Goal: Task Accomplishment & Management: Manage account settings

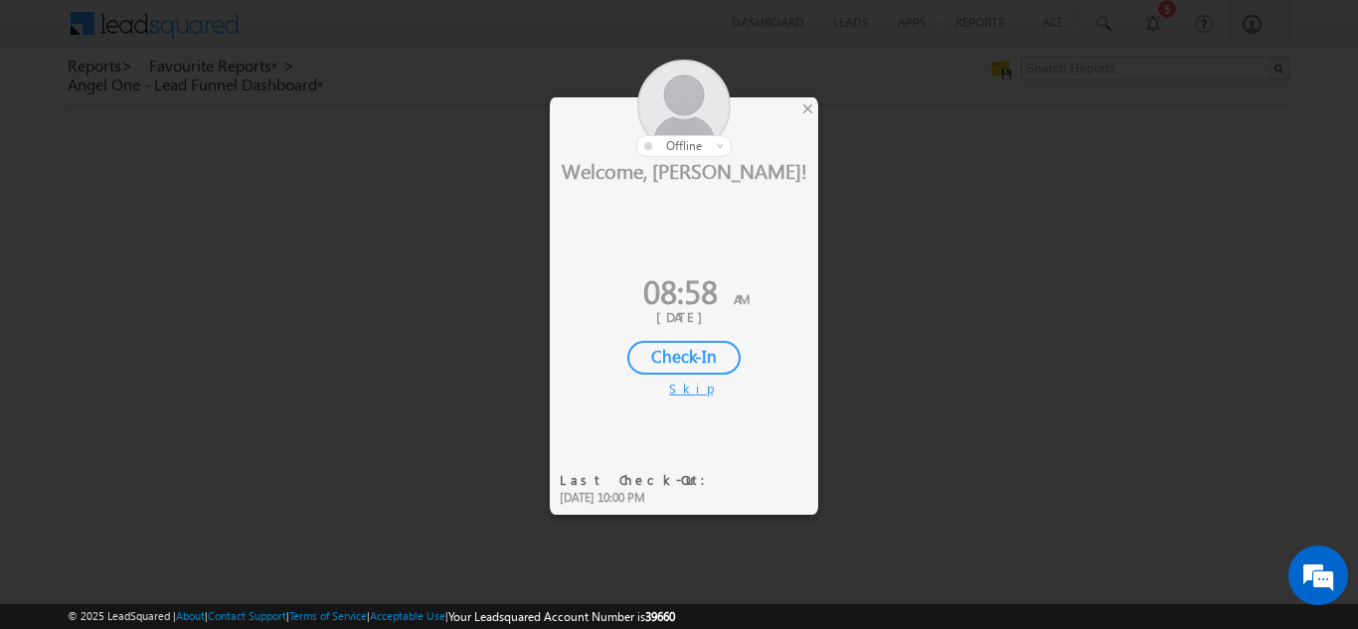
click at [685, 355] on div "Check-In" at bounding box center [683, 358] width 113 height 34
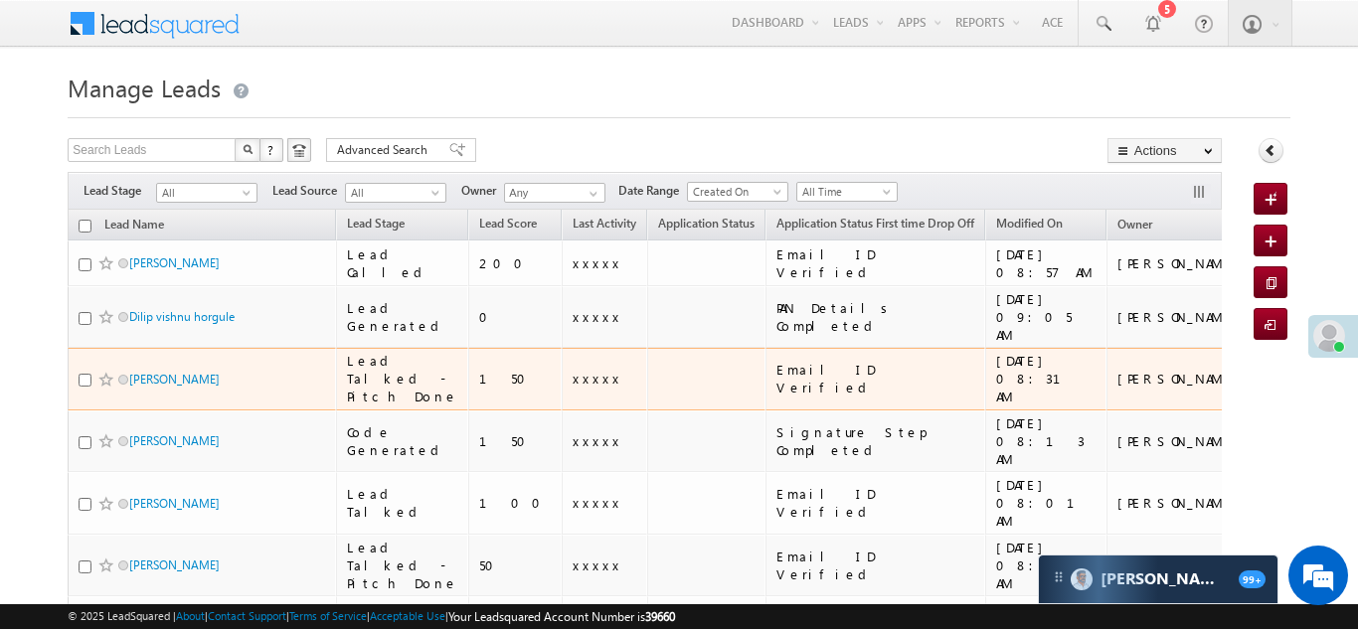
click at [565, 353] on td "xxxxx" at bounding box center [603, 379] width 85 height 63
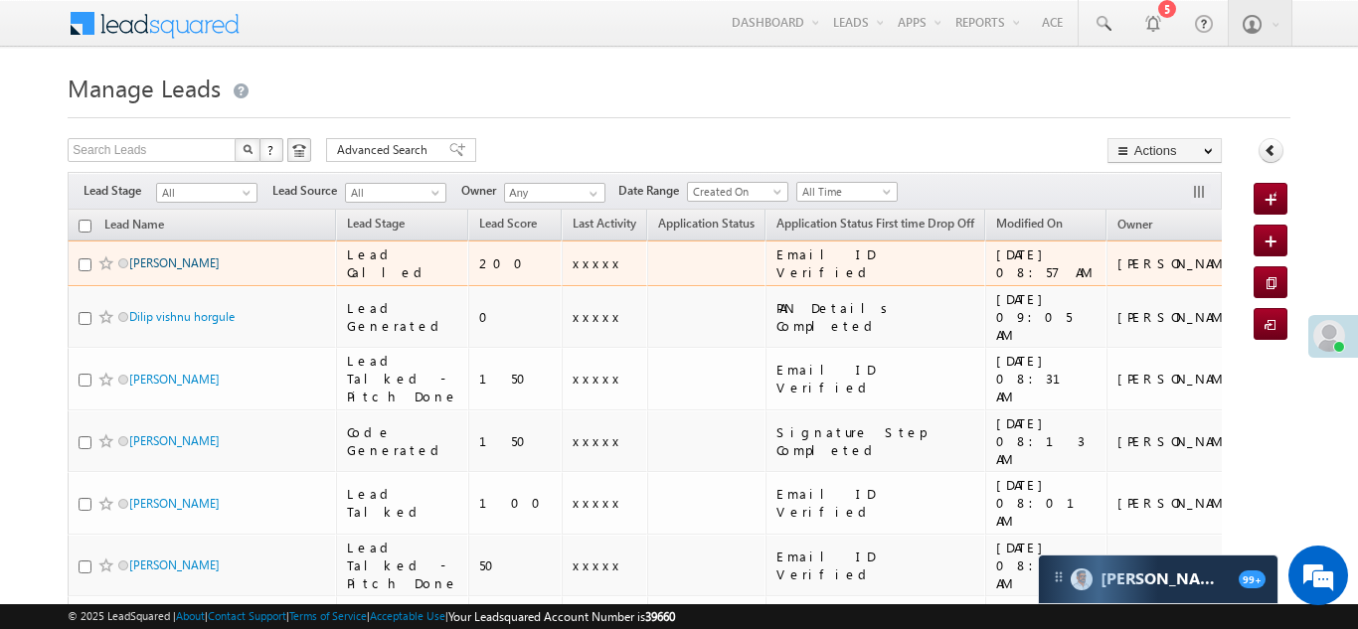
click at [155, 267] on link "[PERSON_NAME]" at bounding box center [174, 262] width 90 height 15
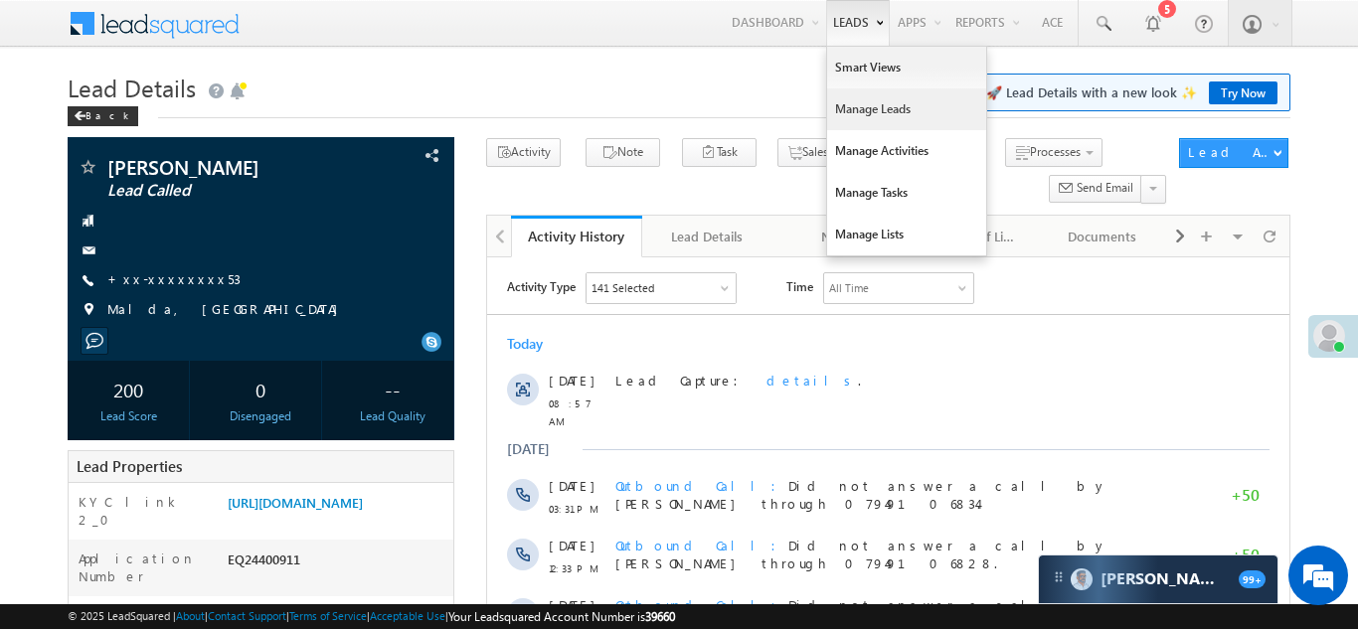
click at [852, 111] on link "Manage Leads" at bounding box center [906, 109] width 159 height 42
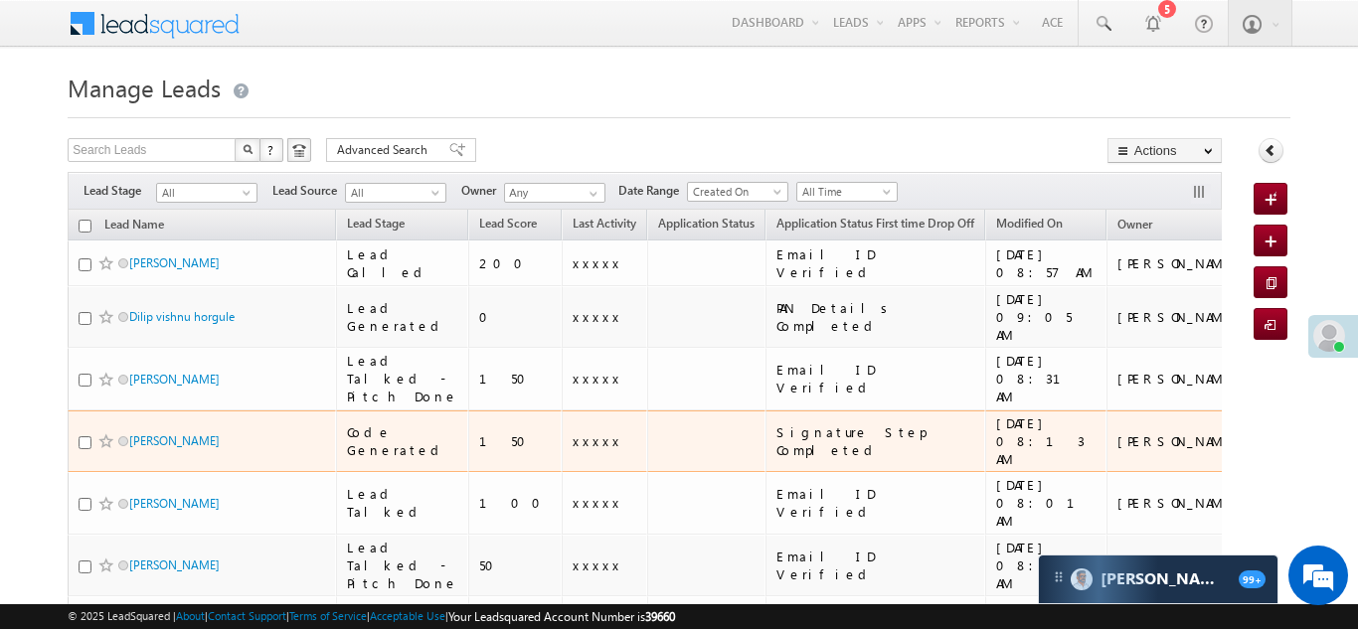
click at [647, 410] on td at bounding box center [706, 441] width 118 height 63
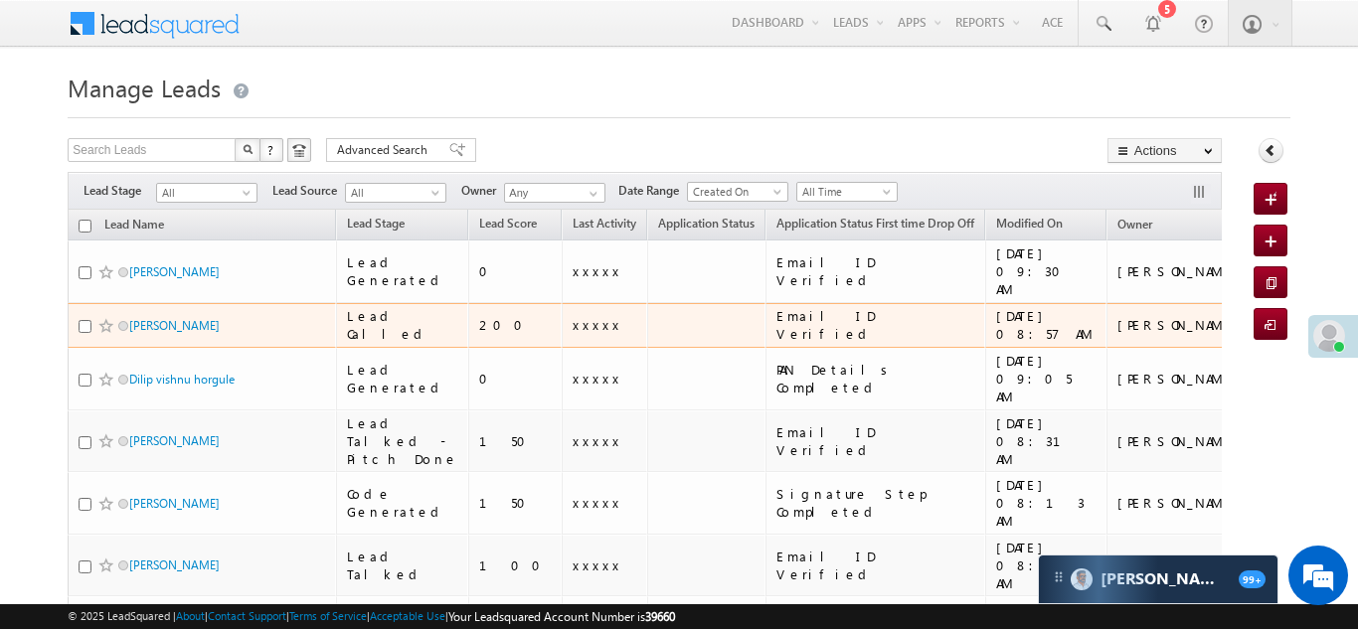
click at [647, 303] on td at bounding box center [706, 326] width 118 height 46
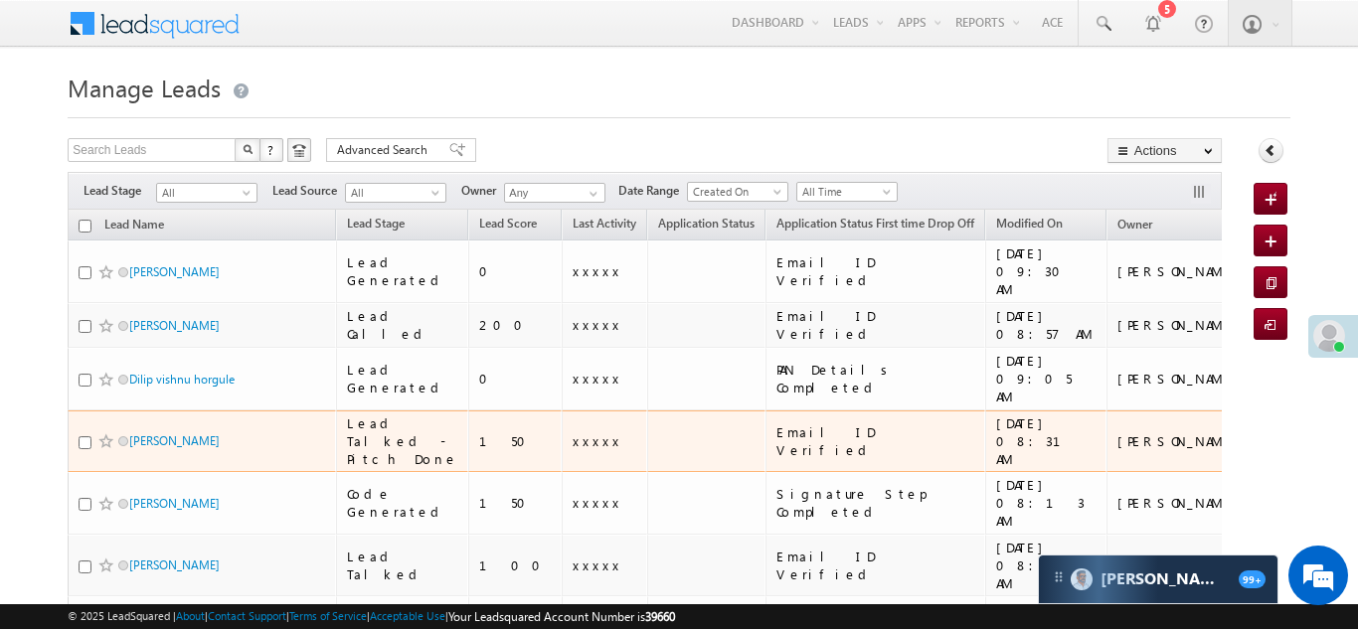
click at [765, 443] on td "Email ID Verified" at bounding box center [875, 441] width 220 height 63
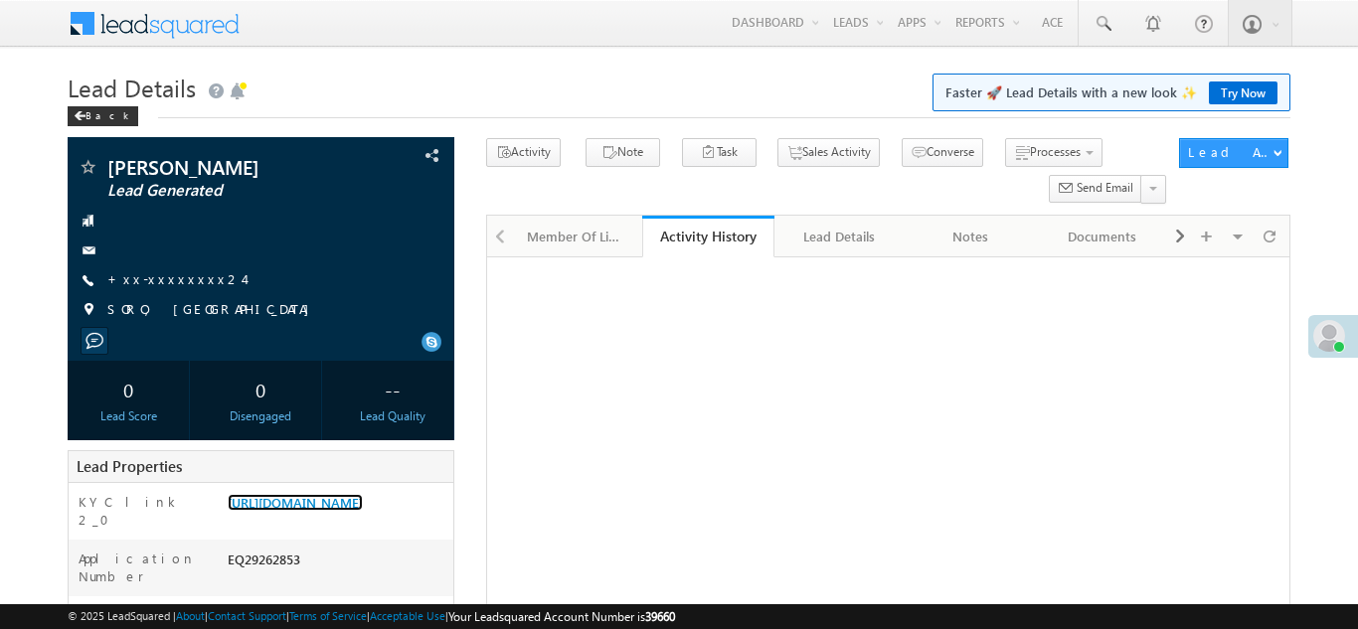
click at [323, 494] on link "[URL][DOMAIN_NAME]" at bounding box center [295, 502] width 135 height 17
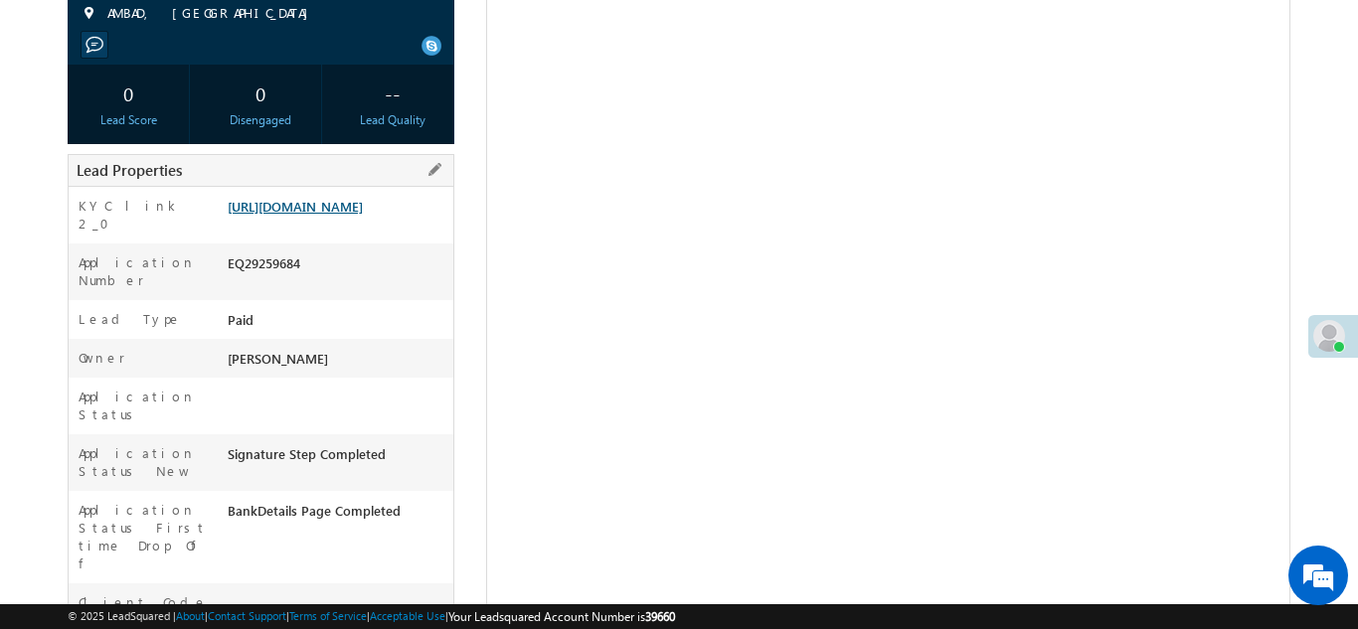
click at [317, 215] on link "[URL][DOMAIN_NAME]" at bounding box center [295, 206] width 135 height 17
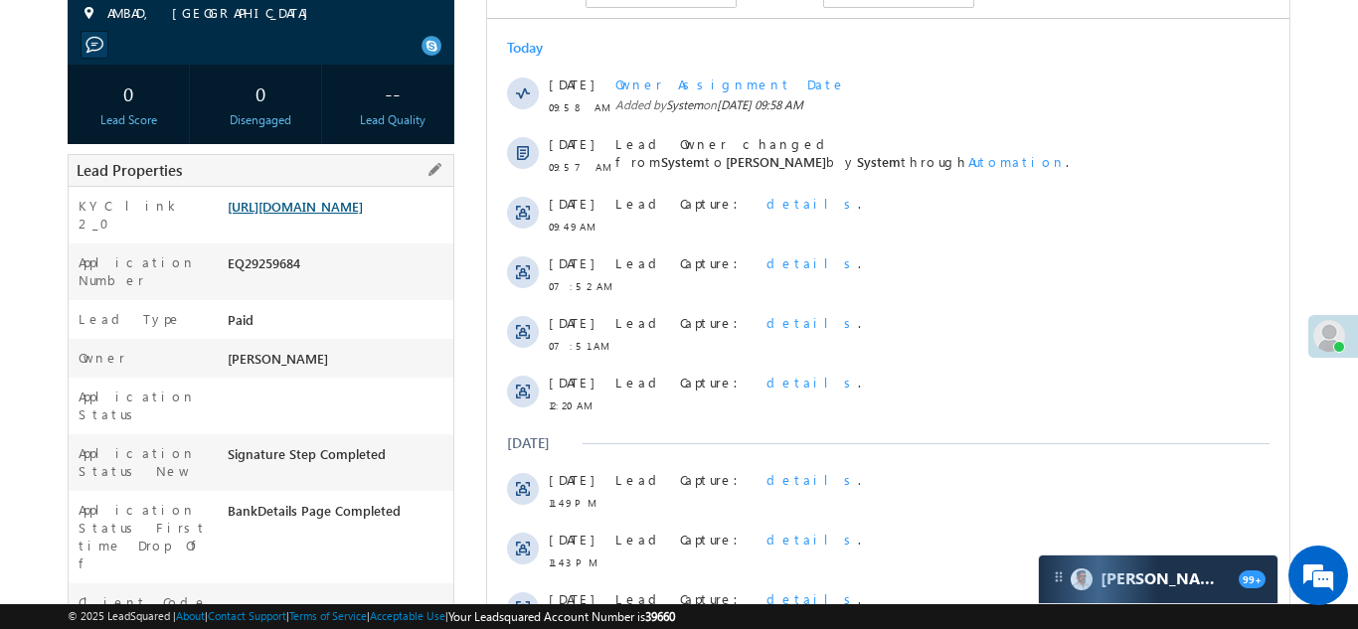
scroll to position [0, 0]
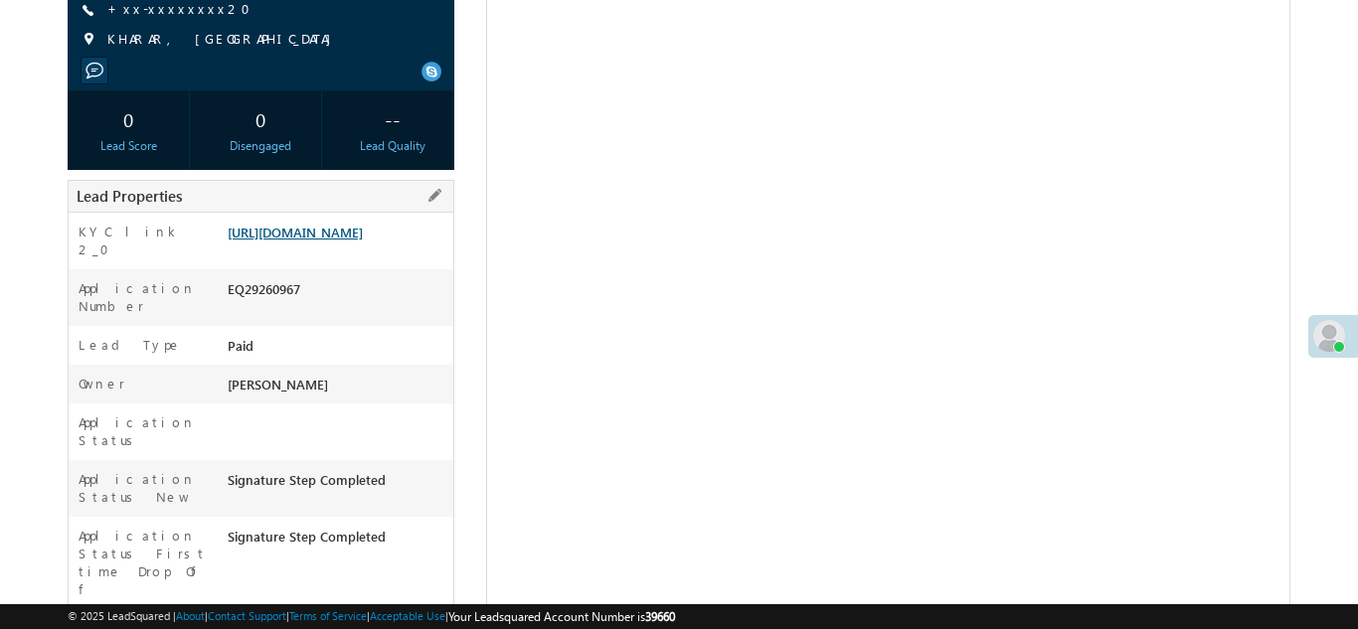
scroll to position [270, 0]
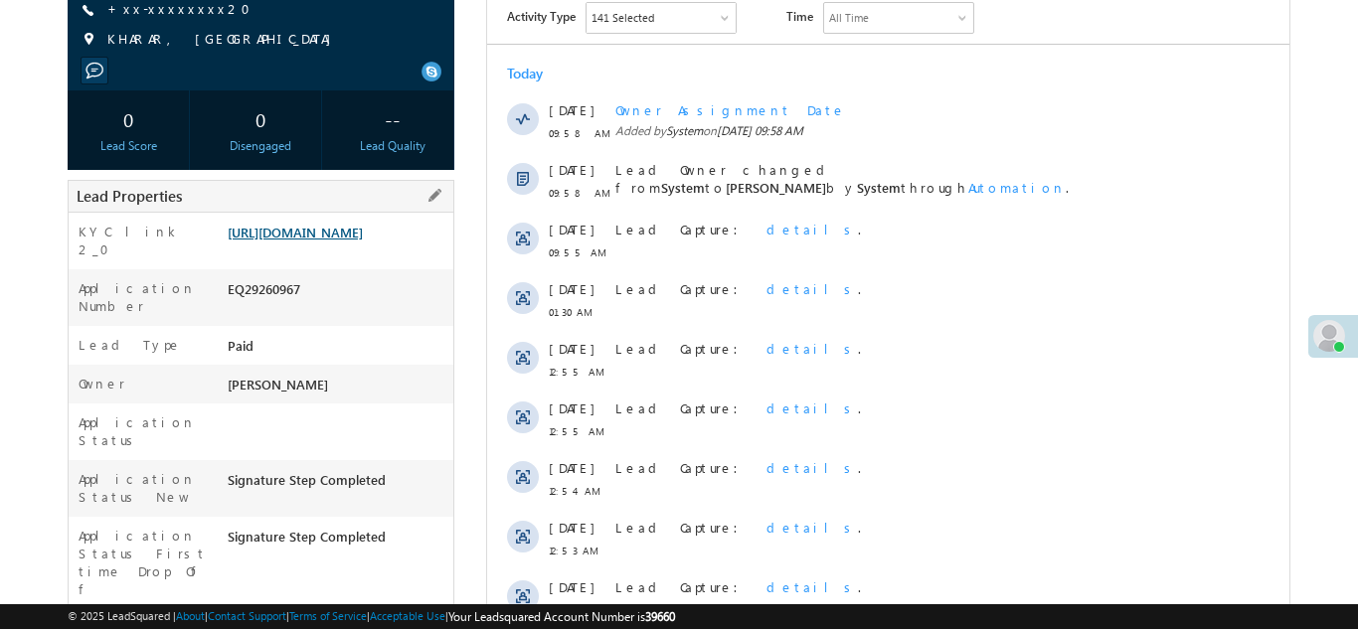
click at [325, 240] on link "https://angelbroking1-pk3em7sa.customui-test.leadsquared.com?leadId=2f5bb06a-bb…" at bounding box center [295, 232] width 135 height 17
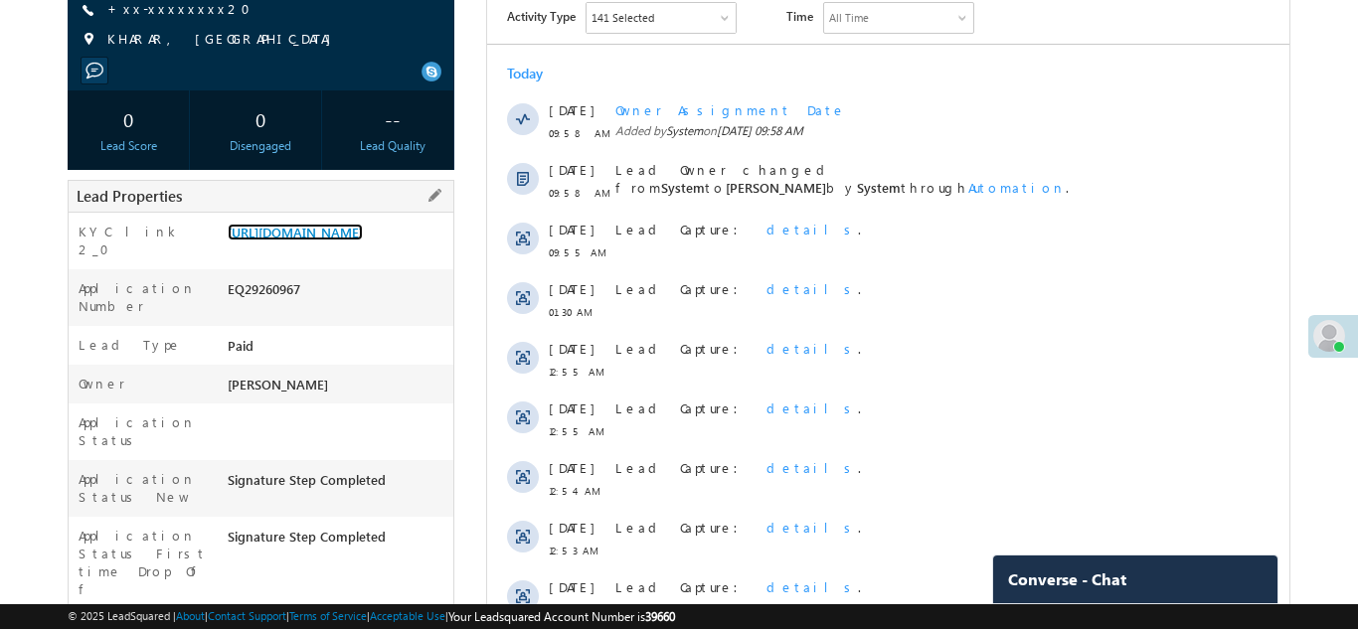
scroll to position [0, 0]
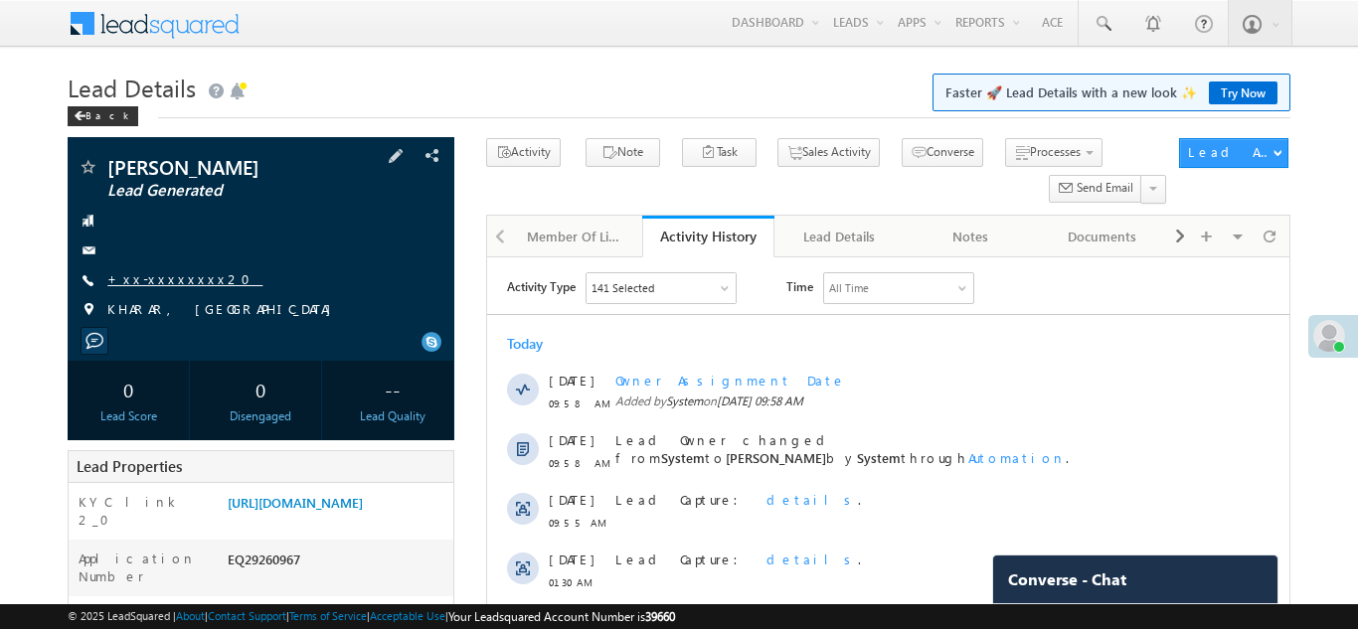
click at [156, 281] on link "+xx-xxxxxxxx20" at bounding box center [184, 278] width 155 height 17
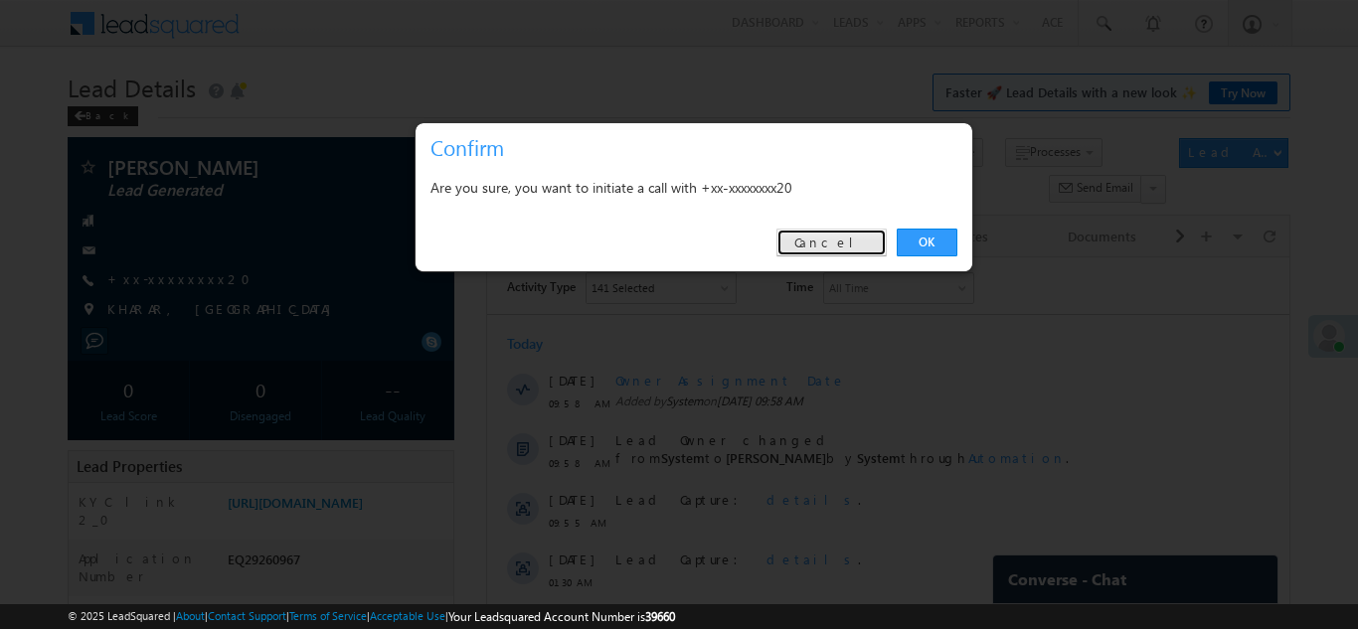
click at [846, 242] on link "Cancel" at bounding box center [831, 243] width 110 height 28
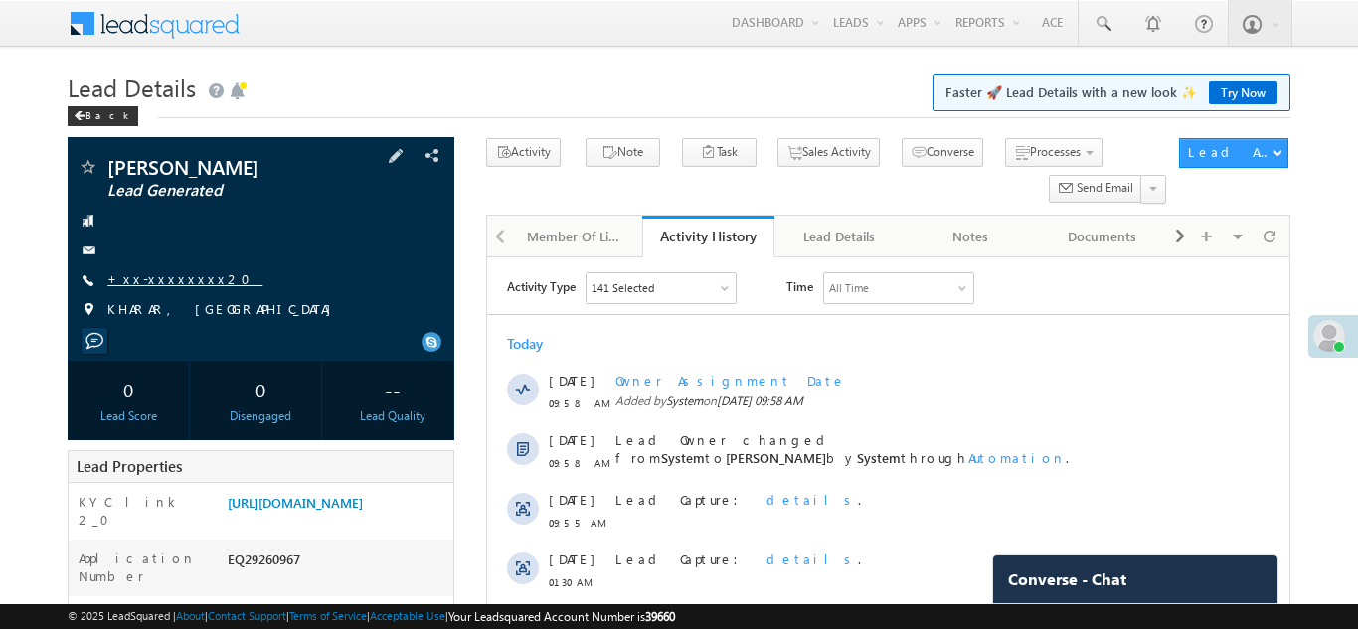
click at [166, 281] on link "+xx-xxxxxxxx20" at bounding box center [184, 278] width 155 height 17
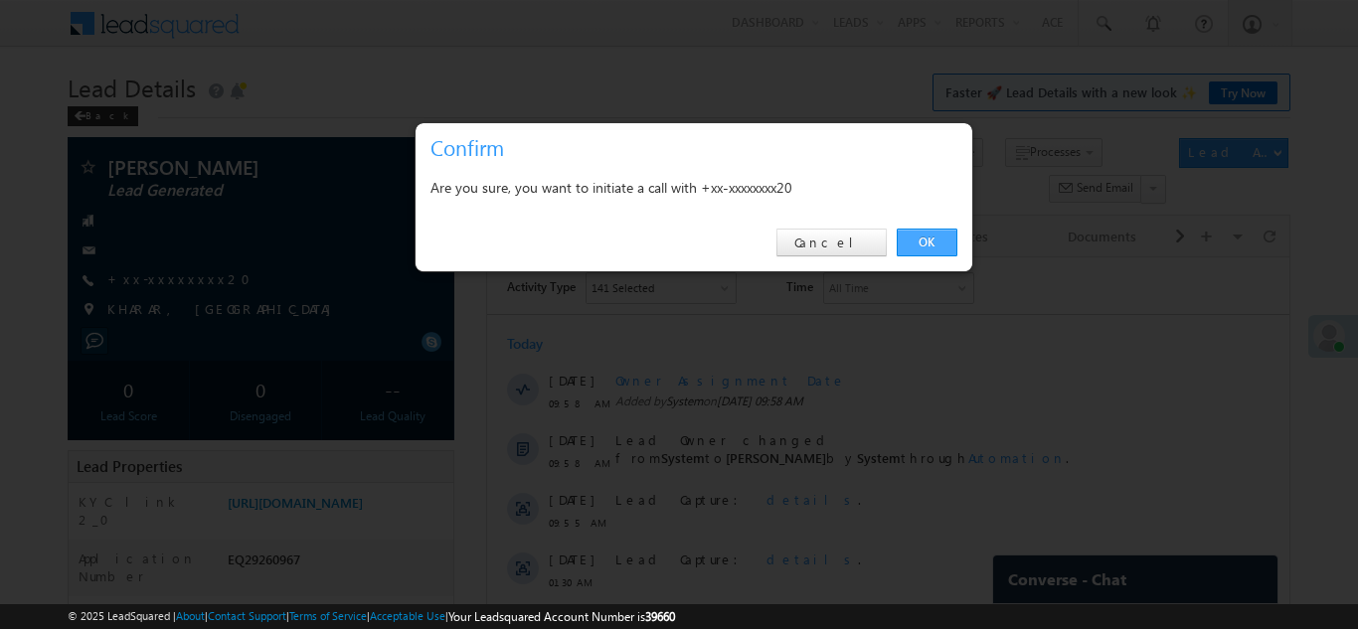
click at [926, 239] on link "OK" at bounding box center [926, 243] width 61 height 28
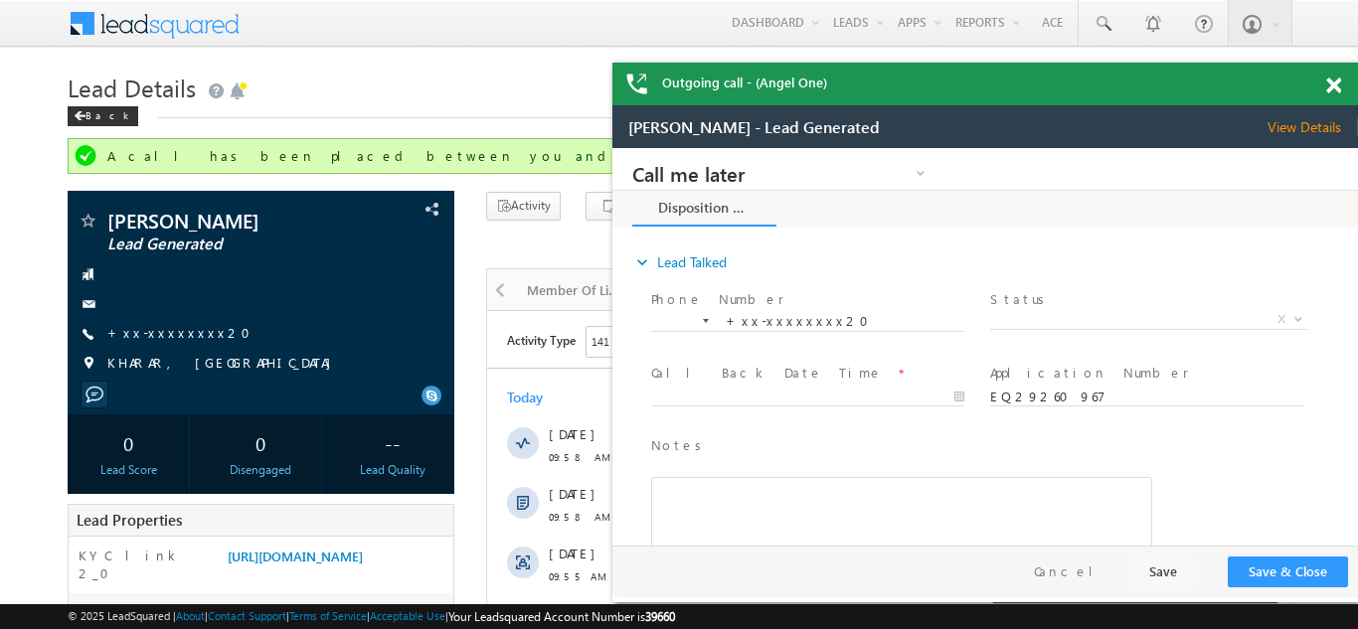
click at [1338, 83] on span at bounding box center [1333, 86] width 15 height 17
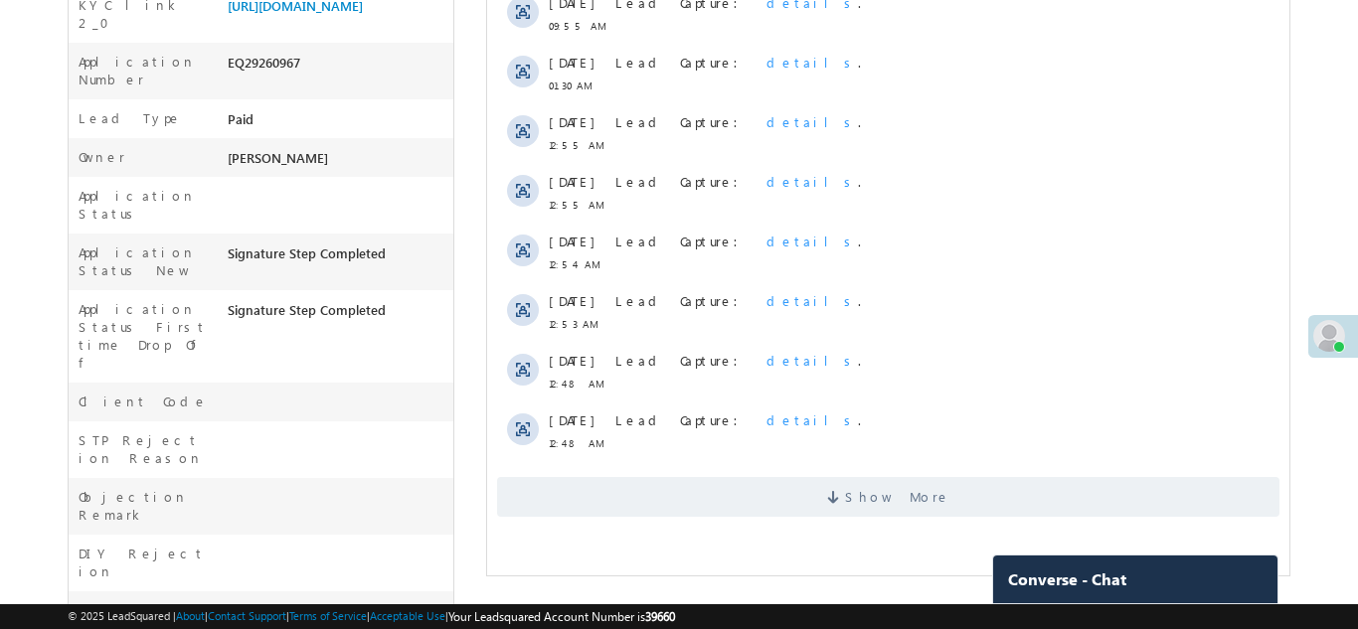
scroll to position [560, 0]
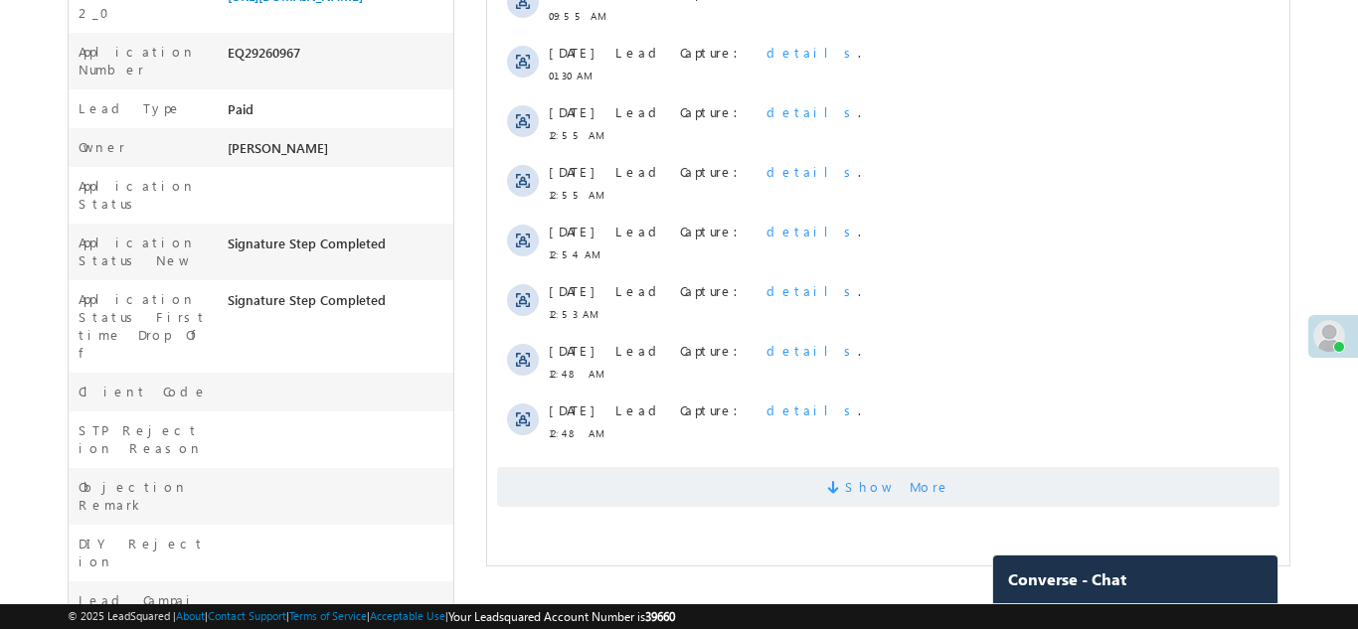
click at [805, 493] on span "Show More" at bounding box center [887, 487] width 782 height 40
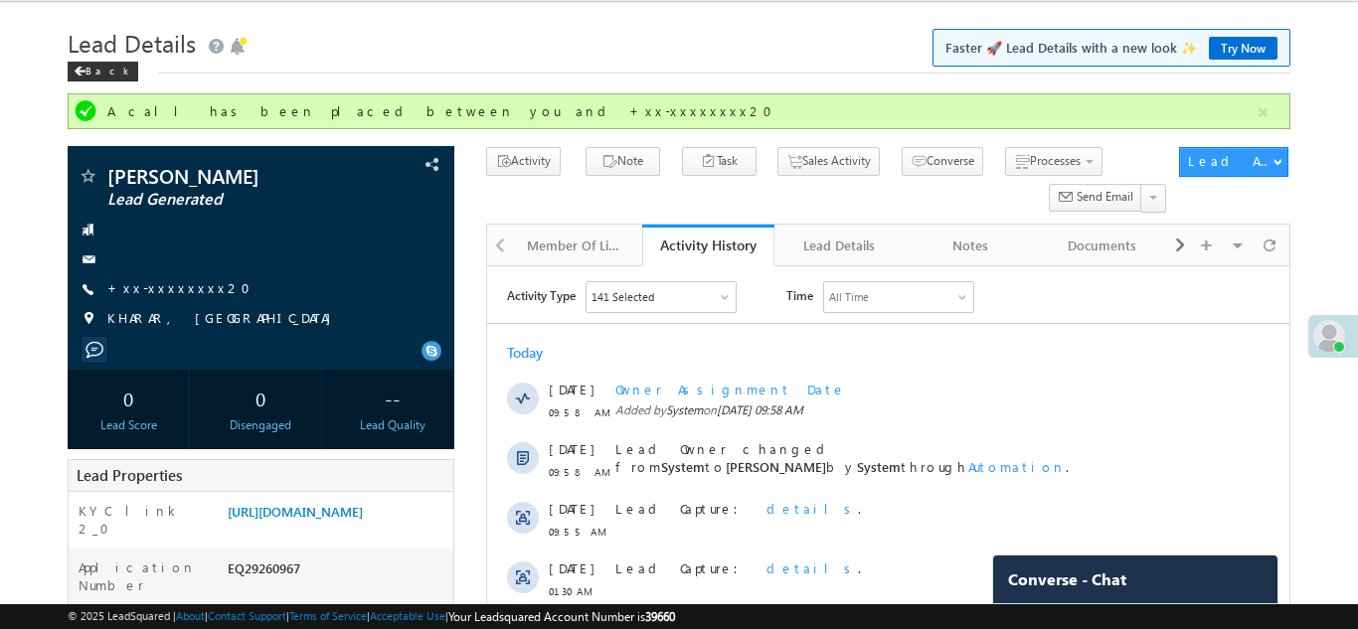
scroll to position [0, 0]
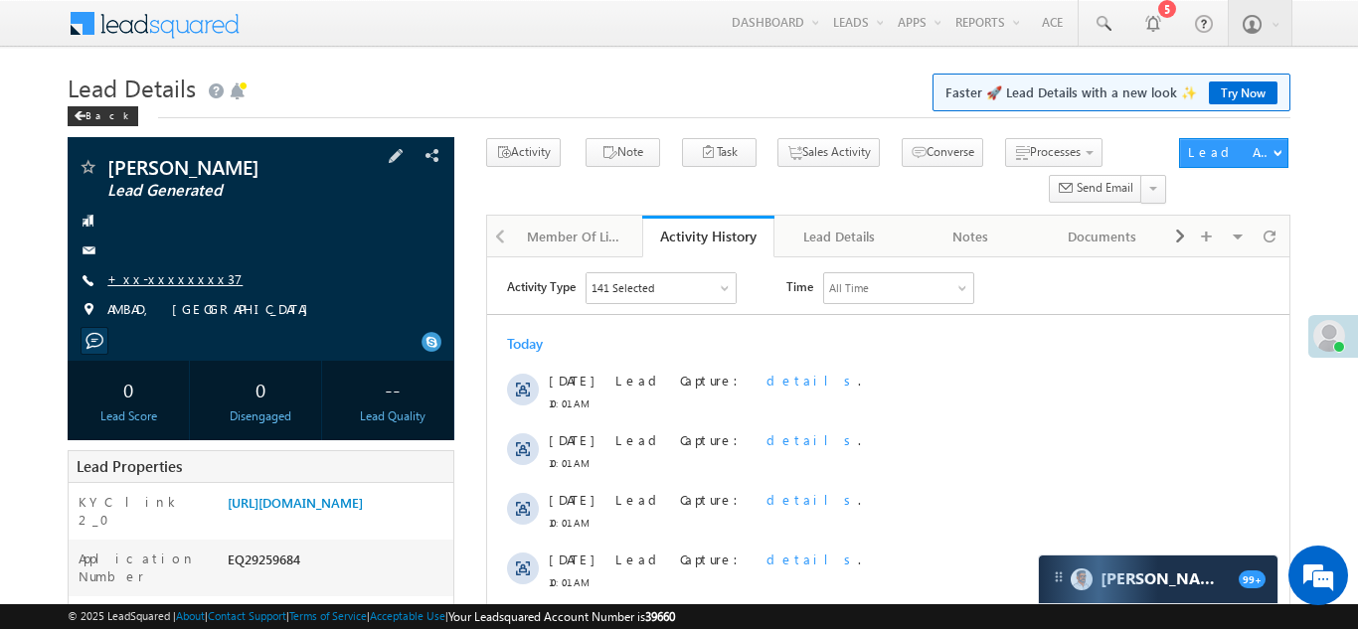
click at [155, 281] on link "+xx-xxxxxxxx37" at bounding box center [174, 278] width 135 height 17
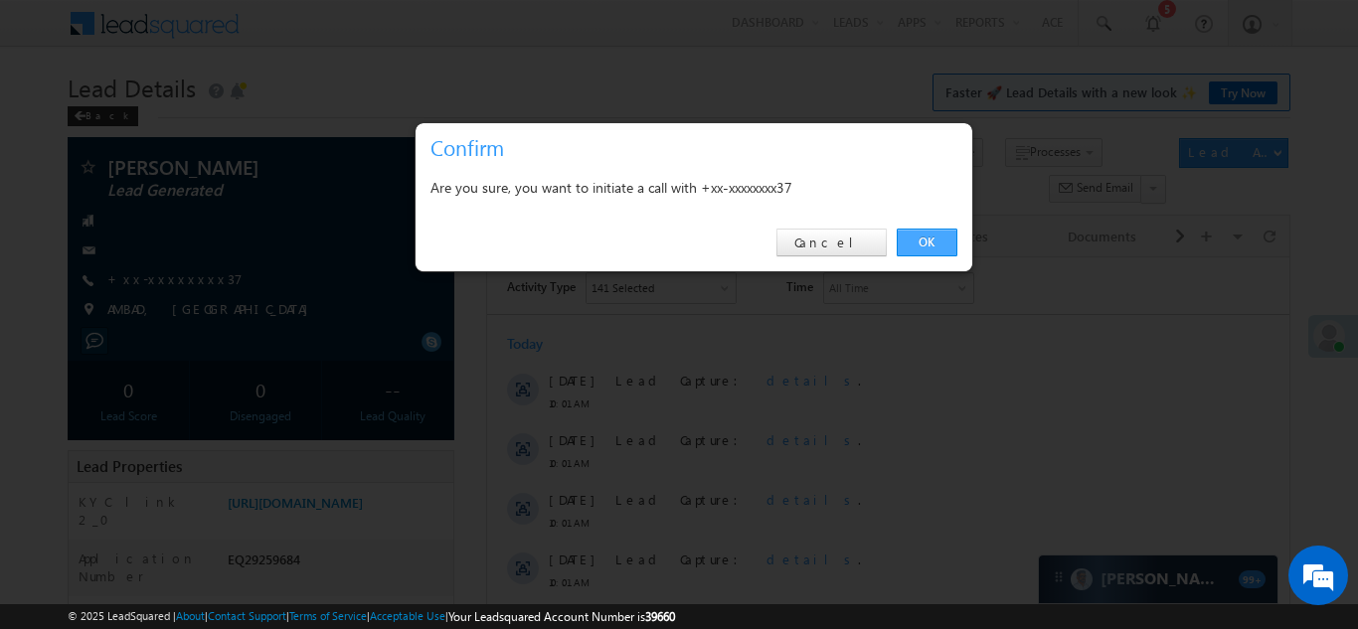
click at [923, 243] on link "OK" at bounding box center [926, 243] width 61 height 28
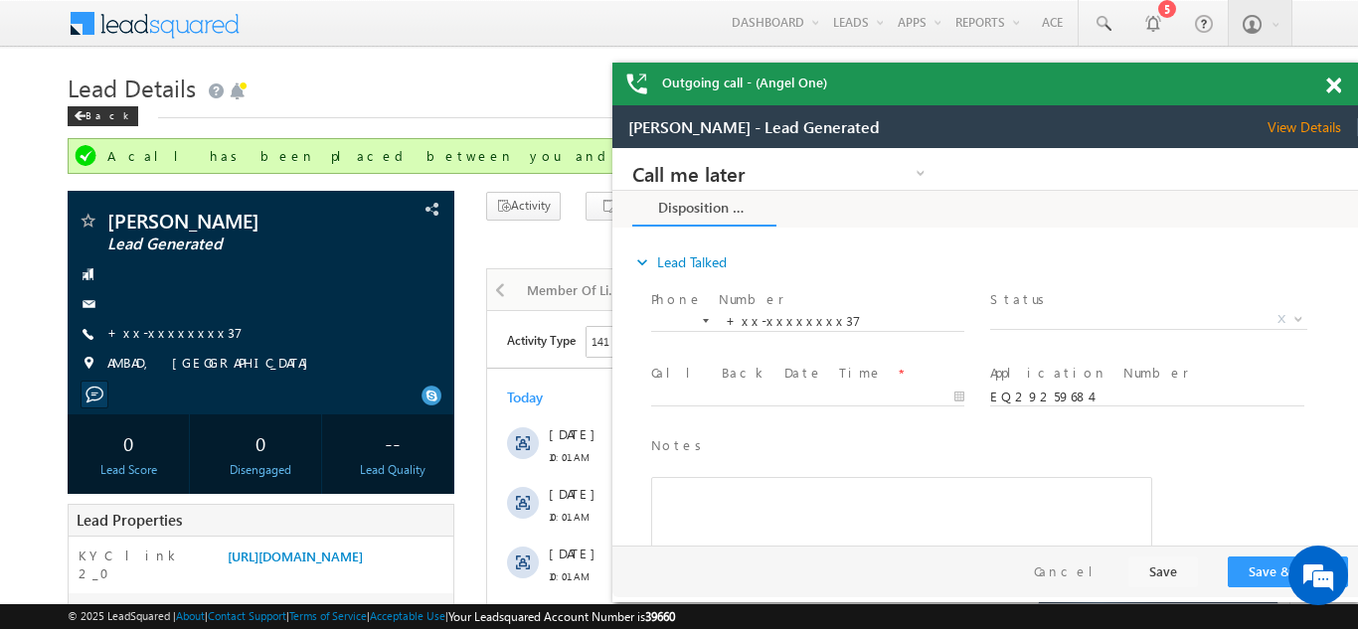
click at [1337, 81] on span at bounding box center [1333, 86] width 15 height 17
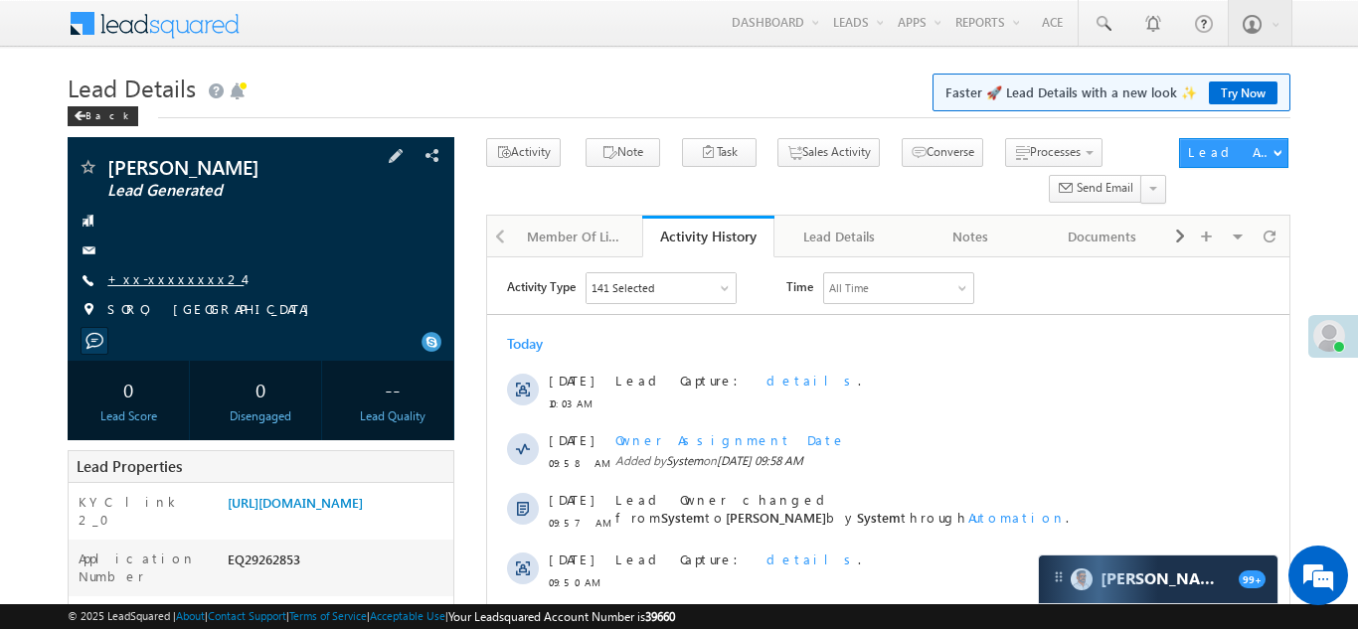
click at [160, 281] on link "+xx-xxxxxxxx24" at bounding box center [175, 278] width 136 height 17
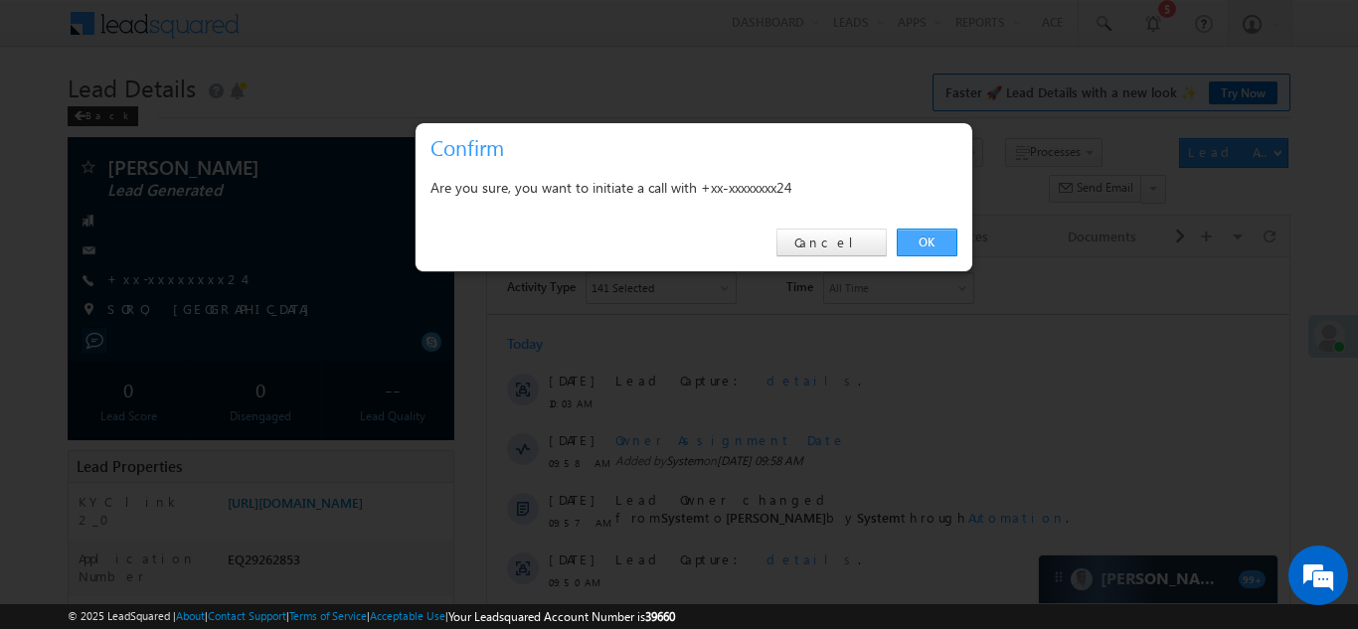
click at [930, 240] on link "OK" at bounding box center [926, 243] width 61 height 28
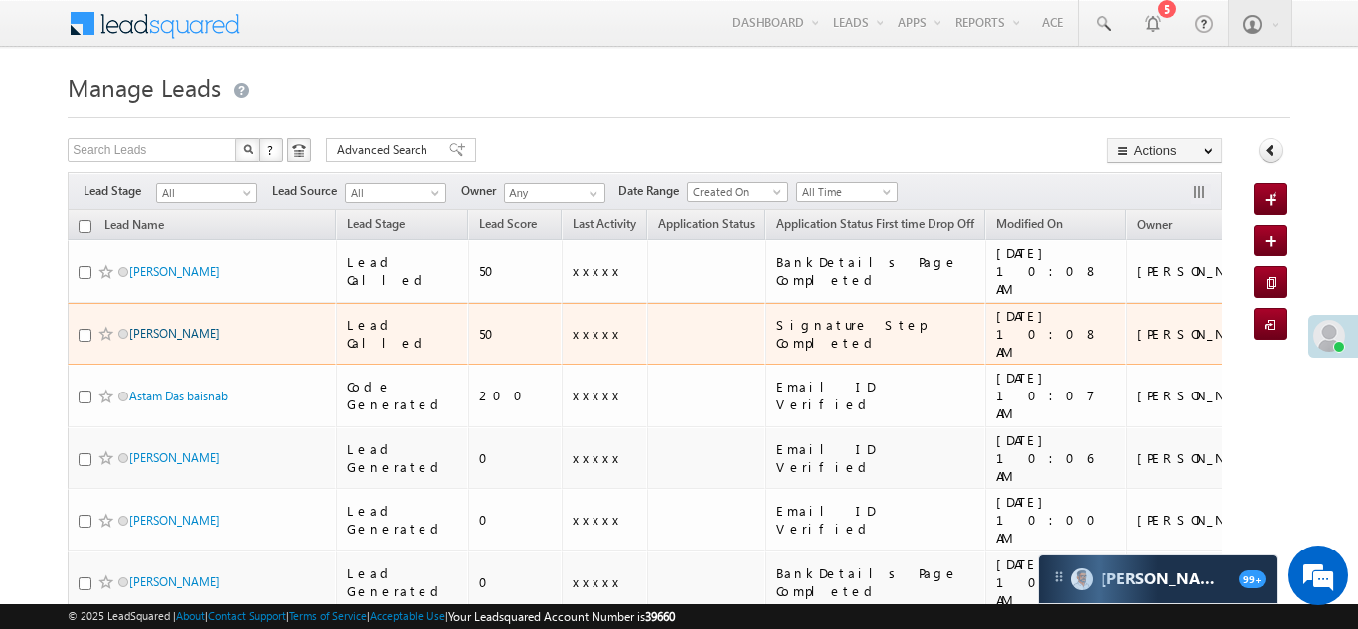
click at [143, 326] on link "[PERSON_NAME]" at bounding box center [174, 333] width 90 height 15
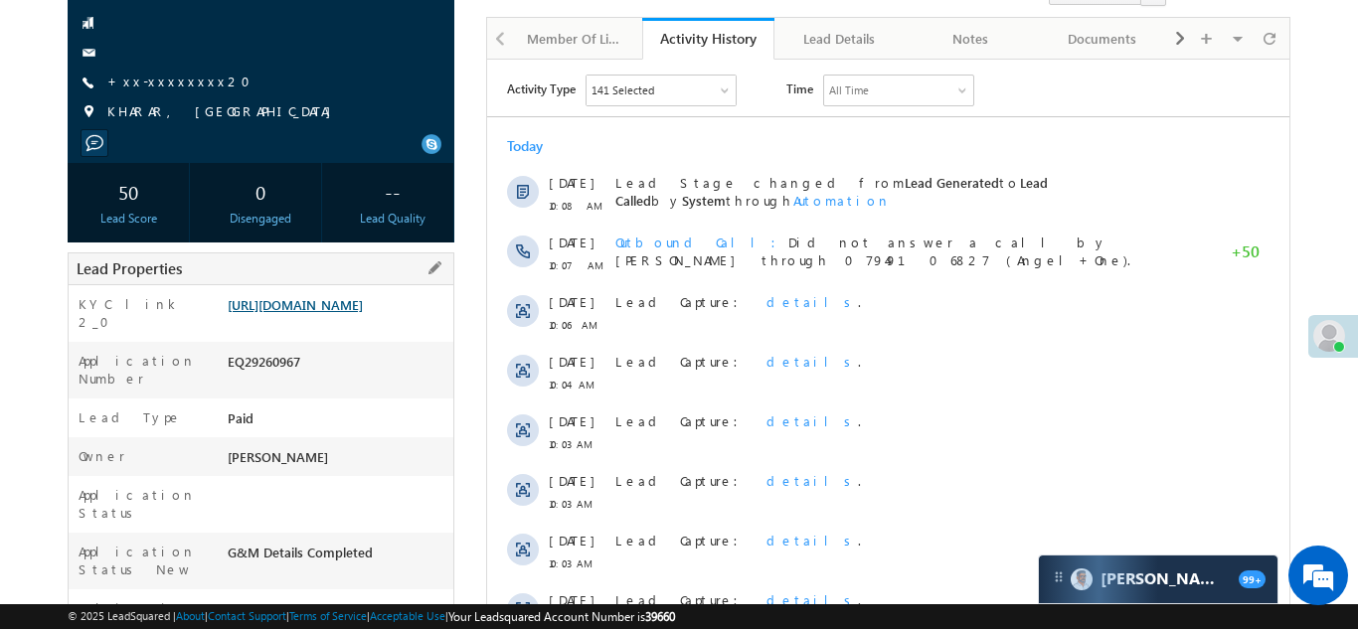
click at [314, 313] on link "[URL][DOMAIN_NAME]" at bounding box center [295, 304] width 135 height 17
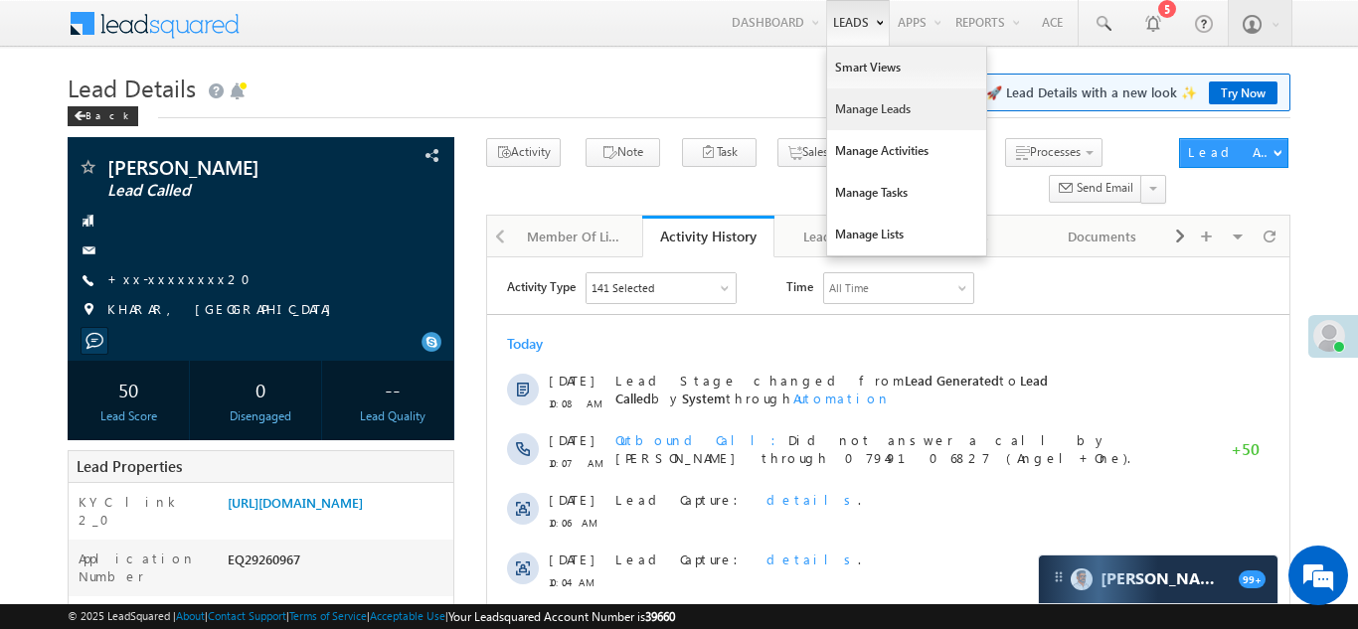
click at [839, 111] on link "Manage Leads" at bounding box center [906, 109] width 159 height 42
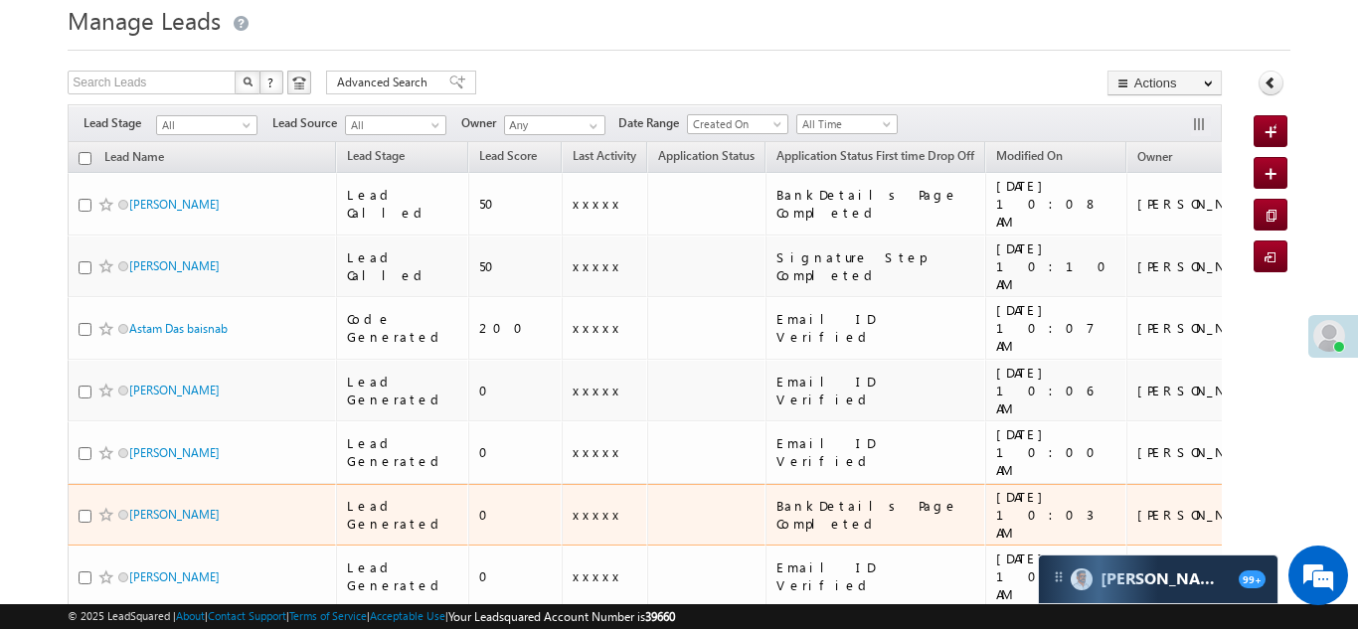
scroll to position [72, 0]
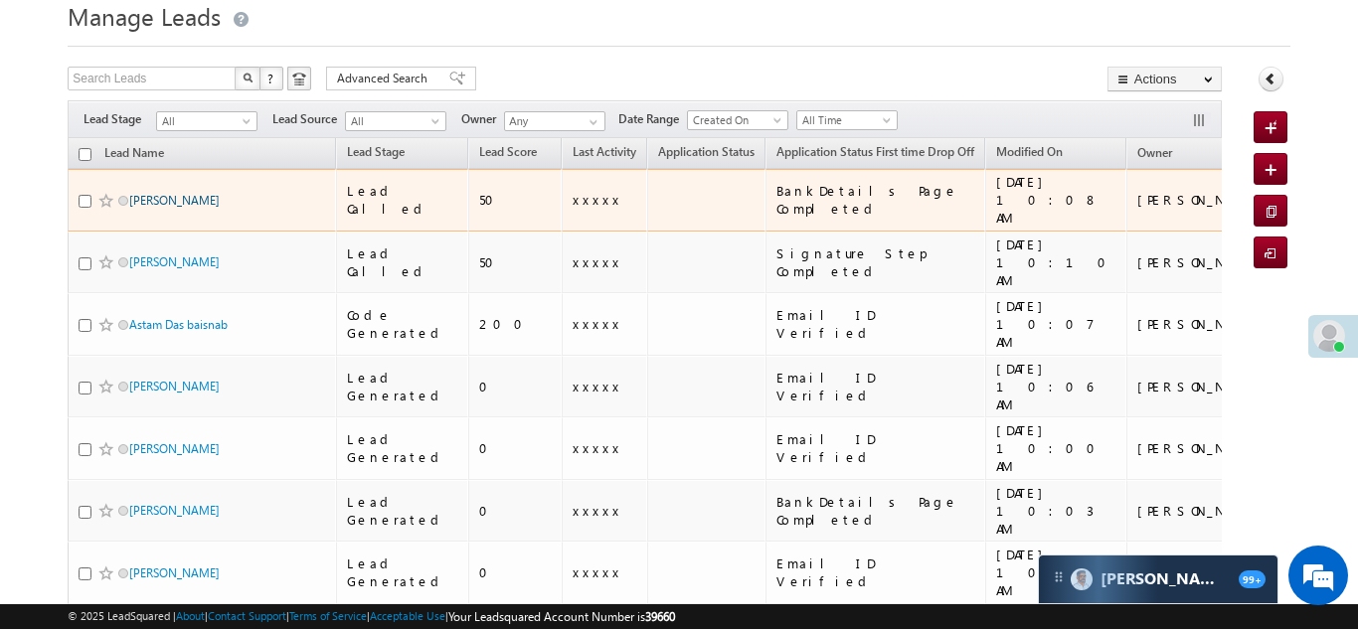
click at [174, 195] on link "Pushpa malode" at bounding box center [174, 200] width 90 height 15
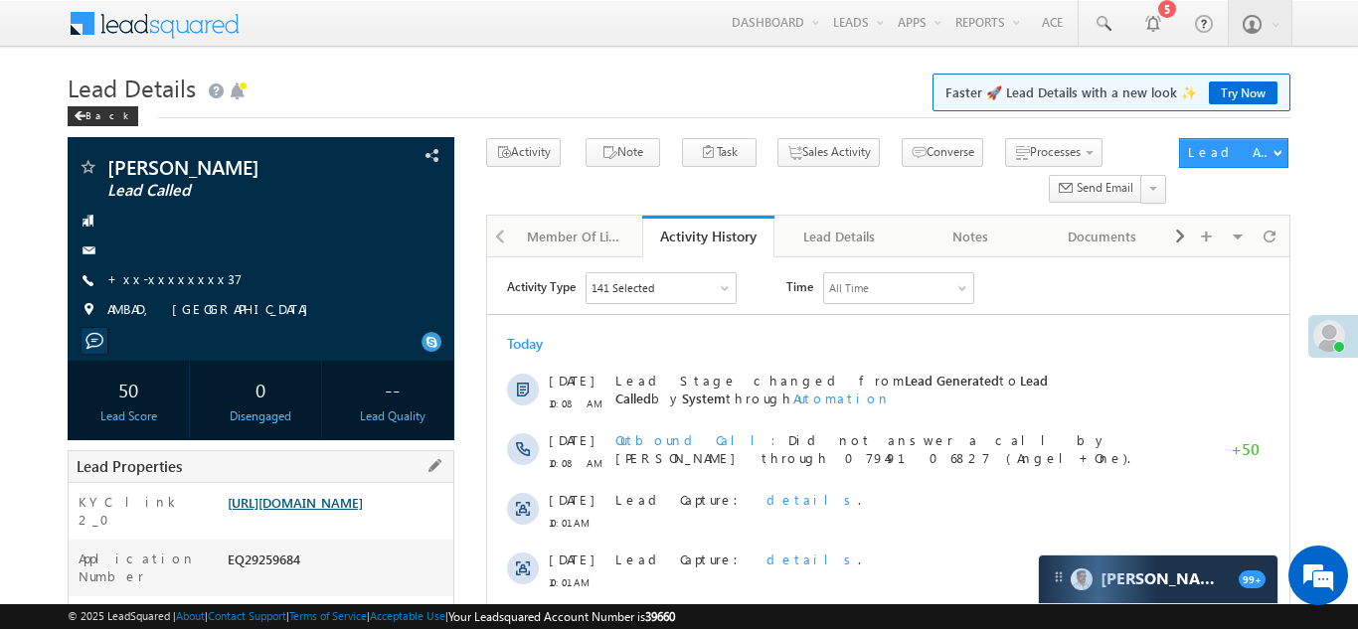
click at [324, 507] on link "https://angelbroking1-pk3em7sa.customui-test.leadsquared.com?leadId=2e0cb2fa-30…" at bounding box center [295, 502] width 135 height 17
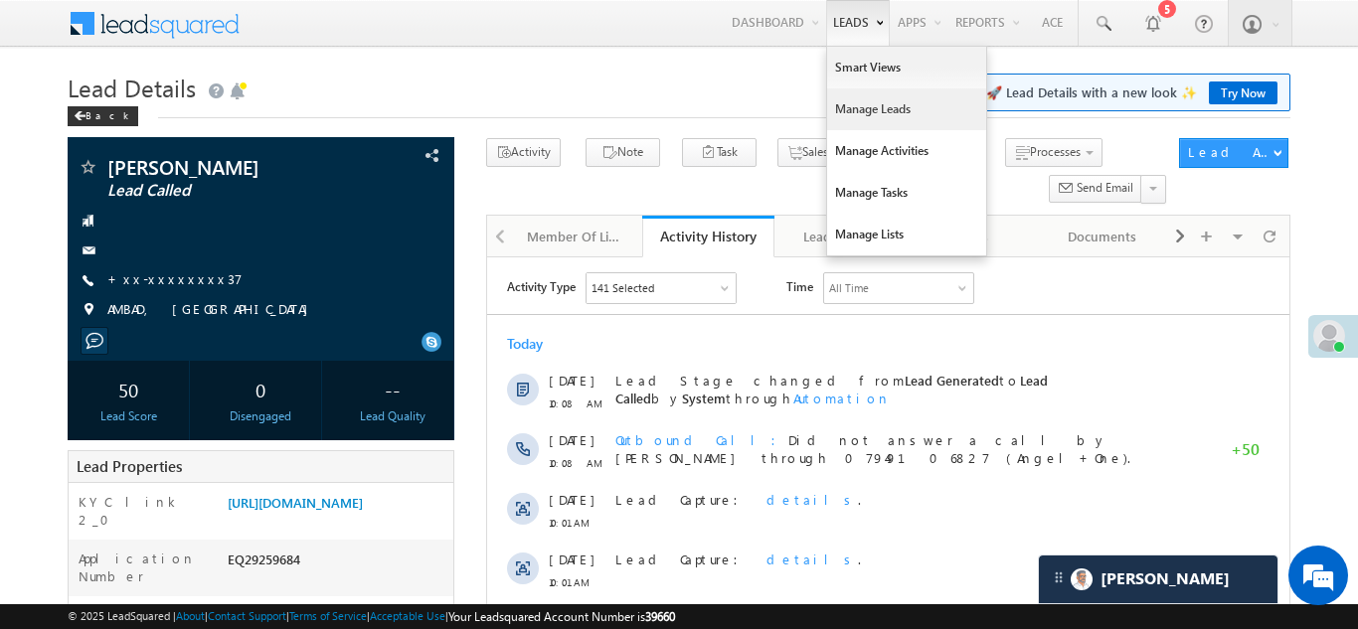
click at [855, 99] on link "Manage Leads" at bounding box center [906, 109] width 159 height 42
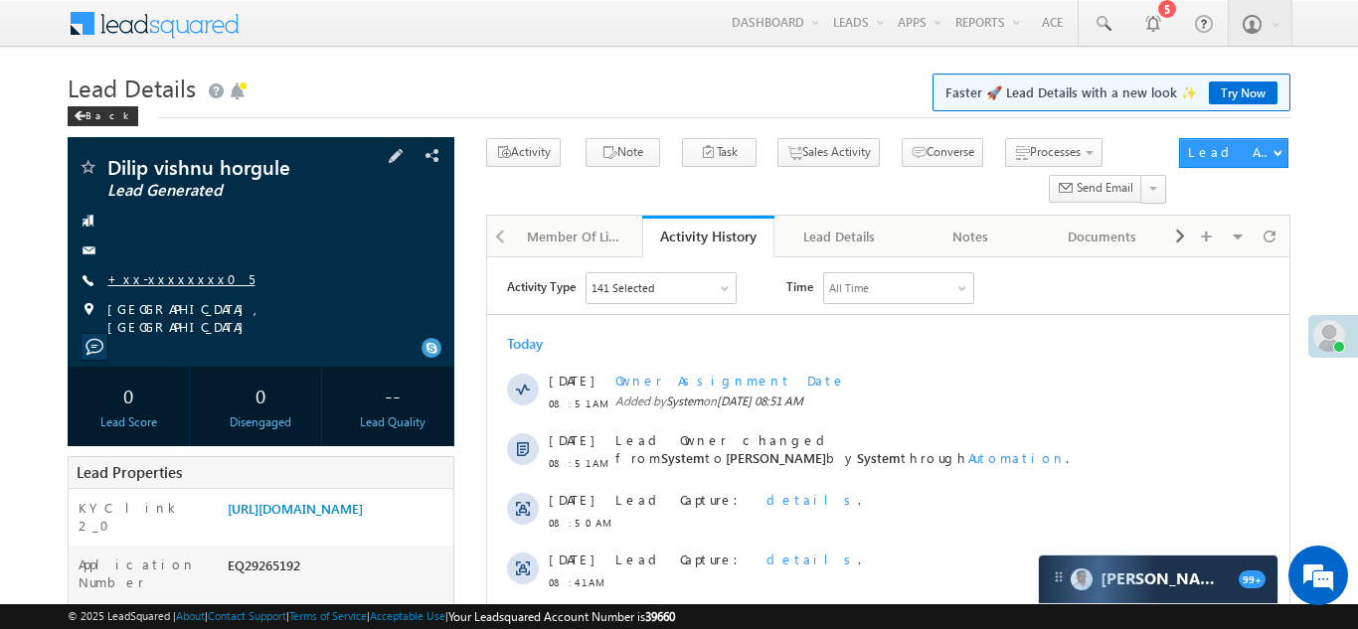
click at [152, 282] on link "+xx-xxxxxxxx05" at bounding box center [180, 278] width 147 height 17
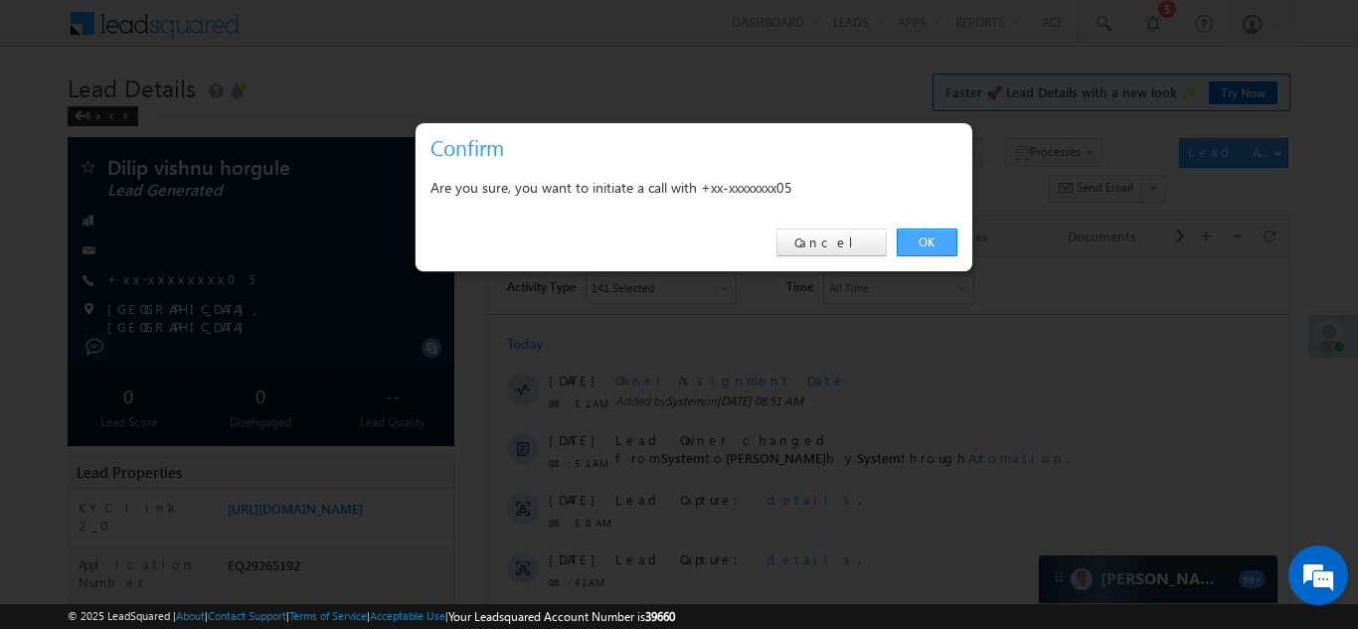
click at [925, 245] on link "OK" at bounding box center [926, 243] width 61 height 28
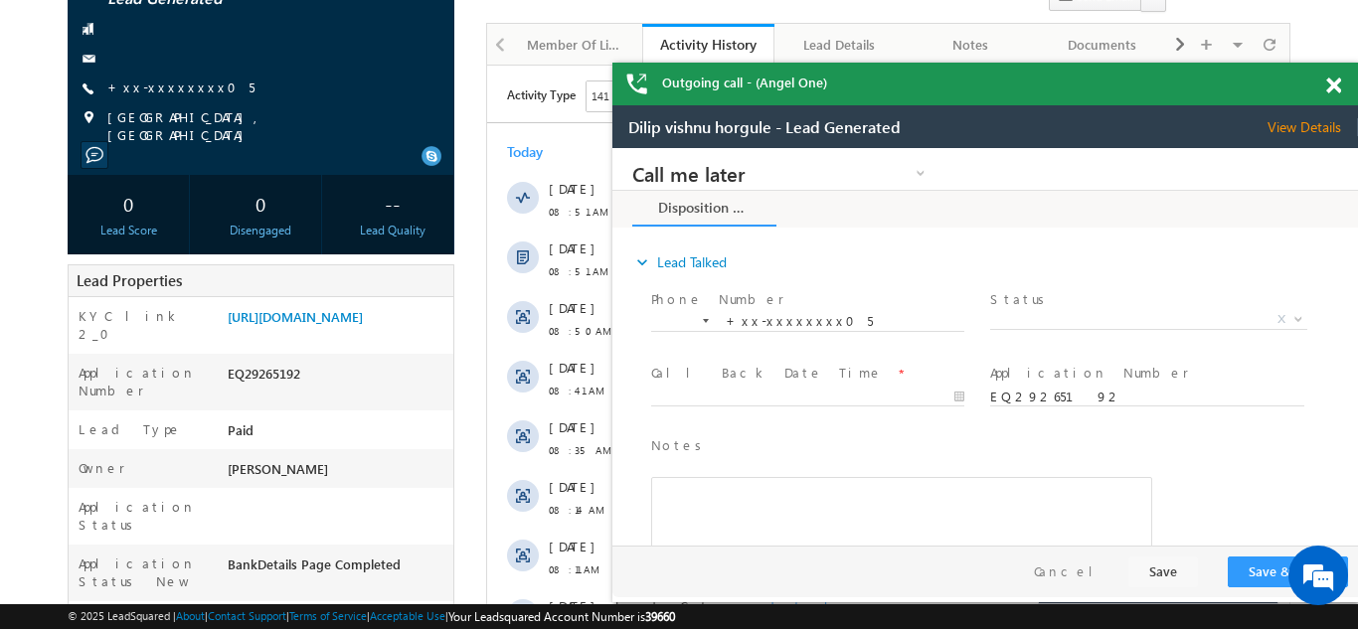
scroll to position [260, 0]
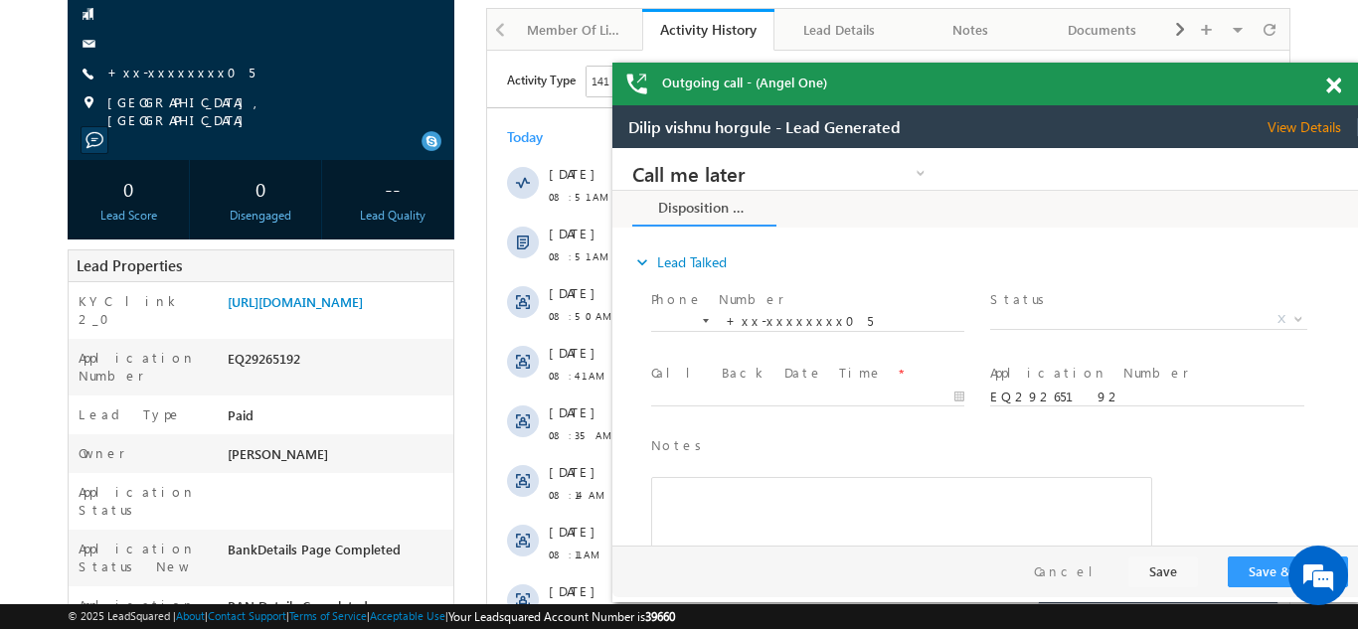
click at [1338, 81] on span at bounding box center [1333, 86] width 15 height 17
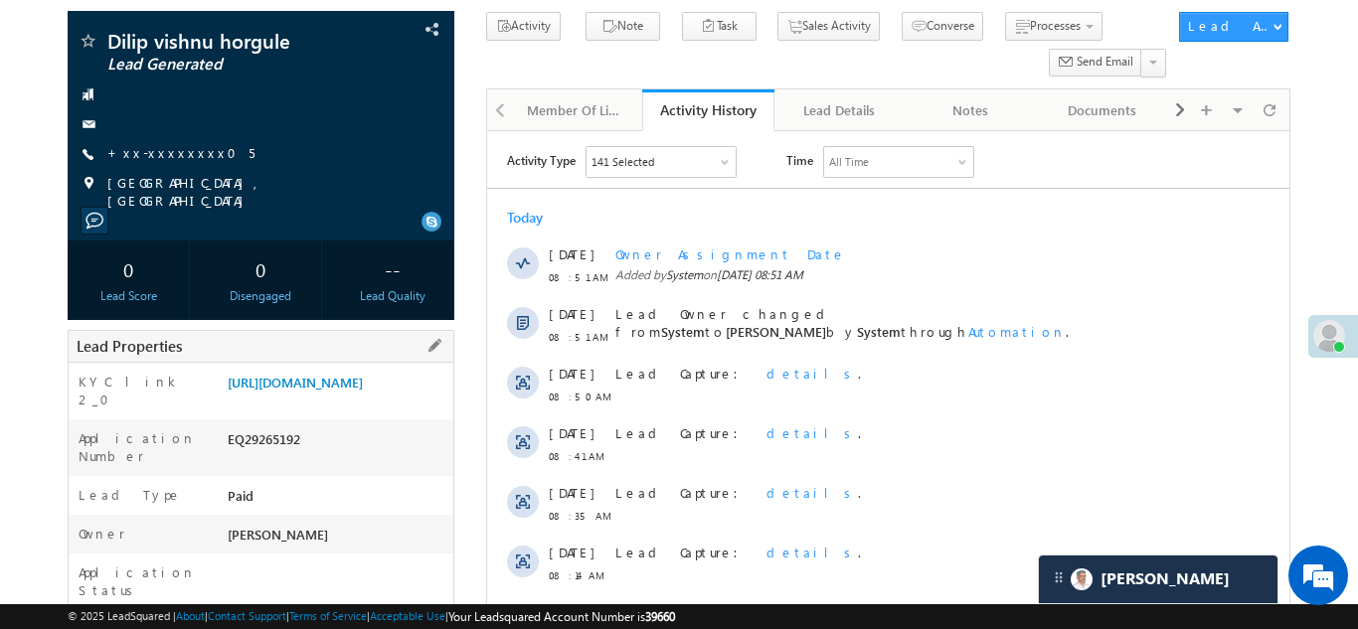
scroll to position [176, 0]
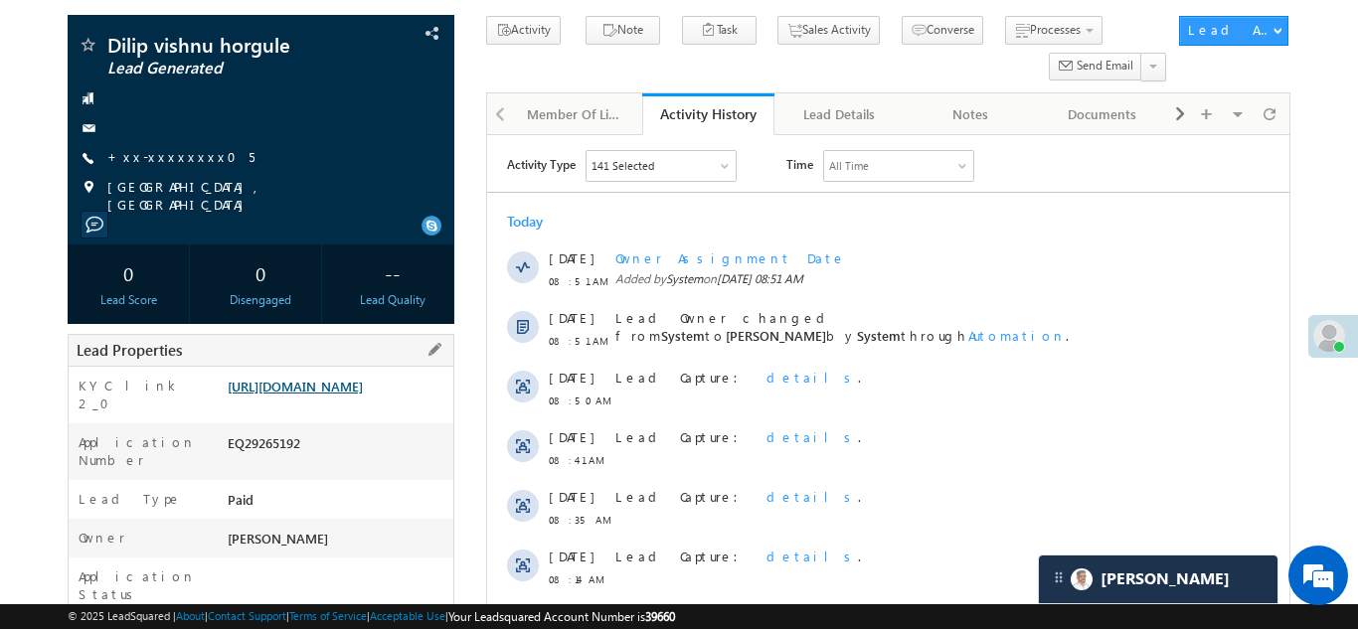
click at [305, 394] on link "[URL][DOMAIN_NAME]" at bounding box center [295, 386] width 135 height 17
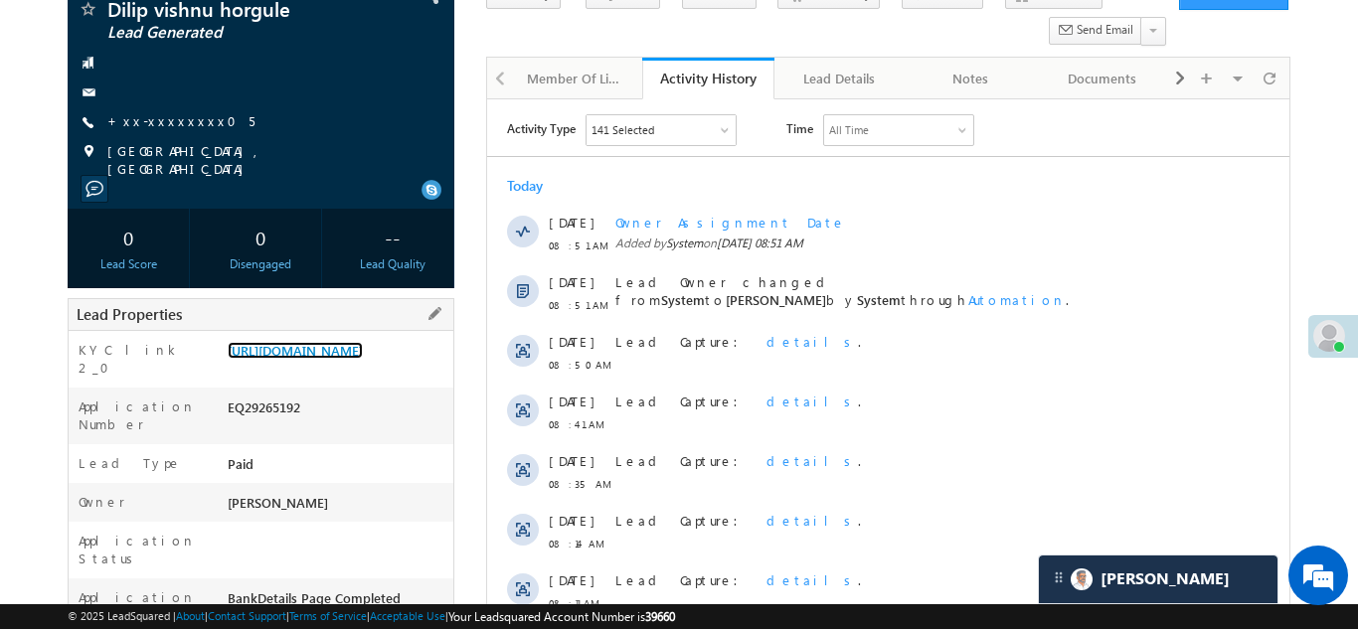
scroll to position [225, 0]
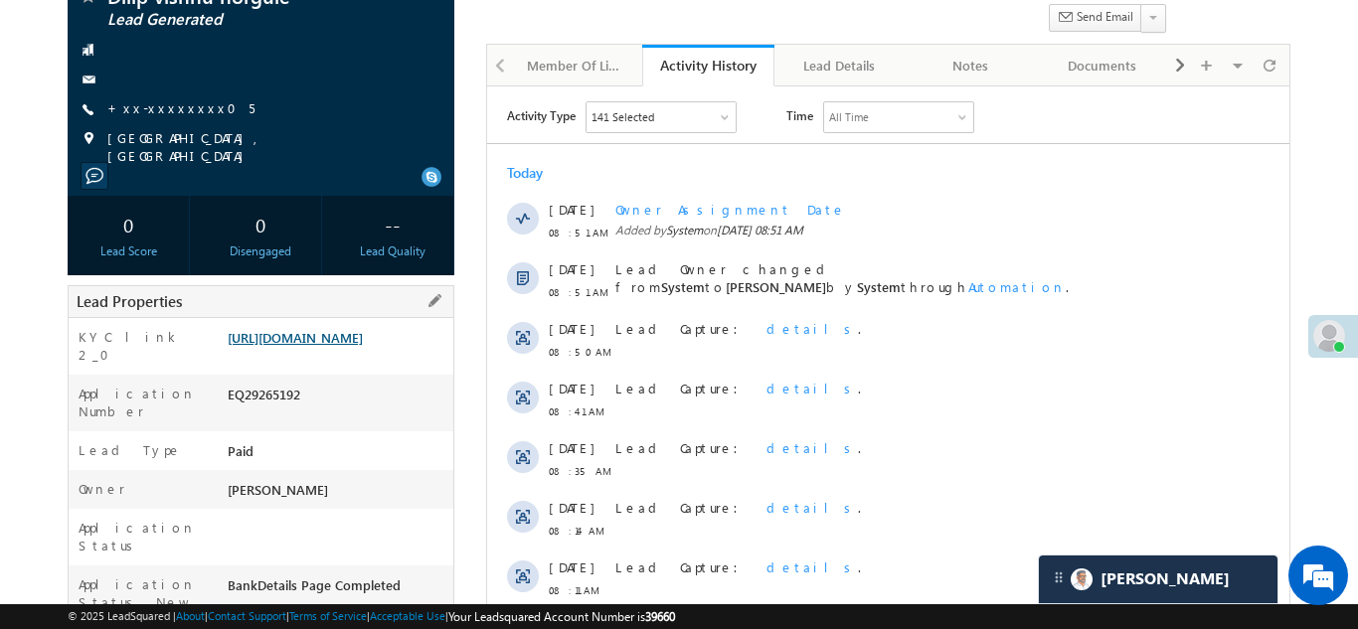
click at [317, 346] on link "https://angelbroking1-pk3em7sa.customui-test.leadsquared.com?leadId=2fea77cd-22…" at bounding box center [295, 337] width 135 height 17
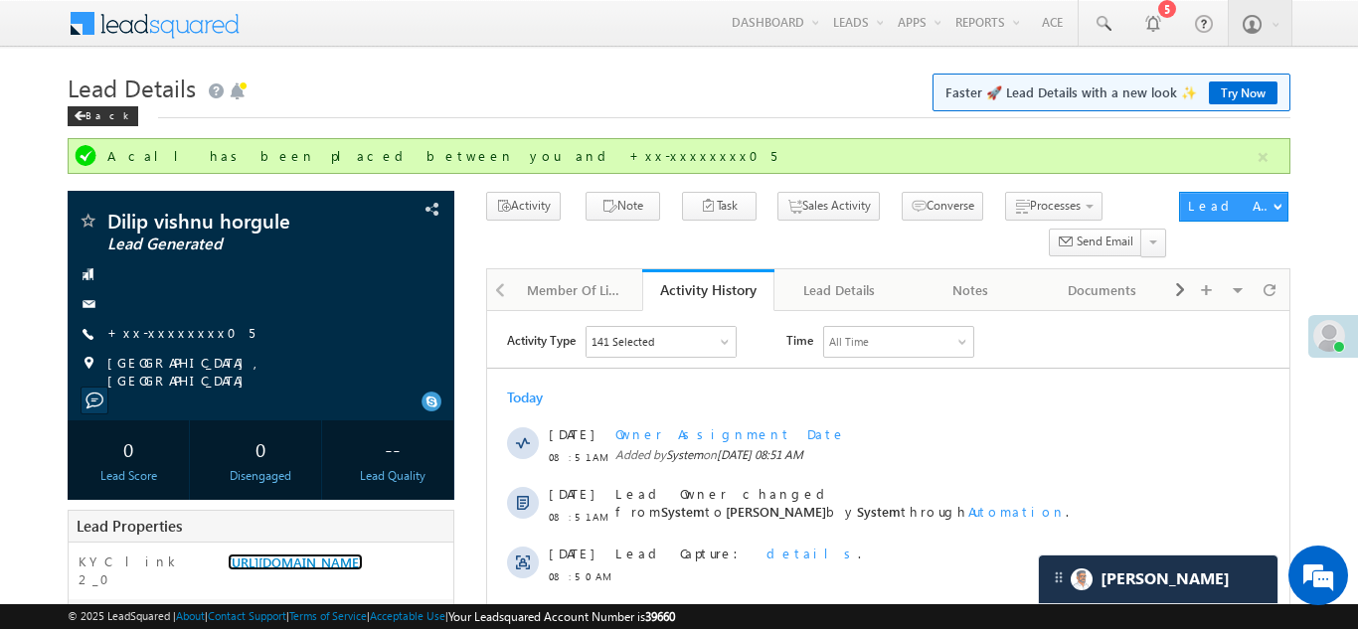
scroll to position [0, 0]
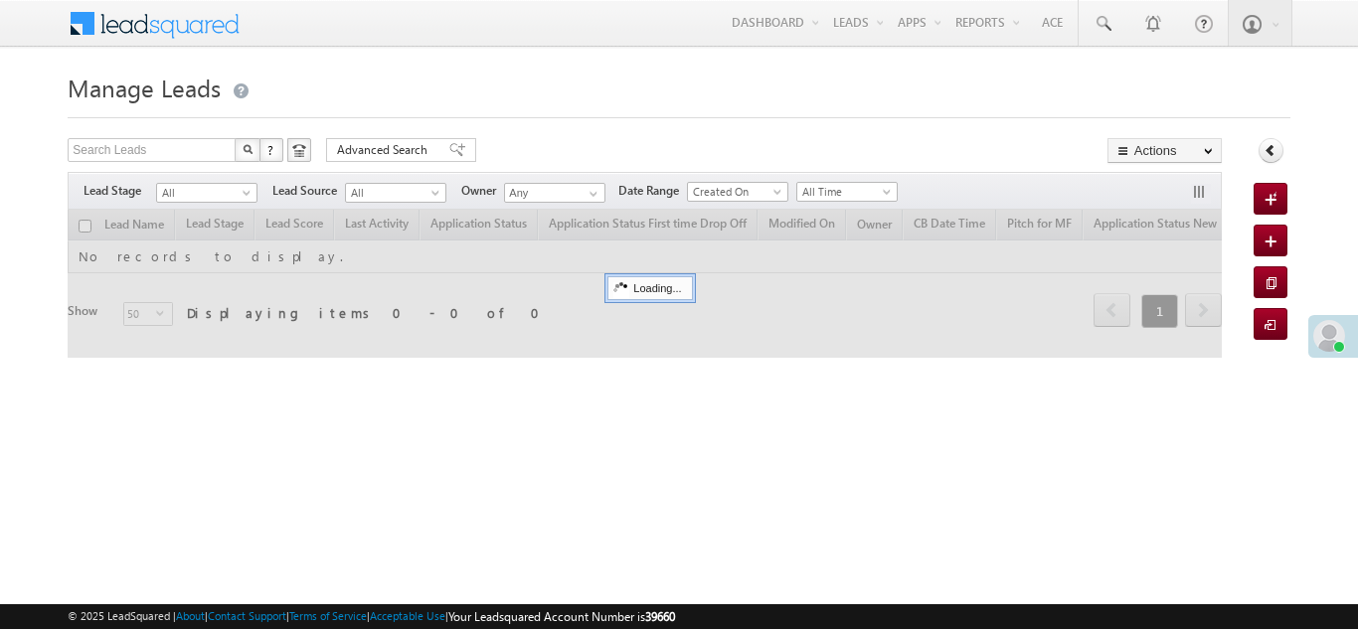
click at [644, 455] on div "Manage Leads Quick Add Lead Search Leads X ? 0 results found Advanced Search Ad…" at bounding box center [678, 315] width 1221 height 497
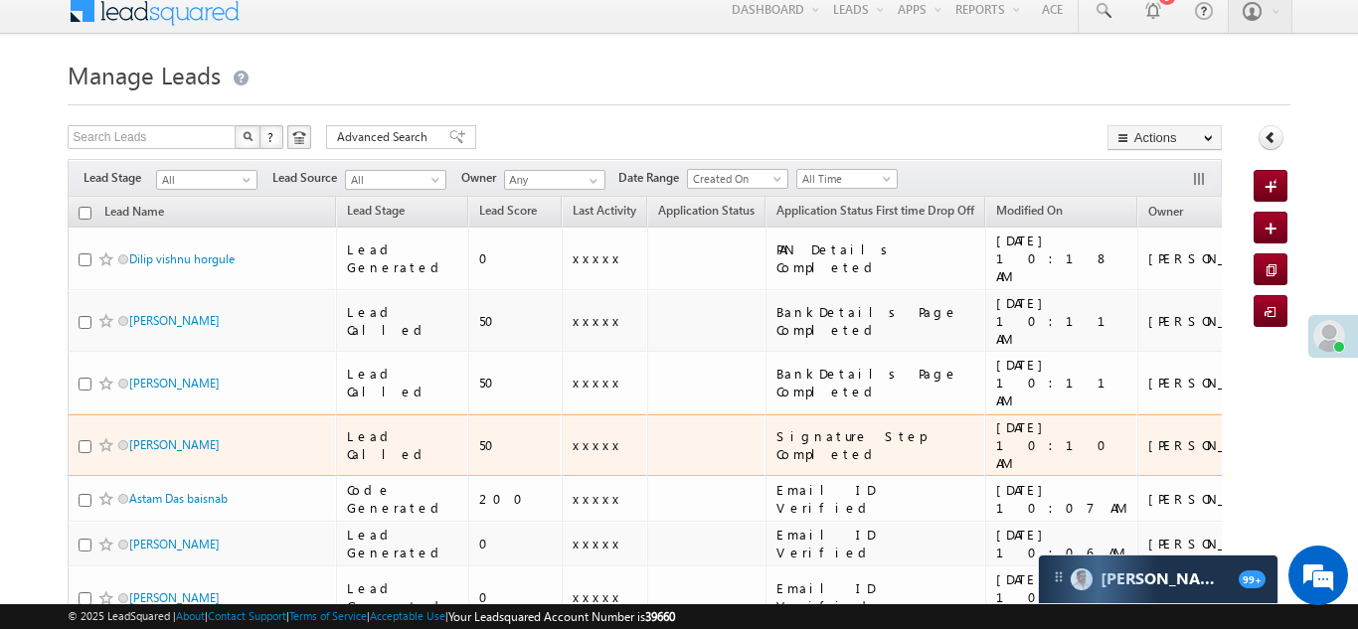
scroll to position [31, 0]
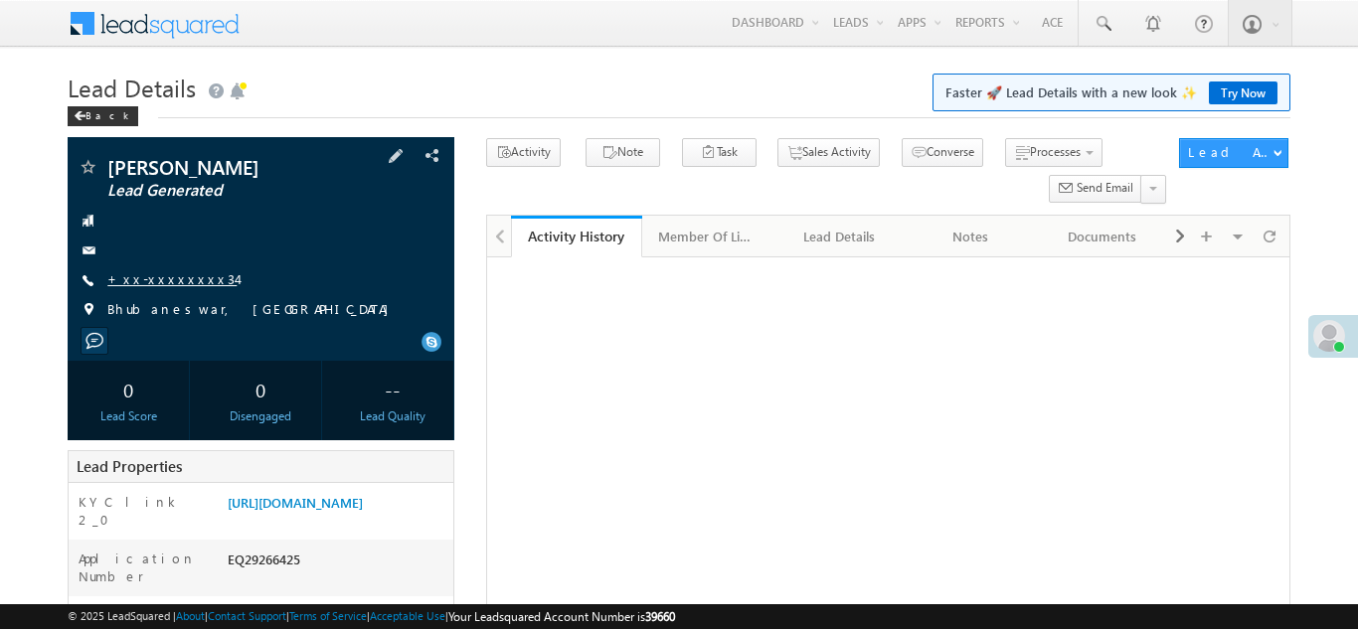
click at [158, 273] on link "+xx-xxxxxxxx34" at bounding box center [171, 278] width 129 height 17
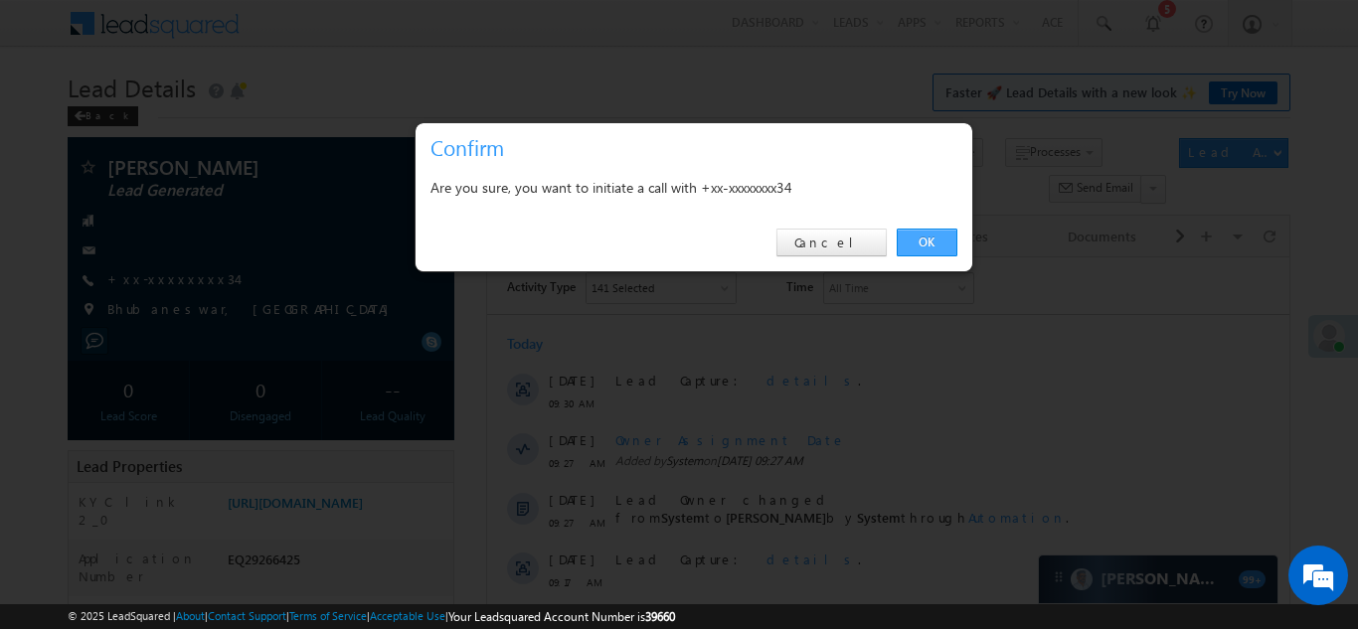
click at [926, 239] on link "OK" at bounding box center [926, 243] width 61 height 28
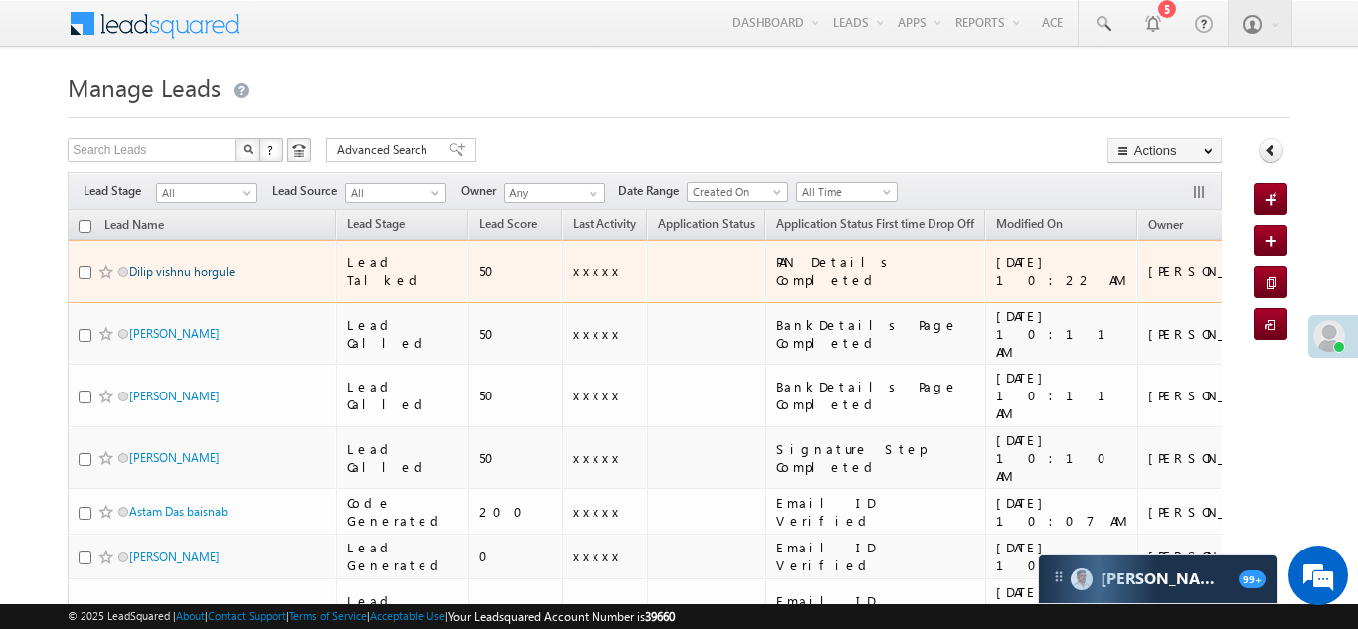
click at [170, 264] on link "Dilip vishnu horgule" at bounding box center [181, 271] width 105 height 15
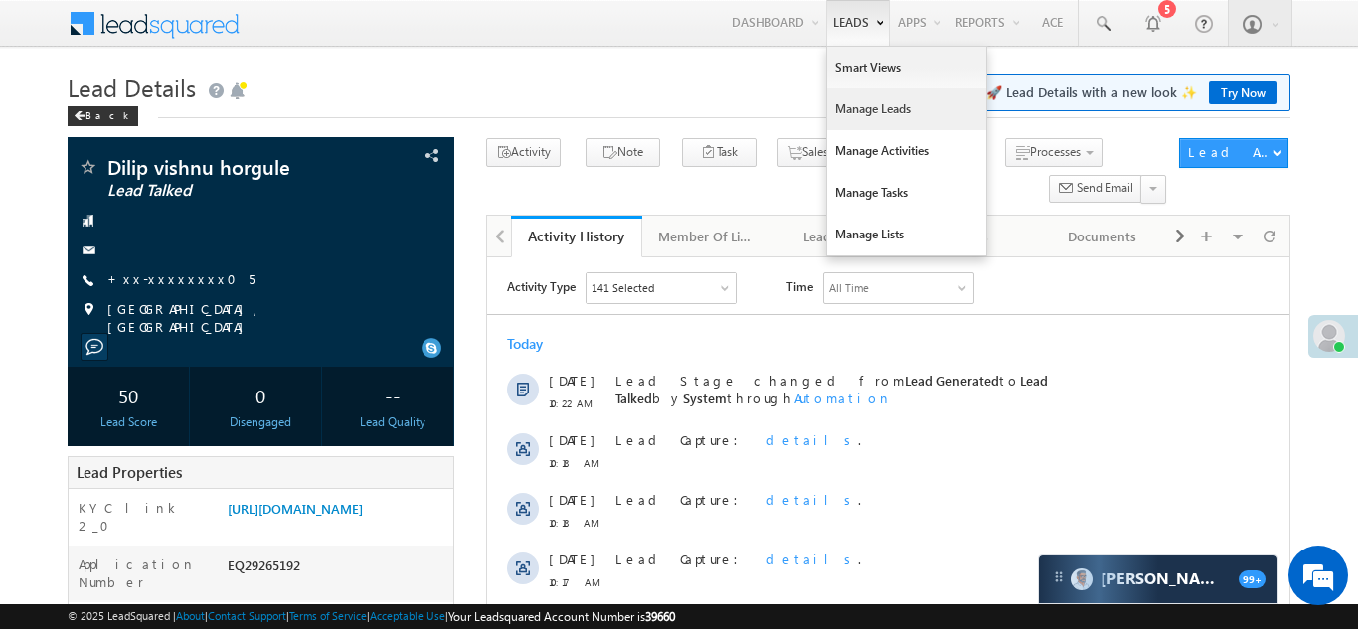
click at [865, 110] on link "Manage Leads" at bounding box center [906, 109] width 159 height 42
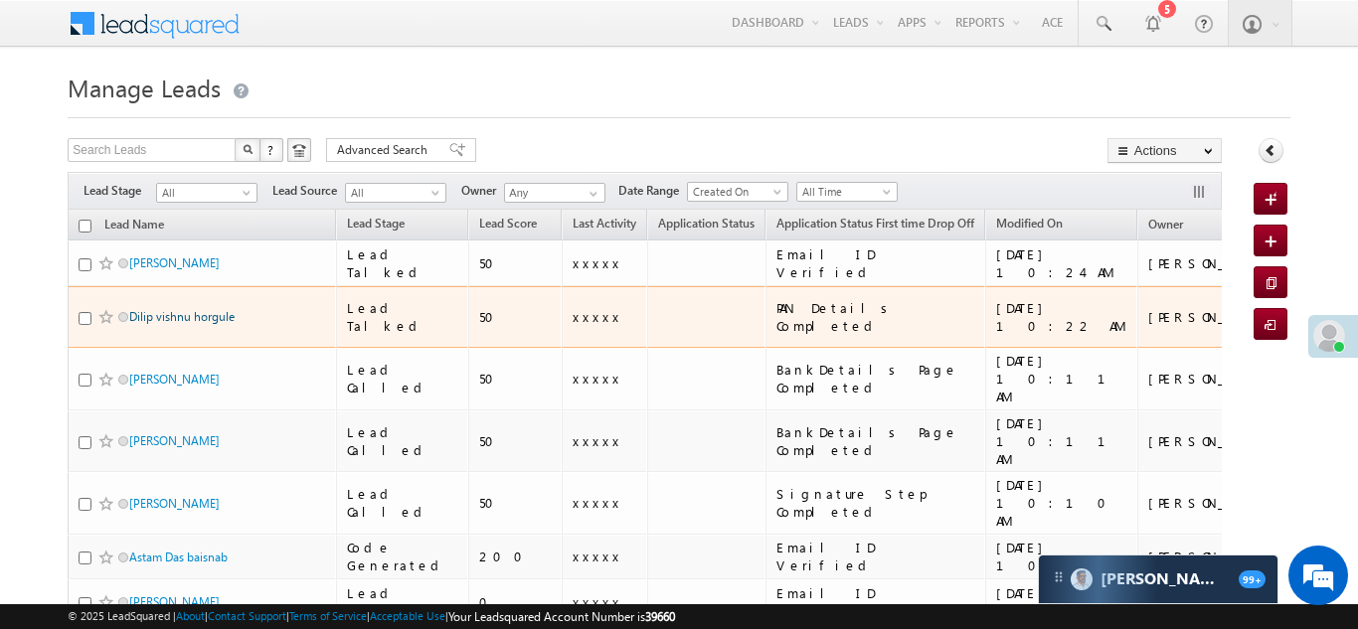
click at [171, 310] on link "Dilip vishnu horgule" at bounding box center [181, 316] width 105 height 15
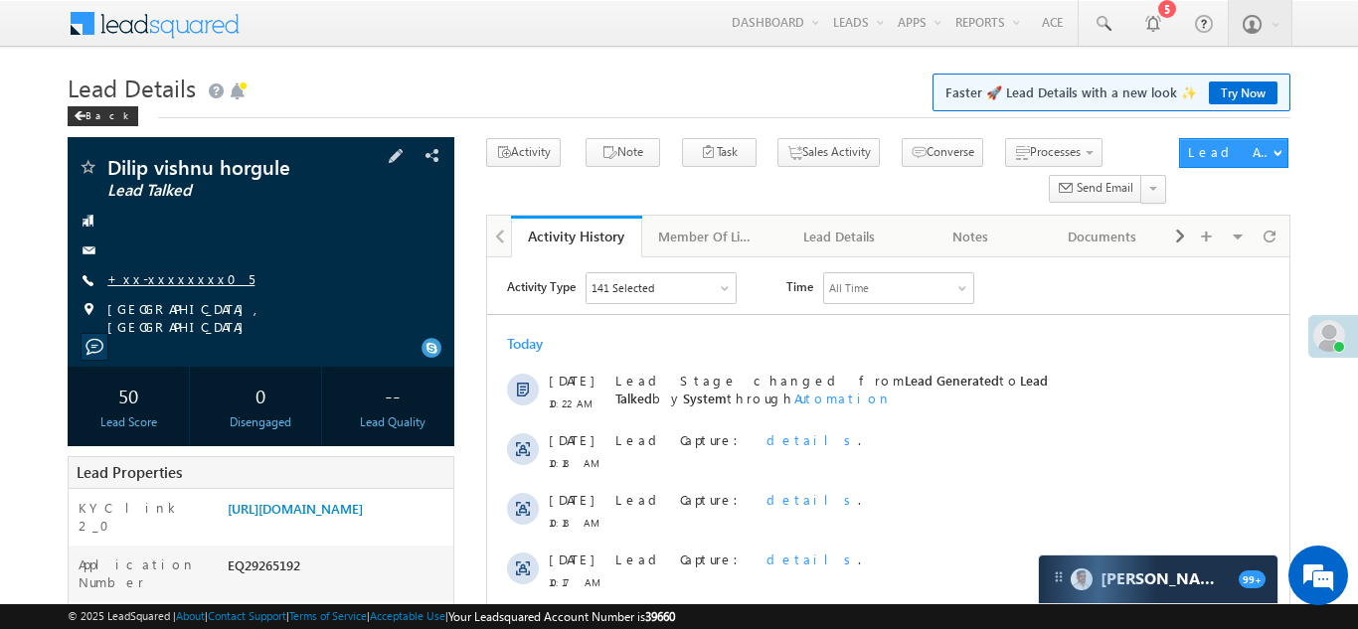
click at [160, 283] on link "+xx-xxxxxxxx05" at bounding box center [180, 278] width 147 height 17
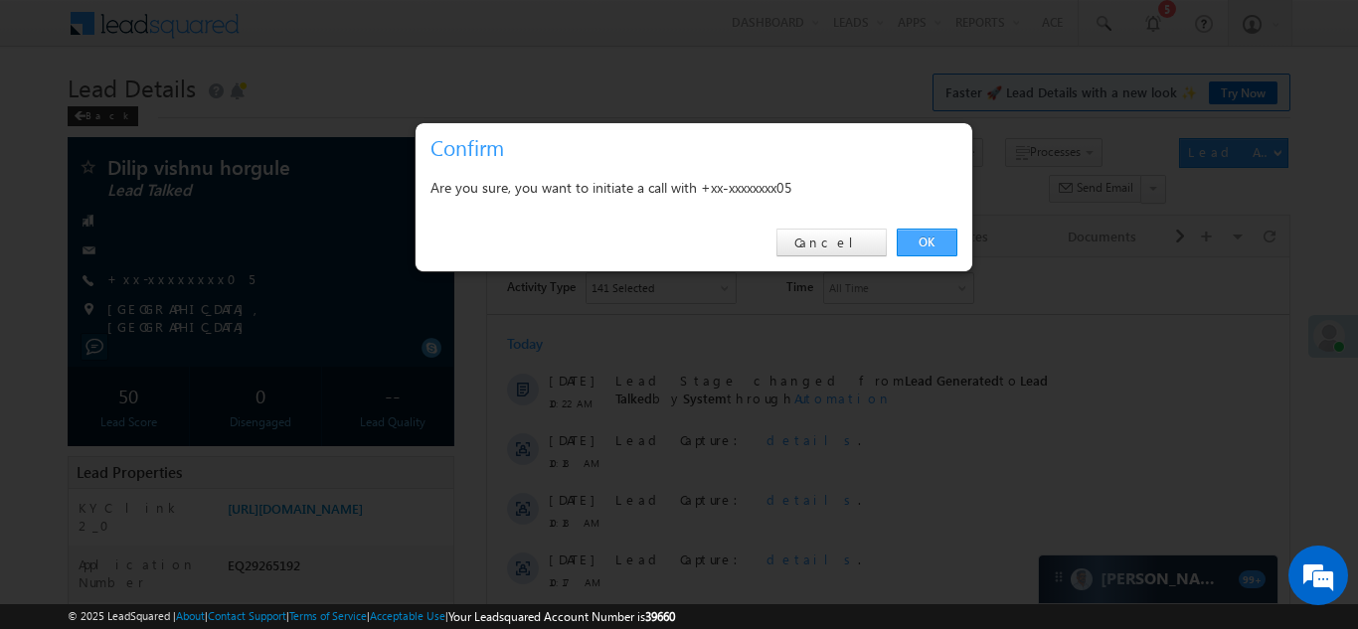
click at [925, 240] on link "OK" at bounding box center [926, 243] width 61 height 28
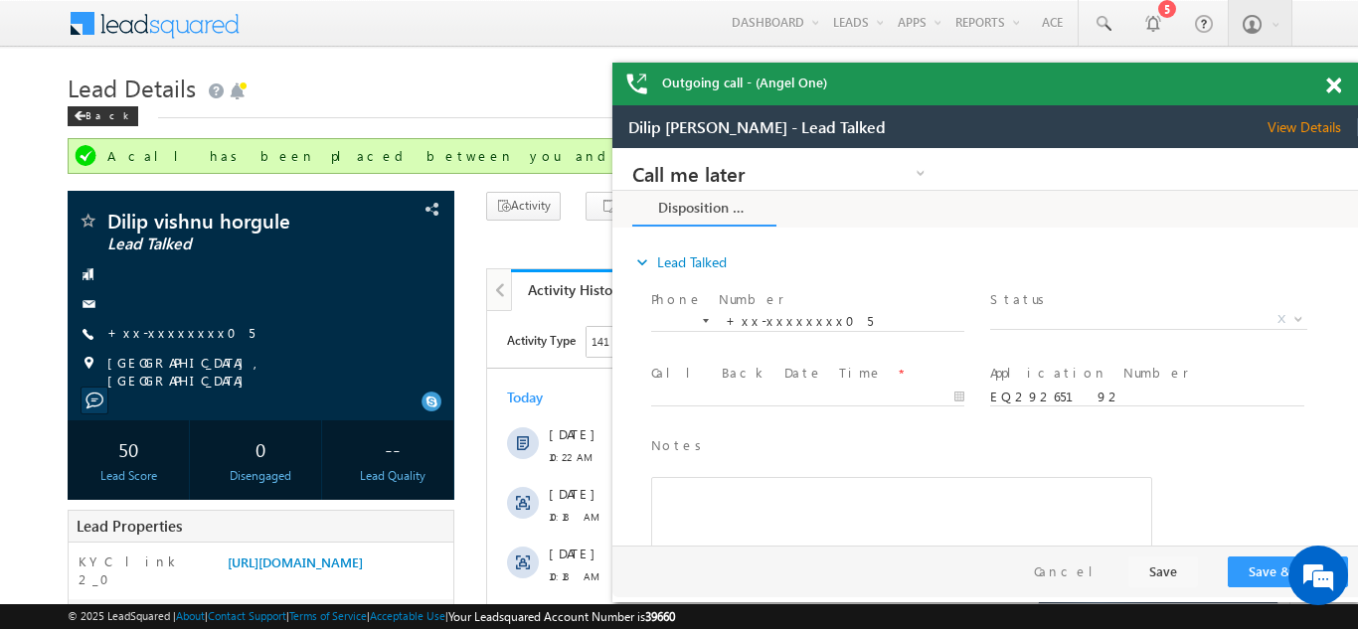
click at [1336, 85] on span at bounding box center [1333, 86] width 15 height 17
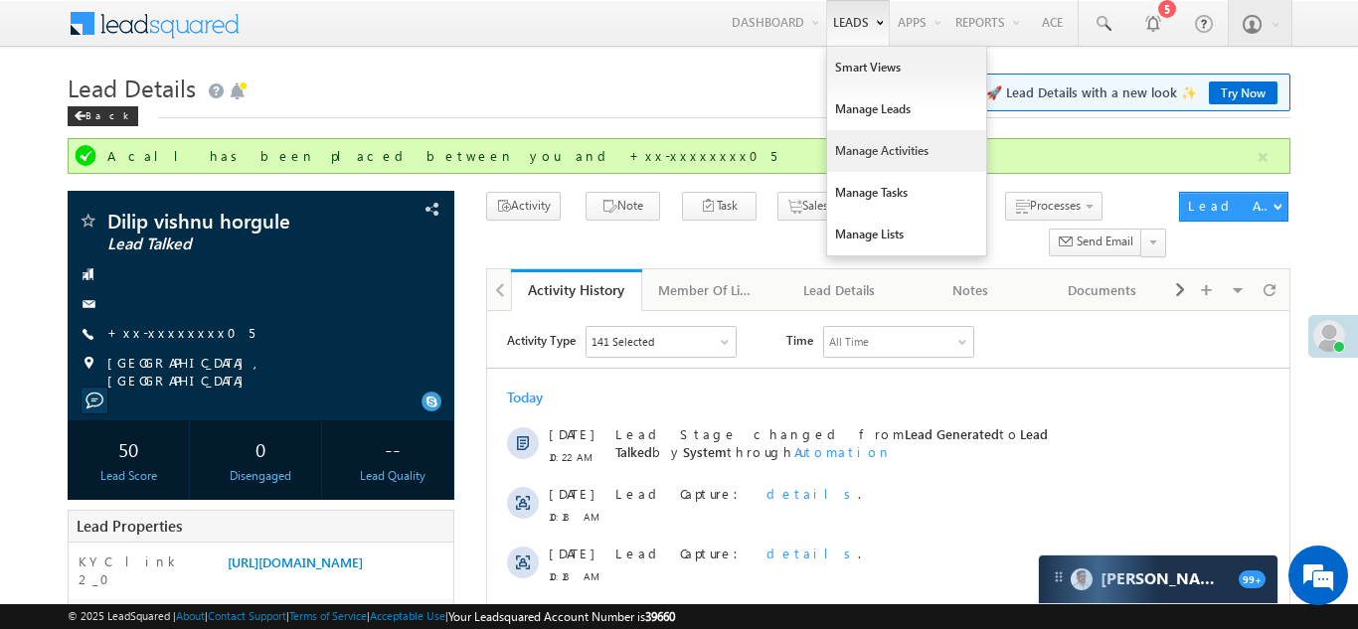
click at [857, 148] on link "Manage Activities" at bounding box center [906, 151] width 159 height 42
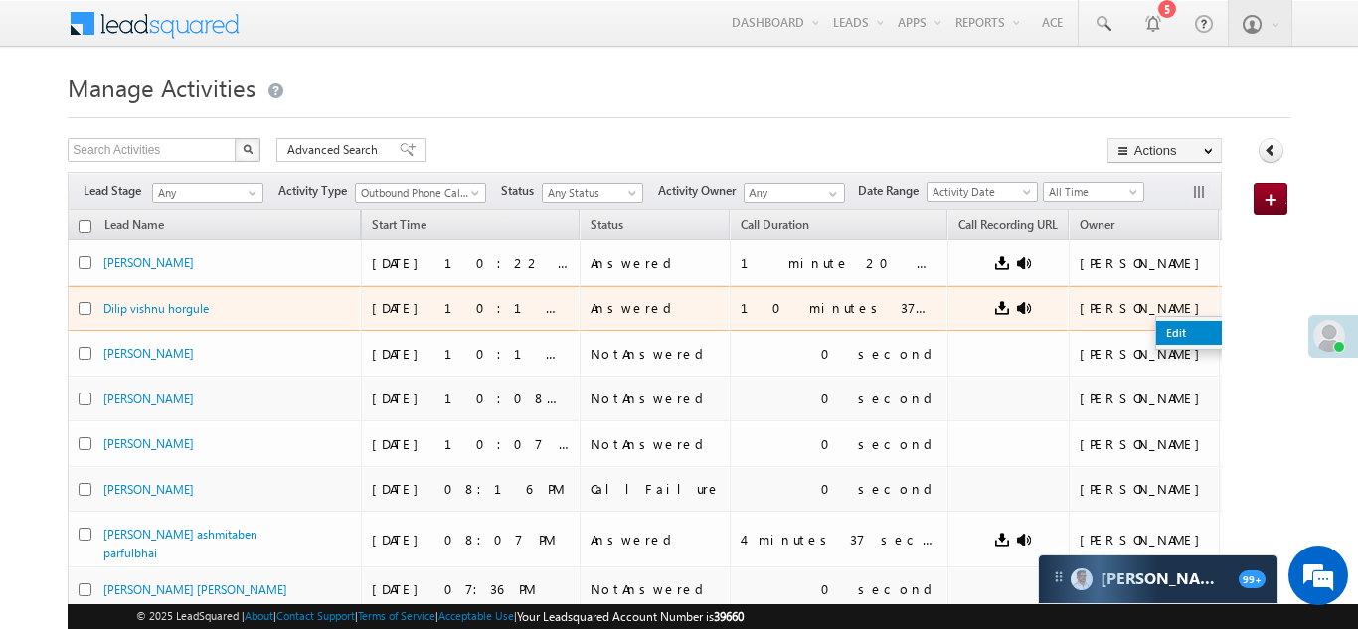
click at [1156, 327] on link "Edit" at bounding box center [1205, 333] width 99 height 24
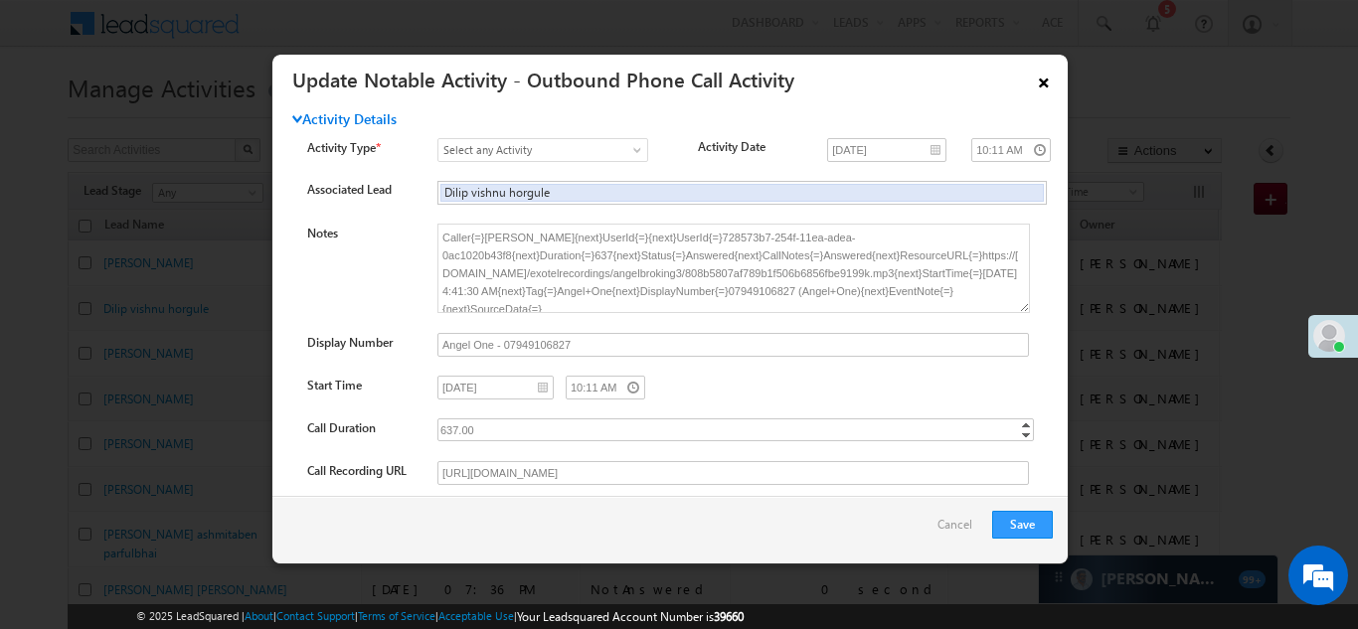
click at [1043, 81] on link "×" at bounding box center [1044, 79] width 34 height 35
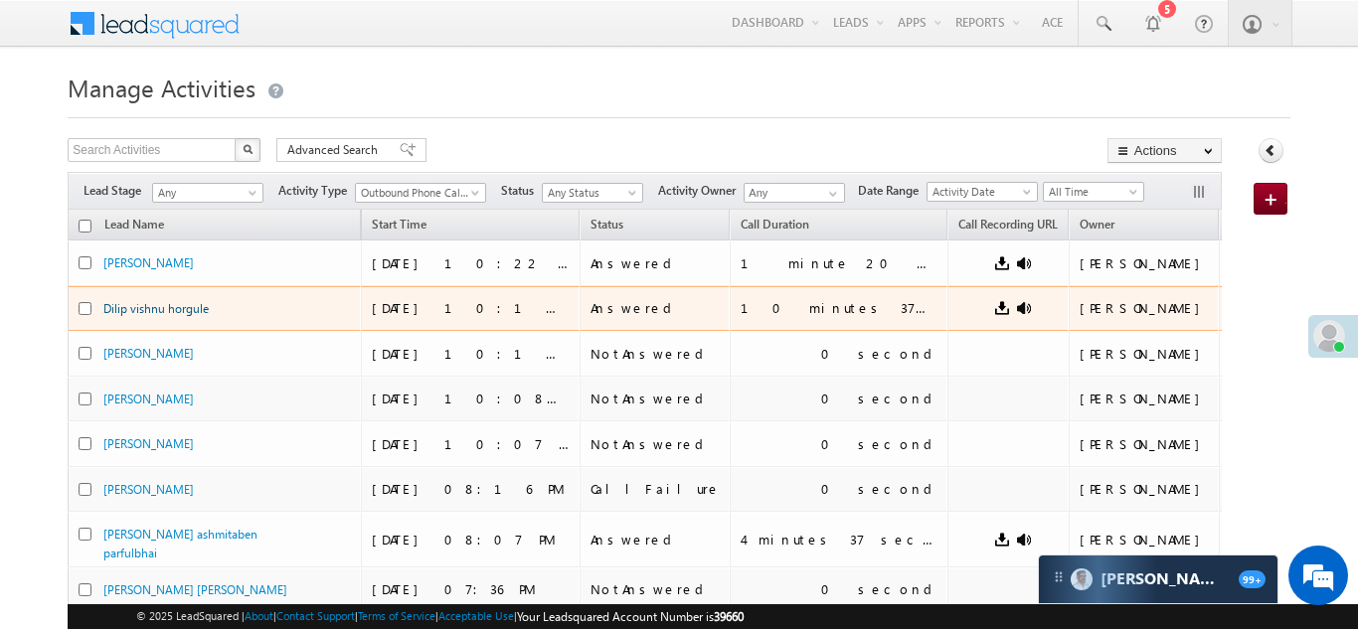
click at [142, 309] on link "Dilip vishnu horgule" at bounding box center [155, 308] width 105 height 15
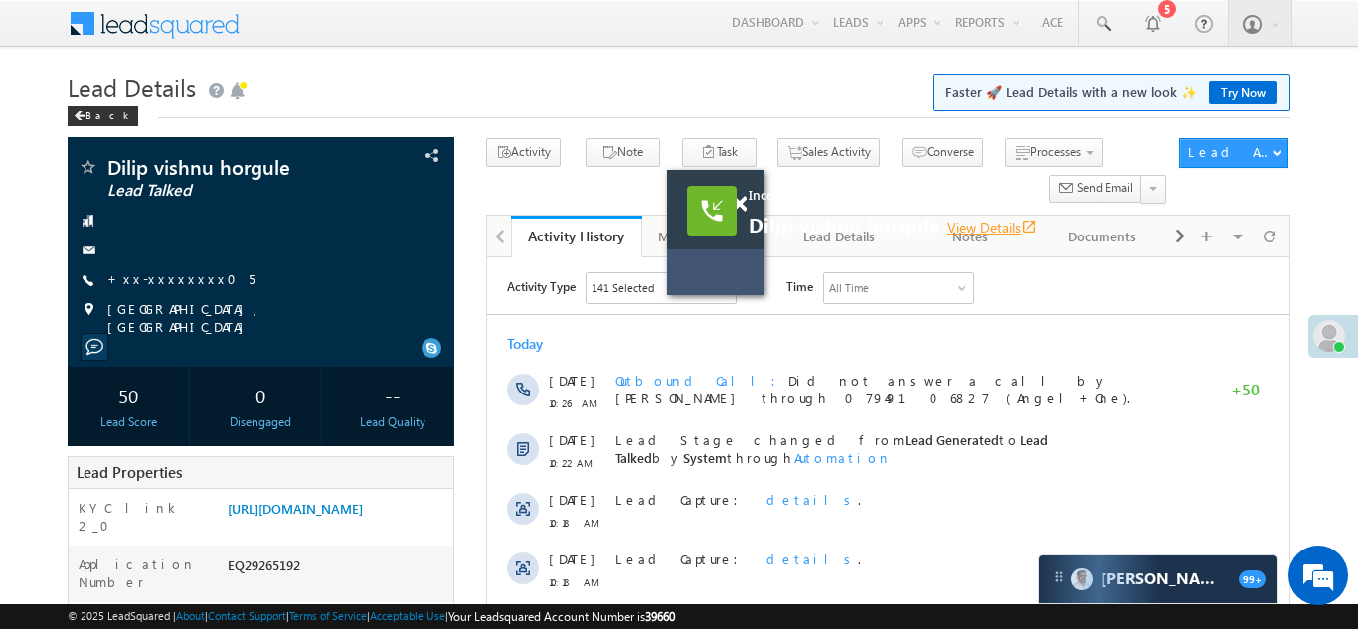
click at [997, 226] on link "View Details open_in_new" at bounding box center [991, 227] width 89 height 19
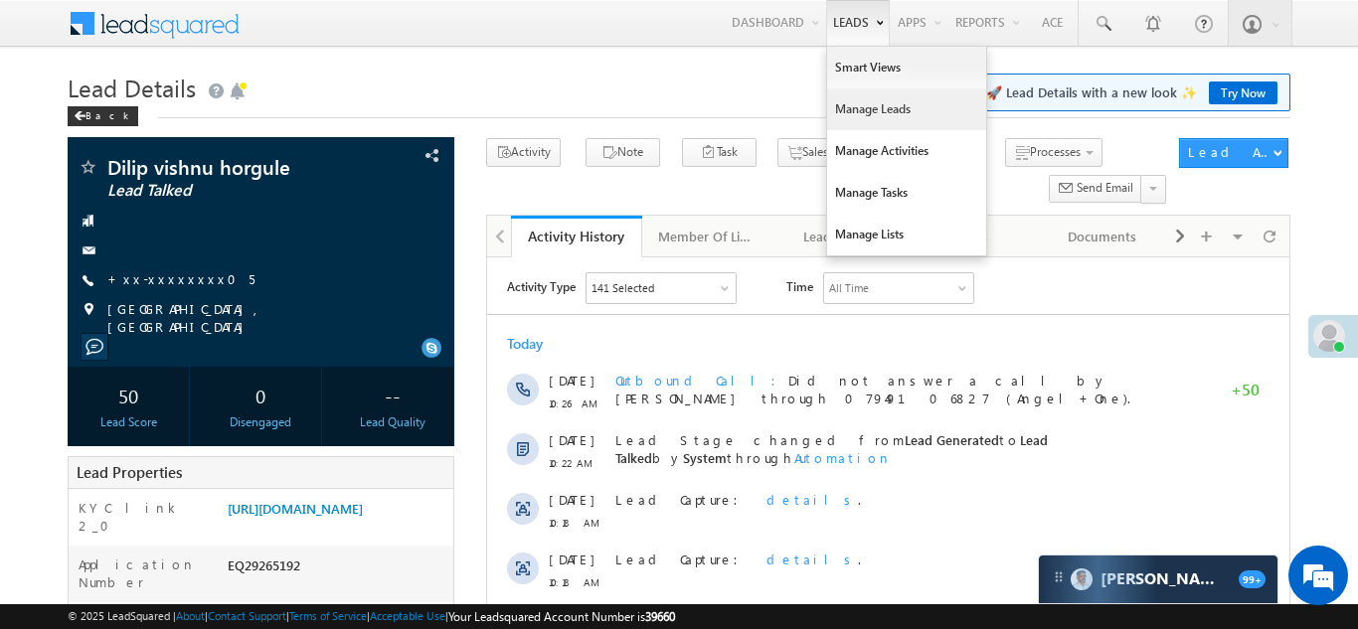
click at [844, 118] on link "Manage Leads" at bounding box center [906, 109] width 159 height 42
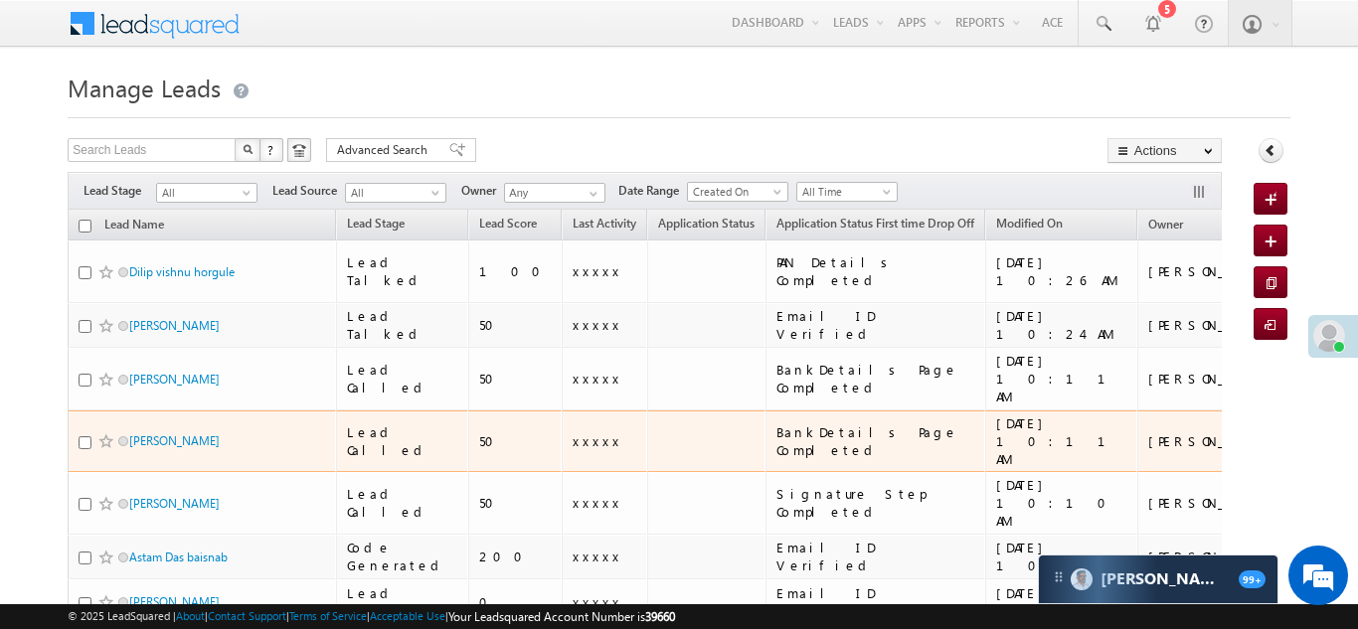
click at [647, 410] on td at bounding box center [706, 441] width 118 height 63
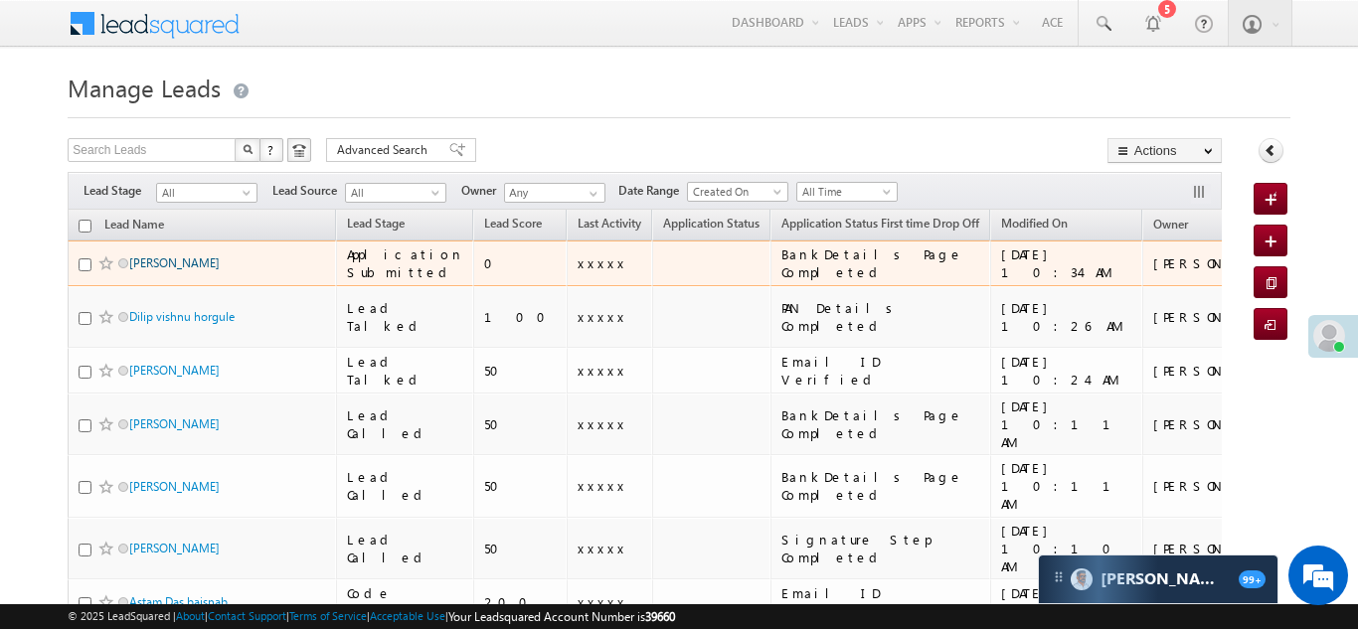
click at [164, 263] on link "[PERSON_NAME]" at bounding box center [174, 262] width 90 height 15
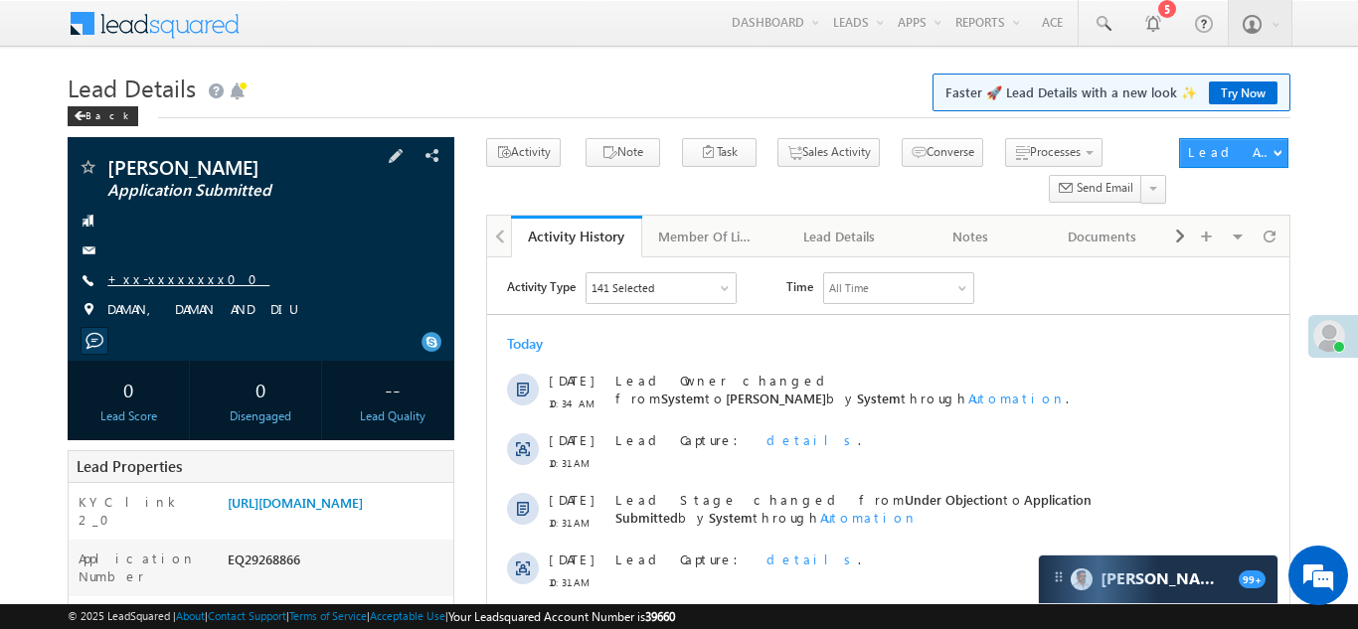
click at [157, 277] on link "+xx-xxxxxxxx00" at bounding box center [188, 278] width 162 height 17
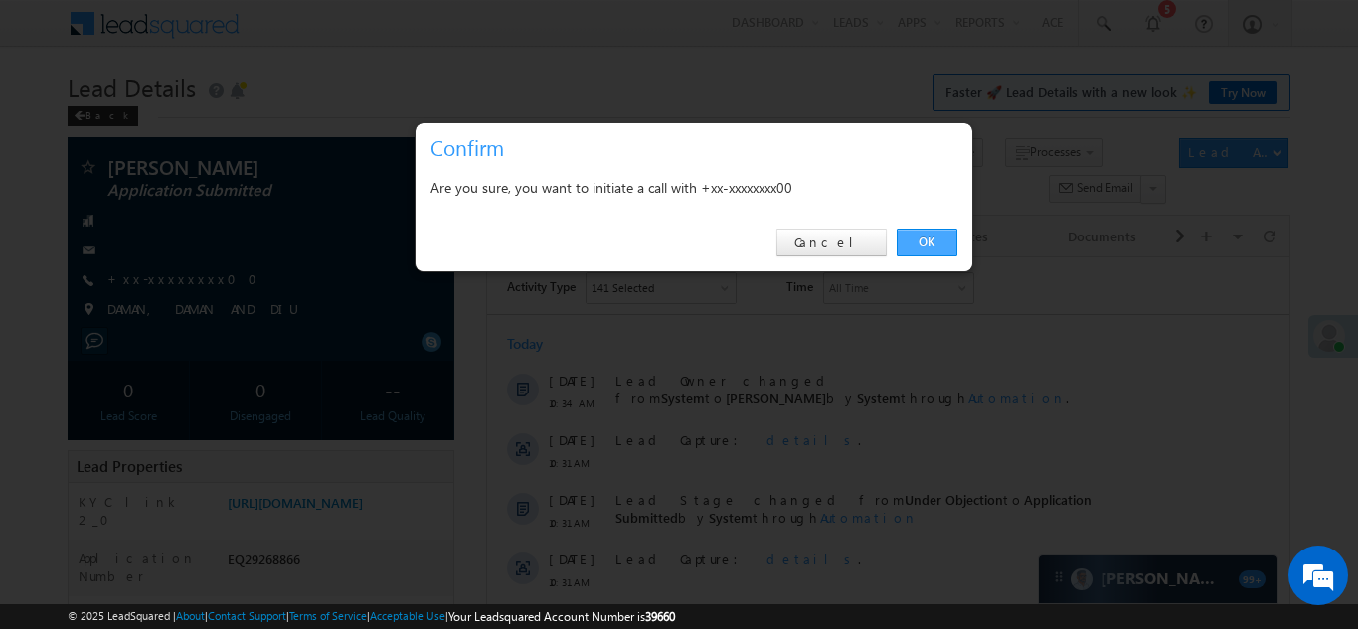
click at [932, 239] on link "OK" at bounding box center [926, 243] width 61 height 28
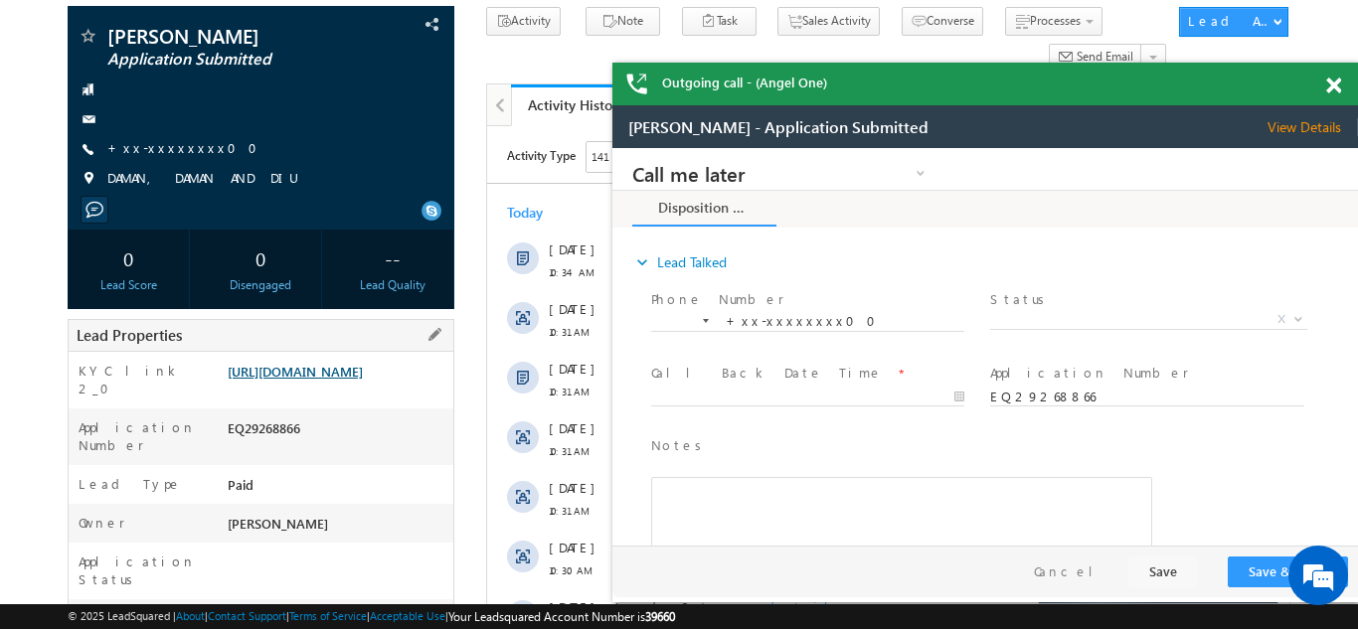
scroll to position [203, 0]
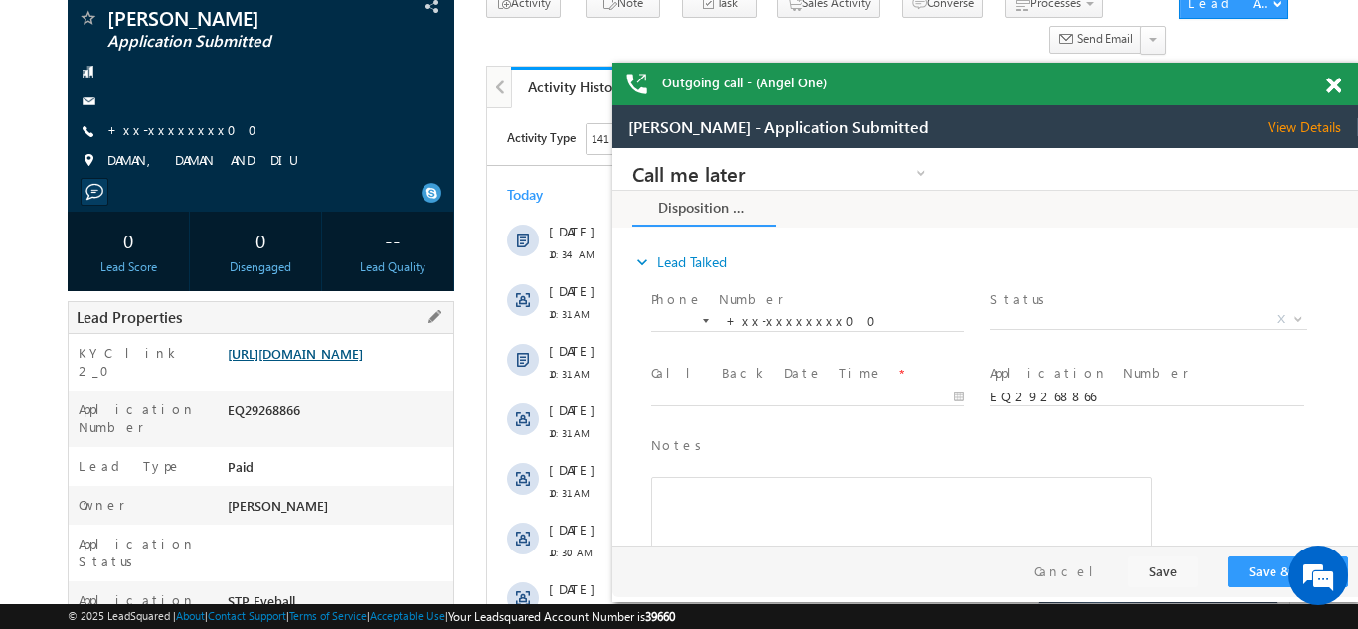
click at [322, 356] on link "https://angelbroking1-pk3em7sa.customui-test.leadsquared.com?leadId=4102faa7-86…" at bounding box center [295, 353] width 135 height 17
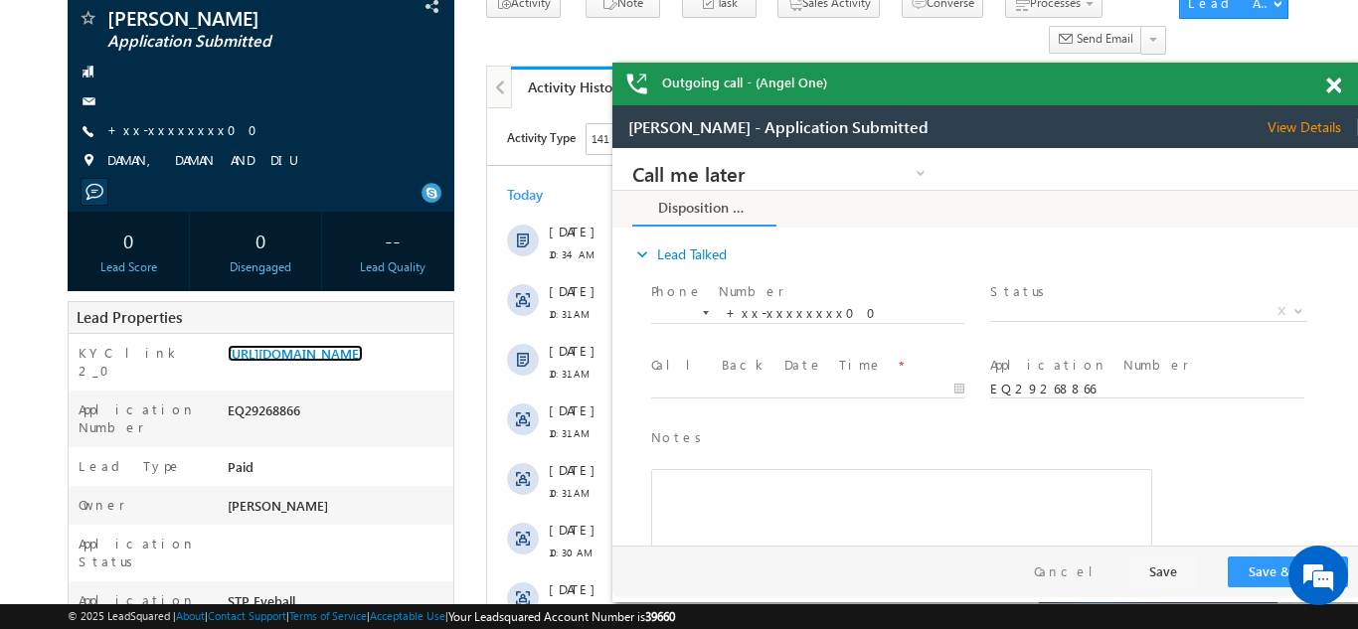
scroll to position [10, 0]
click at [1332, 80] on div "Outgoing call - (Angel One)" at bounding box center [984, 84] width 745 height 43
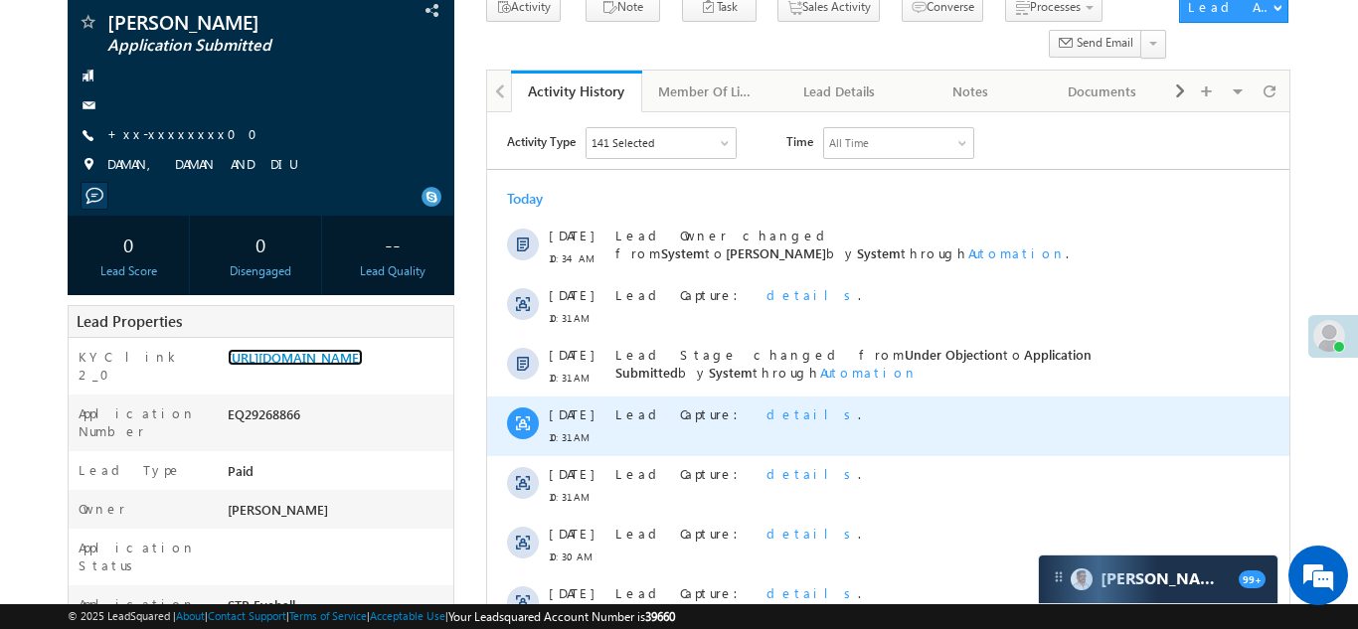
scroll to position [0, 0]
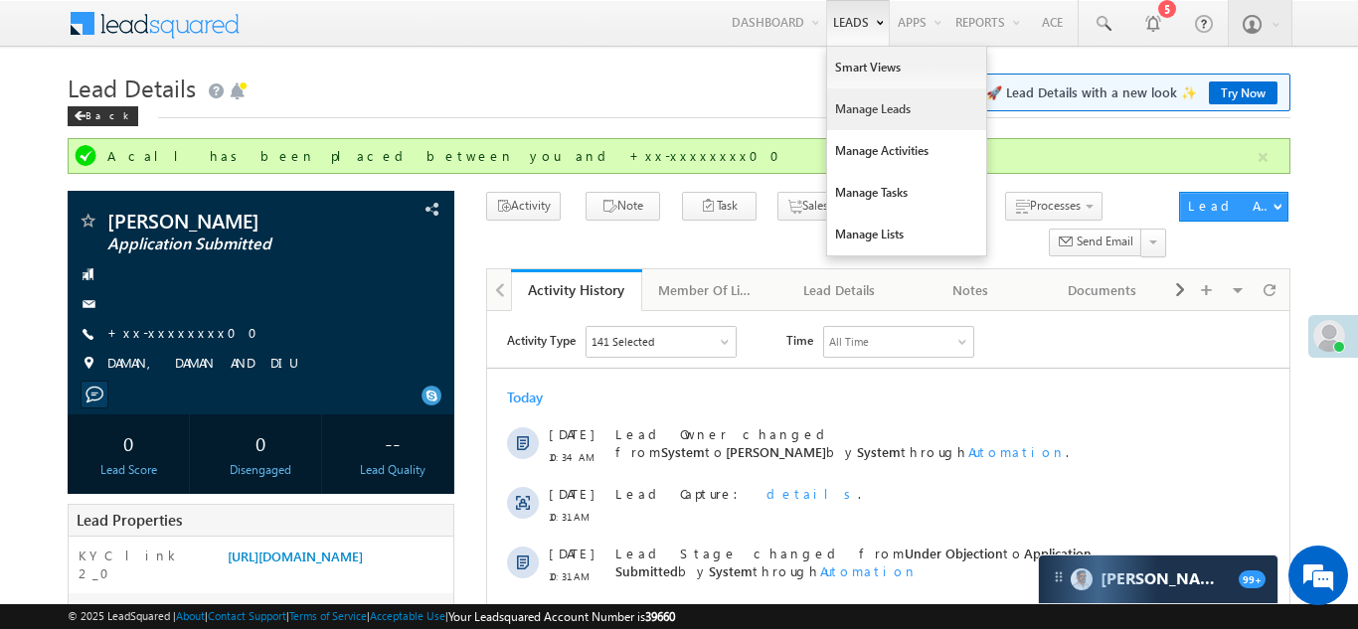
click at [853, 109] on link "Manage Leads" at bounding box center [906, 109] width 159 height 42
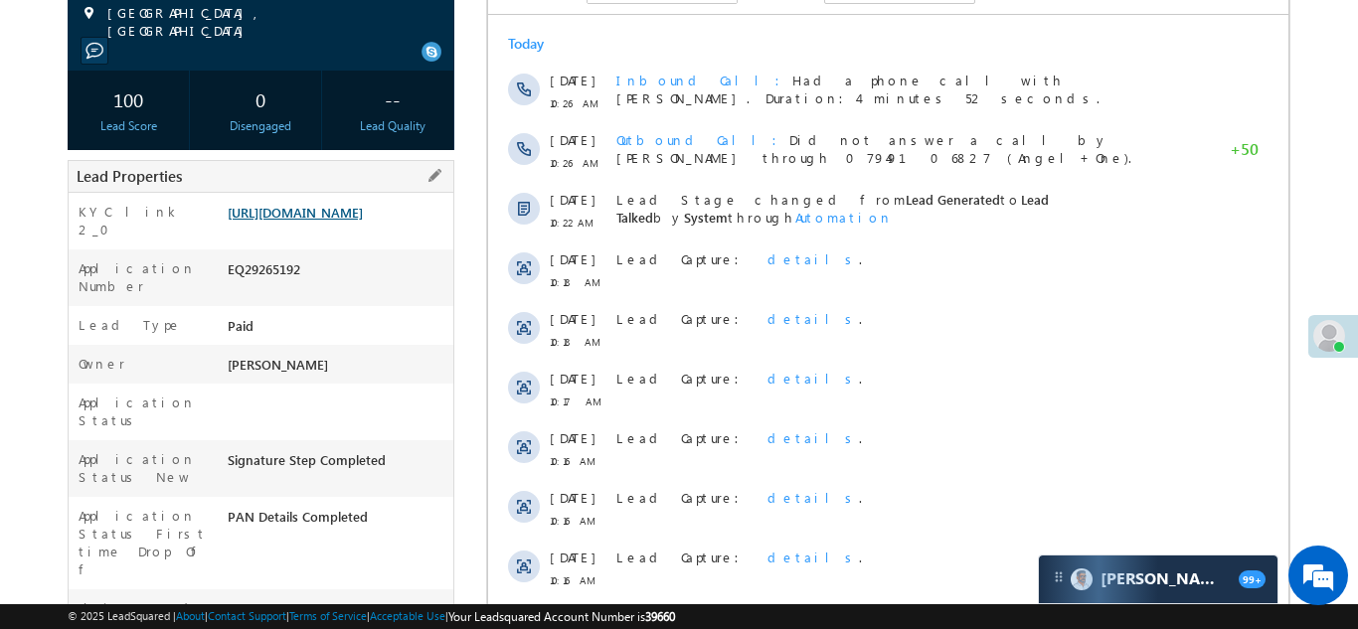
click at [352, 216] on link "https://angelbroking1-pk3em7sa.customui-test.leadsquared.com?leadId=2fea77cd-22…" at bounding box center [295, 212] width 135 height 17
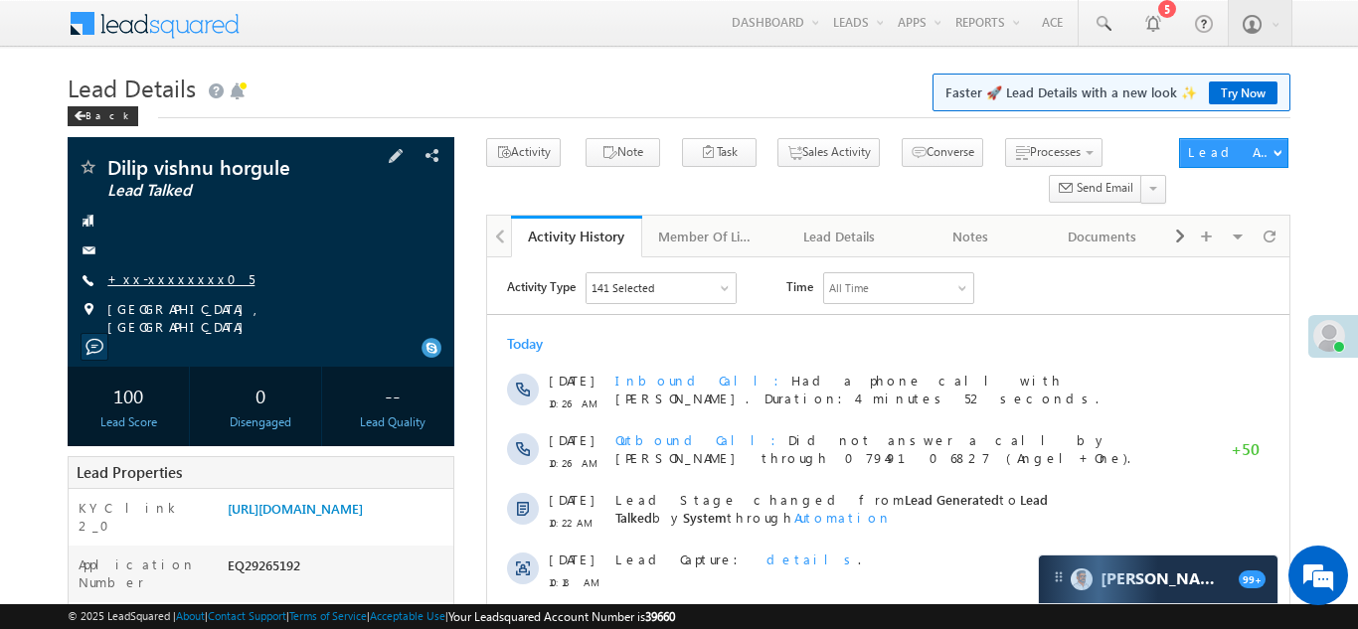
click at [171, 279] on link "+xx-xxxxxxxx05" at bounding box center [180, 278] width 147 height 17
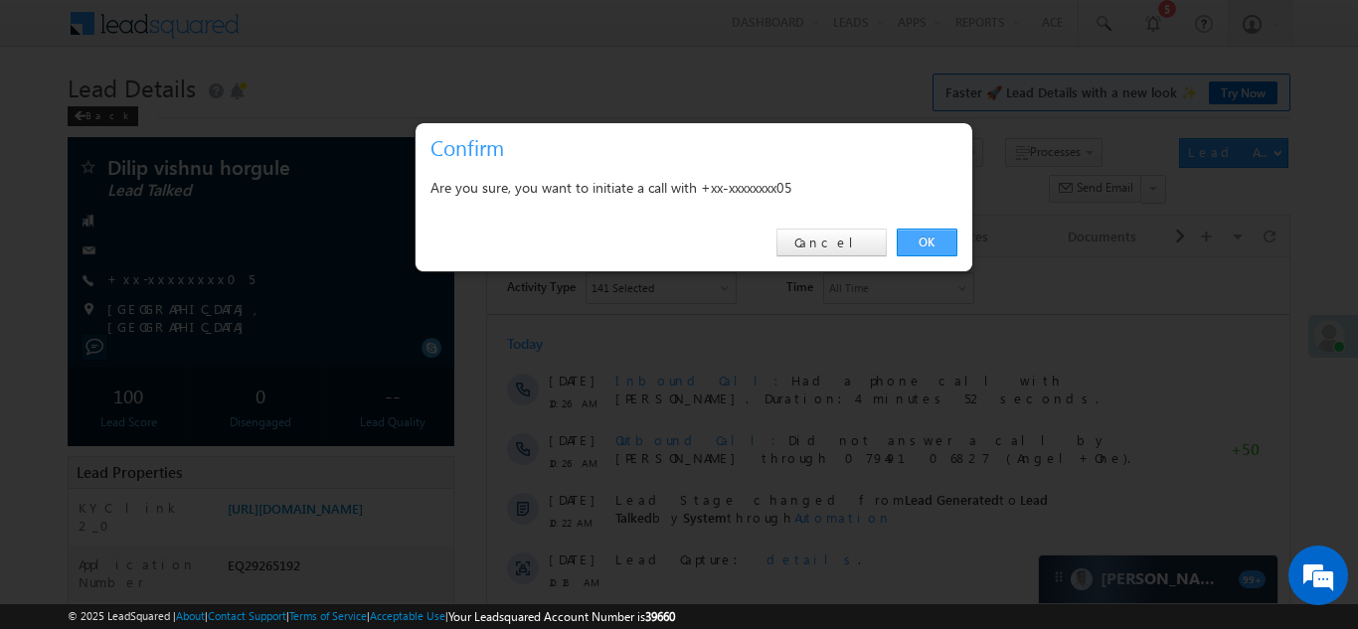
click at [926, 237] on link "OK" at bounding box center [926, 243] width 61 height 28
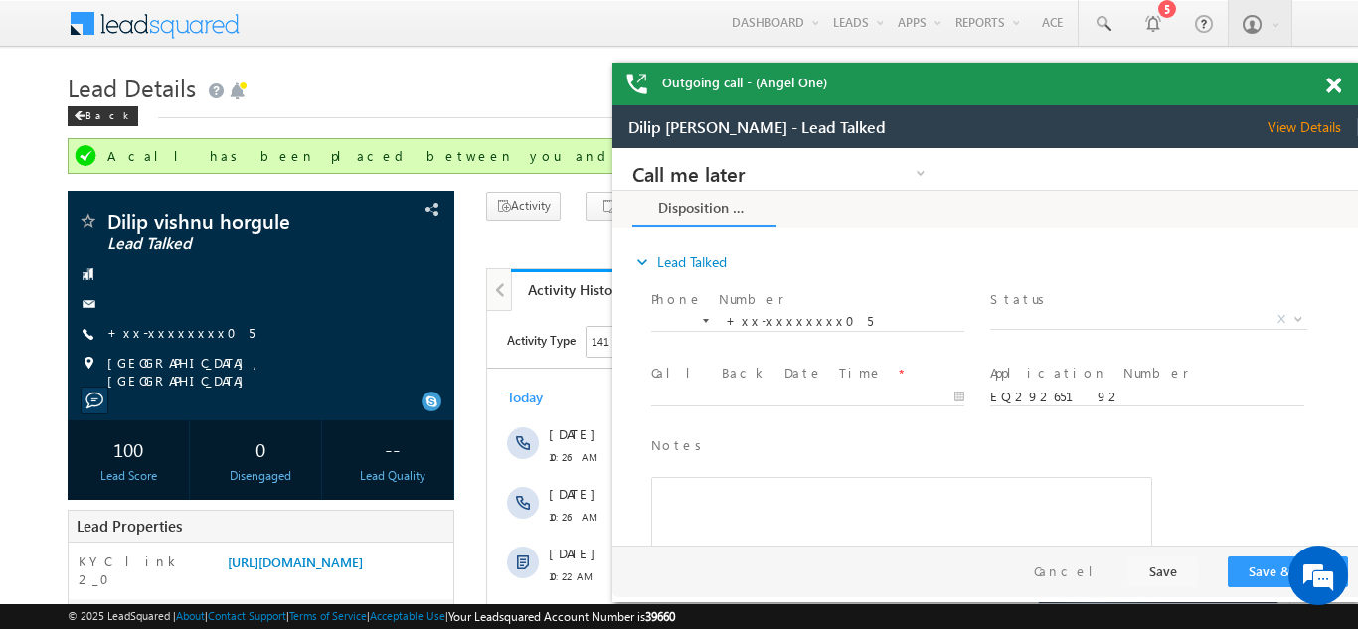
click at [1333, 83] on span at bounding box center [1333, 86] width 15 height 17
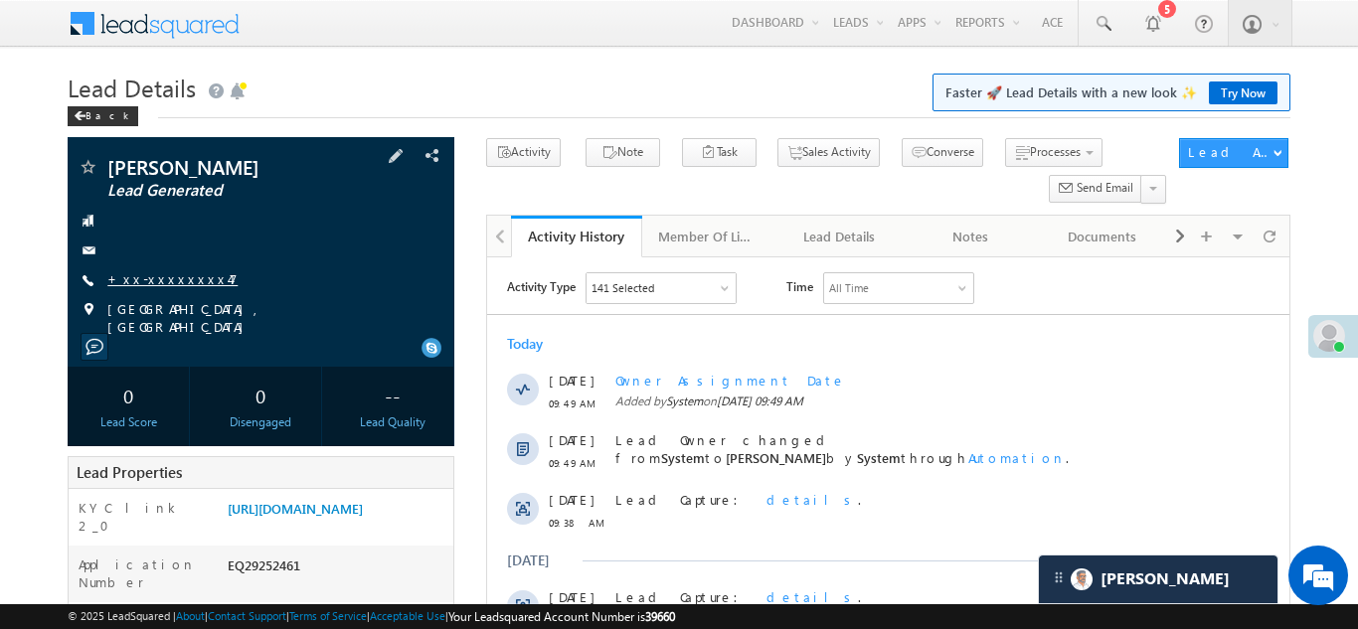
click at [150, 282] on link "+xx-xxxxxxxx47" at bounding box center [172, 278] width 130 height 17
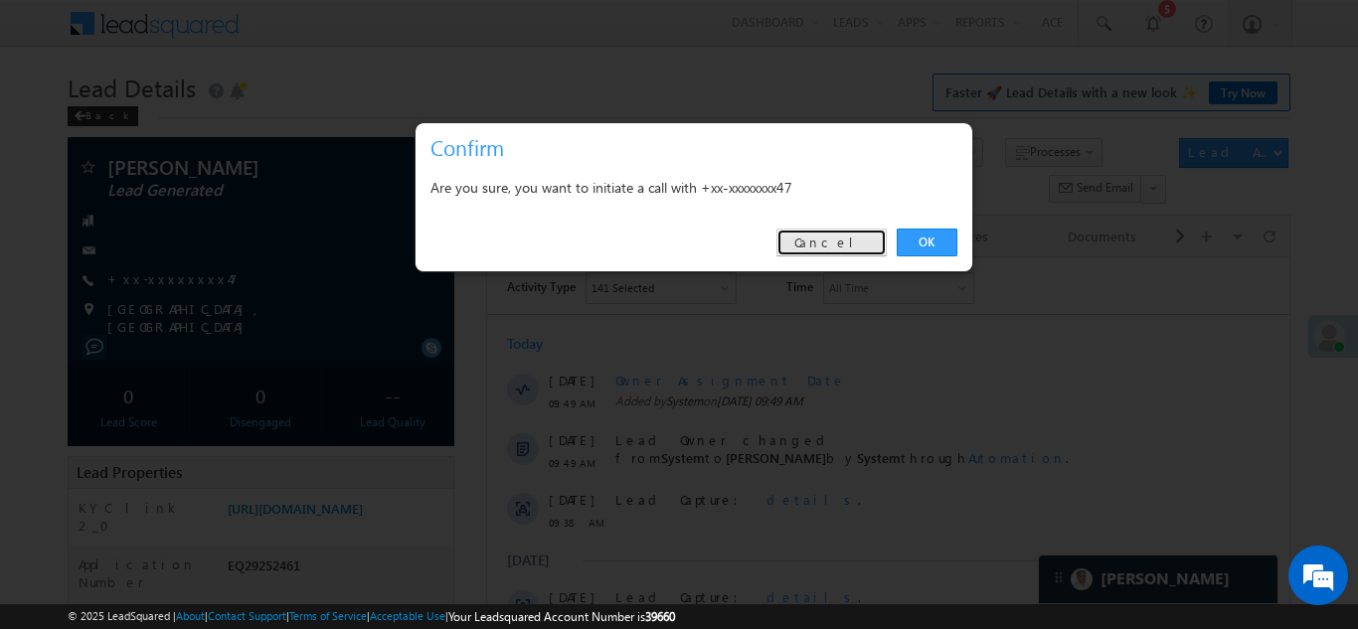
click at [845, 241] on link "Cancel" at bounding box center [831, 243] width 110 height 28
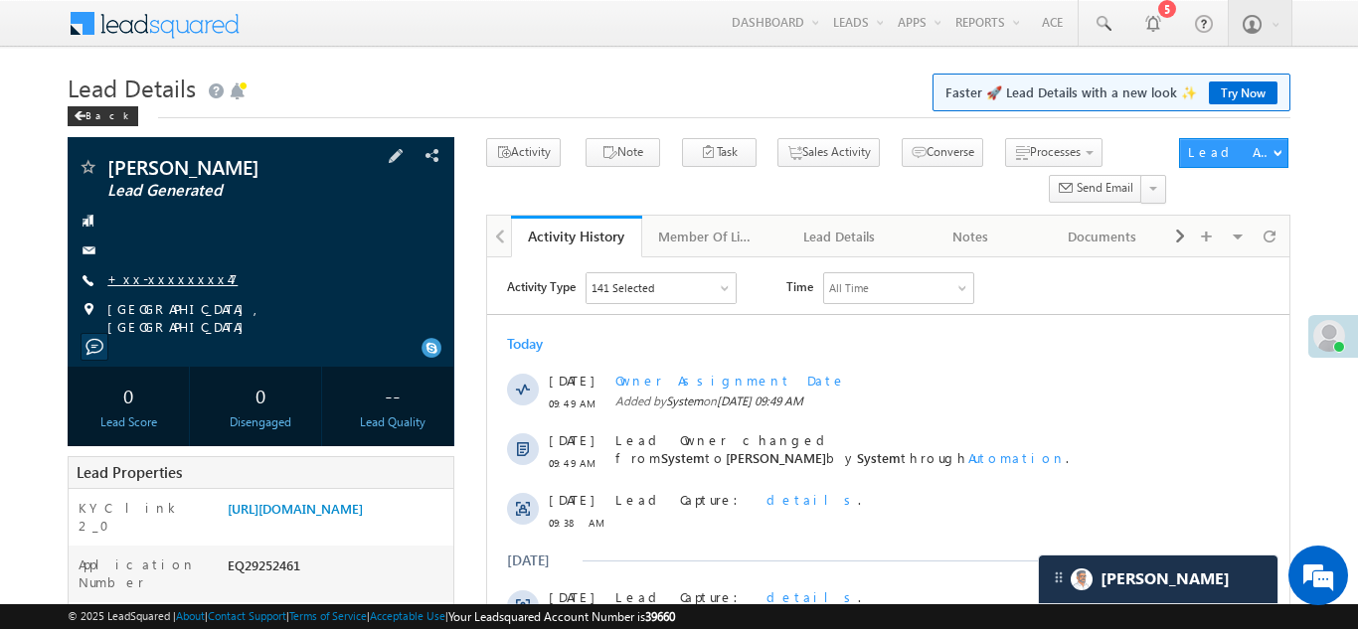
click at [158, 283] on link "+xx-xxxxxxxx47" at bounding box center [172, 278] width 130 height 17
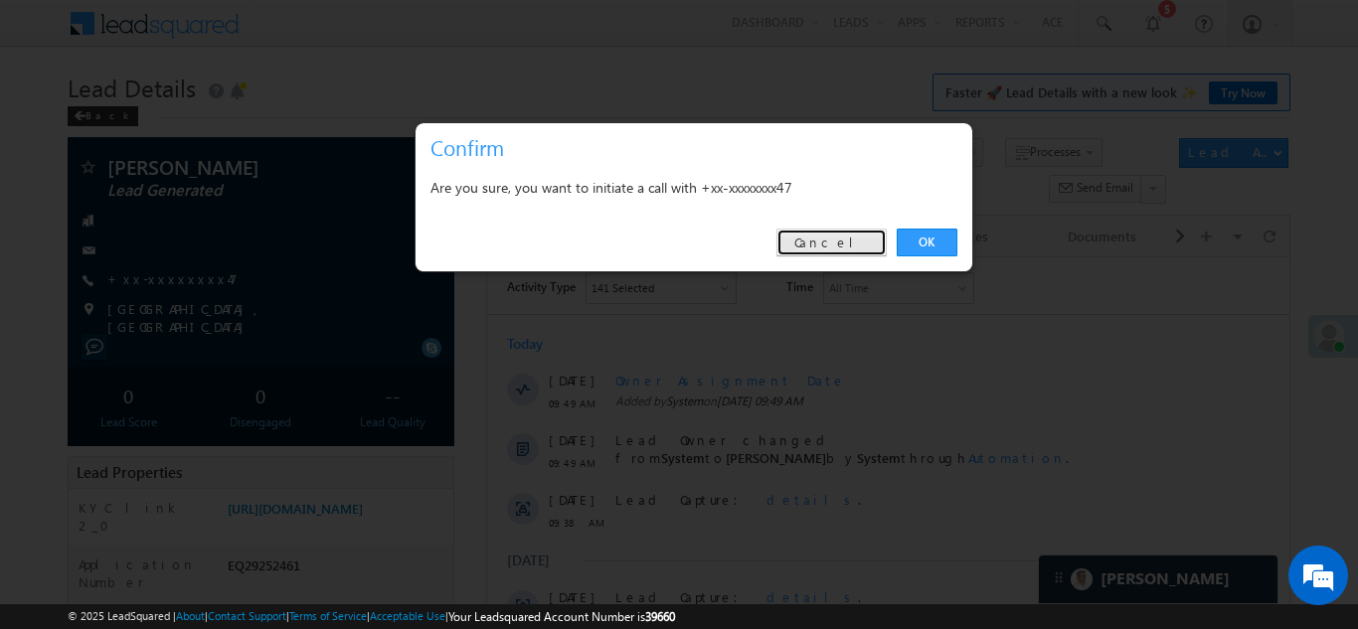
click at [850, 241] on link "Cancel" at bounding box center [831, 243] width 110 height 28
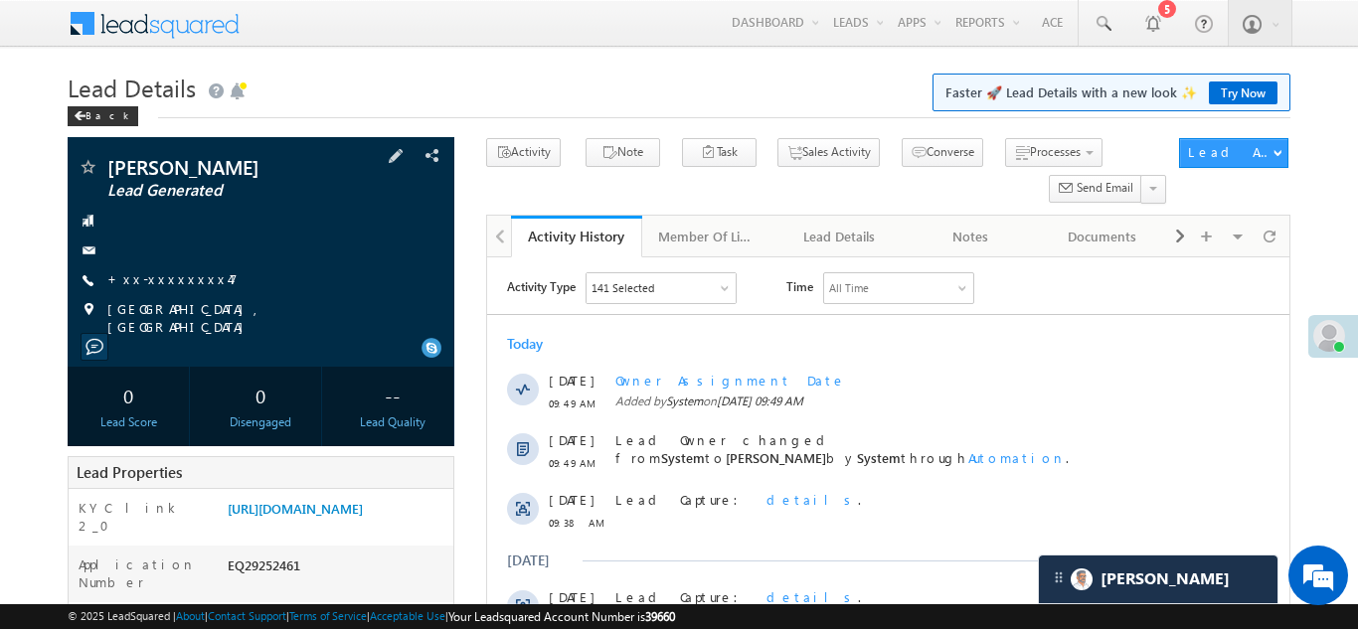
click at [151, 268] on div "[PERSON_NAME] Lead Generated +xx-xxxxxxxx47" at bounding box center [261, 246] width 367 height 179
click at [159, 286] on link "+xx-xxxxxxxx47" at bounding box center [172, 278] width 130 height 17
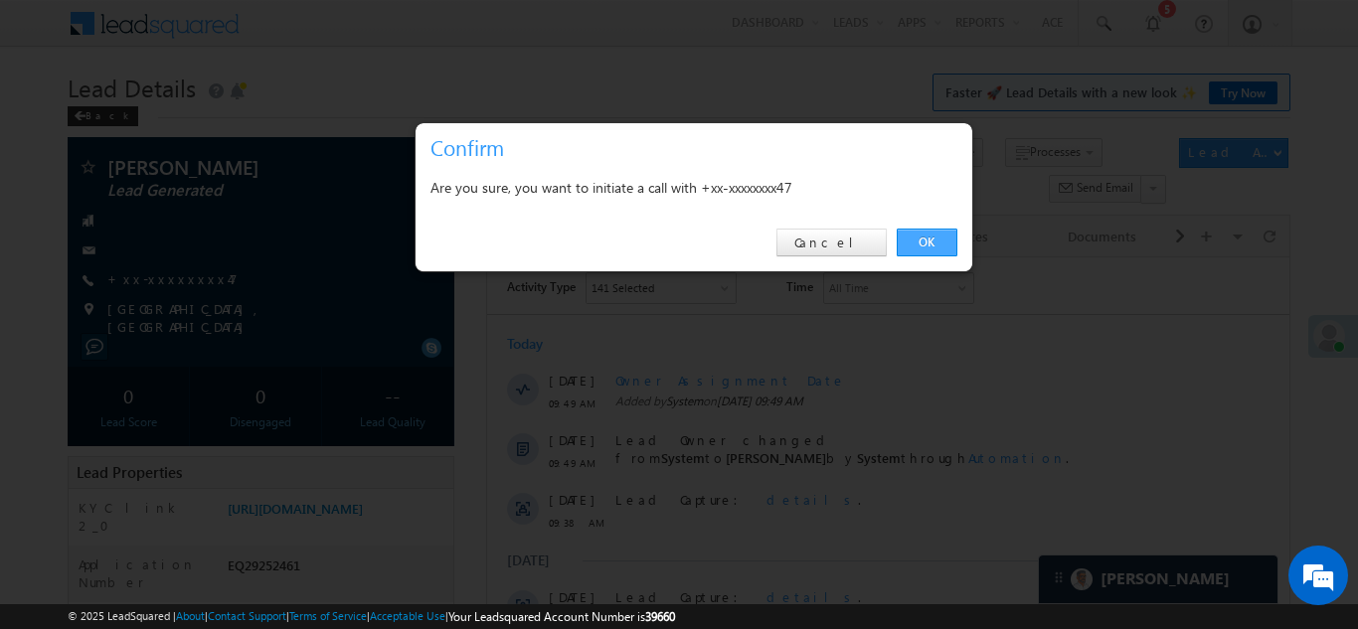
click at [919, 239] on link "OK" at bounding box center [926, 243] width 61 height 28
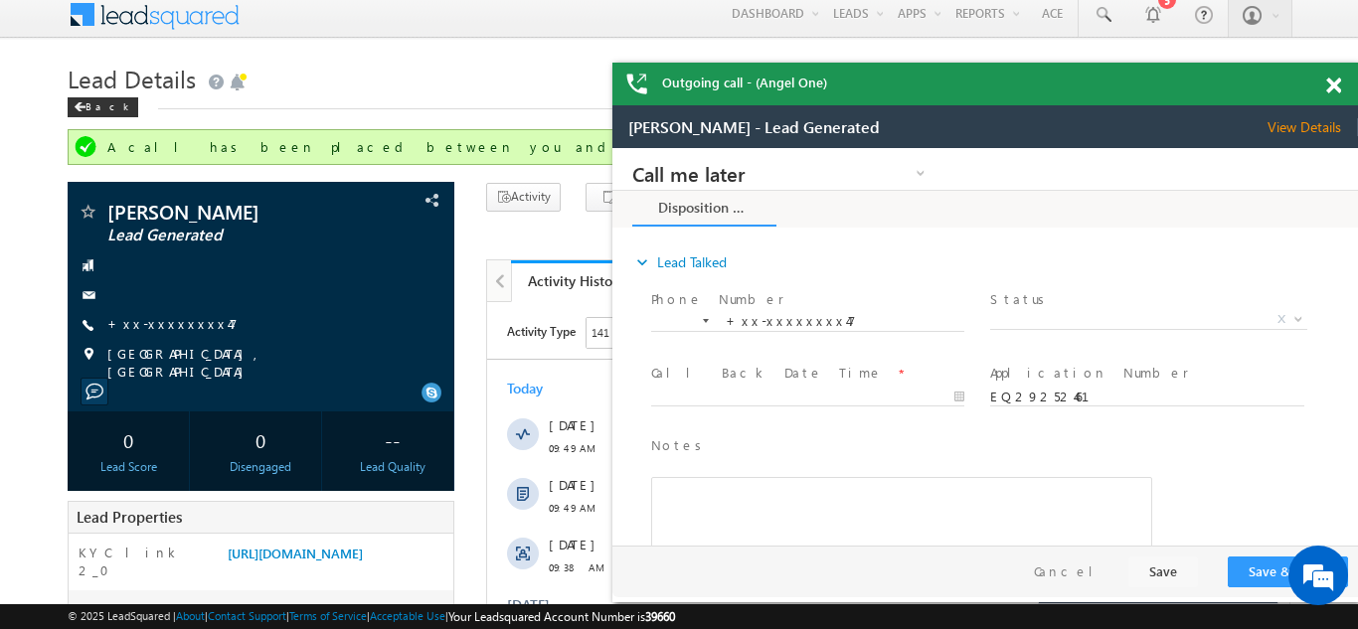
click at [1326, 87] on span at bounding box center [1333, 86] width 15 height 17
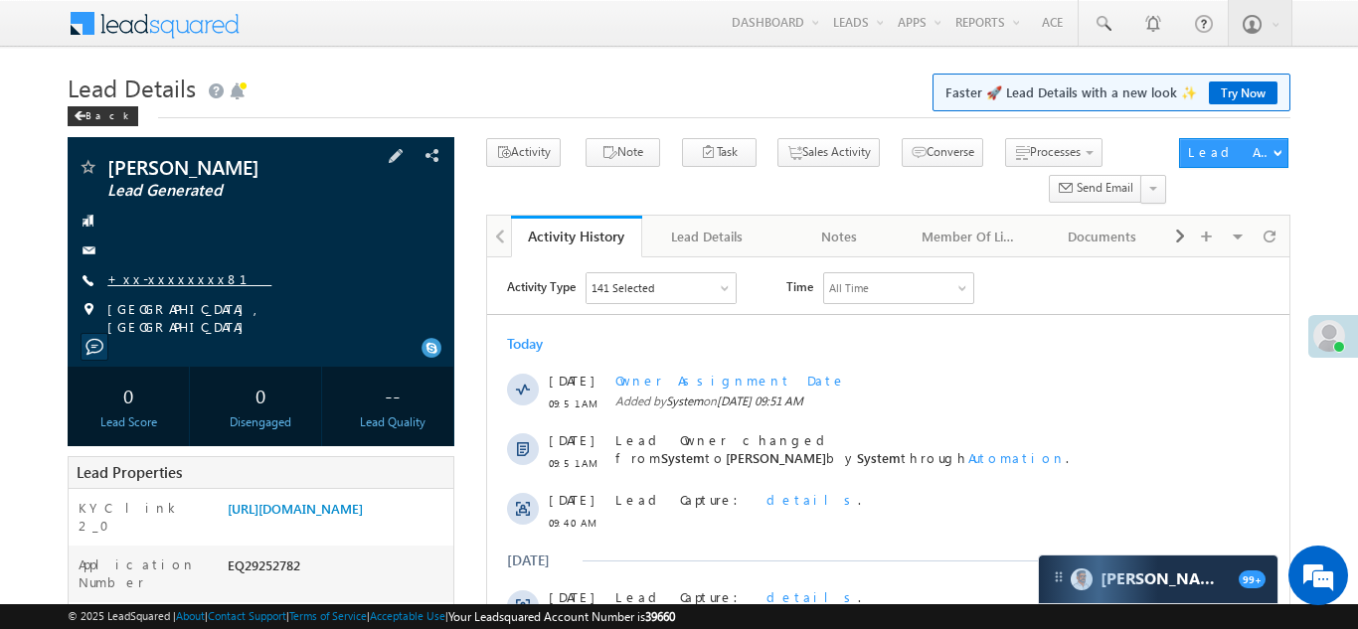
click at [160, 280] on link "+xx-xxxxxxxx81" at bounding box center [189, 278] width 164 height 17
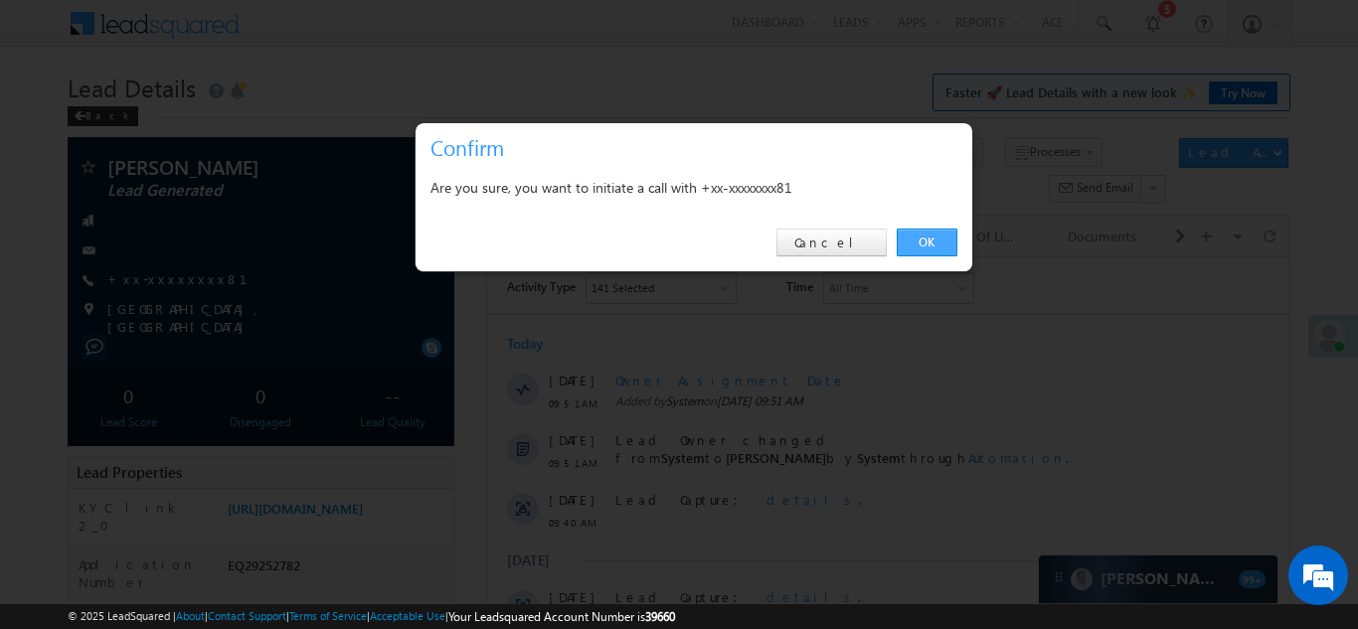
click at [925, 241] on link "OK" at bounding box center [926, 243] width 61 height 28
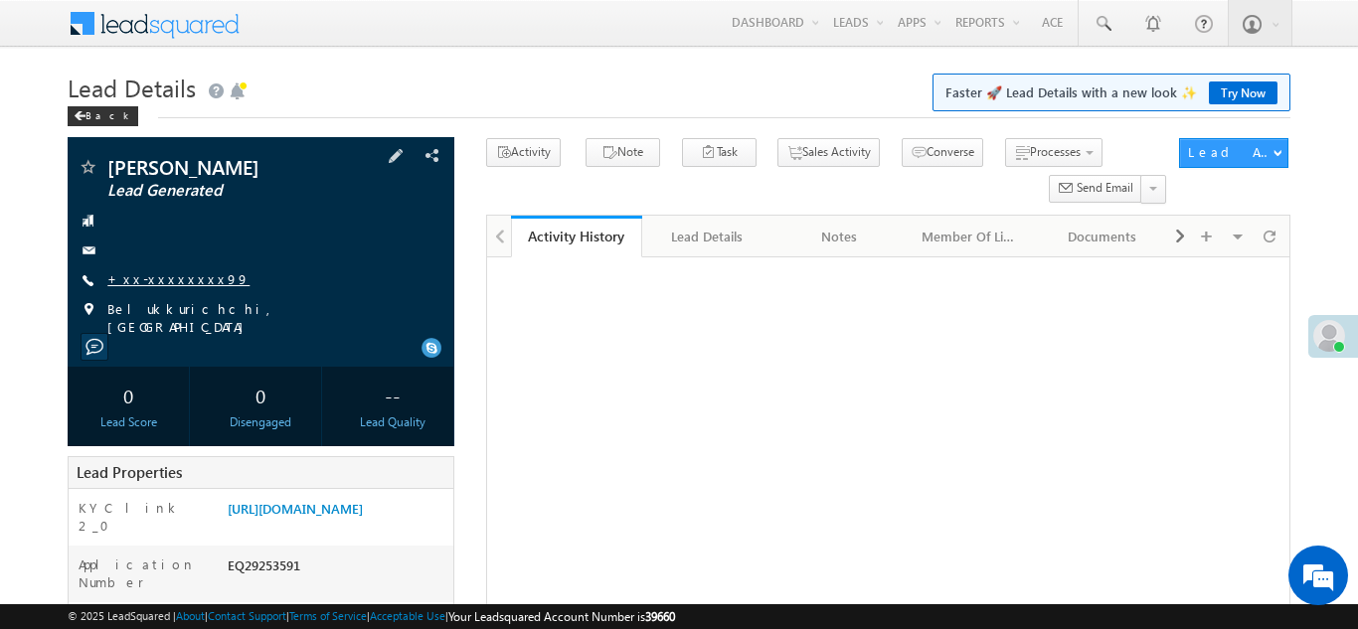
click at [166, 277] on link "+xx-xxxxxxxx99" at bounding box center [178, 278] width 142 height 17
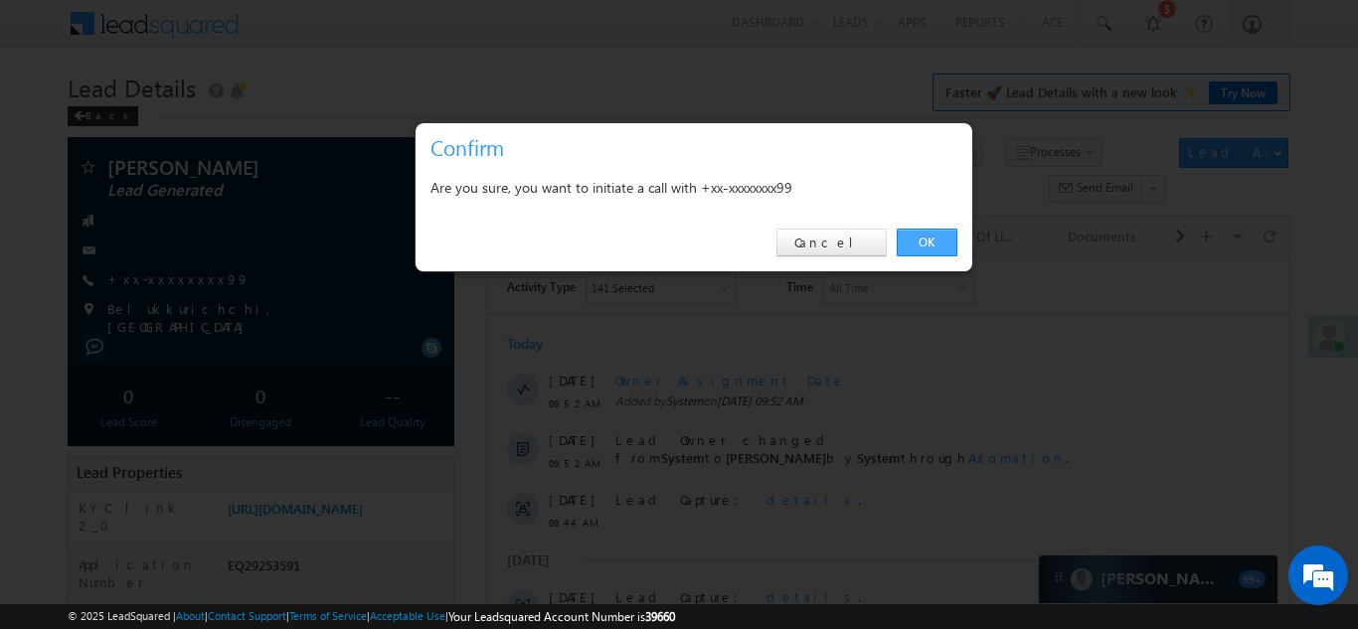
click at [925, 240] on link "OK" at bounding box center [926, 243] width 61 height 28
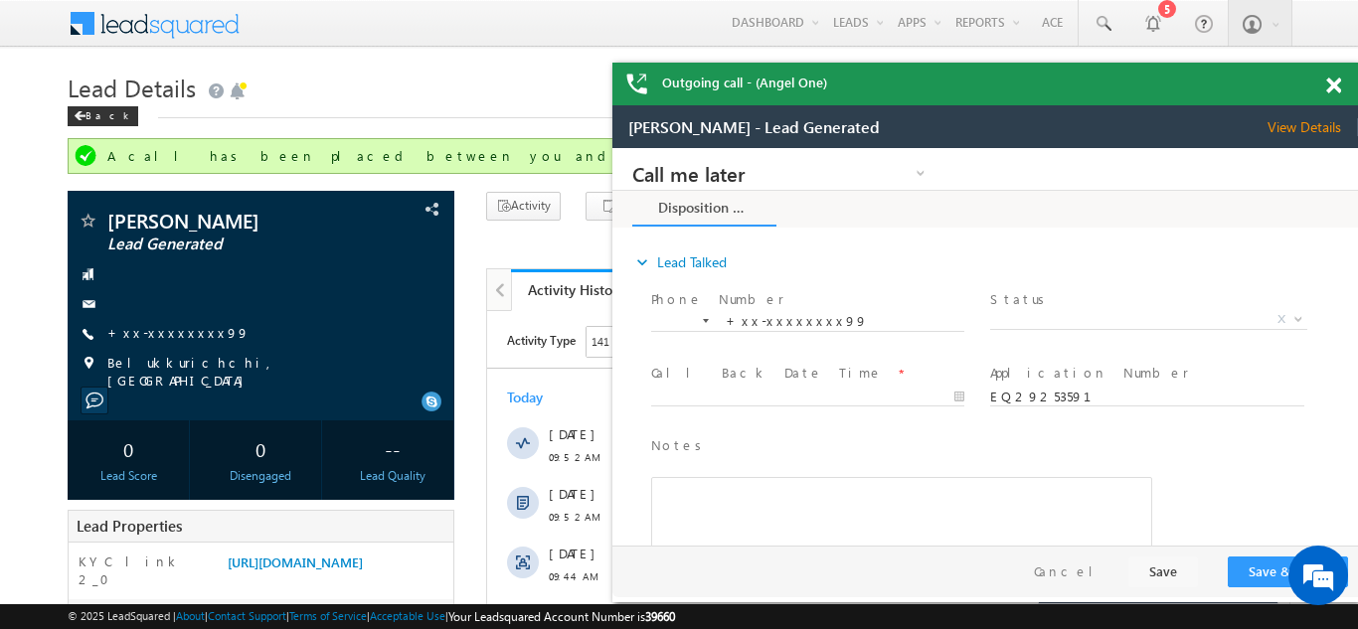
click at [1331, 83] on div "Outgoing call - (Angel One)" at bounding box center [984, 84] width 745 height 43
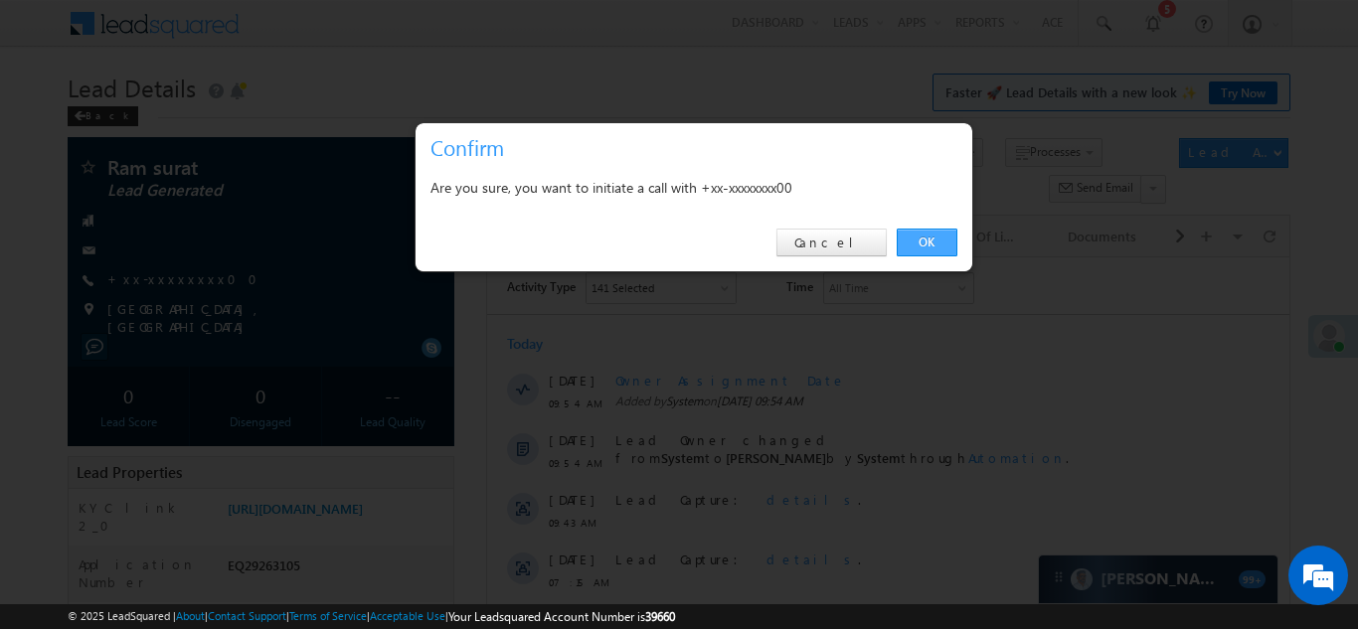
click at [920, 236] on link "OK" at bounding box center [926, 243] width 61 height 28
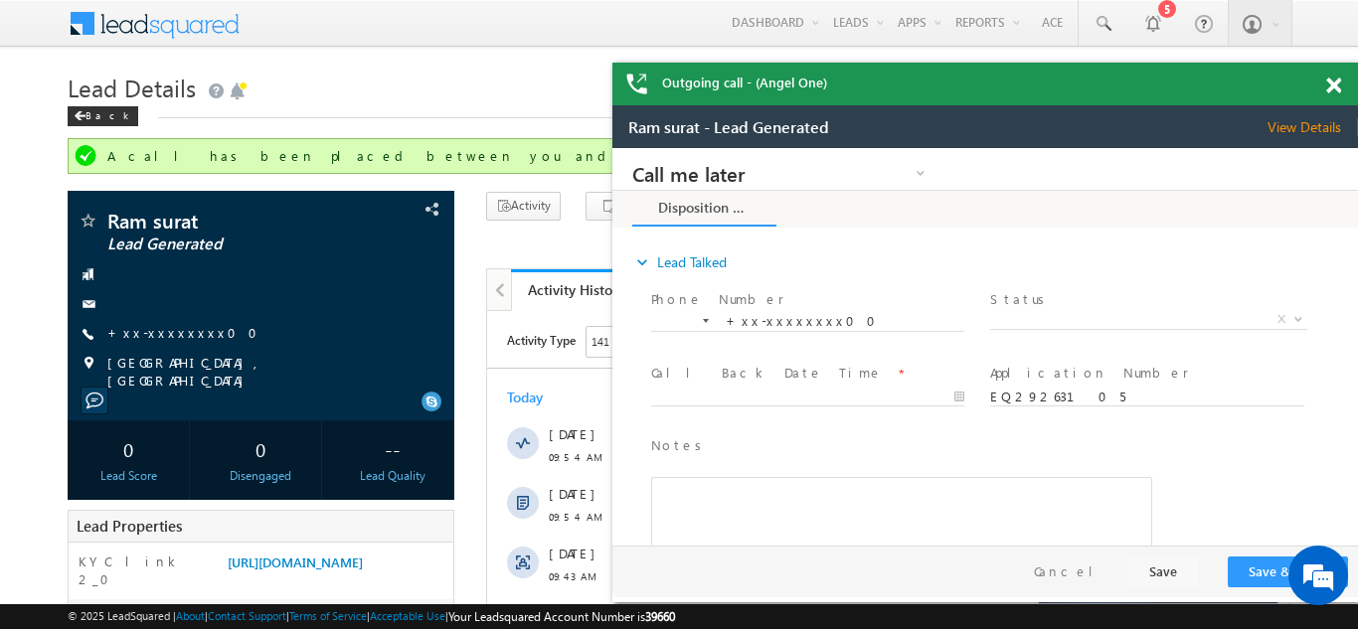
click at [1332, 81] on span at bounding box center [1333, 86] width 15 height 17
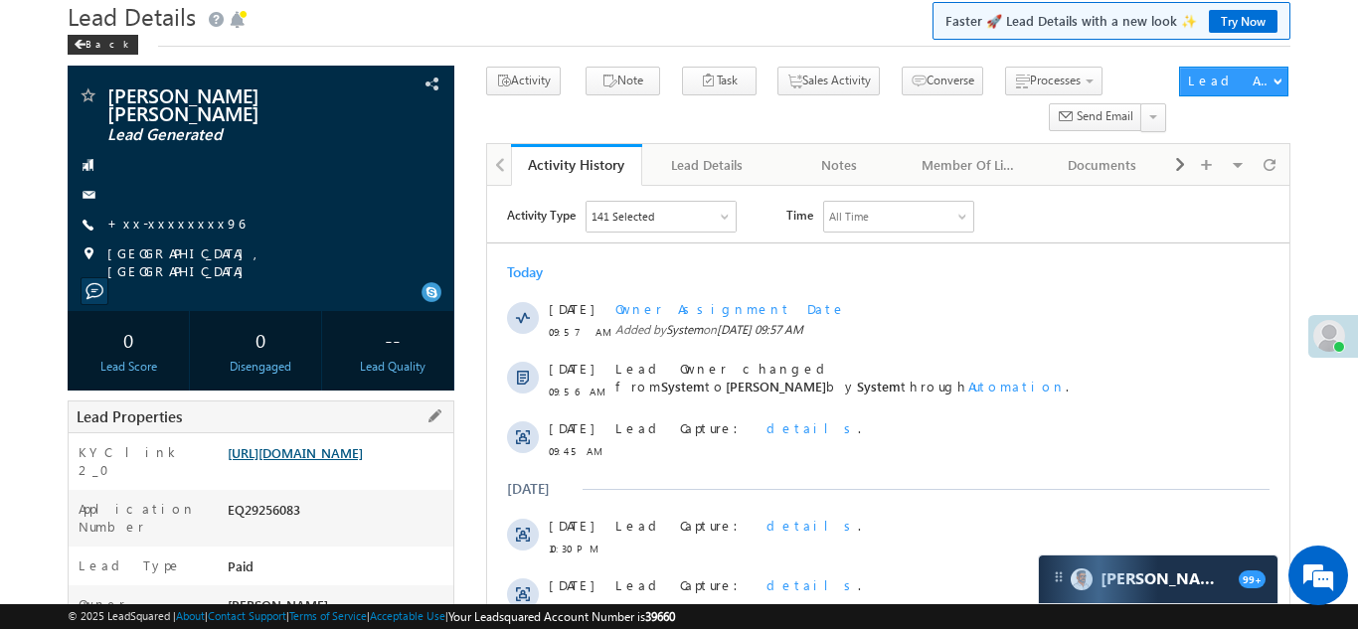
scroll to position [91, 0]
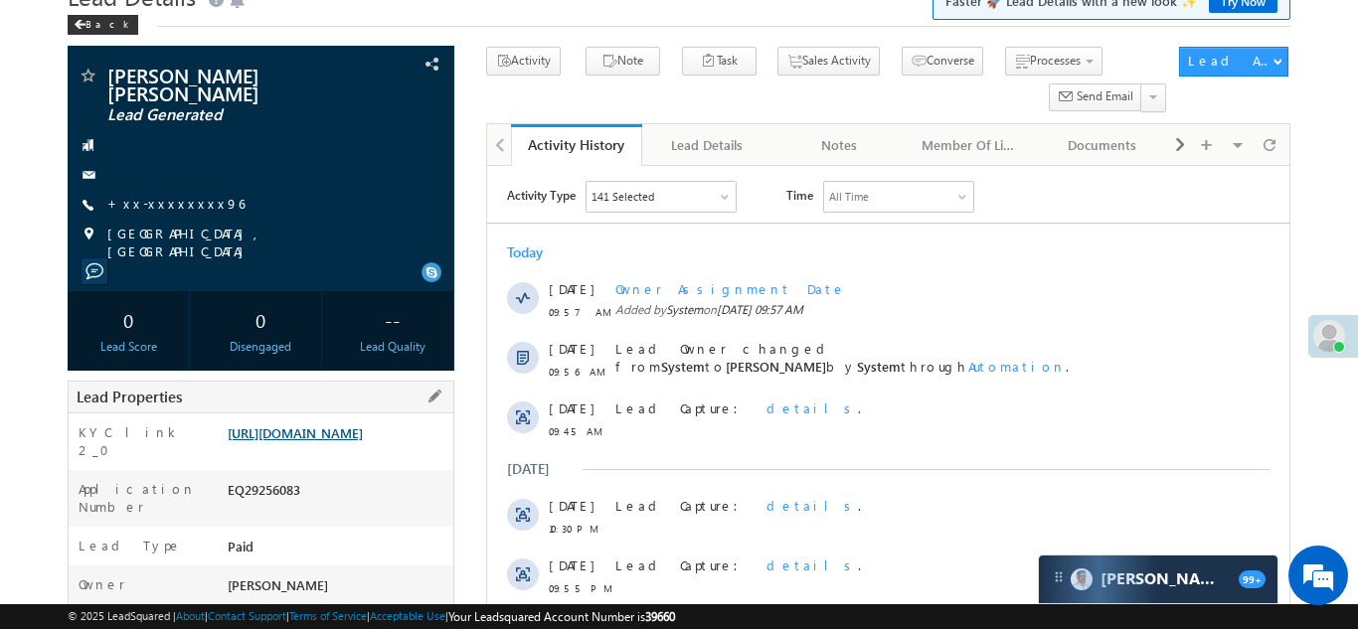
click at [320, 438] on link "https://angelbroking1-pk3em7sa.customui-test.leadsquared.com?leadId=3e62b0f4-49…" at bounding box center [295, 432] width 135 height 17
click at [164, 199] on link "+xx-xxxxxxxx96" at bounding box center [175, 203] width 137 height 17
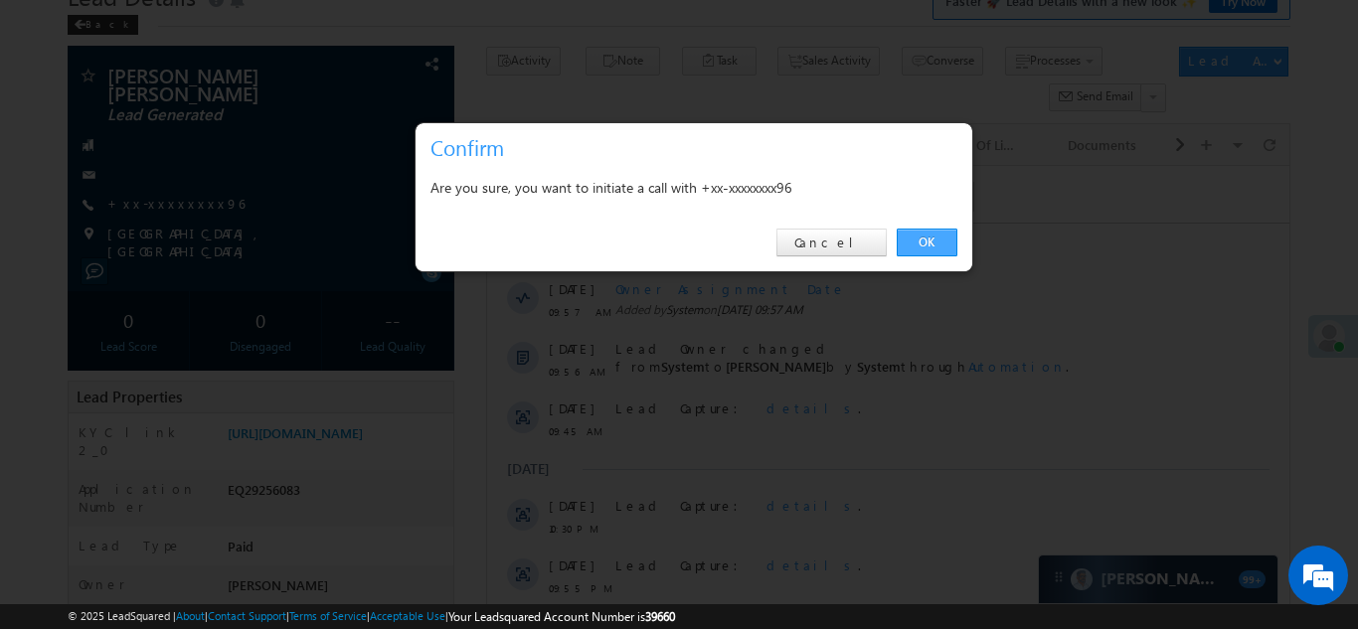
click at [919, 240] on link "OK" at bounding box center [926, 243] width 61 height 28
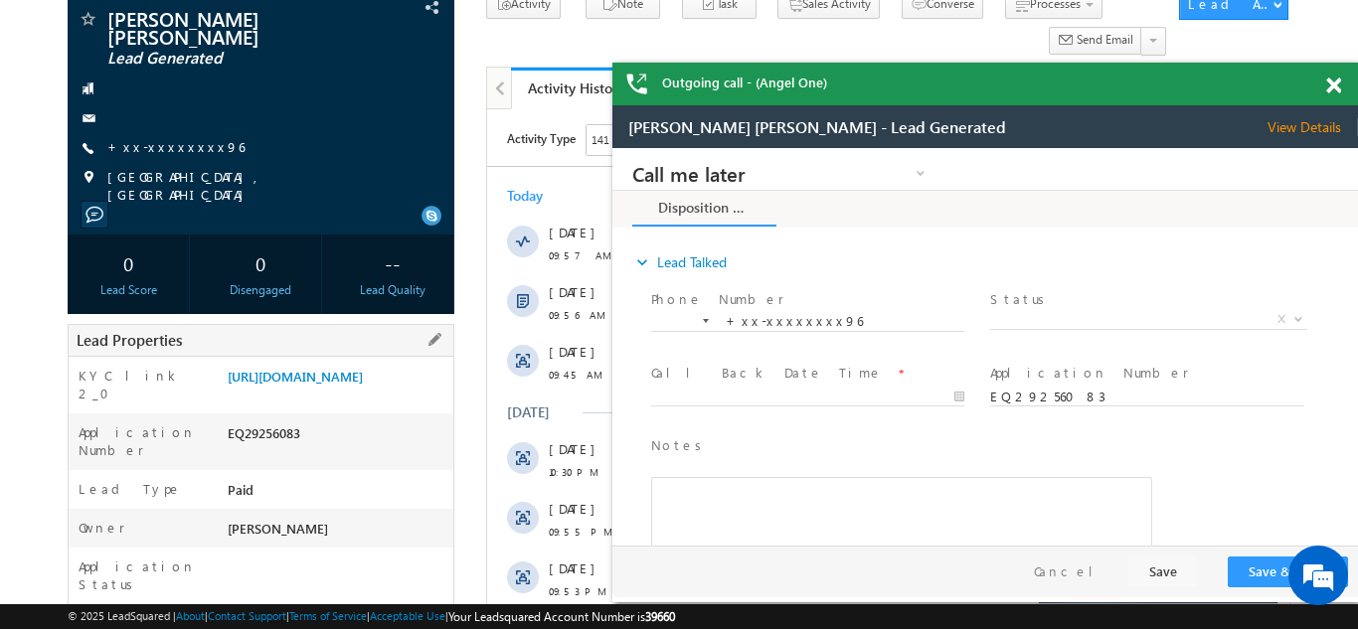
scroll to position [274, 0]
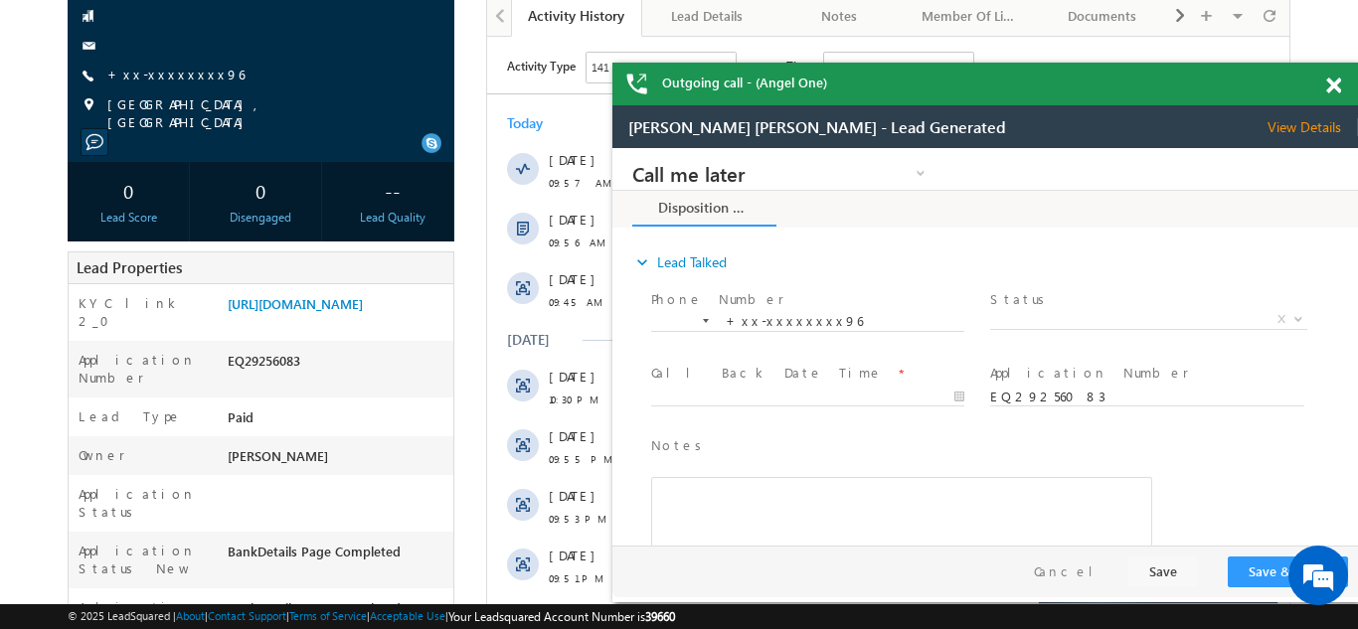
click at [1333, 89] on span at bounding box center [1333, 86] width 15 height 17
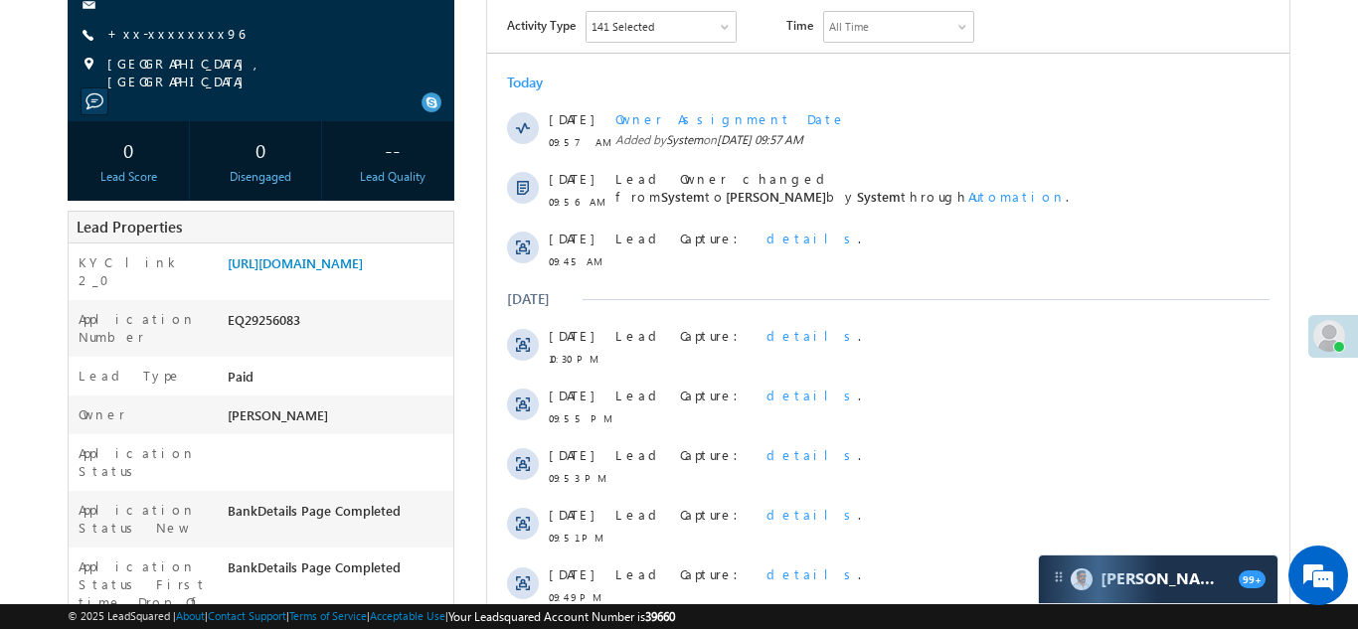
scroll to position [437, 0]
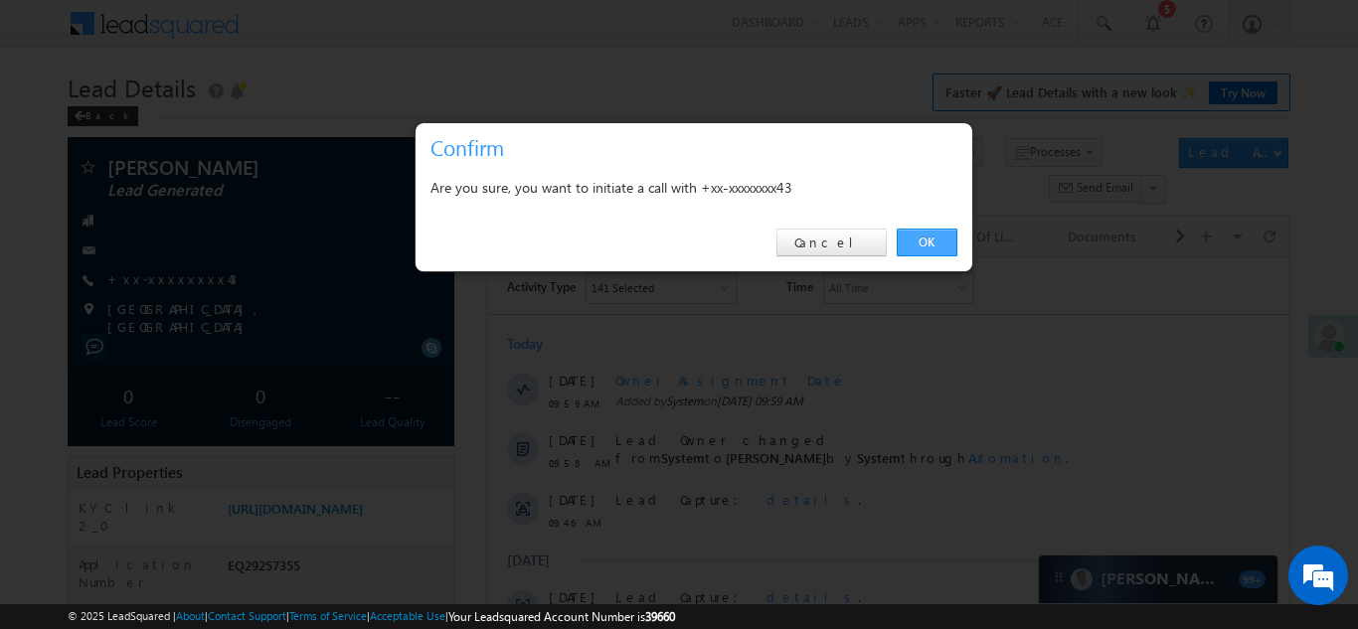
click at [921, 245] on link "OK" at bounding box center [926, 243] width 61 height 28
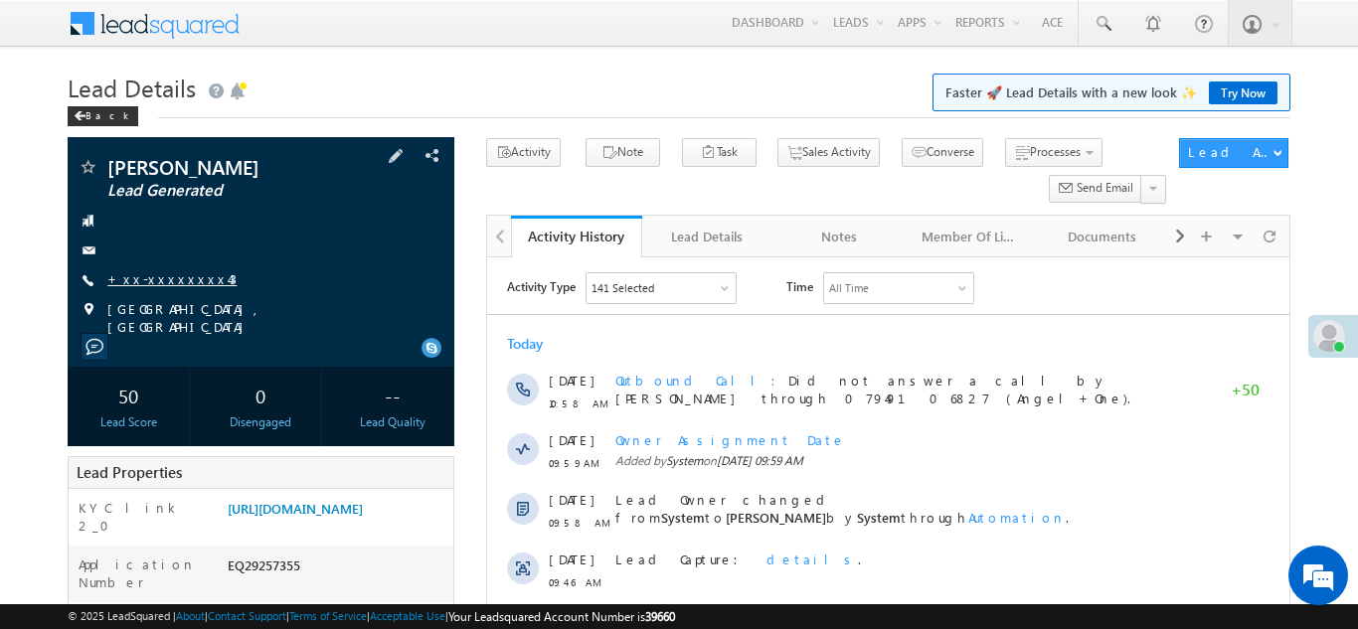
click at [157, 276] on link "+xx-xxxxxxxx43" at bounding box center [171, 278] width 129 height 17
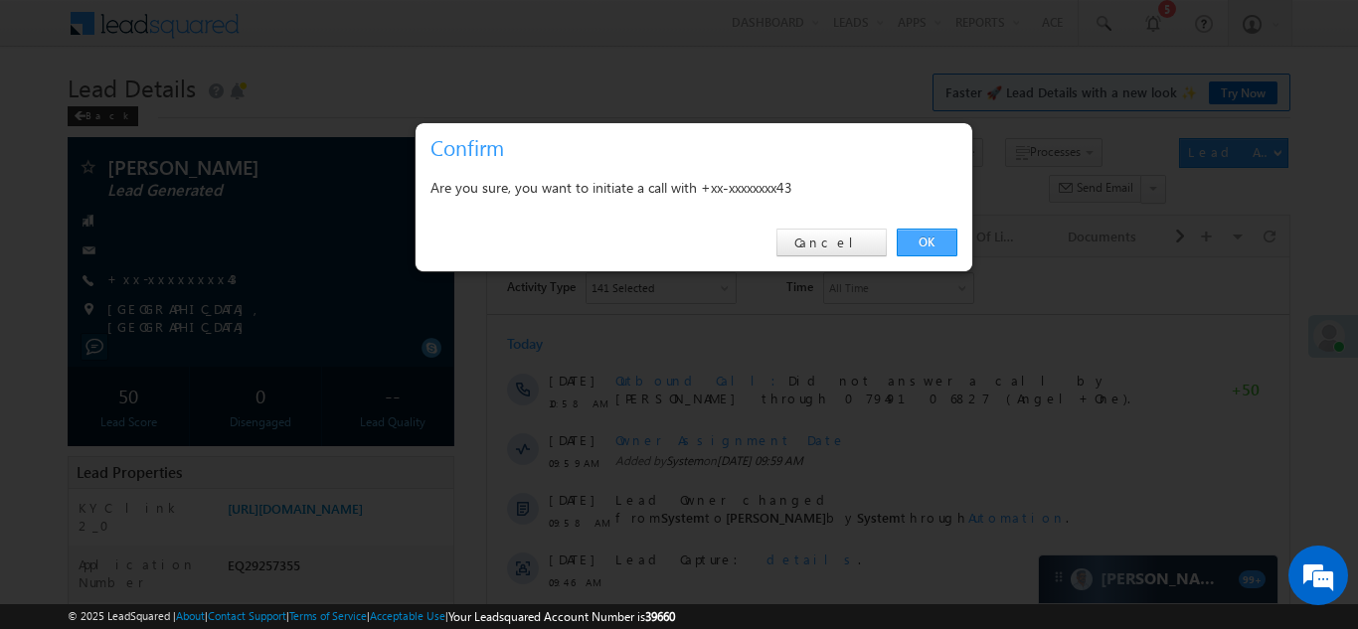
click at [925, 244] on link "OK" at bounding box center [926, 243] width 61 height 28
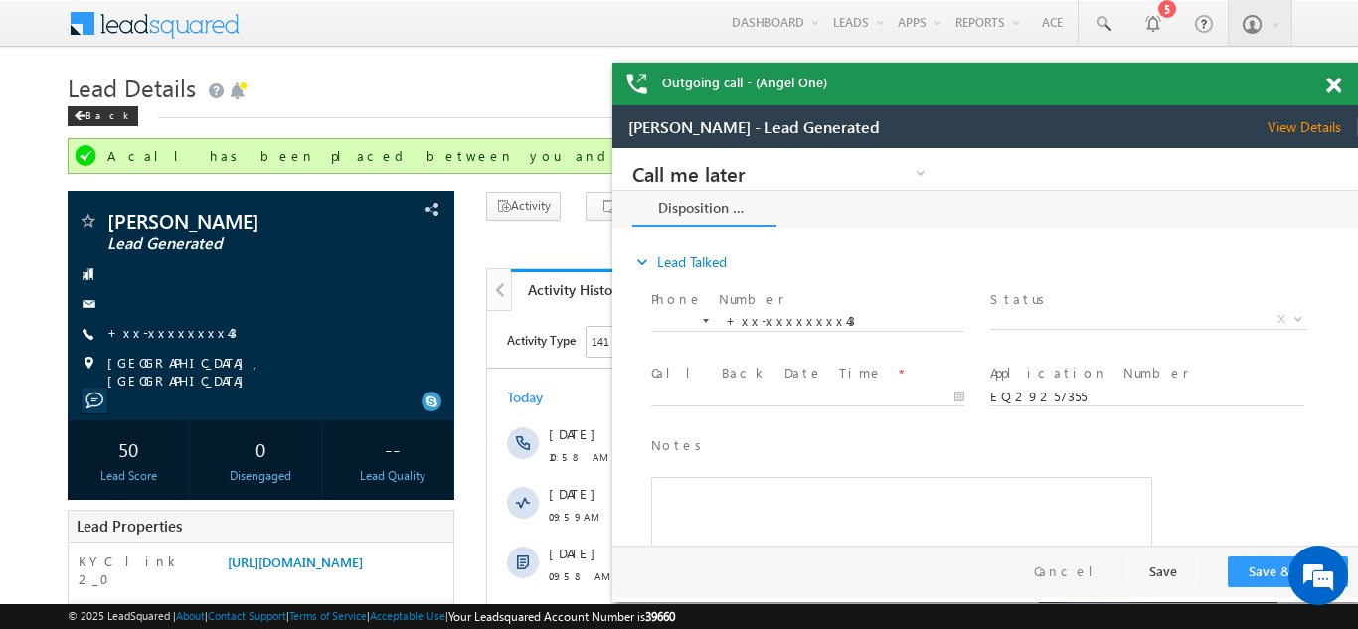
click at [1338, 84] on span at bounding box center [1333, 86] width 15 height 17
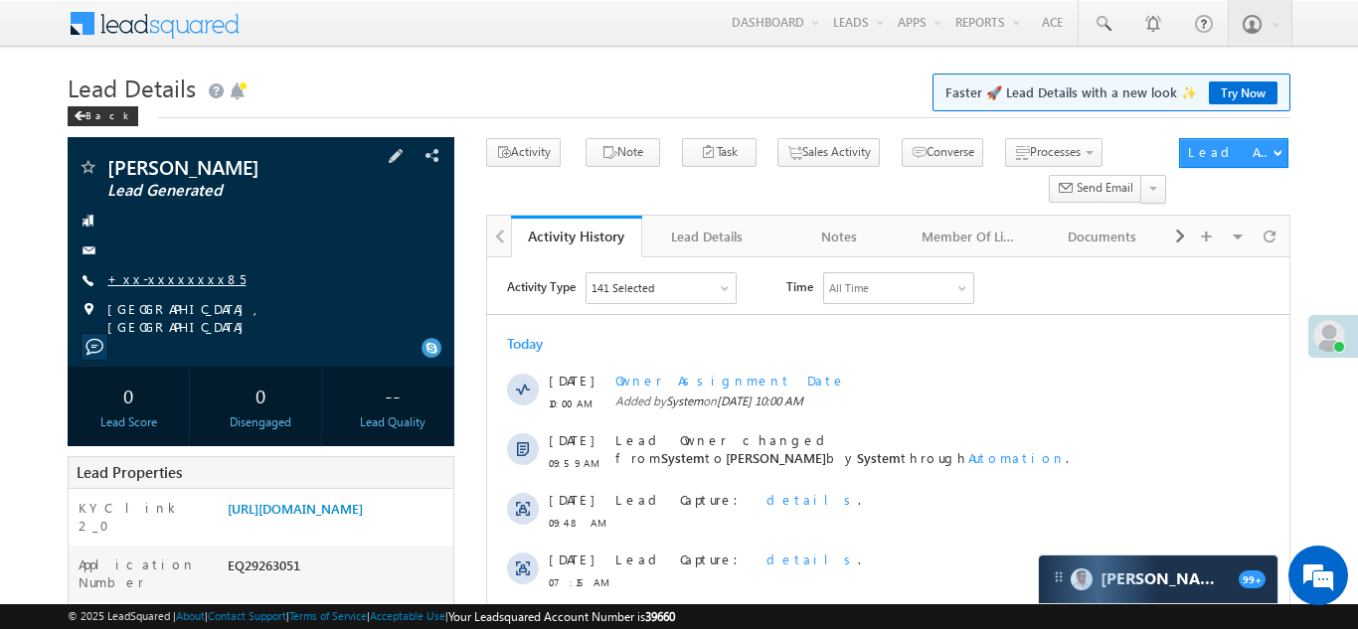
click at [168, 276] on link "+xx-xxxxxxxx85" at bounding box center [176, 278] width 138 height 17
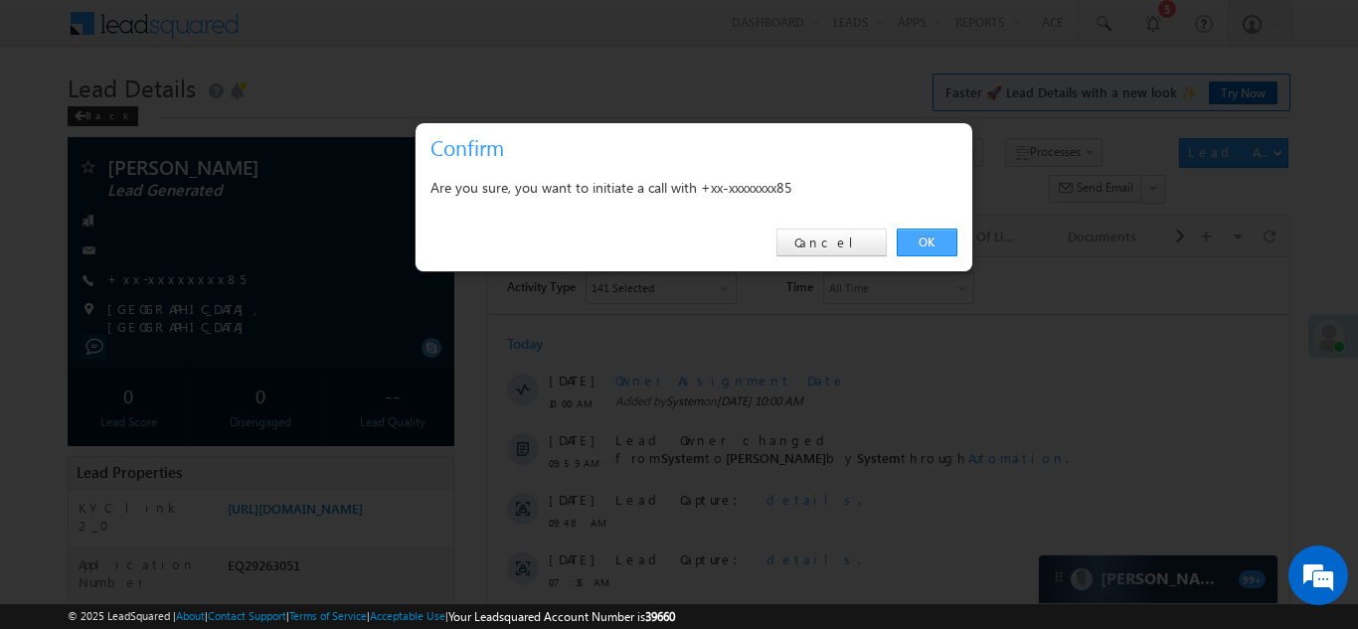
click at [925, 240] on link "OK" at bounding box center [926, 243] width 61 height 28
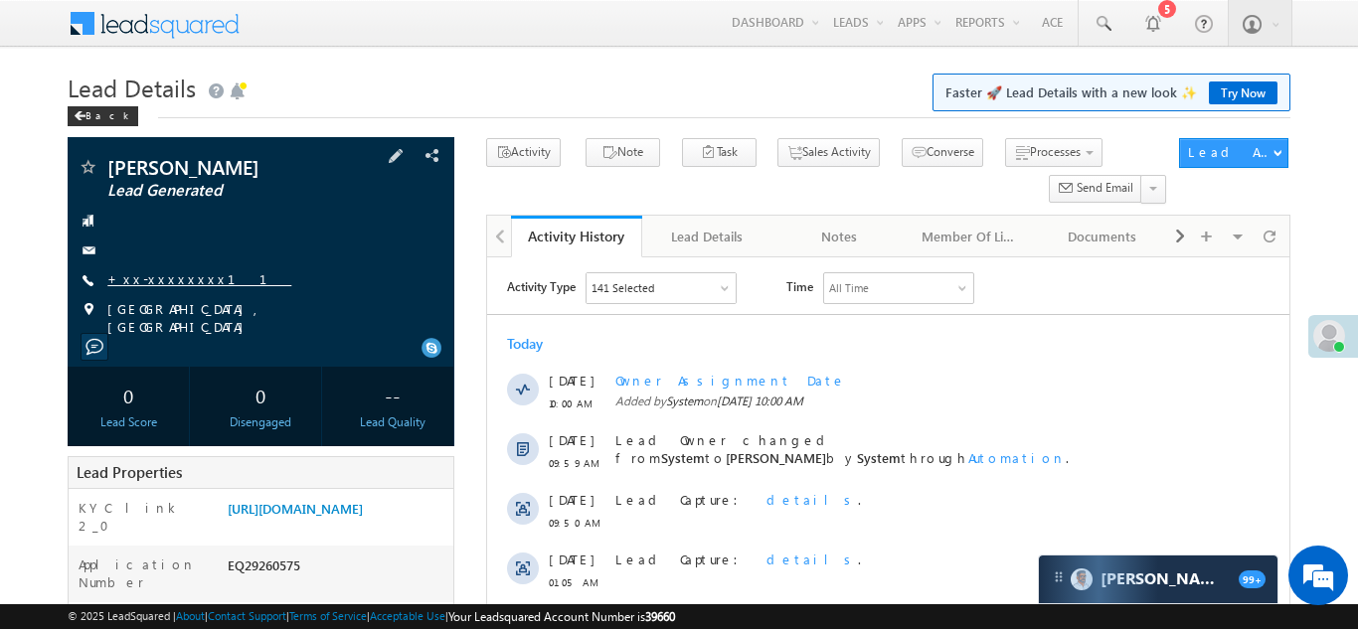
click at [156, 285] on link "+xx-xxxxxxxx11" at bounding box center [199, 278] width 184 height 17
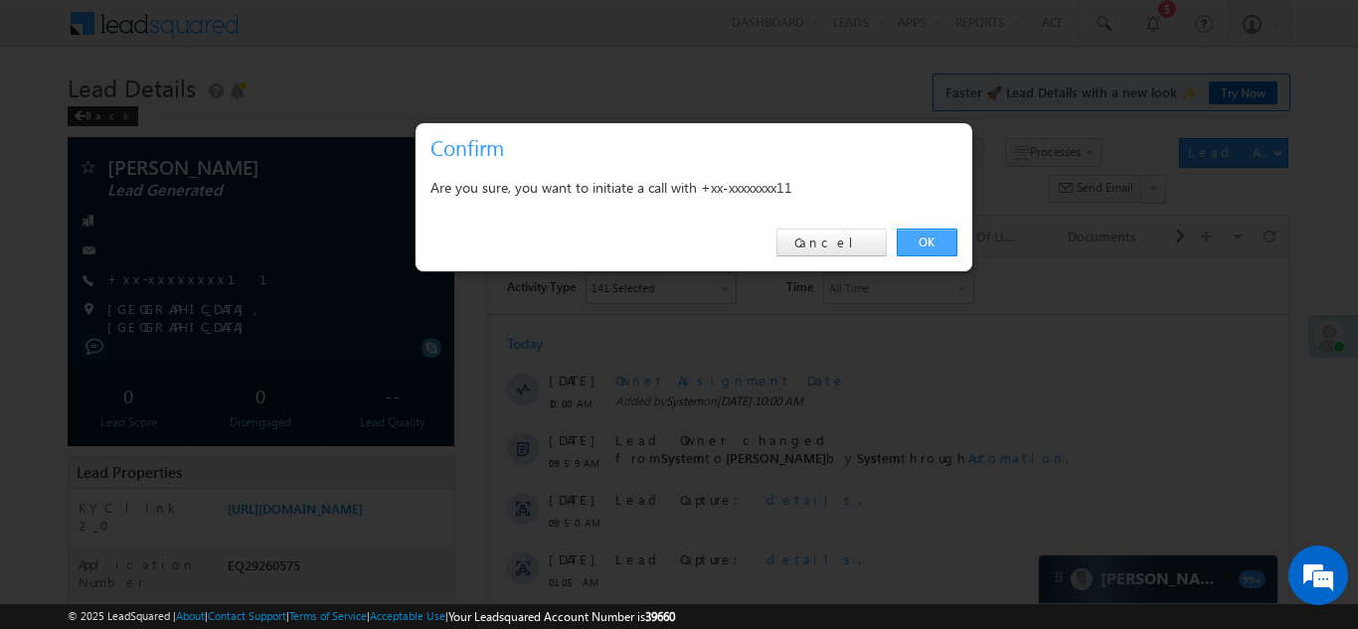
click at [913, 242] on link "OK" at bounding box center [926, 243] width 61 height 28
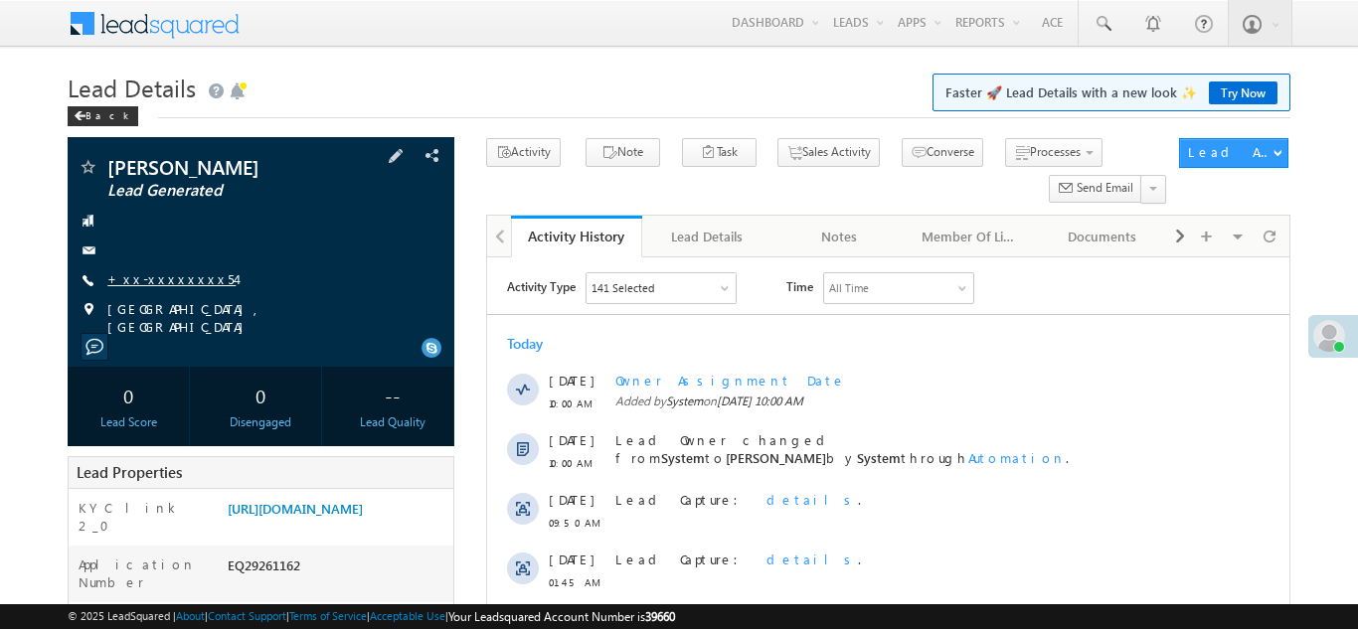
click at [154, 275] on link "+xx-xxxxxxxx54" at bounding box center [171, 278] width 128 height 17
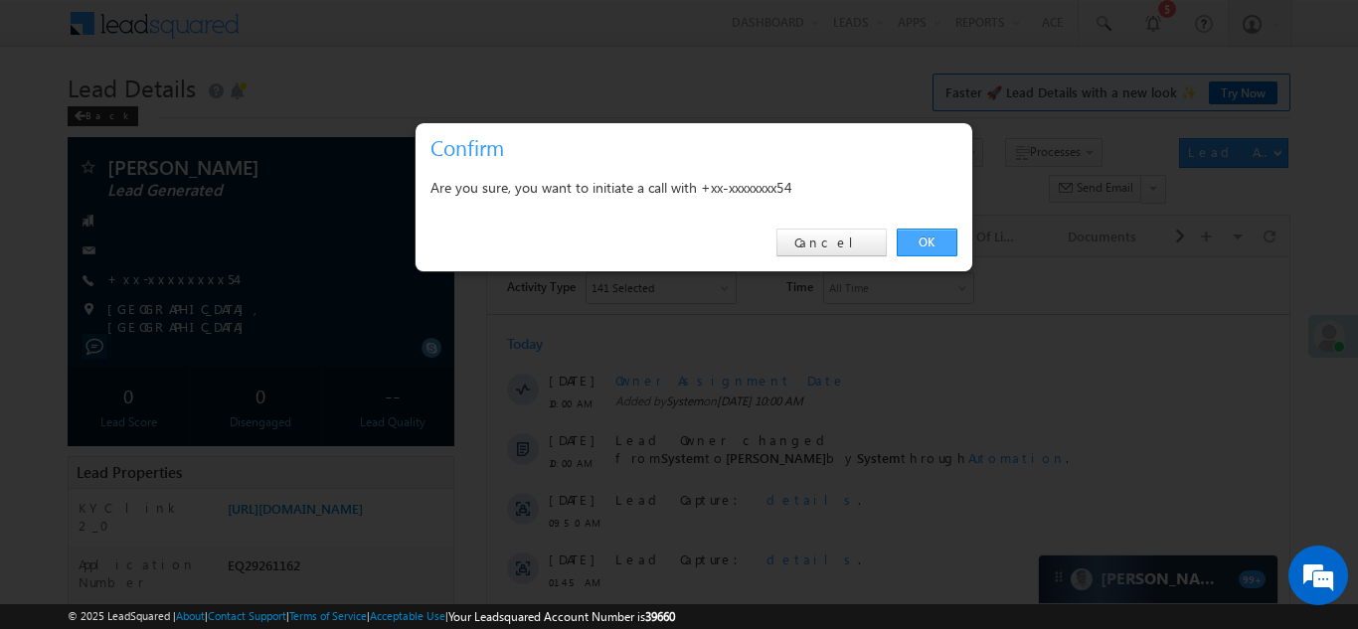
click at [931, 236] on link "OK" at bounding box center [926, 243] width 61 height 28
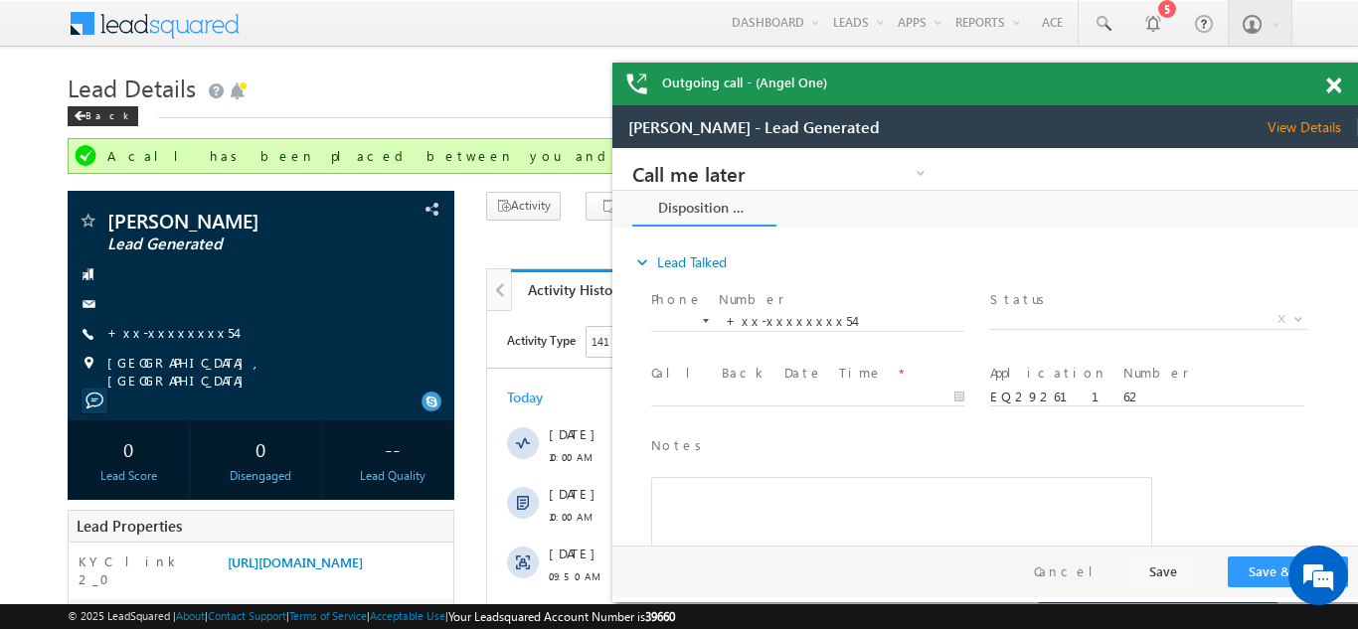
click at [1334, 84] on span at bounding box center [1333, 86] width 15 height 17
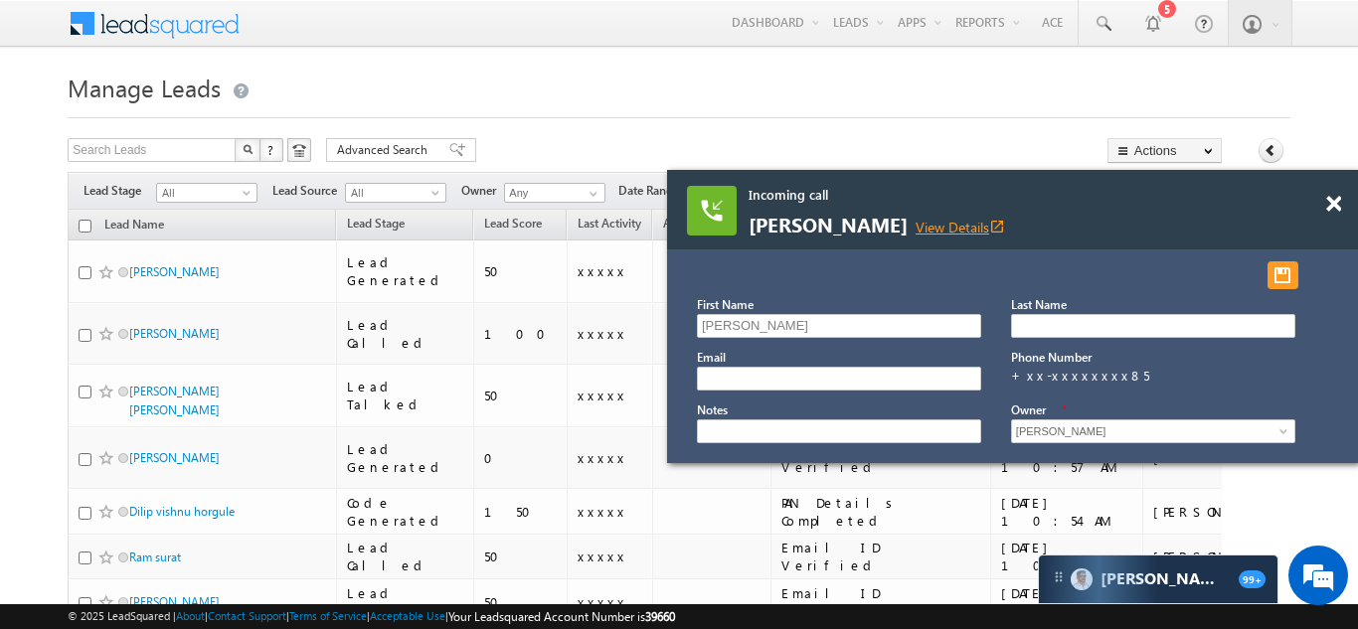
click at [928, 226] on link "View Details open_in_new" at bounding box center [959, 227] width 89 height 19
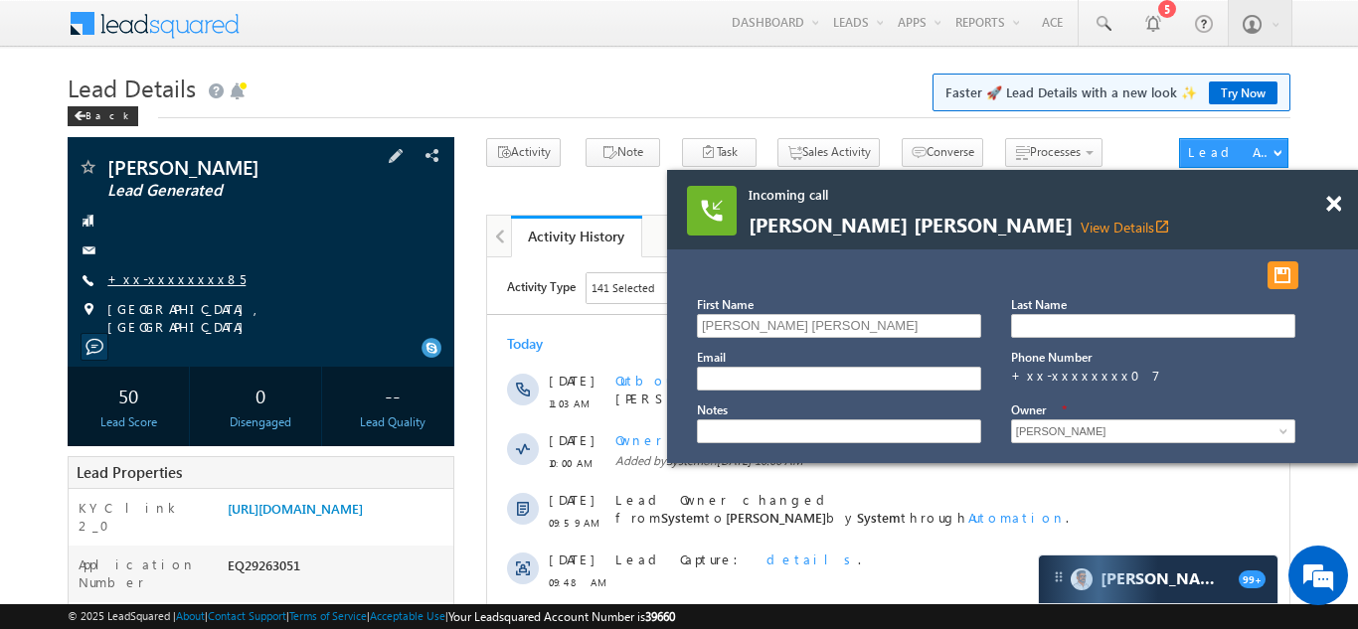
click at [145, 272] on link "+xx-xxxxxxxx85" at bounding box center [176, 278] width 138 height 17
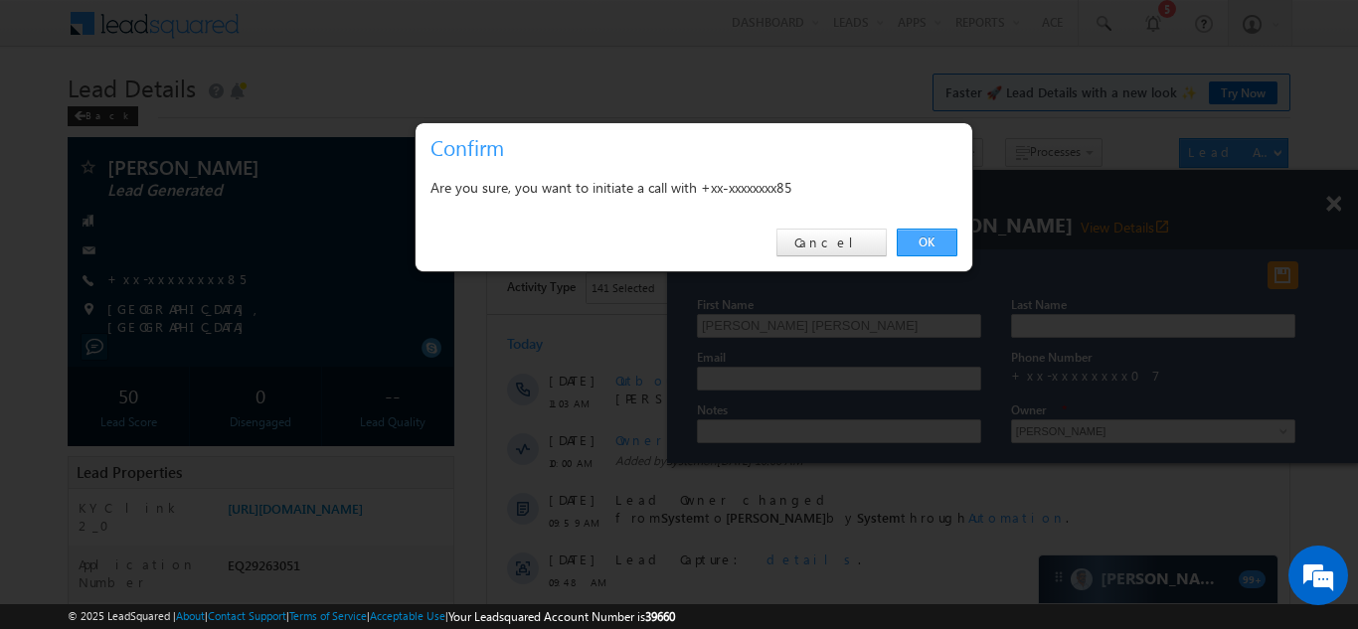
click at [923, 234] on link "OK" at bounding box center [926, 243] width 61 height 28
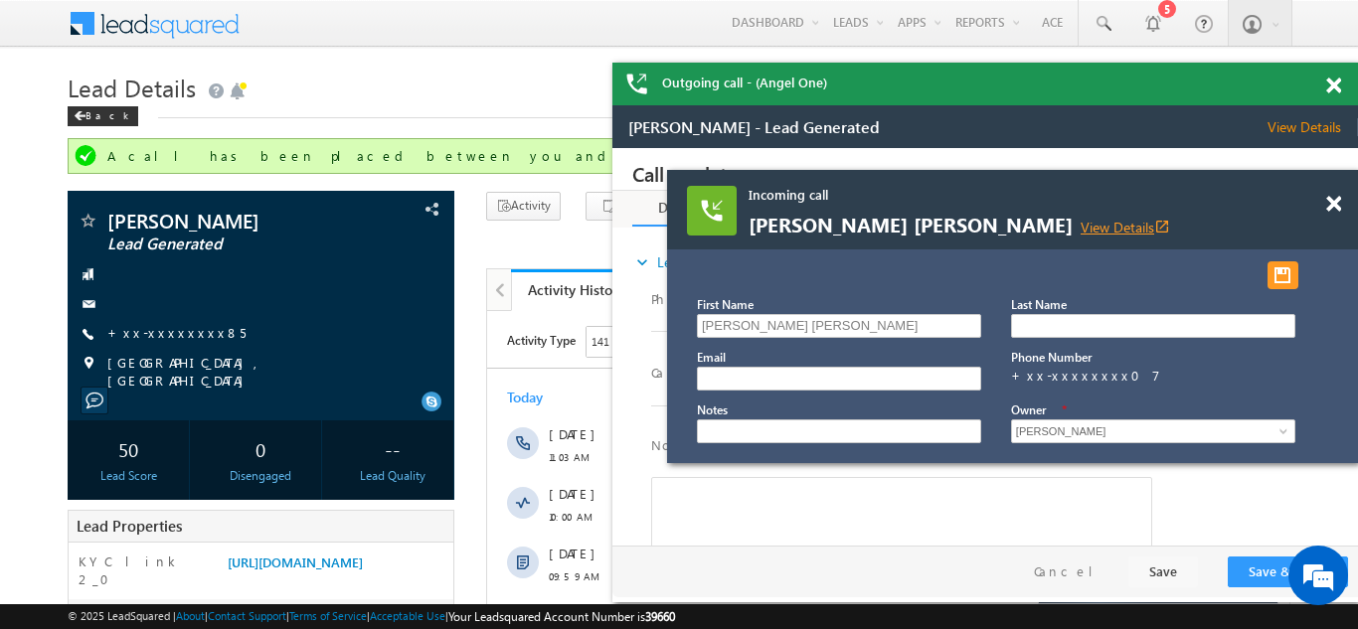
click at [1080, 224] on link "View Details open_in_new" at bounding box center [1124, 227] width 89 height 19
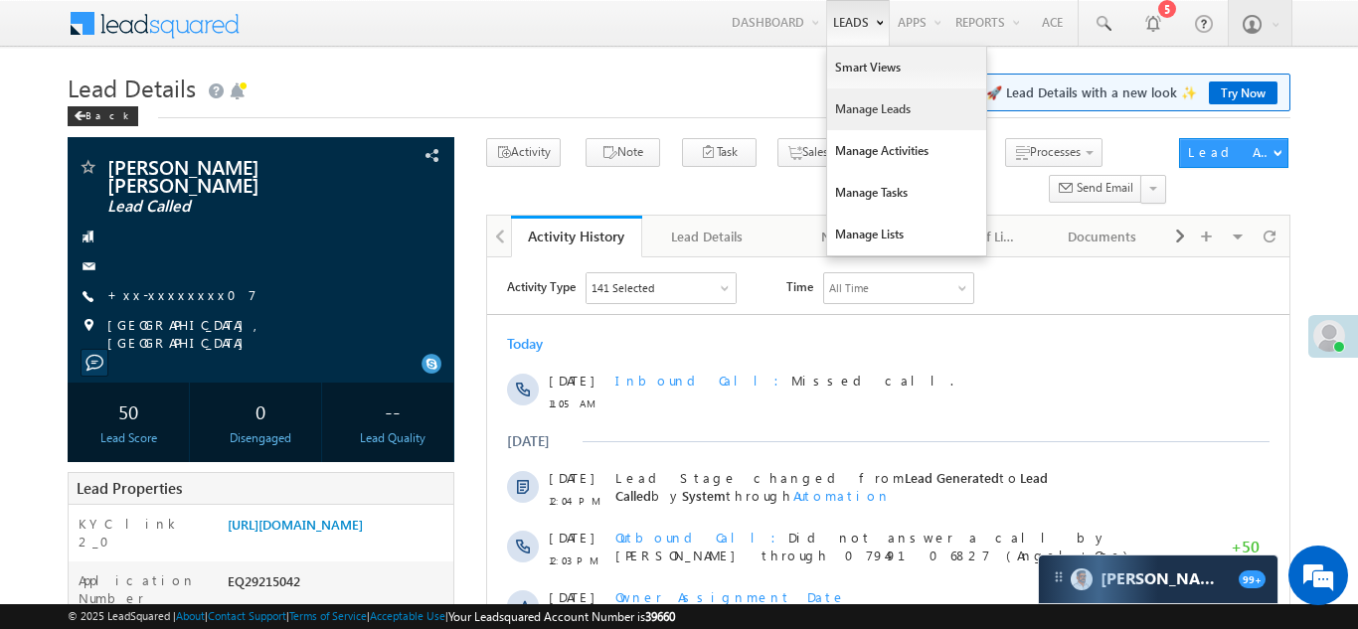
click at [862, 109] on link "Manage Leads" at bounding box center [906, 109] width 159 height 42
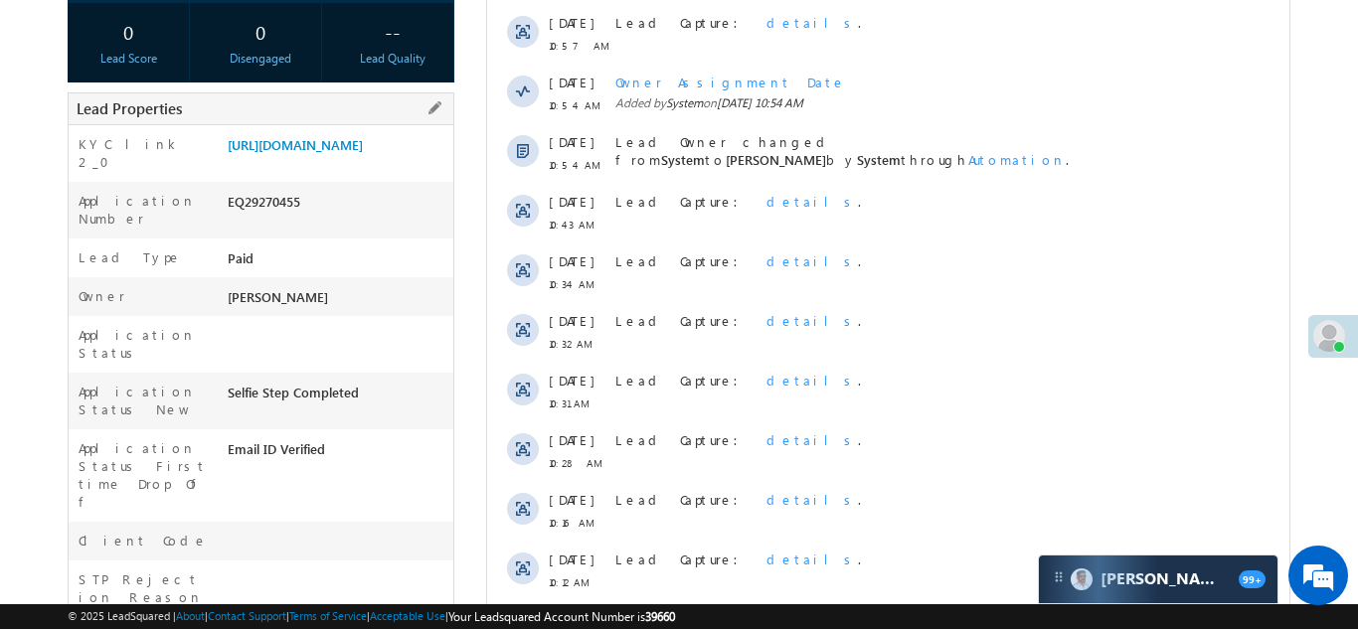
scroll to position [361, 0]
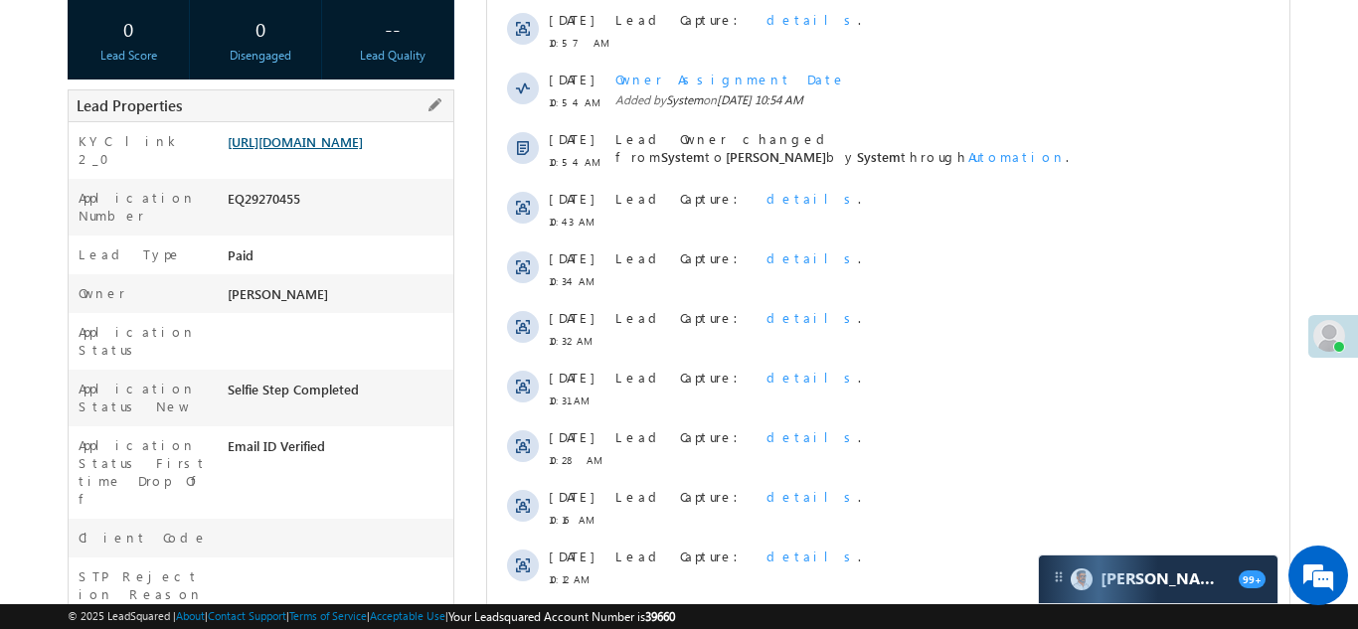
click at [322, 146] on link "https://angelbroking1-pk3em7sa.customui-test.leadsquared.com?leadId=65d3be42-12…" at bounding box center [295, 141] width 135 height 17
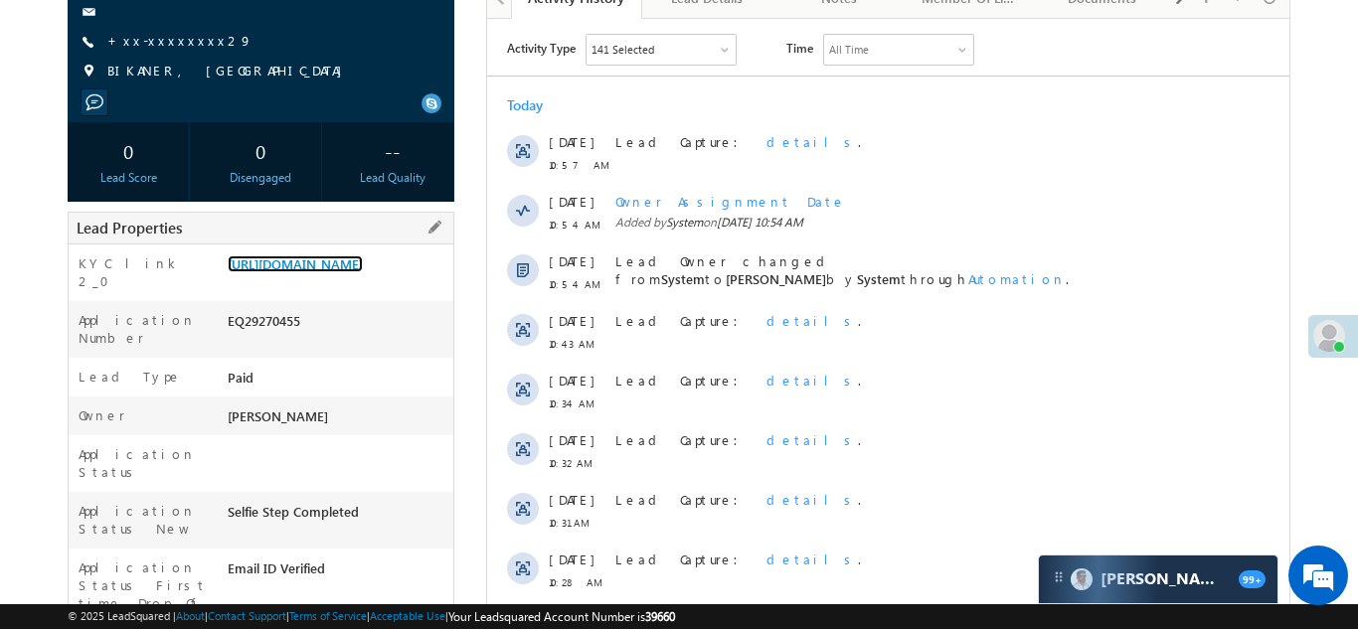
scroll to position [0, 0]
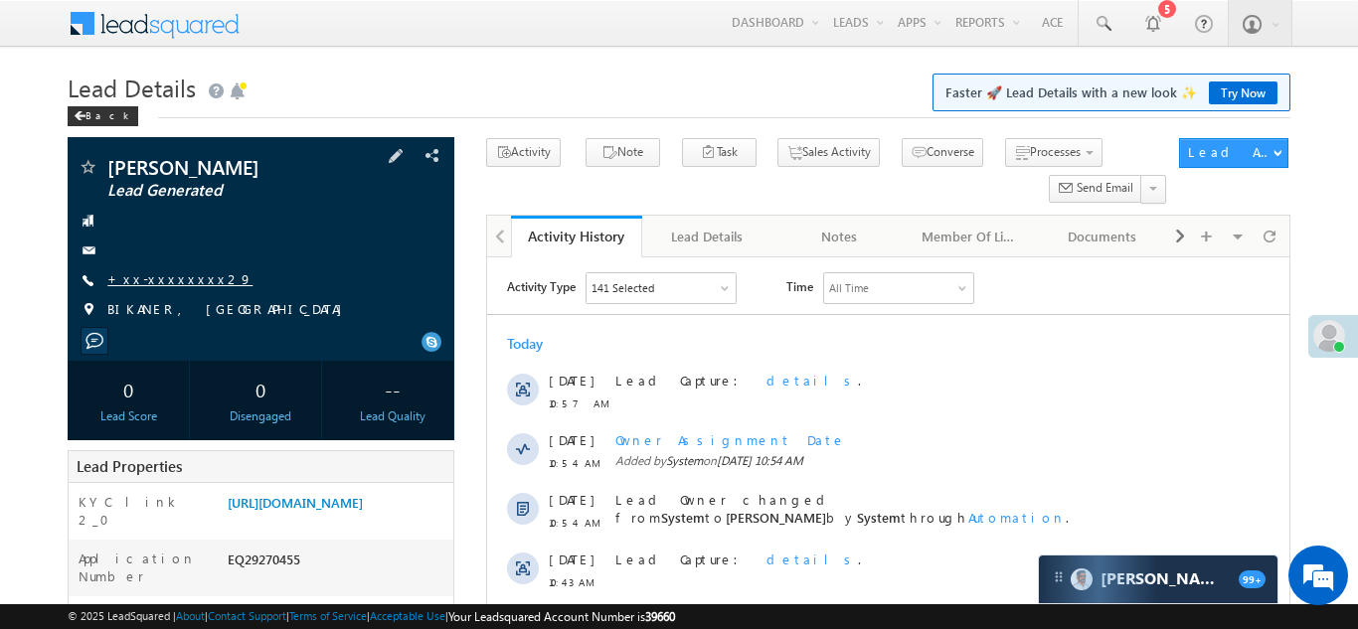
click at [169, 282] on link "+xx-xxxxxxxx29" at bounding box center [179, 278] width 145 height 17
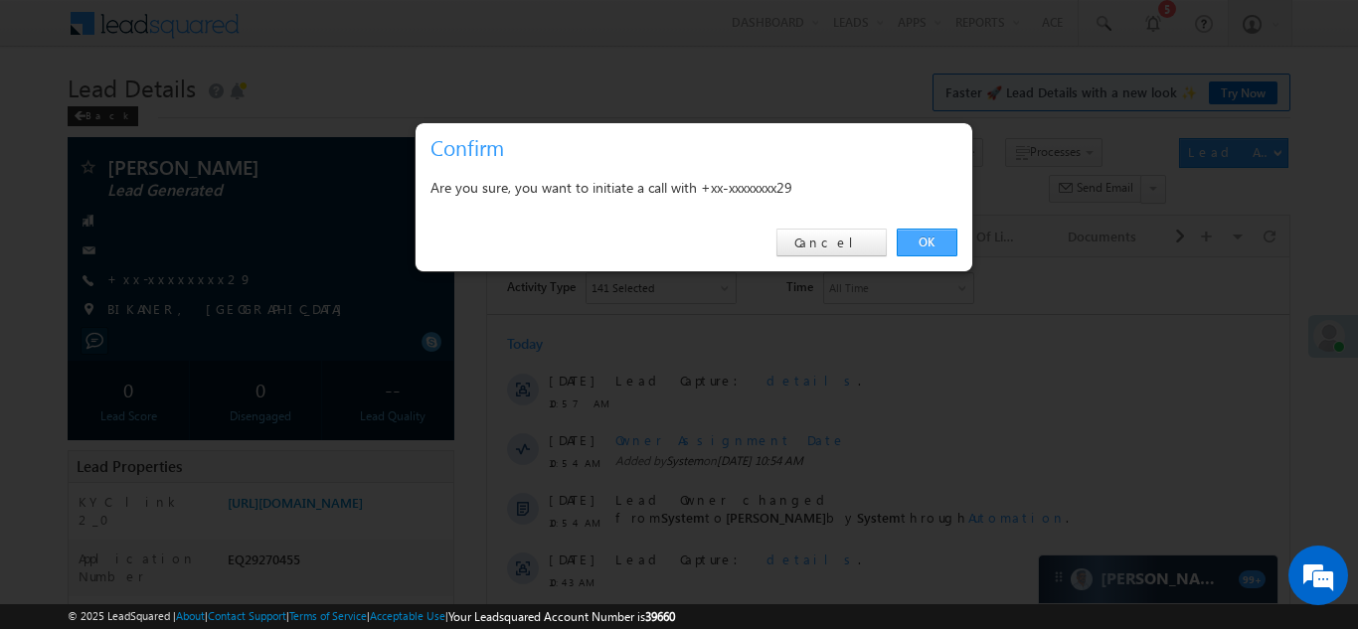
click at [919, 246] on link "OK" at bounding box center [926, 243] width 61 height 28
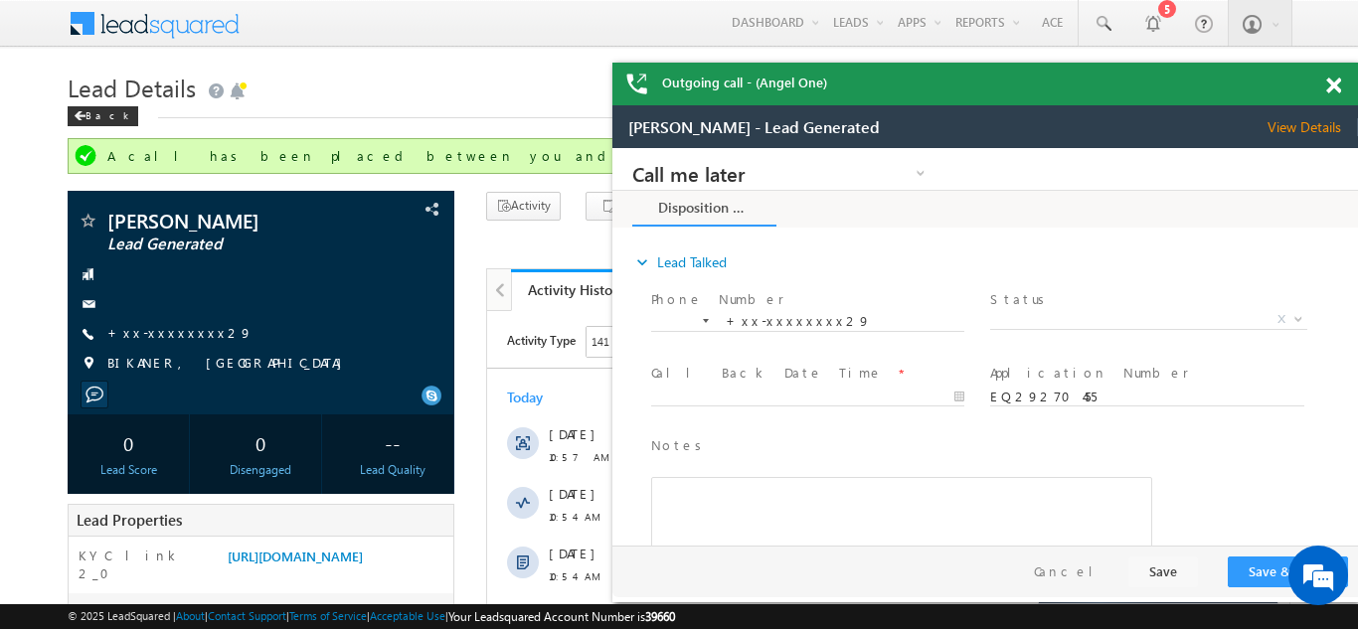
click at [1338, 87] on span at bounding box center [1333, 86] width 15 height 17
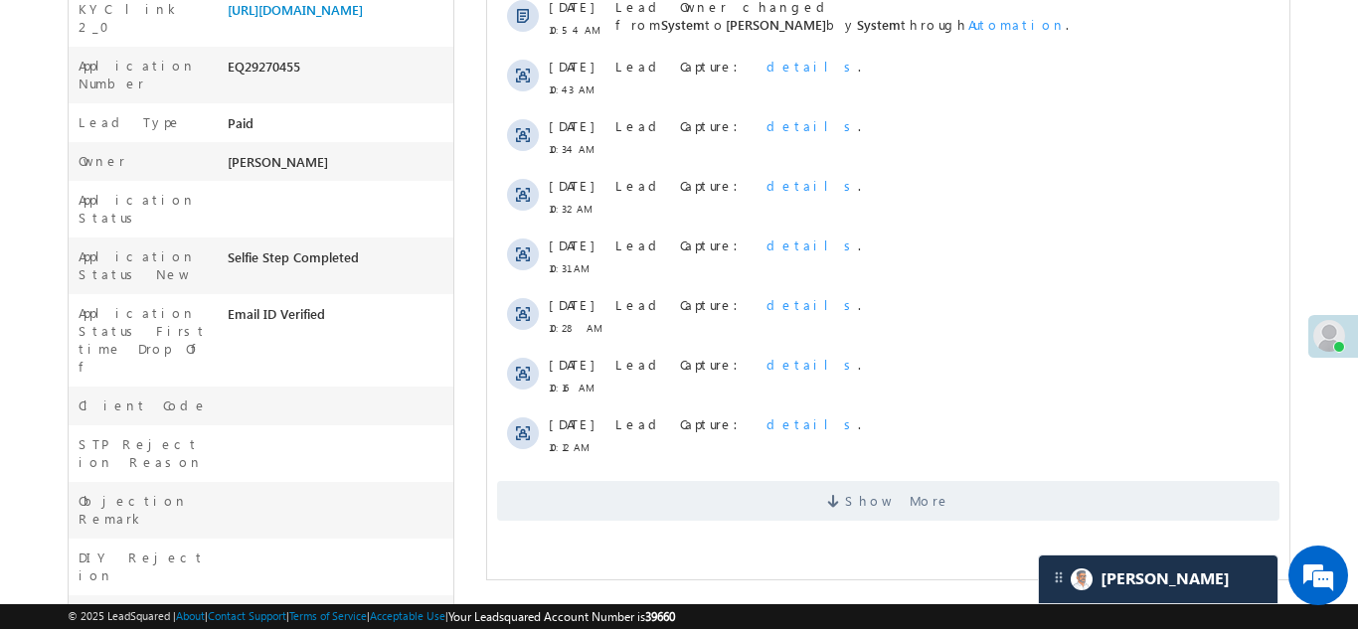
scroll to position [593, 0]
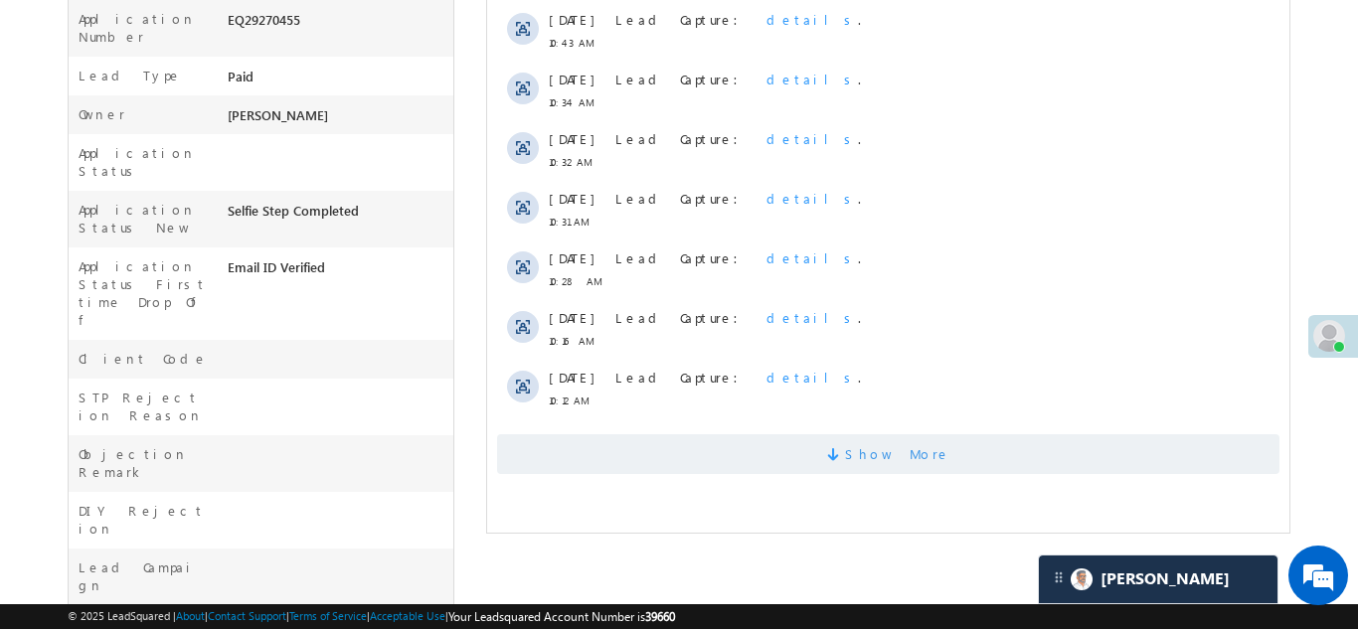
click at [795, 449] on span "Show More" at bounding box center [887, 454] width 782 height 40
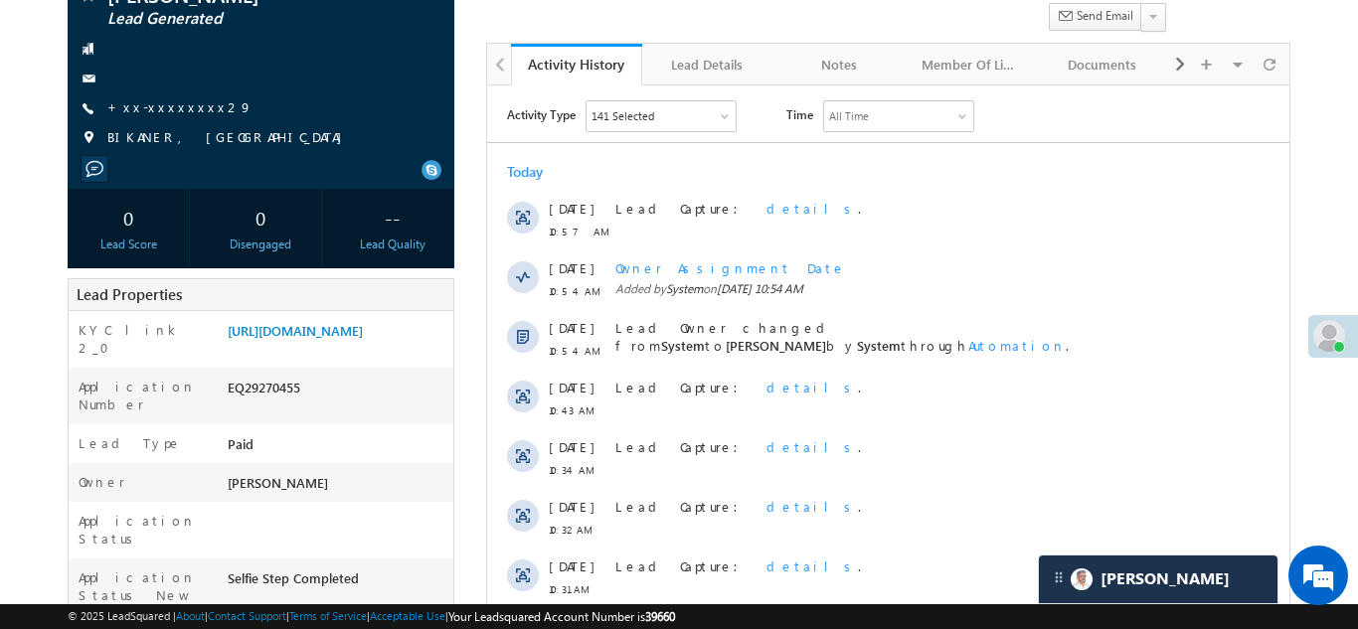
scroll to position [240, 0]
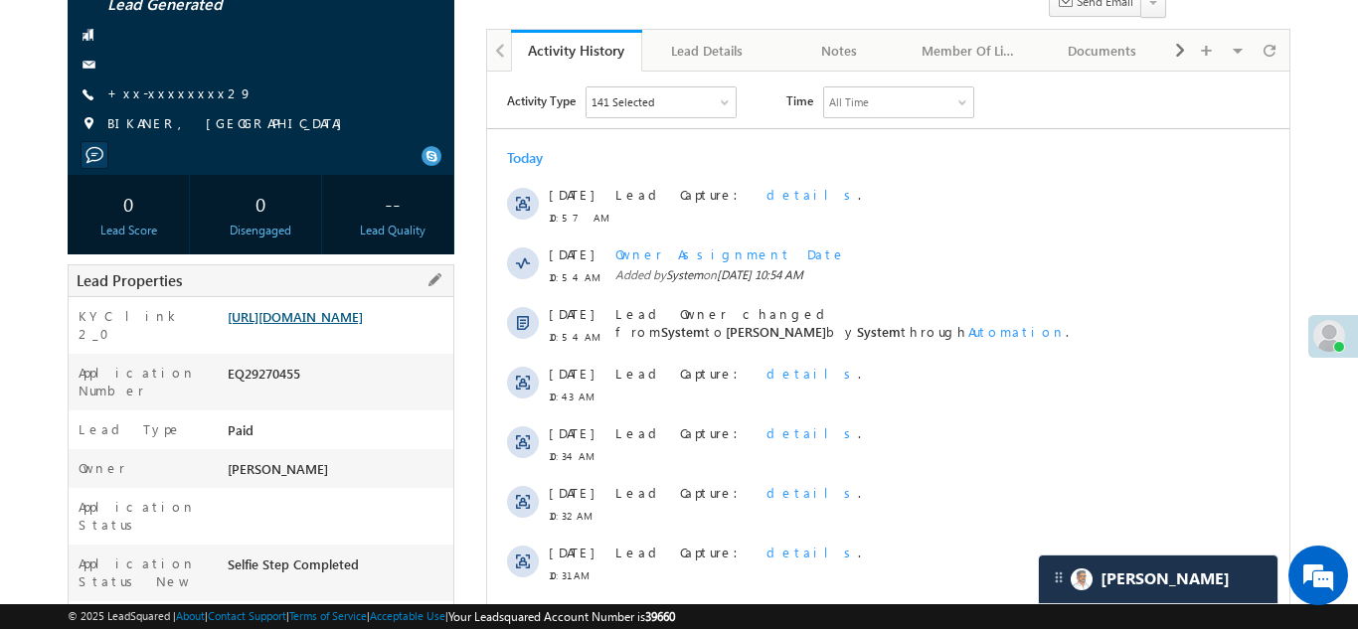
click at [317, 325] on link "https://angelbroking1-pk3em7sa.customui-test.leadsquared.com?leadId=65d3be42-12…" at bounding box center [295, 316] width 135 height 17
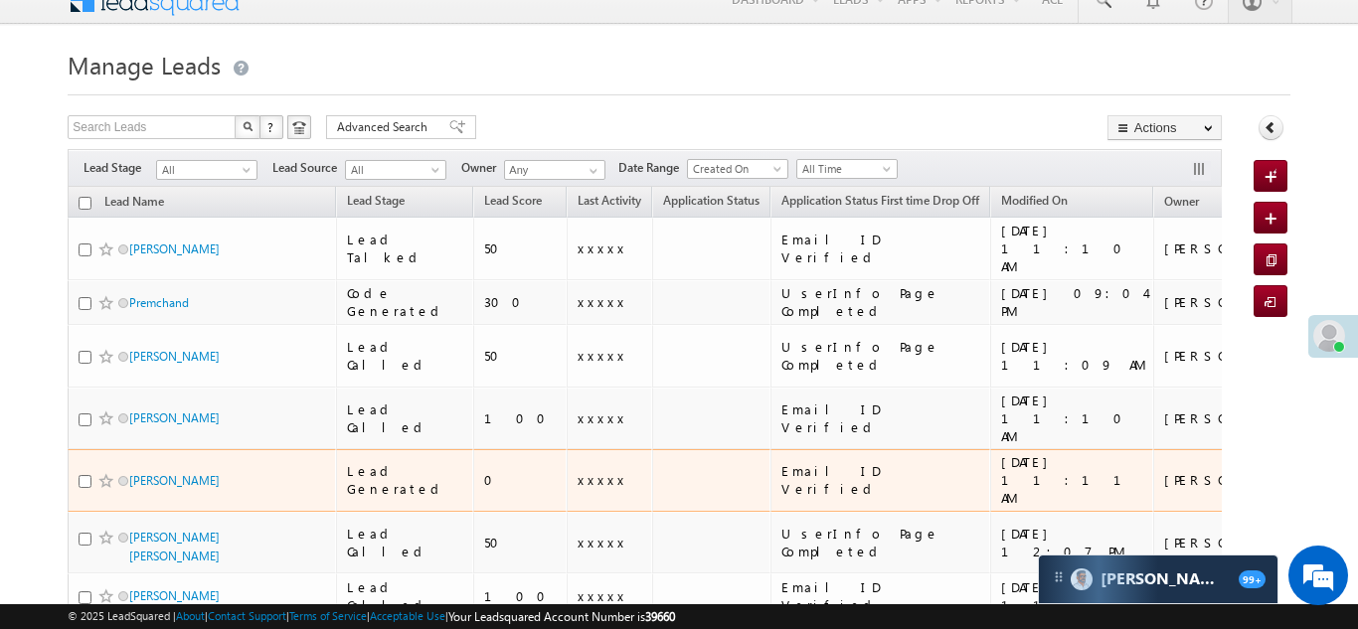
scroll to position [66, 0]
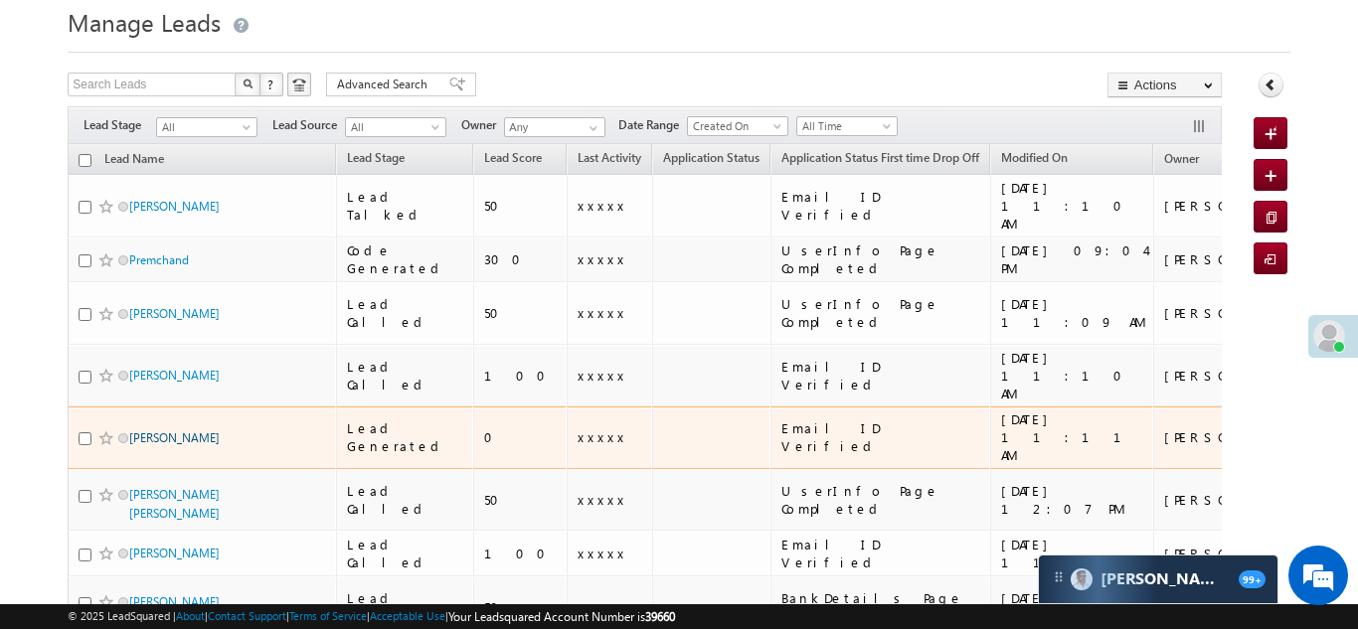
click at [154, 430] on link "[PERSON_NAME]" at bounding box center [174, 437] width 90 height 15
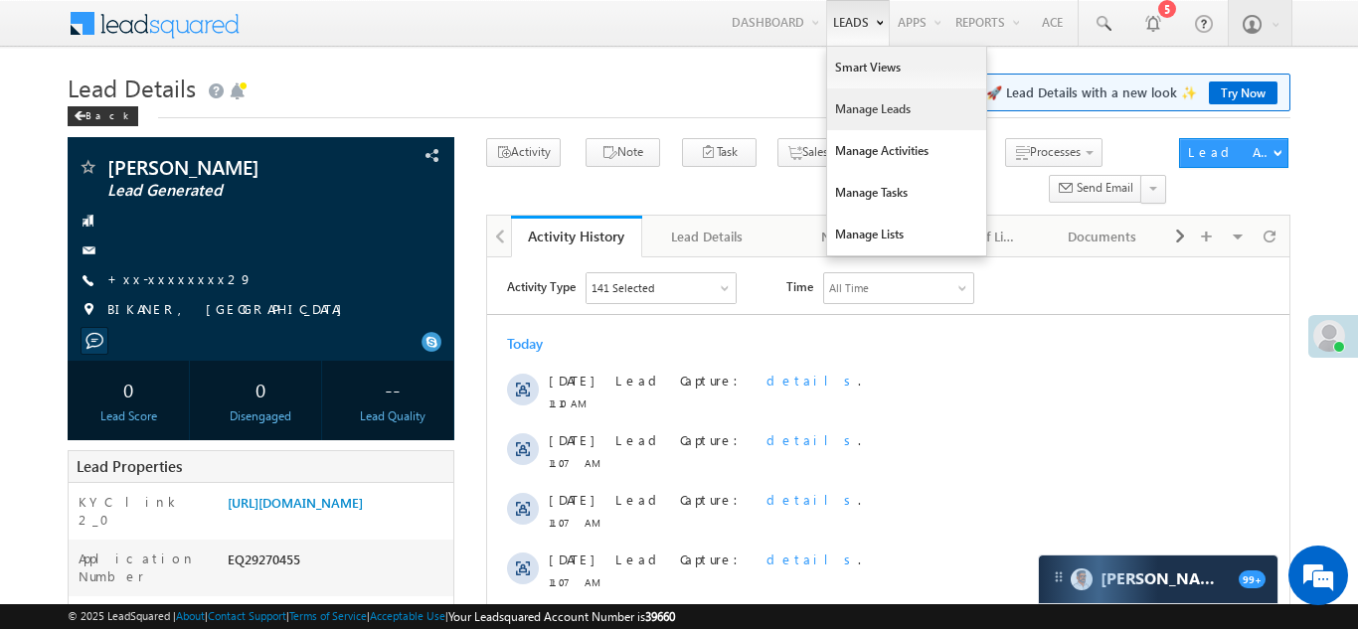
click at [855, 113] on link "Manage Leads" at bounding box center [906, 109] width 159 height 42
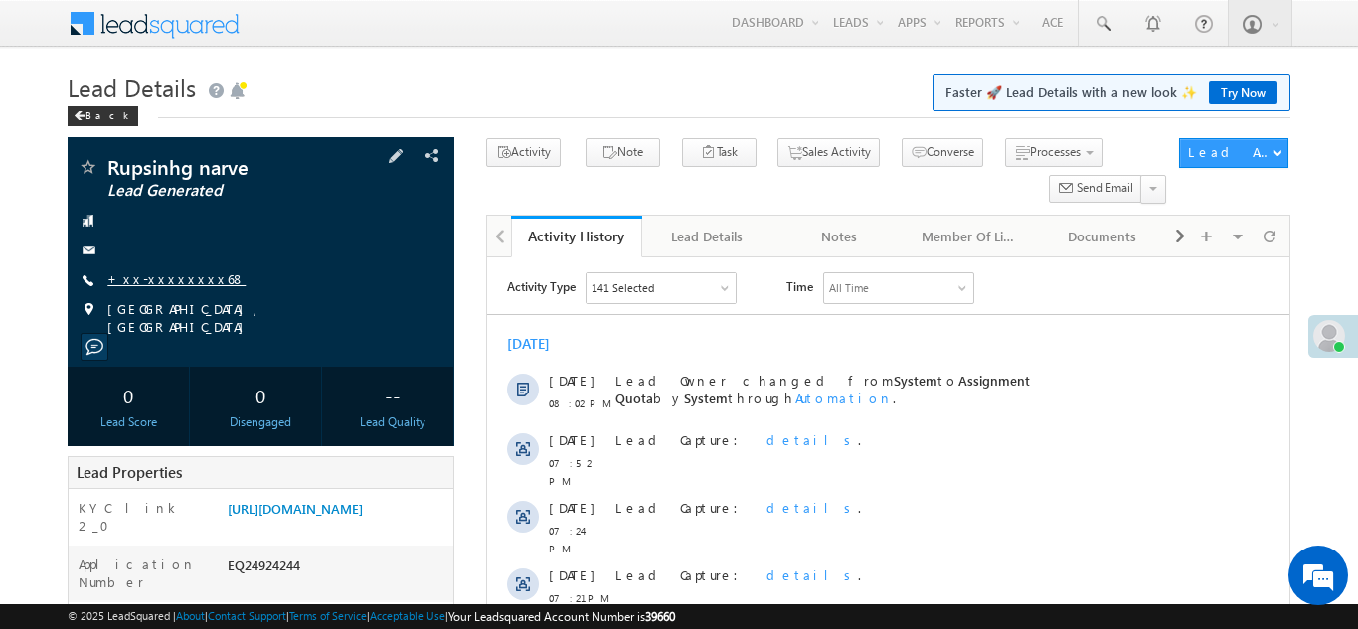
click at [169, 278] on link "+xx-xxxxxxxx68" at bounding box center [176, 278] width 138 height 17
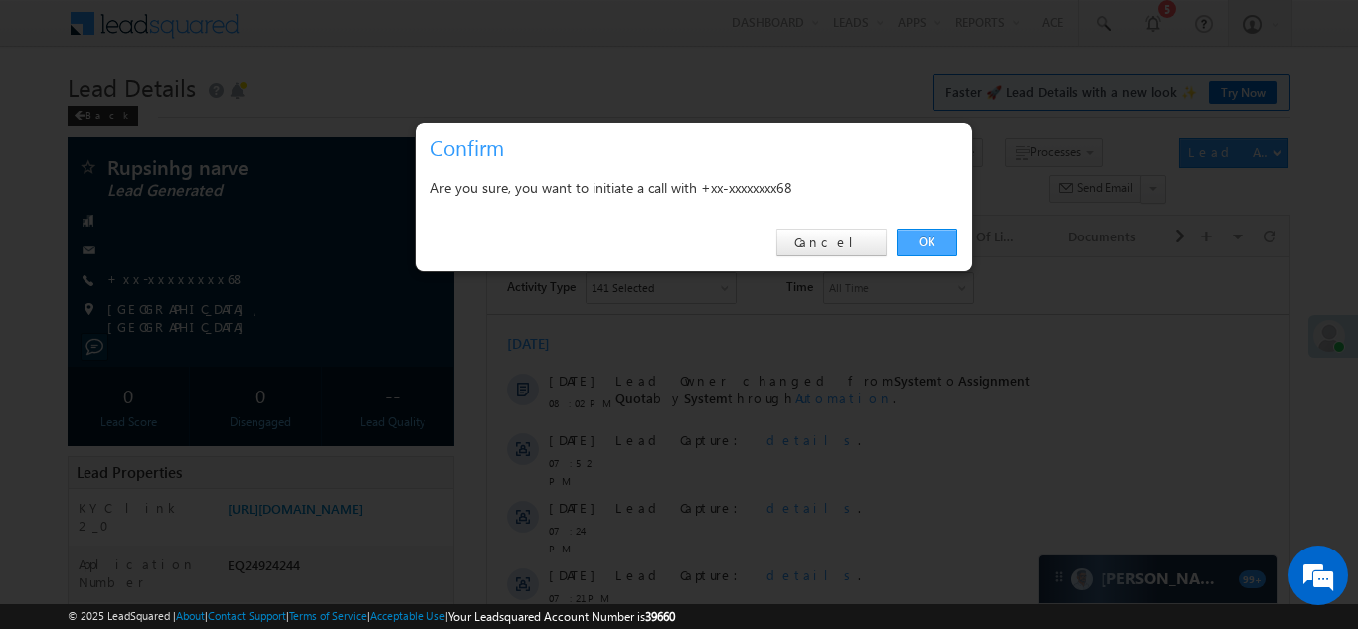
click at [920, 239] on link "OK" at bounding box center [926, 243] width 61 height 28
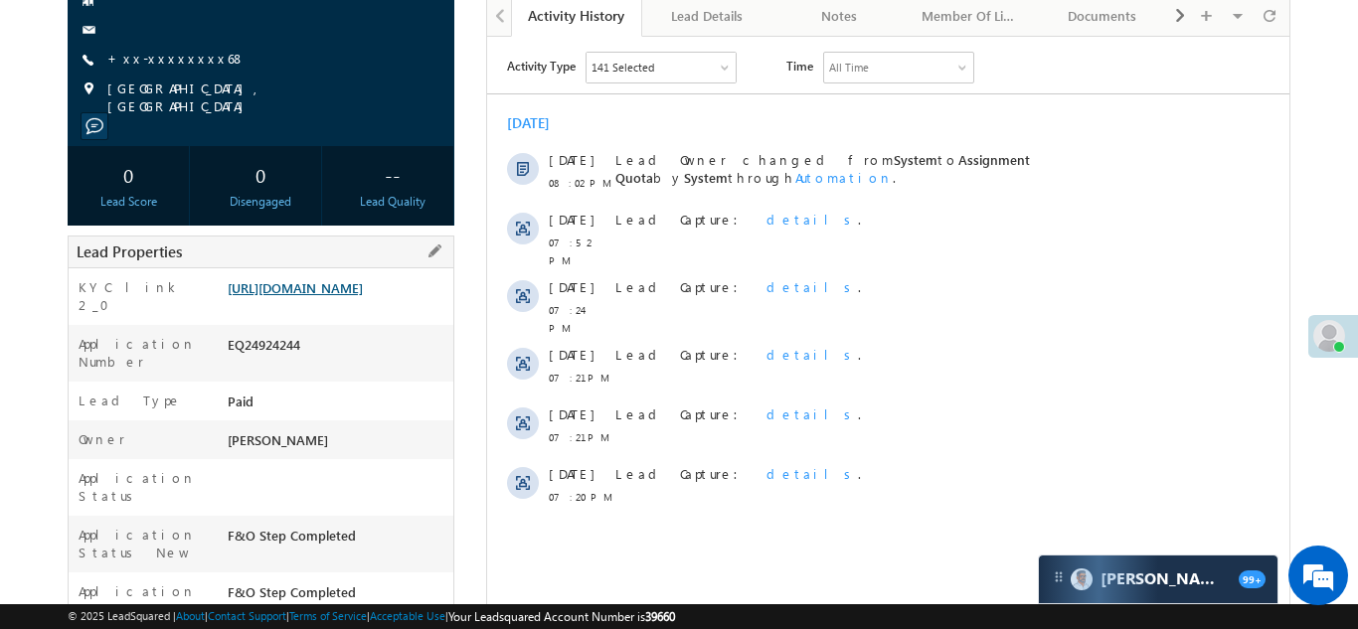
scroll to position [328, 0]
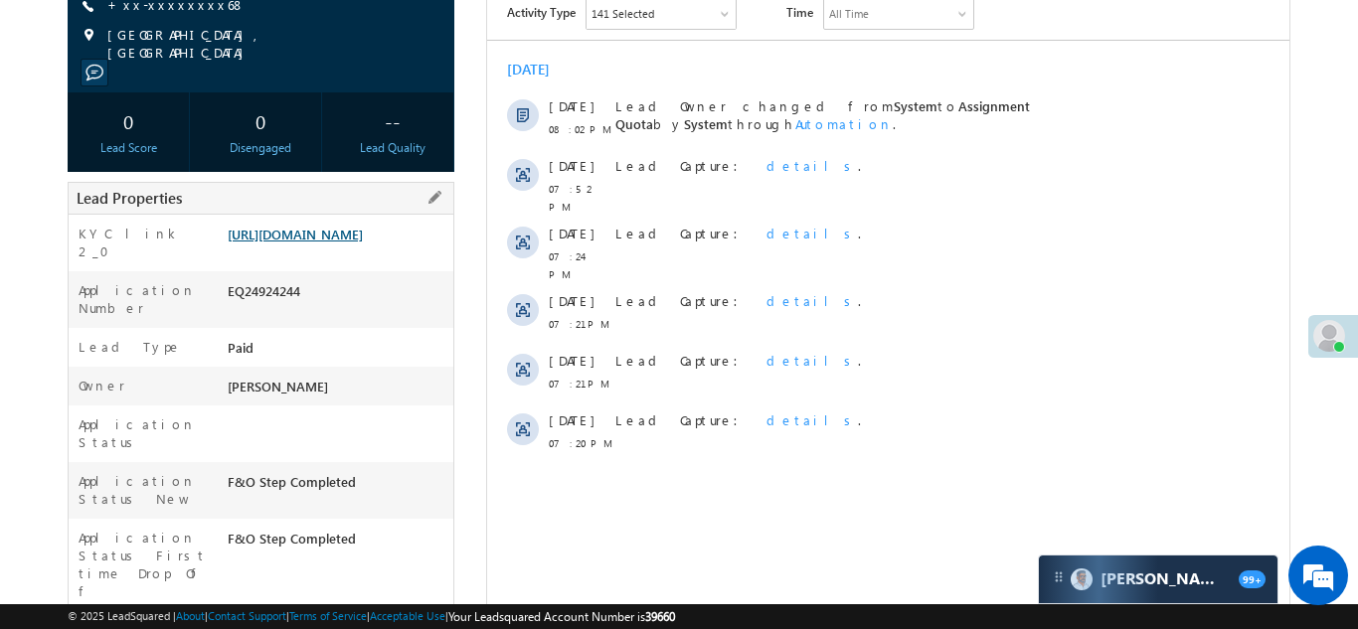
click at [329, 242] on link "https://angelbroking1-pk3em7sa.customui-test.leadsquared.com?leadId=377b0ef0-78…" at bounding box center [295, 234] width 135 height 17
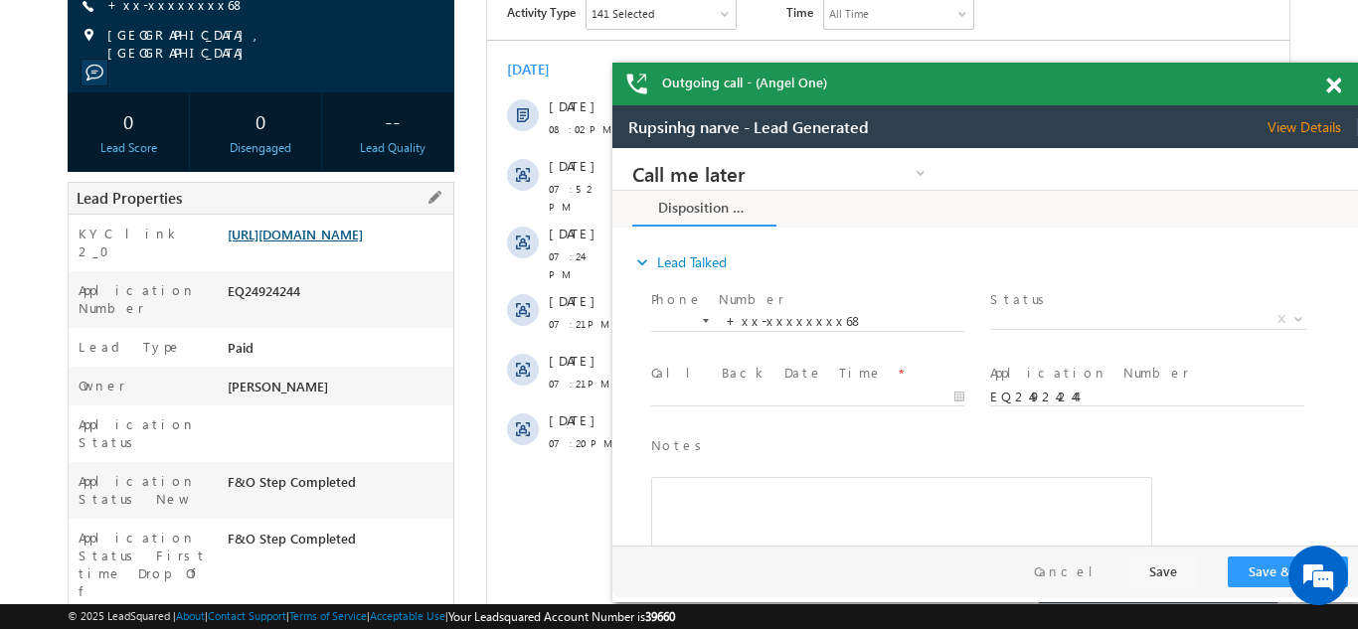
scroll to position [0, 0]
click at [1336, 85] on span at bounding box center [1333, 86] width 15 height 17
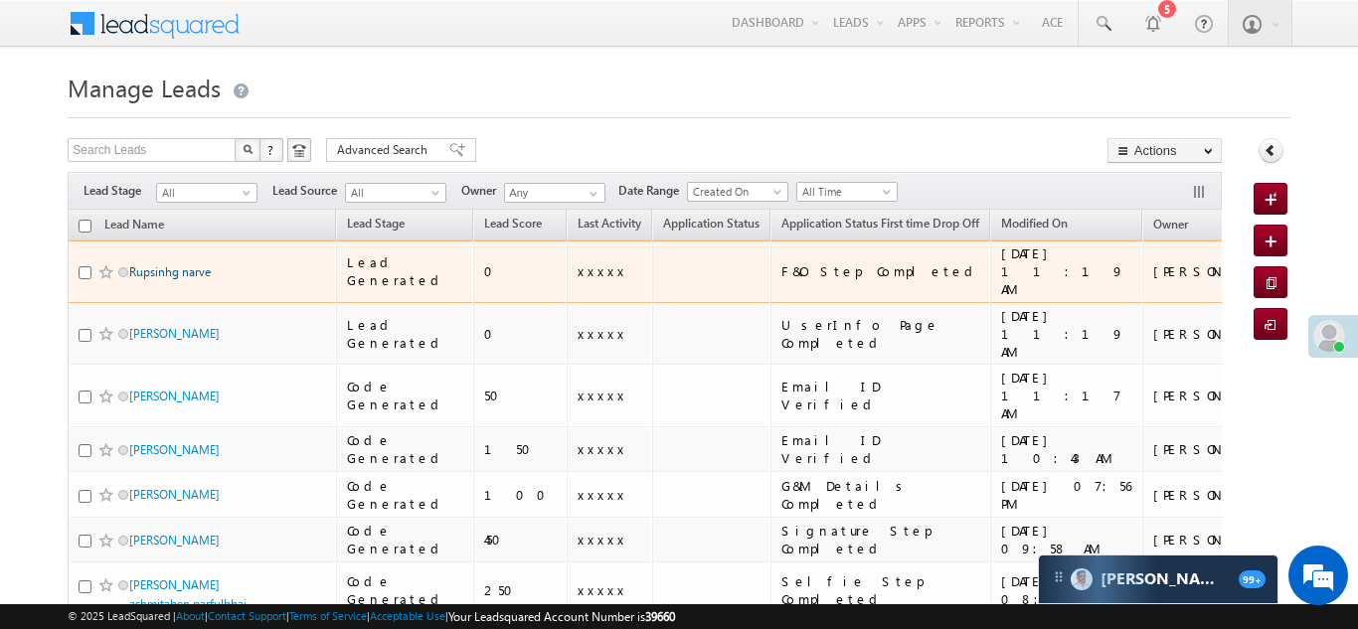
click at [160, 264] on link "Rupsinhg narve" at bounding box center [169, 271] width 81 height 15
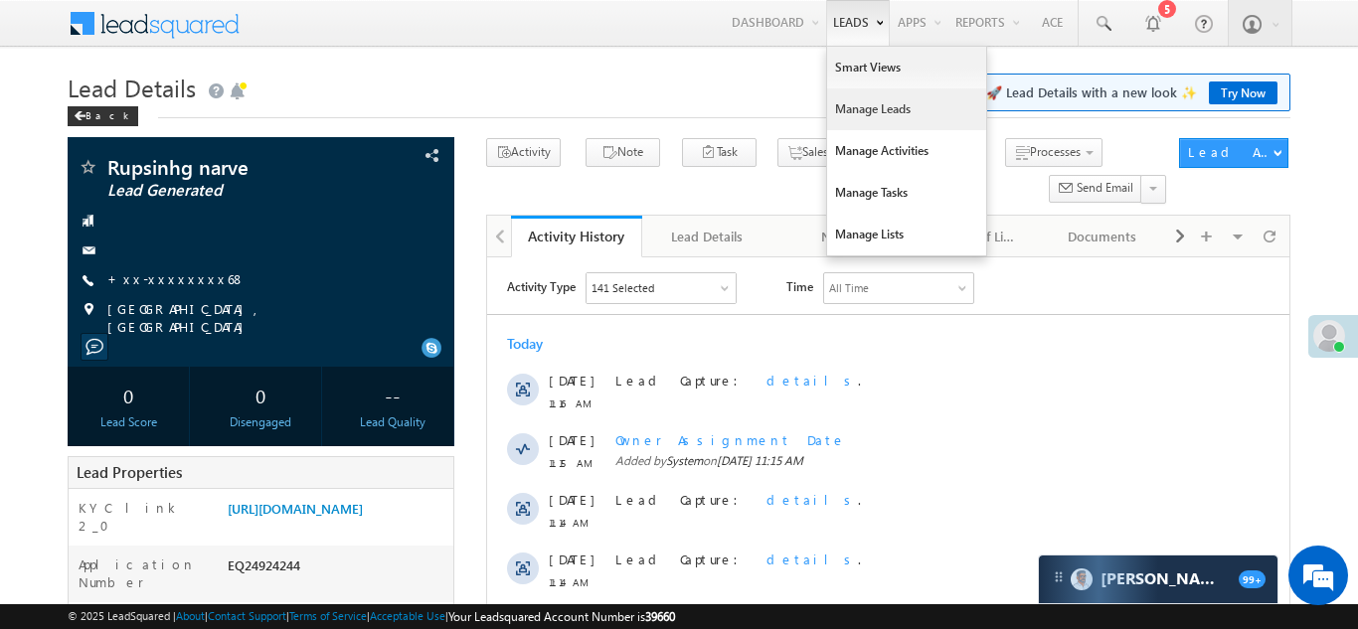
click at [870, 111] on link "Manage Leads" at bounding box center [906, 109] width 159 height 42
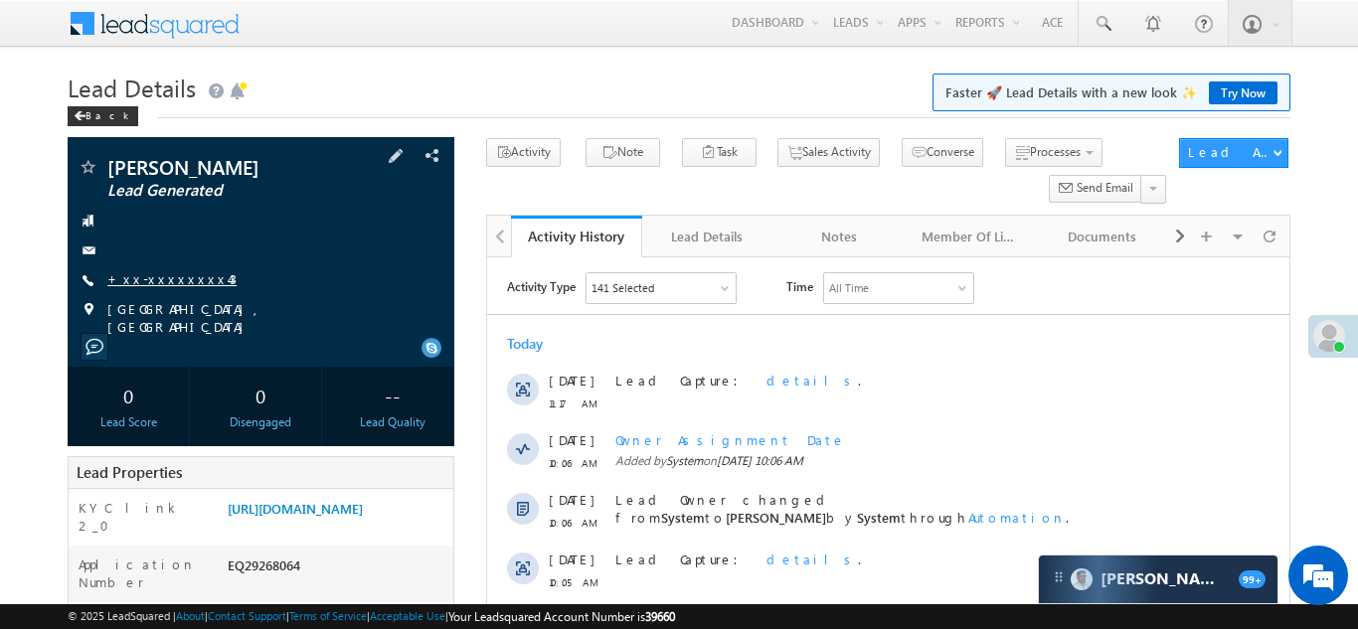
click at [162, 275] on link "+xx-xxxxxxxx43" at bounding box center [171, 278] width 129 height 17
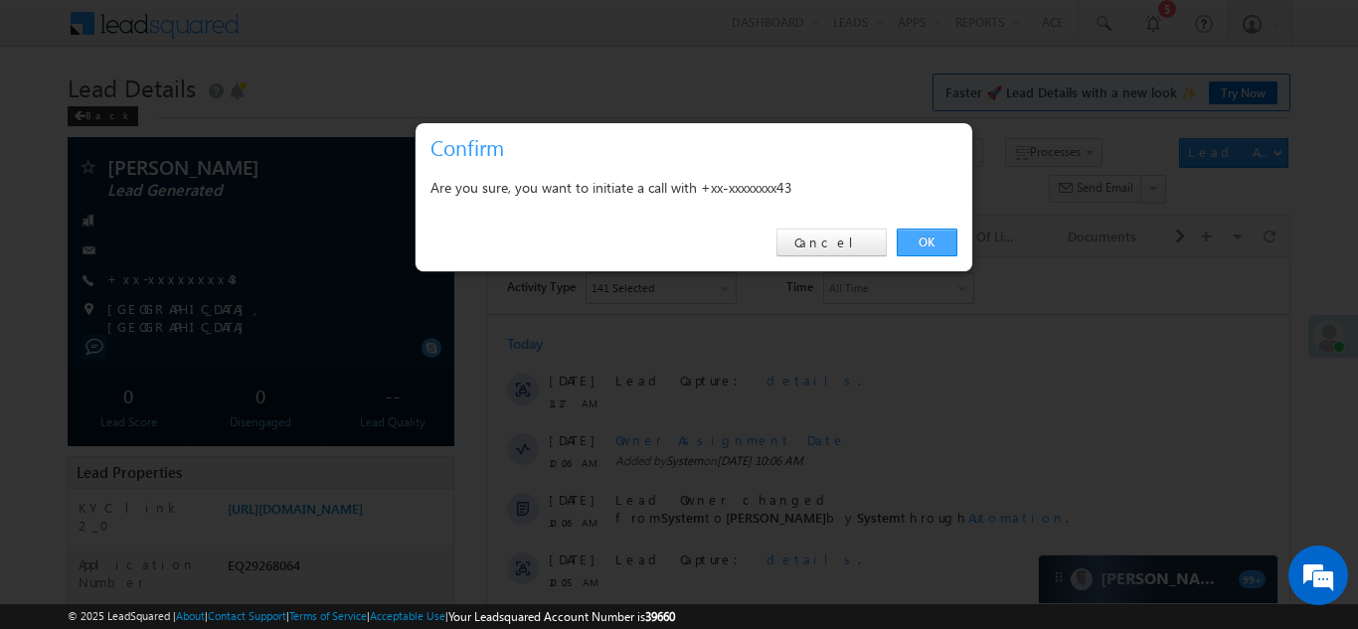
click at [931, 242] on link "OK" at bounding box center [926, 243] width 61 height 28
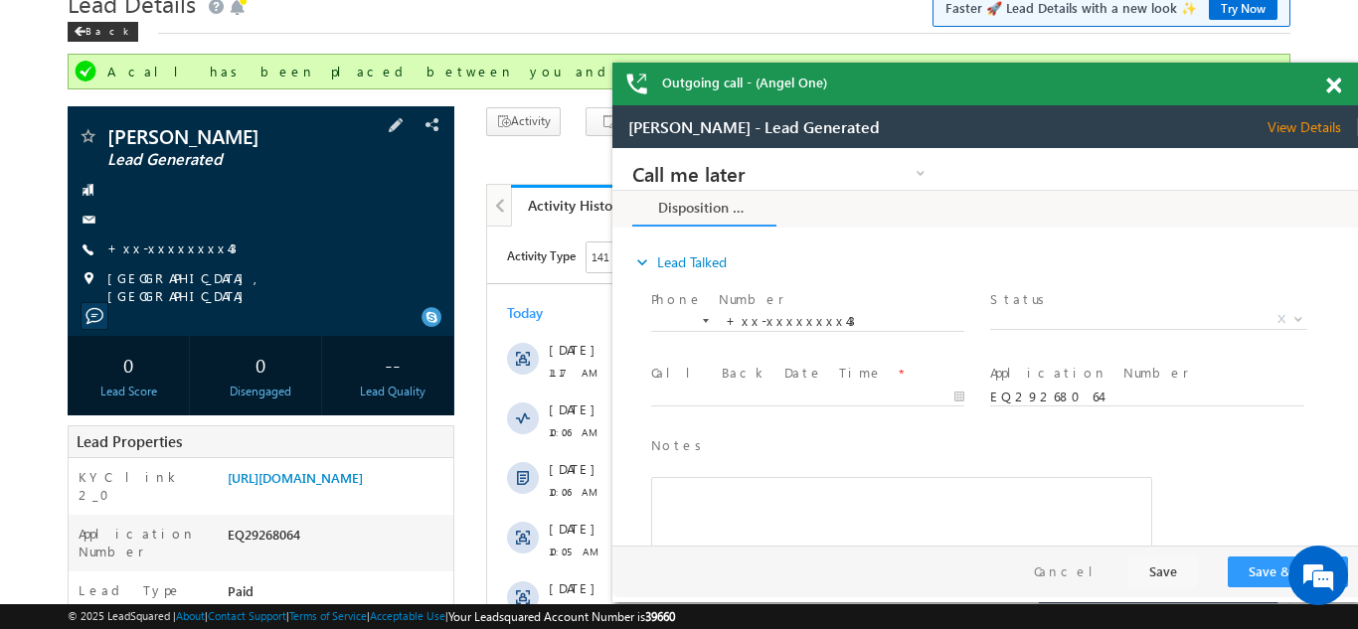
scroll to position [47, 0]
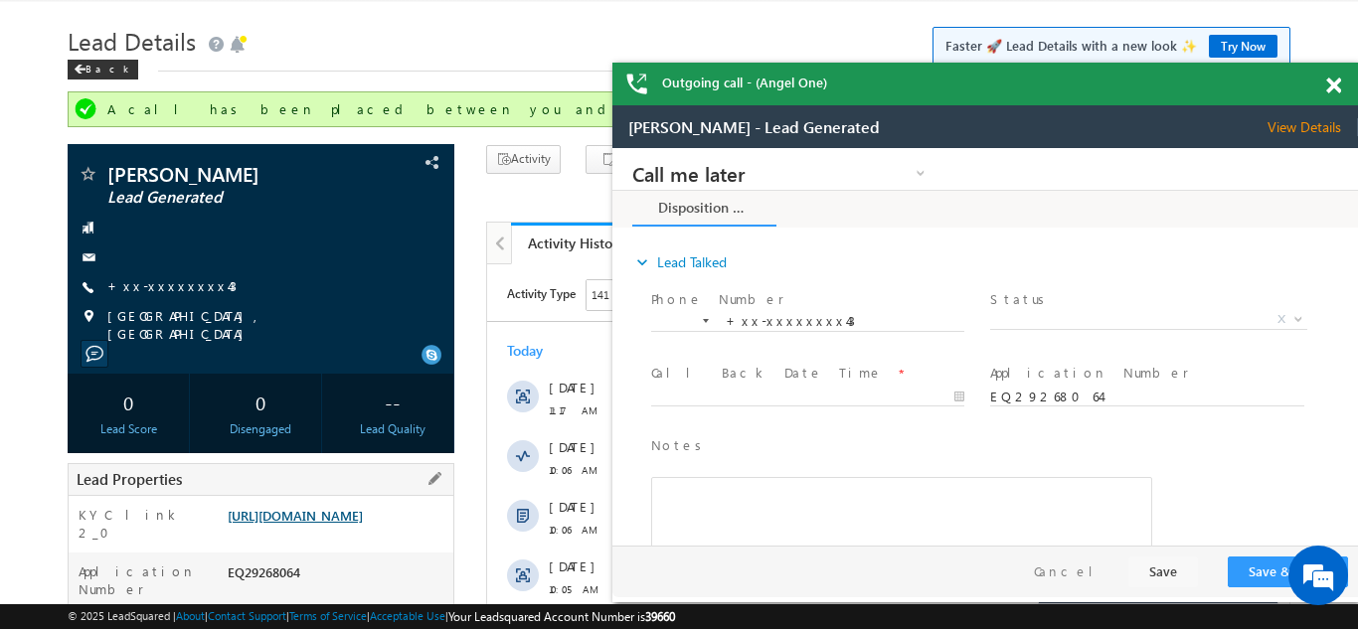
click at [340, 523] on link "[URL][DOMAIN_NAME]" at bounding box center [295, 515] width 135 height 17
click at [1334, 87] on span at bounding box center [1333, 86] width 15 height 17
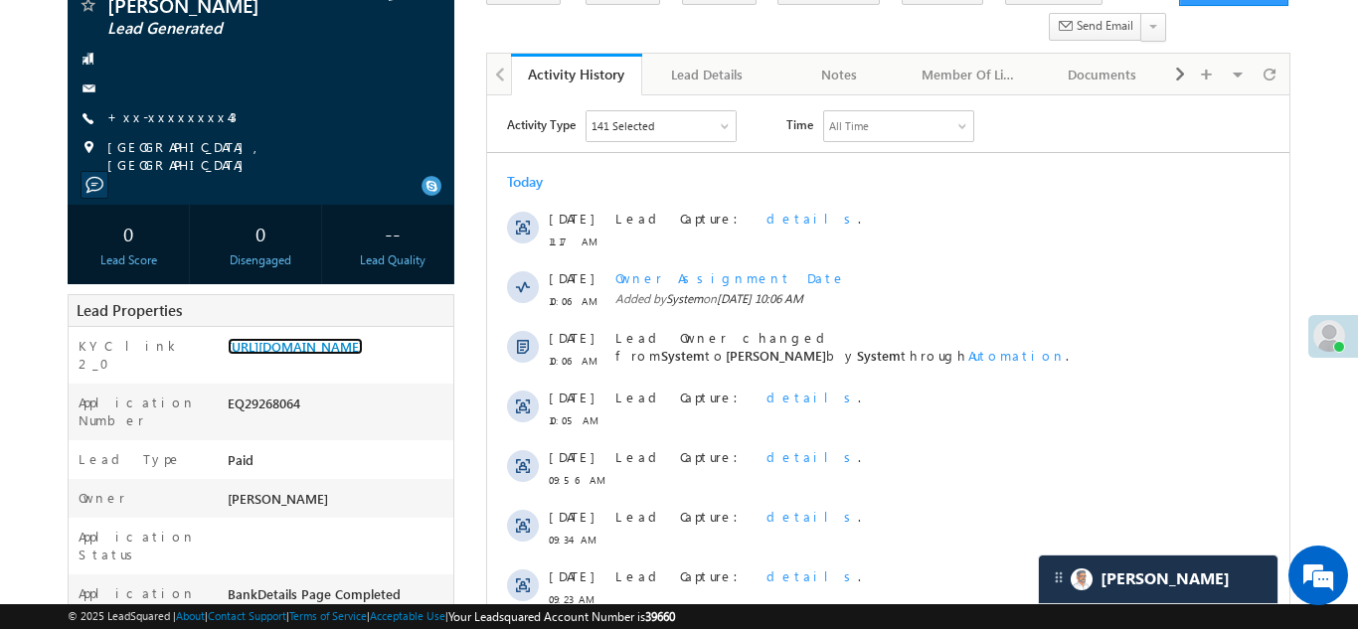
scroll to position [324, 0]
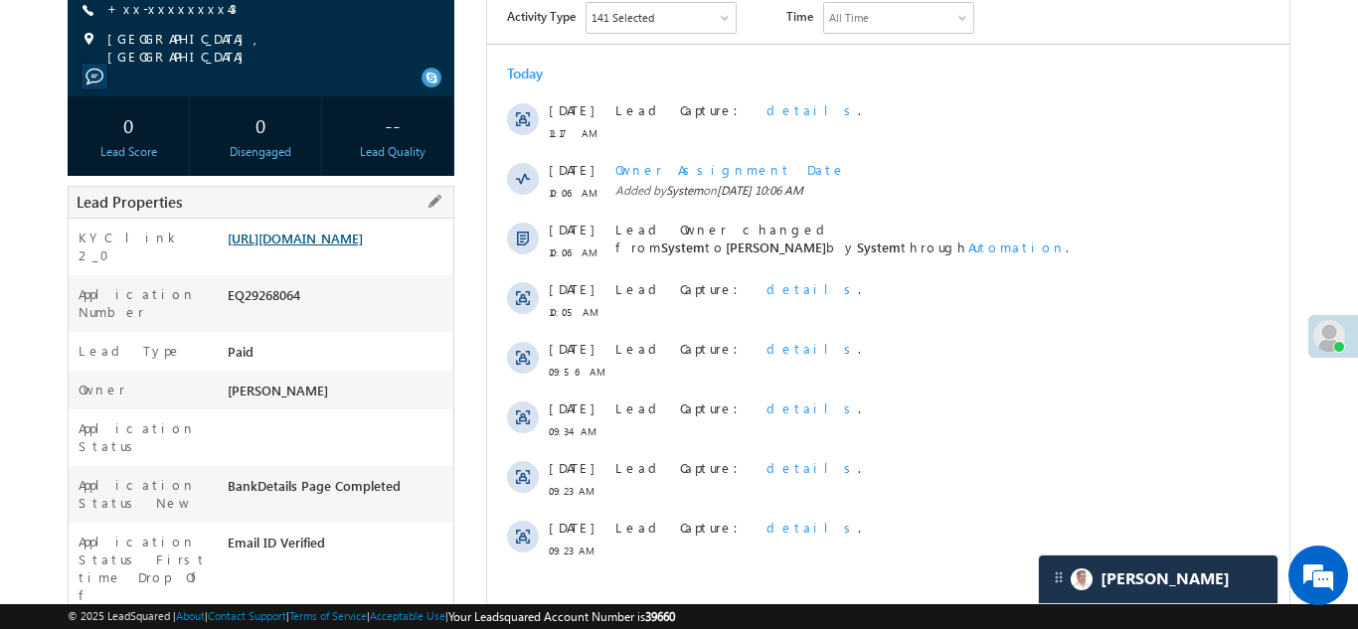
click at [325, 246] on link "https://angelbroking1-pk3em7sa.customui-test.leadsquared.com?leadId=35ea8ea0-23…" at bounding box center [295, 238] width 135 height 17
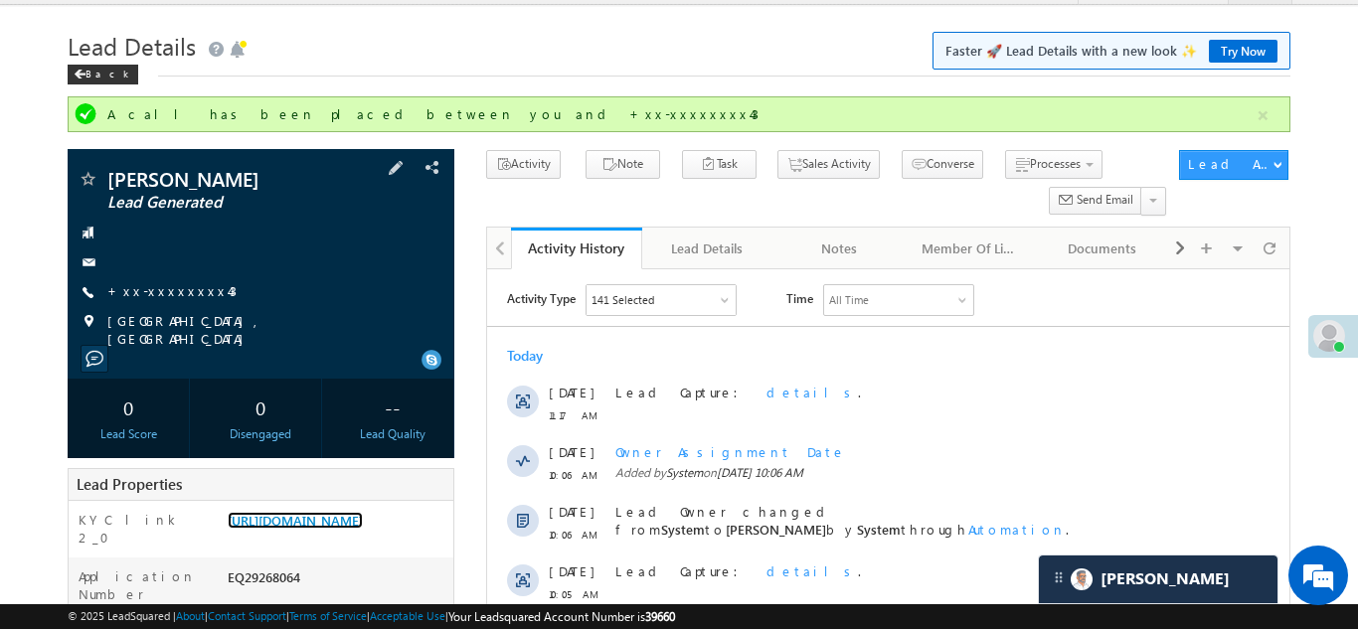
scroll to position [0, 0]
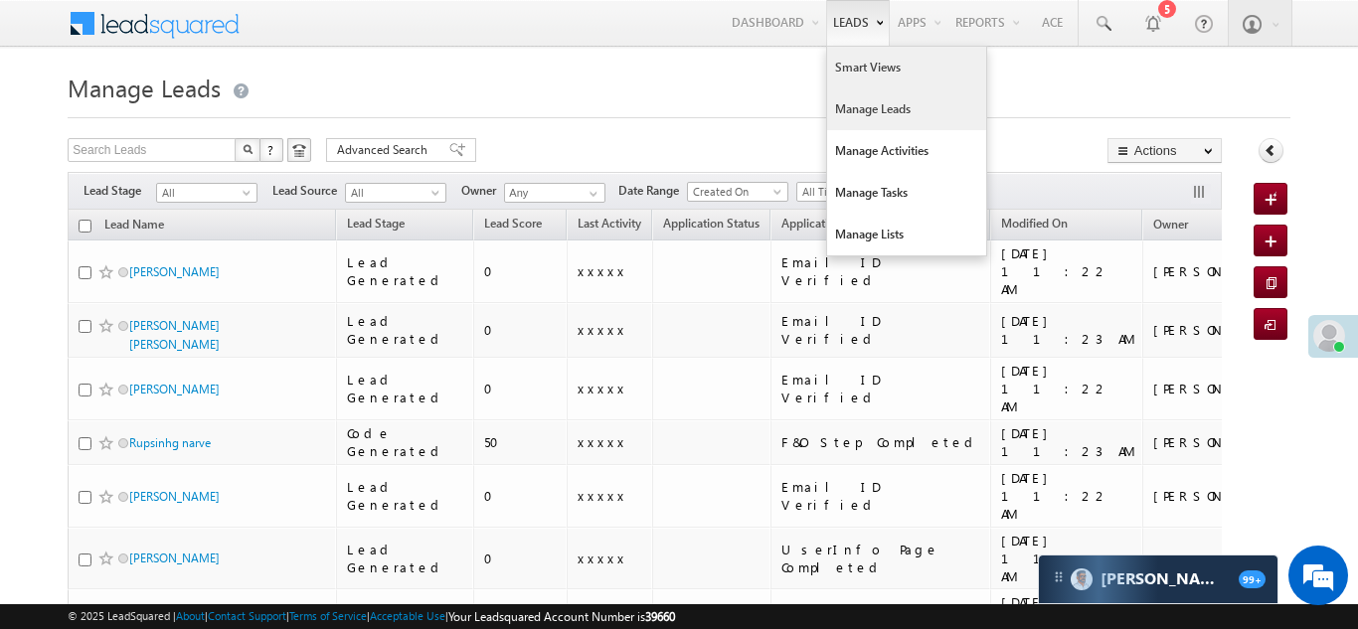
click at [854, 61] on link "Smart Views" at bounding box center [906, 68] width 159 height 42
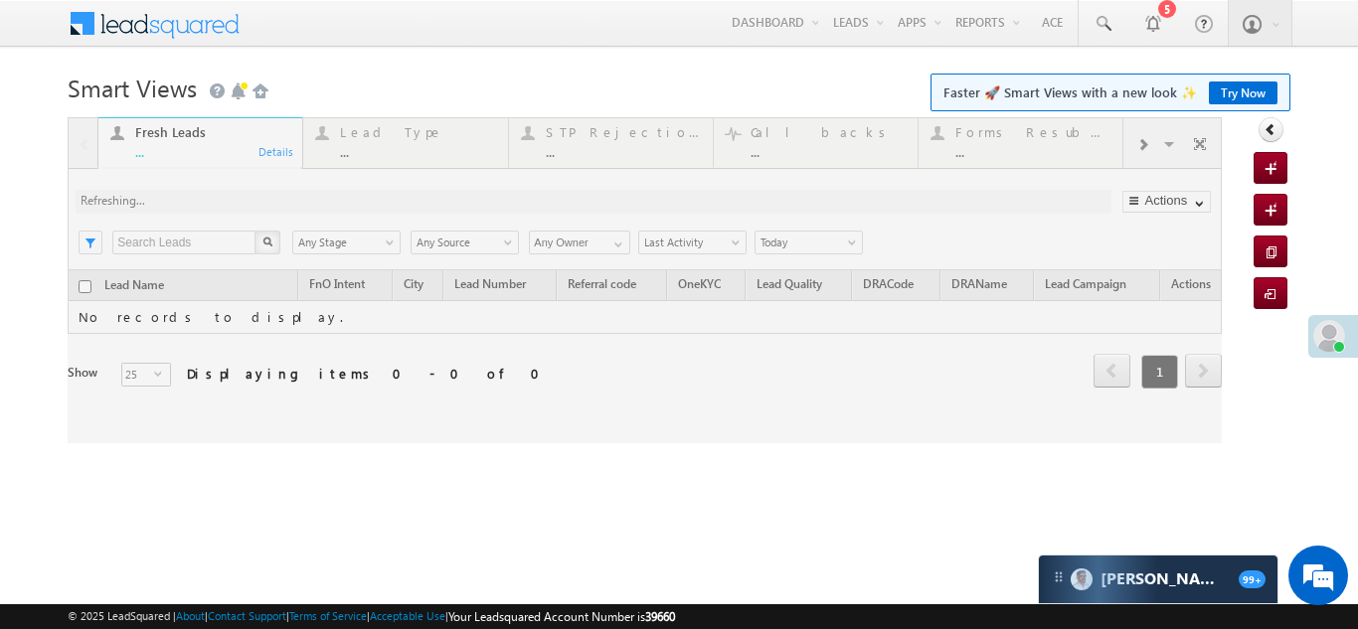
click at [1145, 140] on div at bounding box center [645, 280] width 1154 height 326
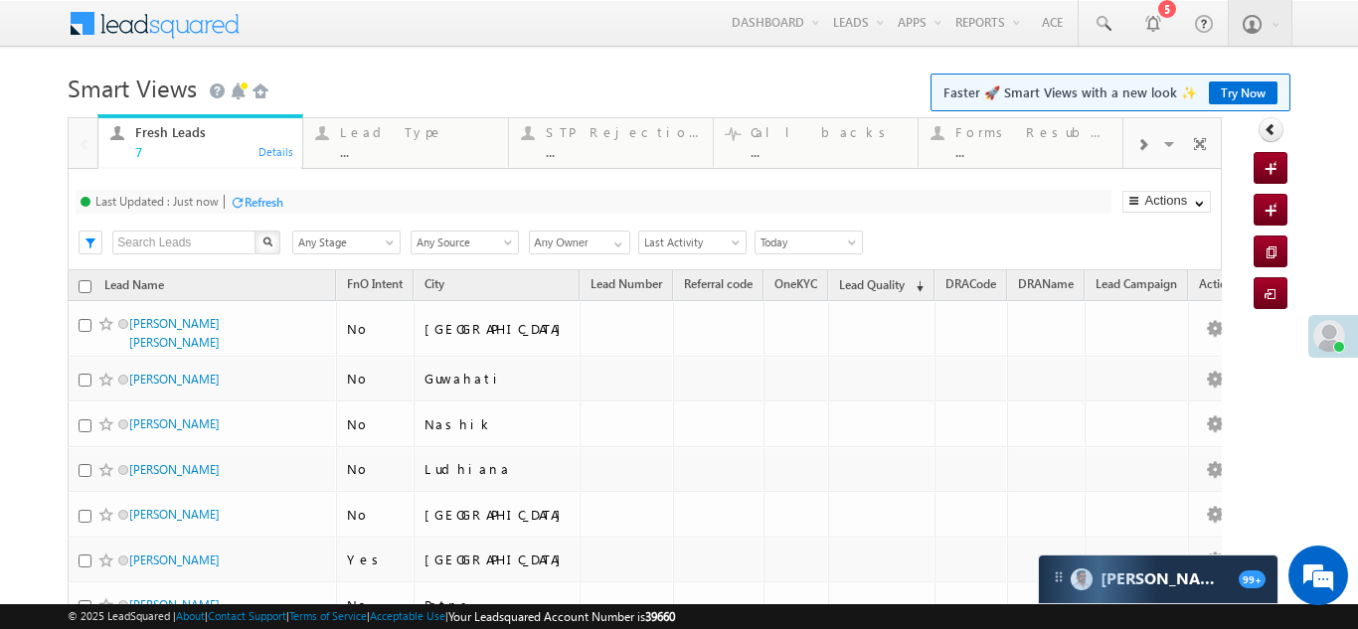
click at [1145, 139] on span at bounding box center [1142, 145] width 12 height 16
click at [1018, 139] on div "Coded Today" at bounding box center [1033, 132] width 155 height 16
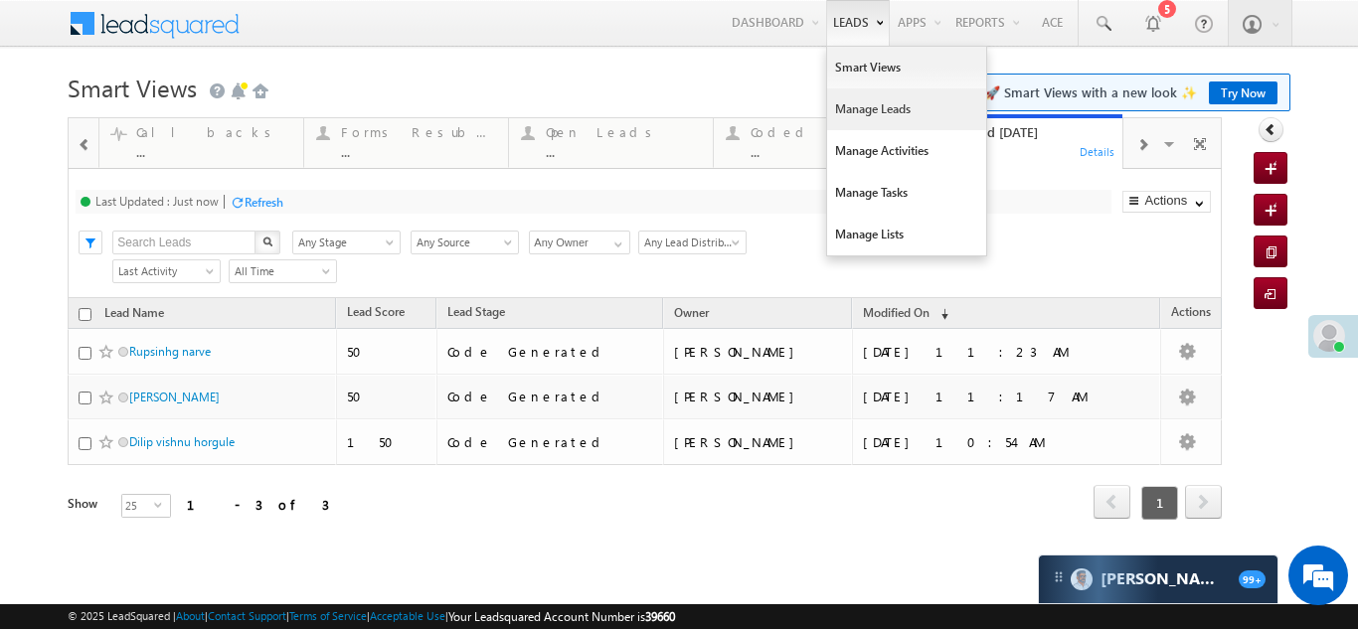
click at [836, 113] on link "Manage Leads" at bounding box center [906, 109] width 159 height 42
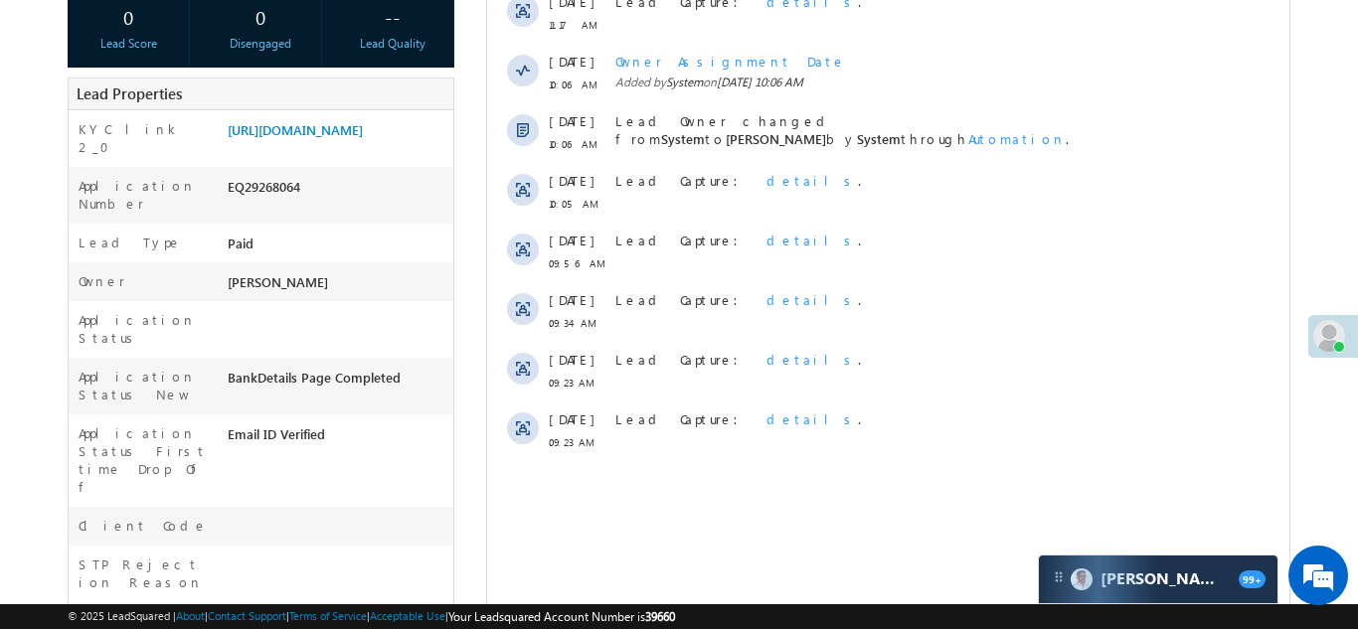
scroll to position [370, 0]
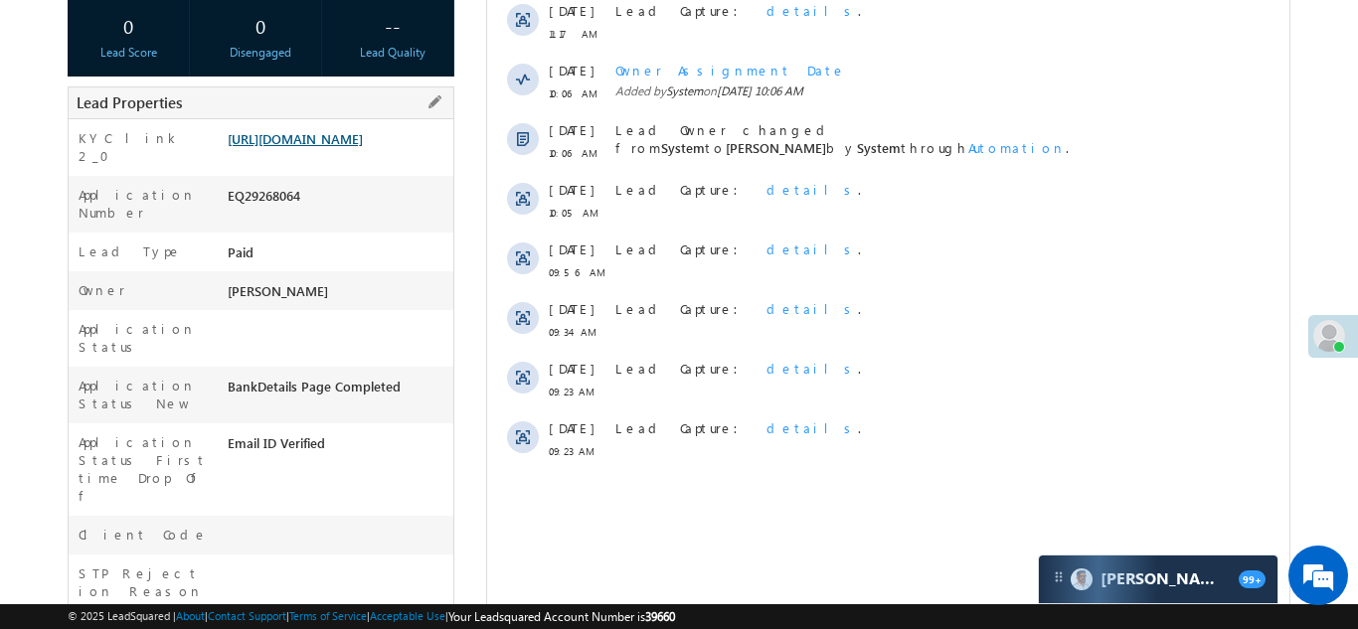
click at [320, 147] on link "[URL][DOMAIN_NAME]" at bounding box center [295, 138] width 135 height 17
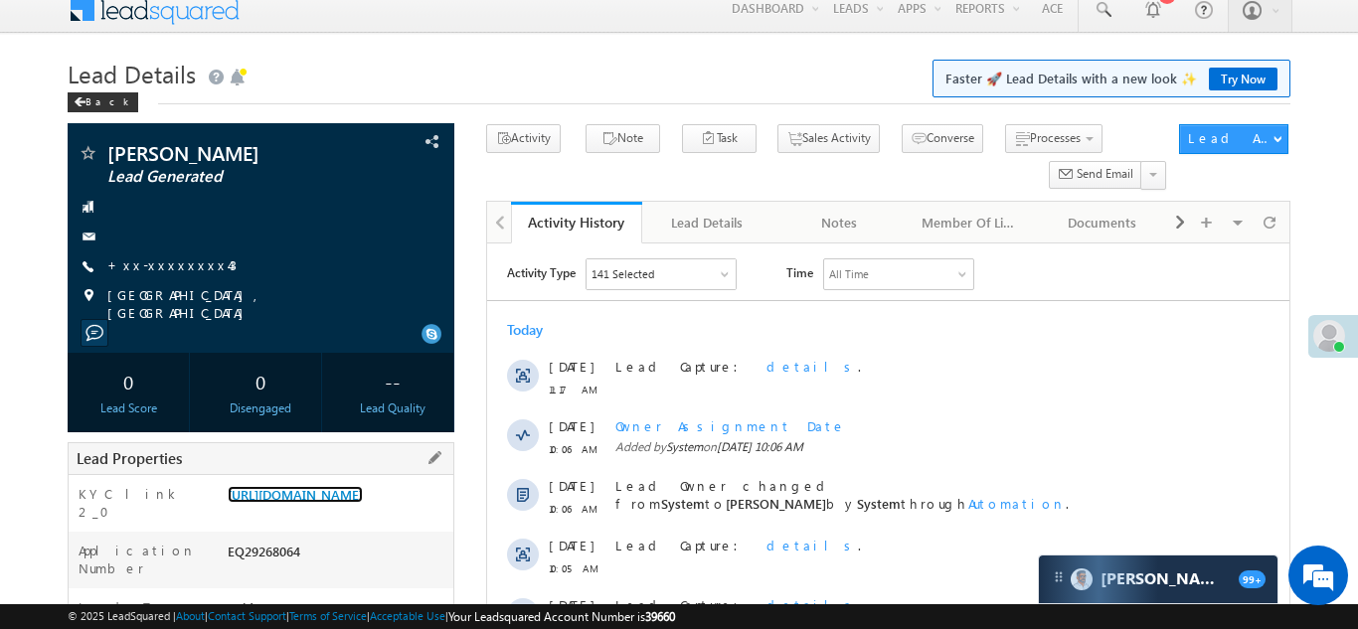
scroll to position [0, 0]
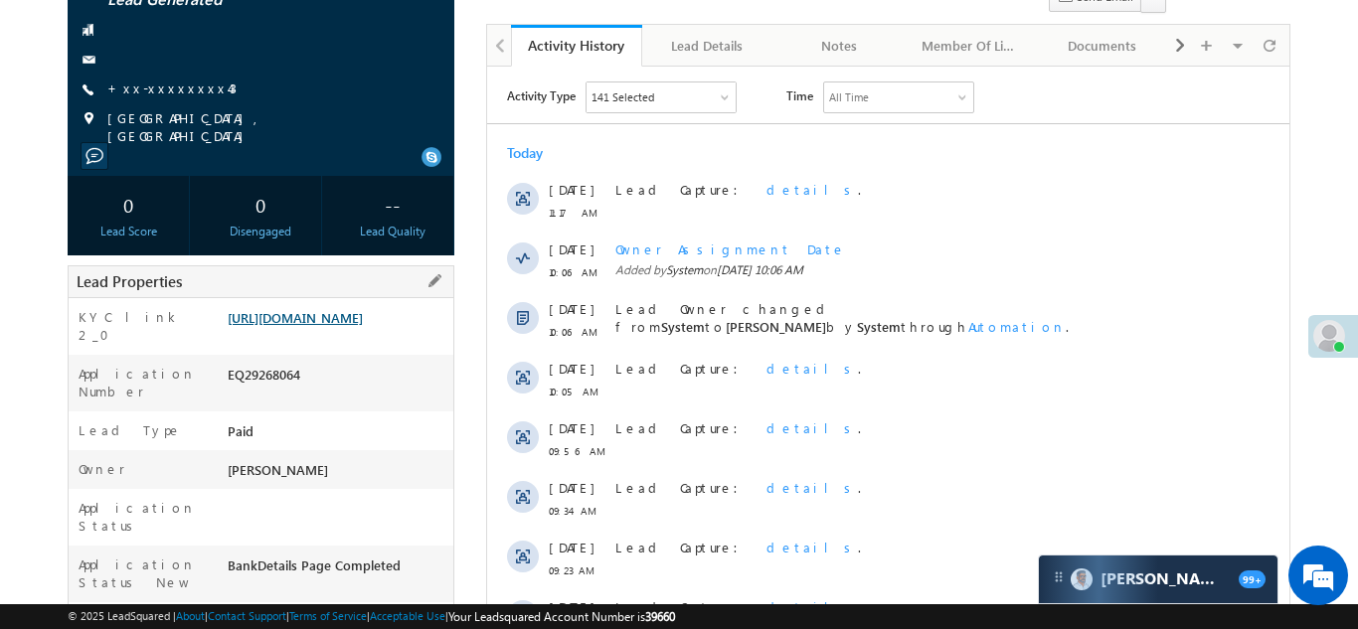
click at [328, 319] on link "https://angelbroking1-pk3em7sa.customui-test.leadsquared.com?leadId=35ea8ea0-23…" at bounding box center [295, 317] width 135 height 17
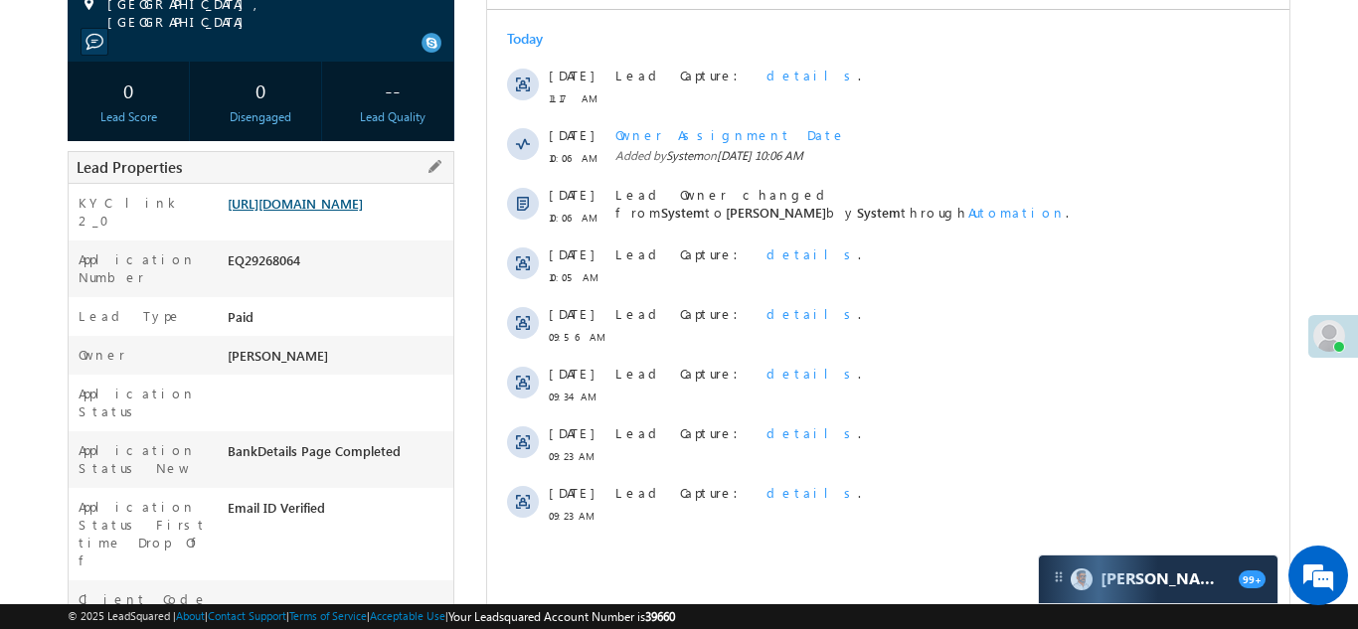
click at [332, 200] on link "https://angelbroking1-pk3em7sa.customui-test.leadsquared.com?leadId=35ea8ea0-23…" at bounding box center [295, 203] width 135 height 17
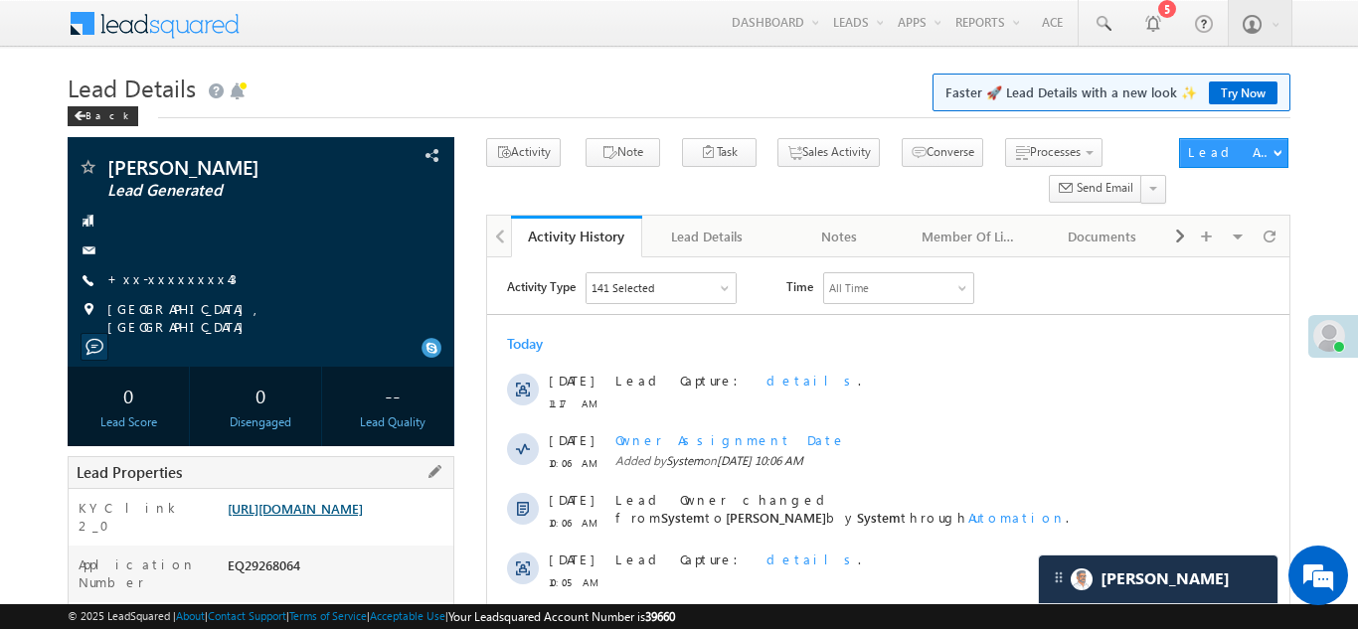
click at [309, 517] on link "https://angelbroking1-pk3em7sa.customui-test.leadsquared.com?leadId=35ea8ea0-23…" at bounding box center [295, 508] width 135 height 17
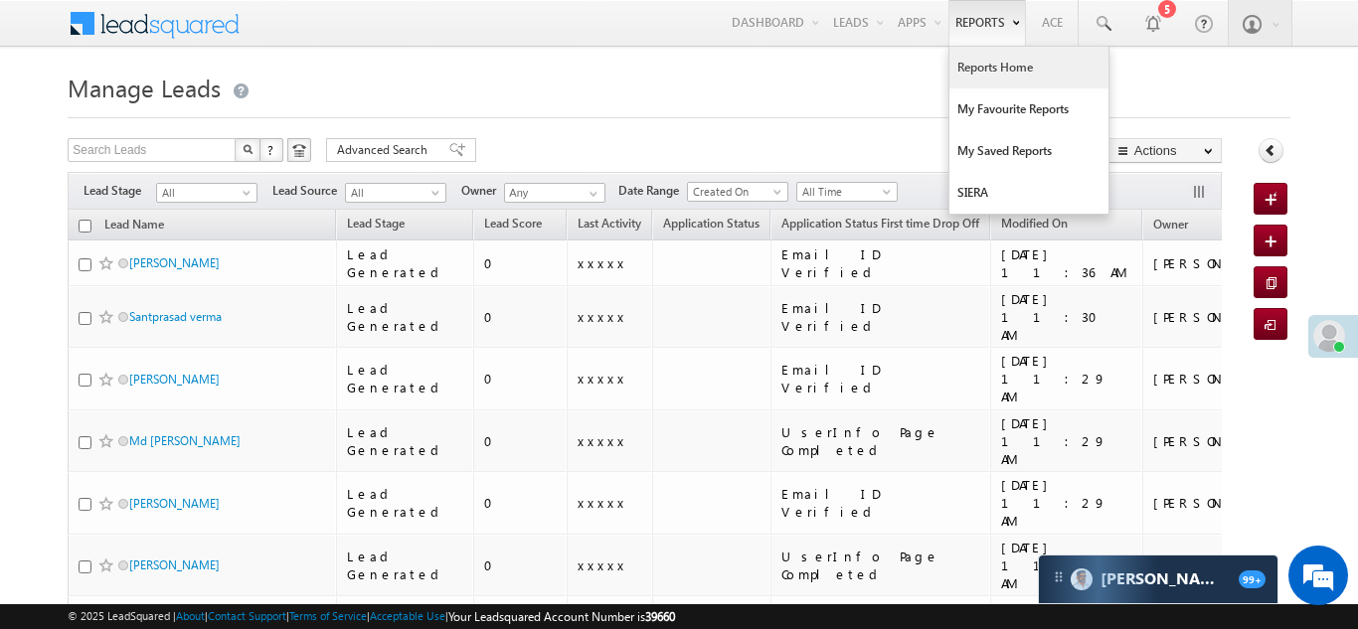
click at [1001, 65] on link "Reports Home" at bounding box center [1028, 68] width 159 height 42
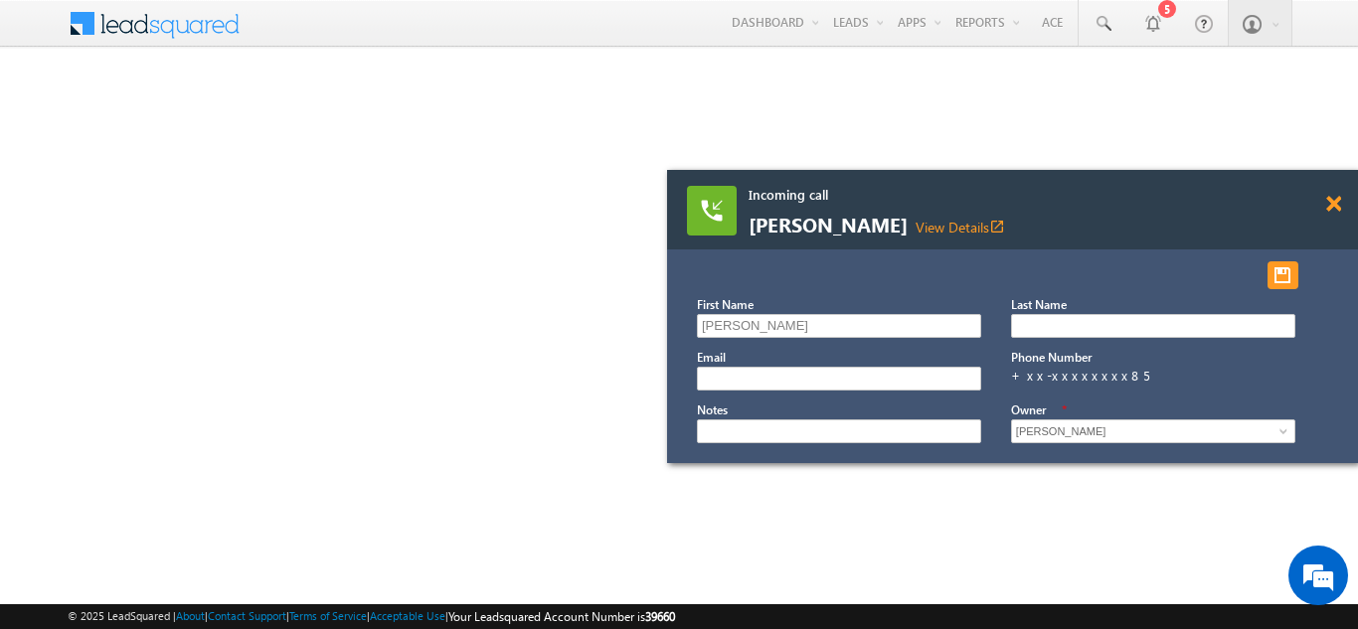
click at [1330, 205] on span at bounding box center [1333, 204] width 15 height 17
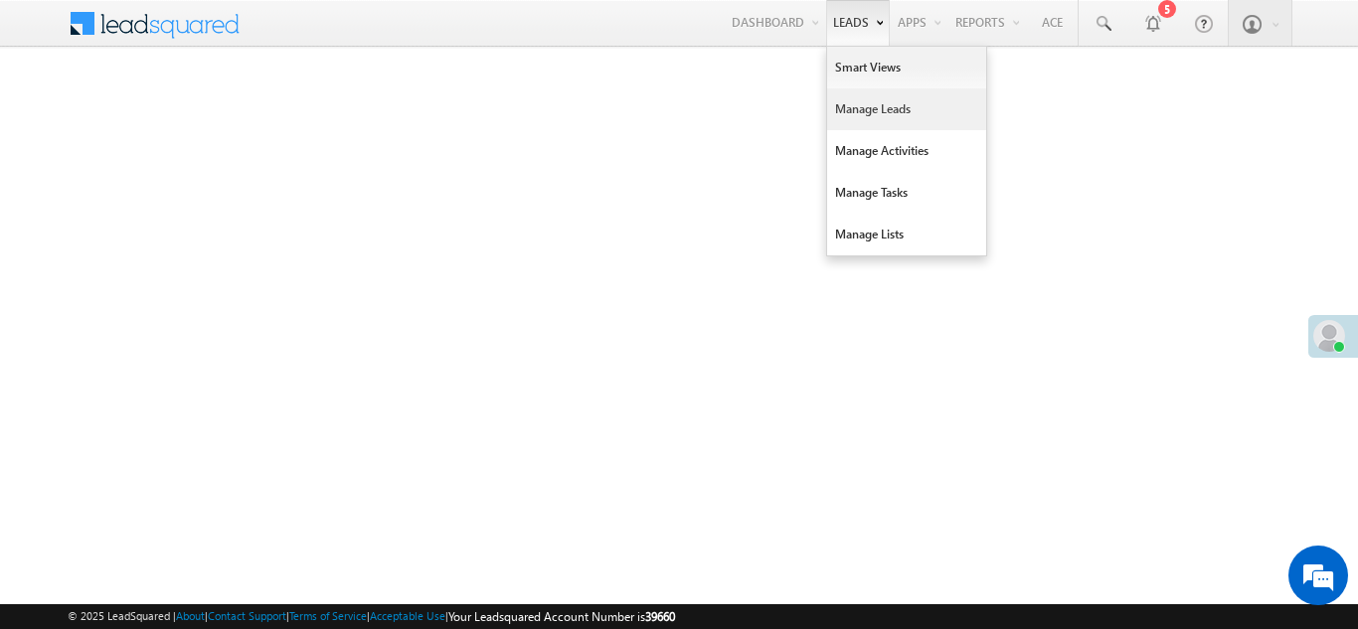
click at [854, 113] on link "Manage Leads" at bounding box center [906, 109] width 159 height 42
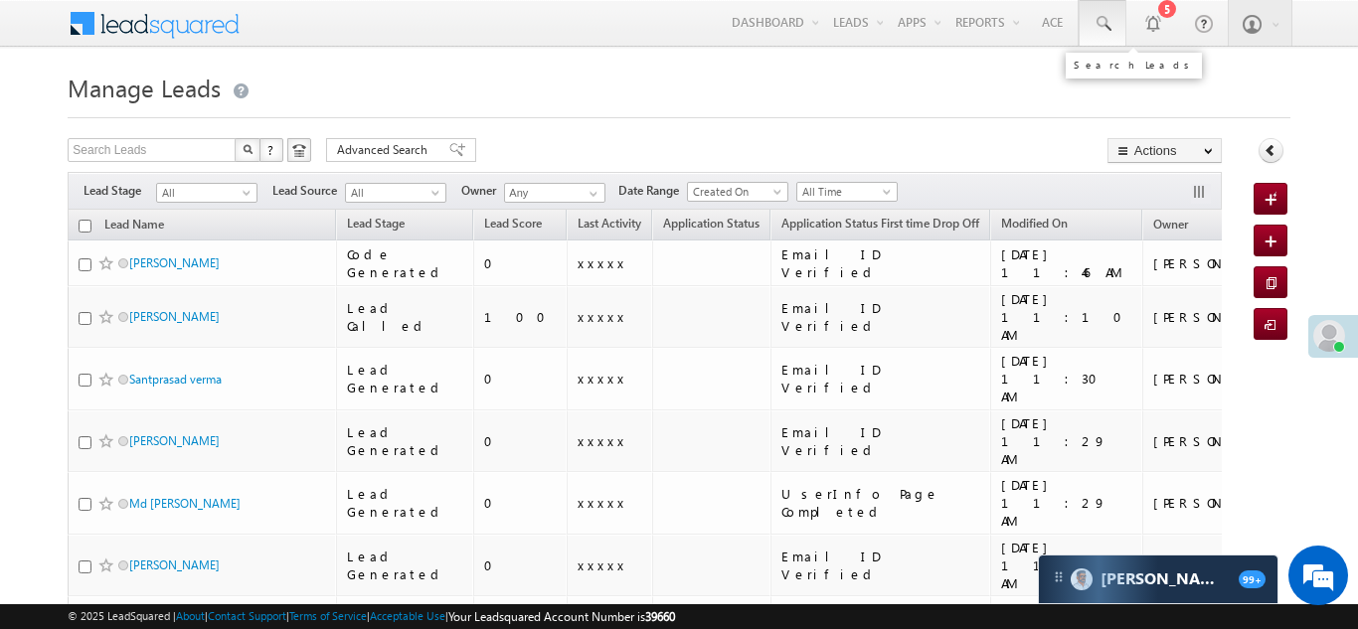
click at [1103, 19] on span at bounding box center [1102, 24] width 20 height 20
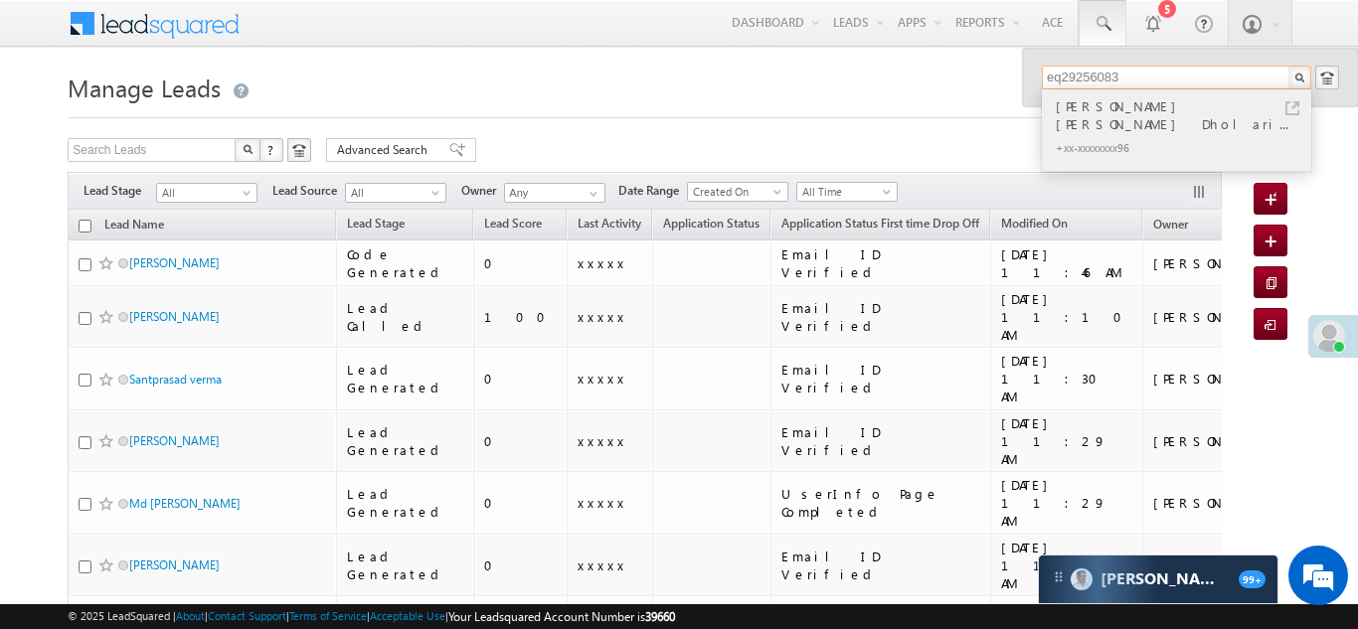
type input "eq29256083"
click at [1125, 111] on div "Sarojben chandubhai Dholari..." at bounding box center [1184, 115] width 266 height 40
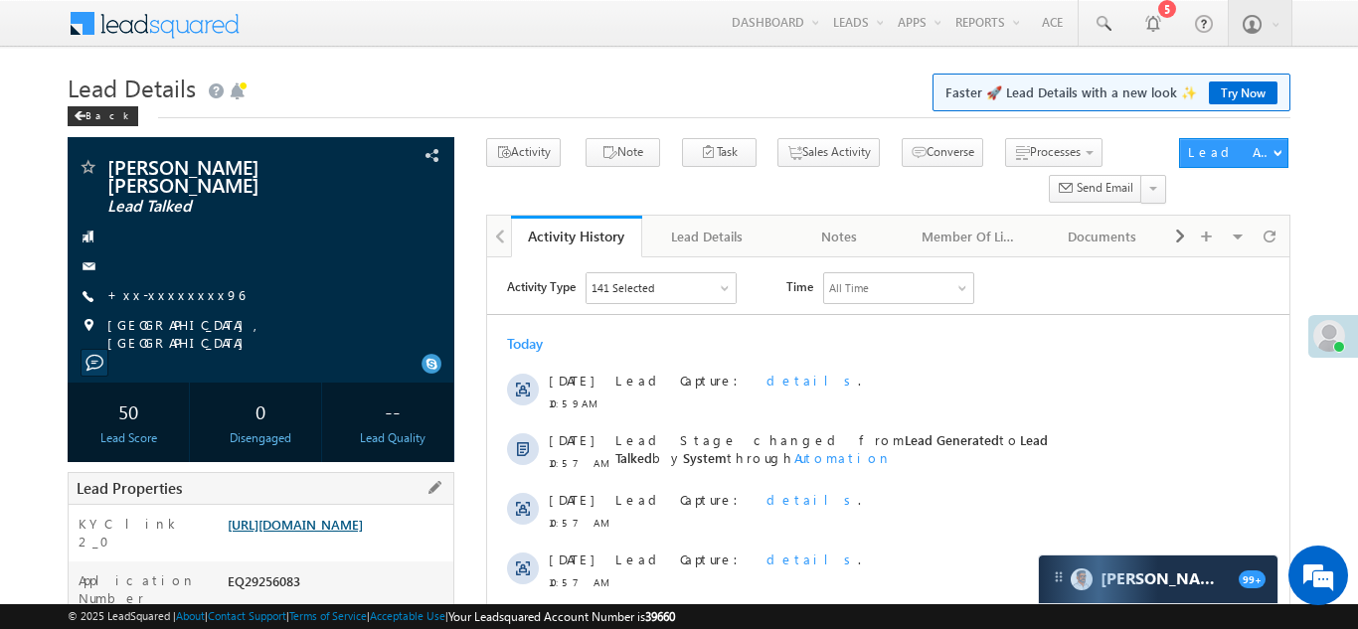
click at [341, 533] on link "https://angelbroking1-pk3em7sa.customui-test.leadsquared.com?leadId=3e62b0f4-49…" at bounding box center [295, 524] width 135 height 17
click at [168, 299] on link "+xx-xxxxxxxx96" at bounding box center [175, 294] width 137 height 17
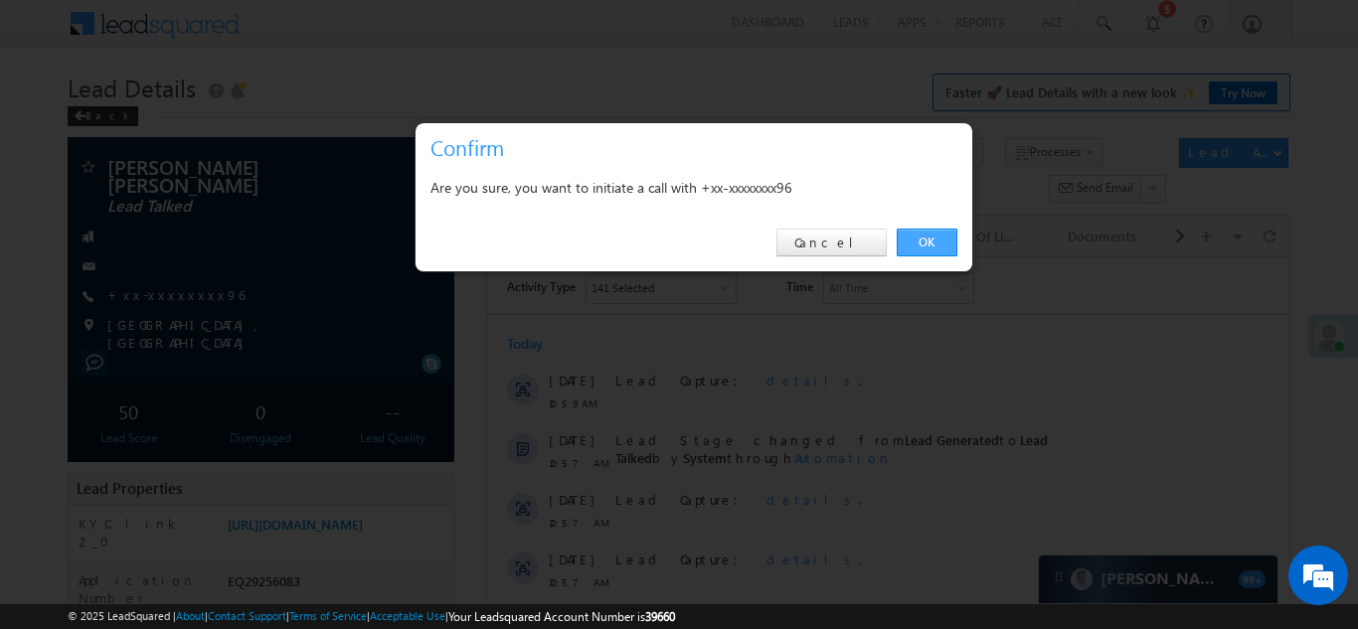
click at [934, 238] on link "OK" at bounding box center [926, 243] width 61 height 28
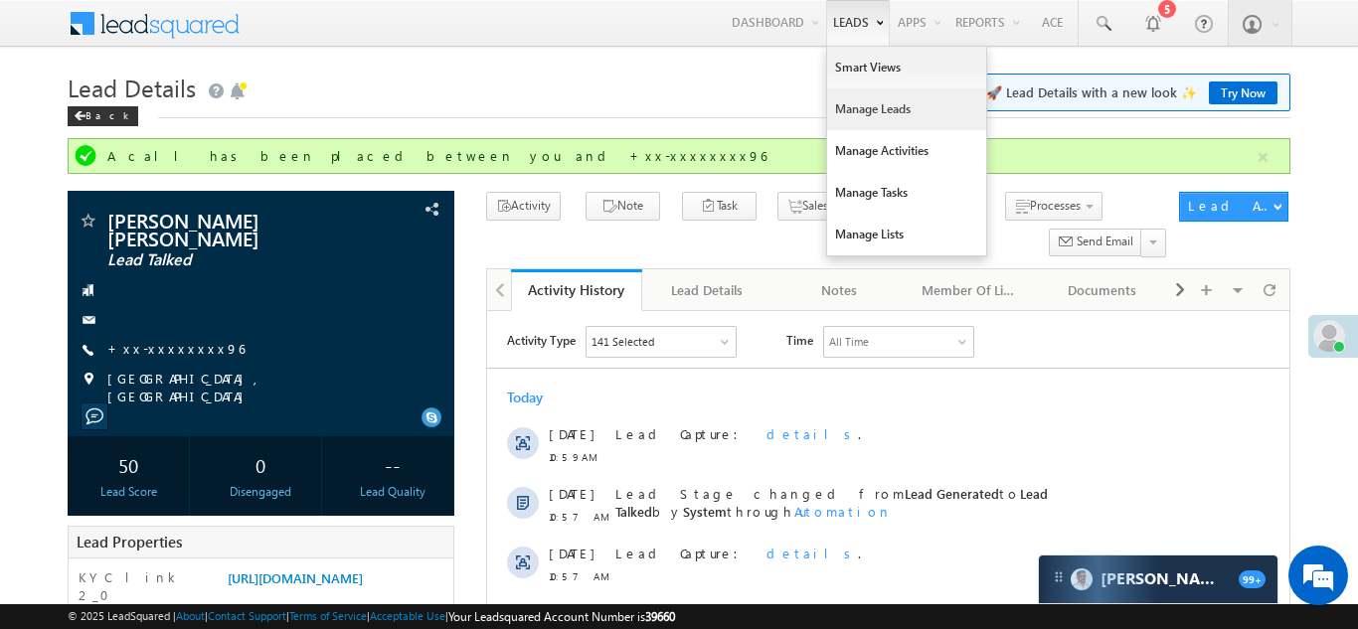
click at [849, 107] on link "Manage Leads" at bounding box center [906, 109] width 159 height 42
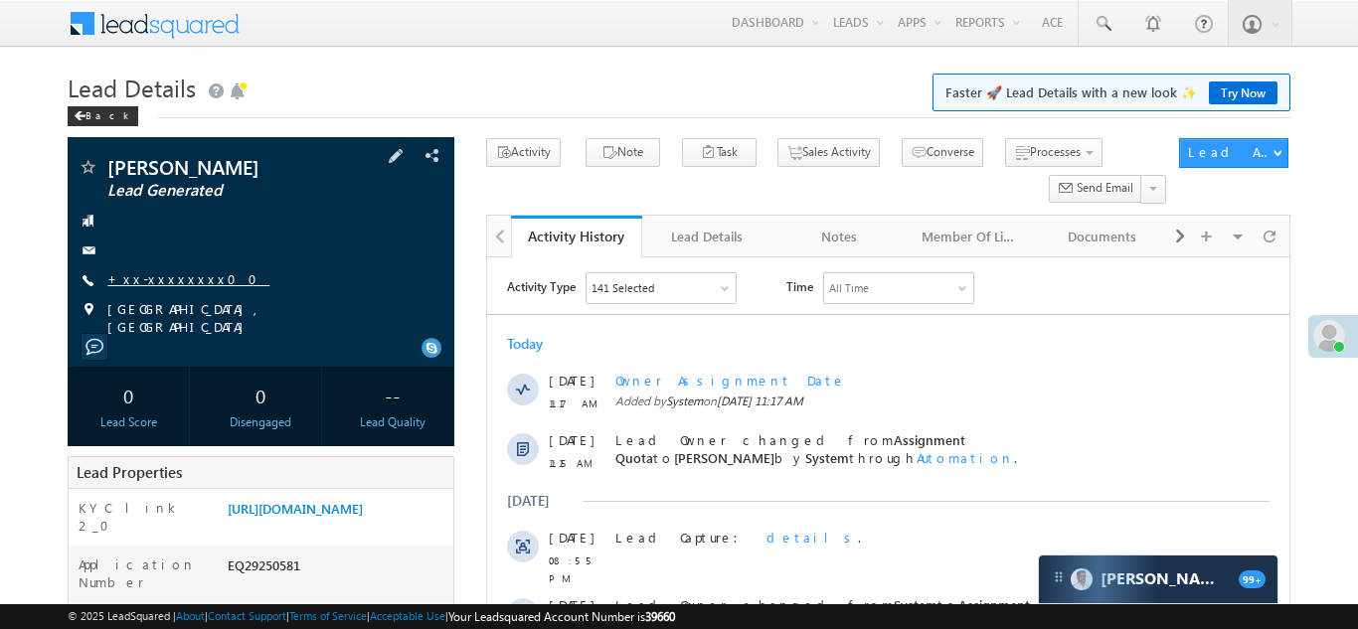
click at [158, 283] on link "+xx-xxxxxxxx00" at bounding box center [188, 278] width 162 height 17
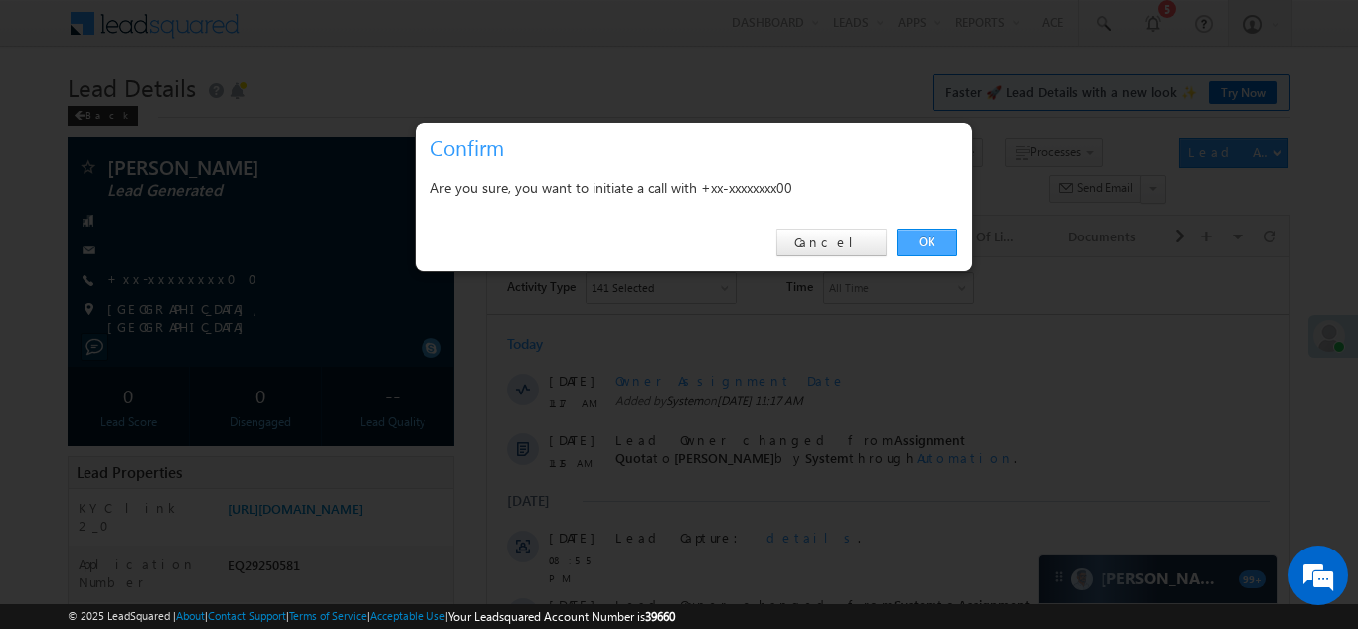
click at [915, 242] on link "OK" at bounding box center [926, 243] width 61 height 28
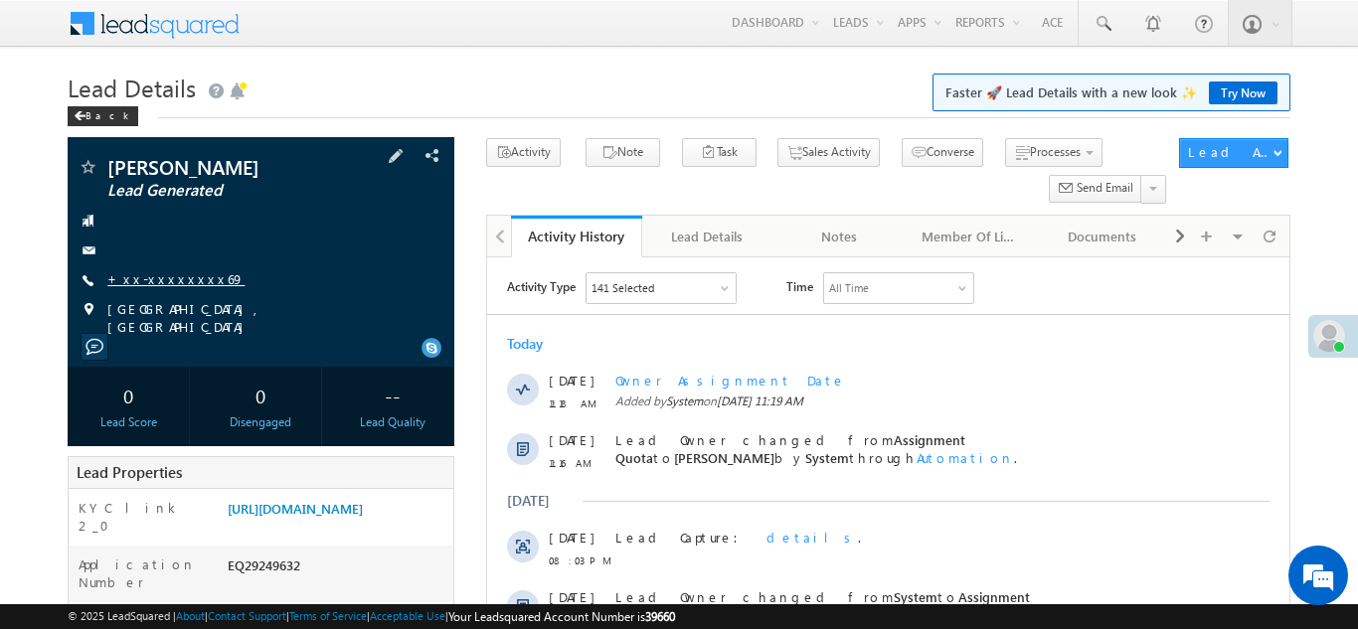
click at [163, 279] on link "+xx-xxxxxxxx69" at bounding box center [175, 278] width 137 height 17
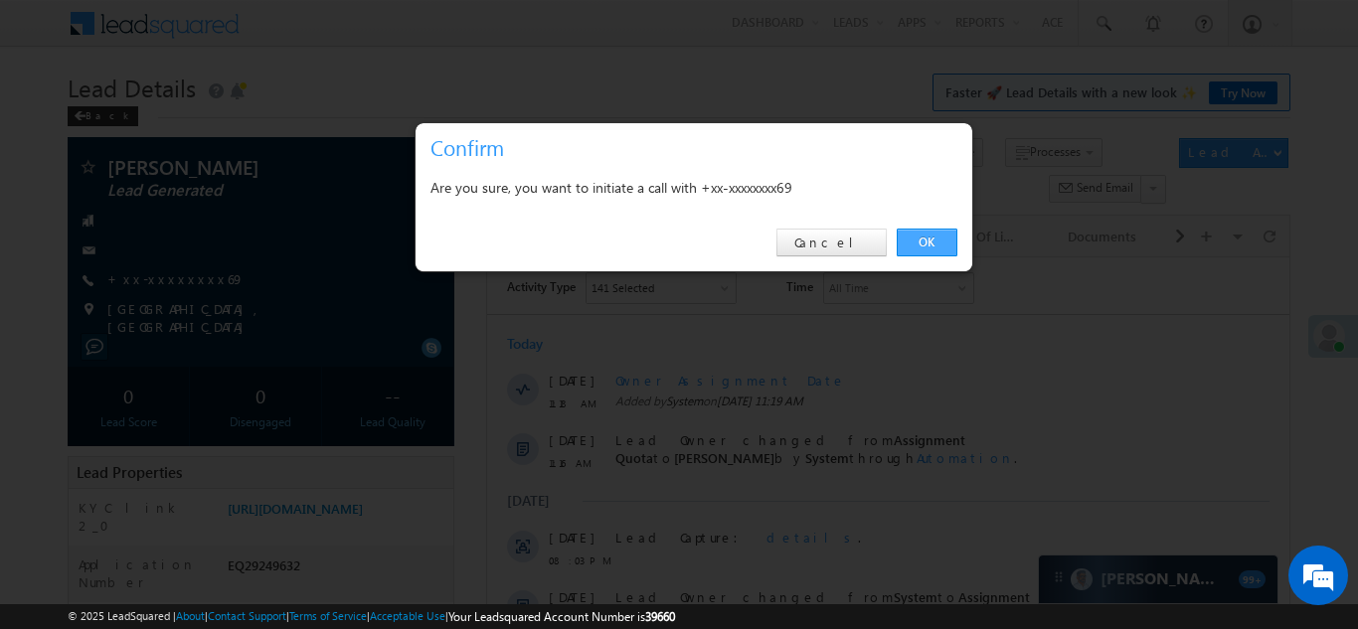
click at [928, 237] on link "OK" at bounding box center [926, 243] width 61 height 28
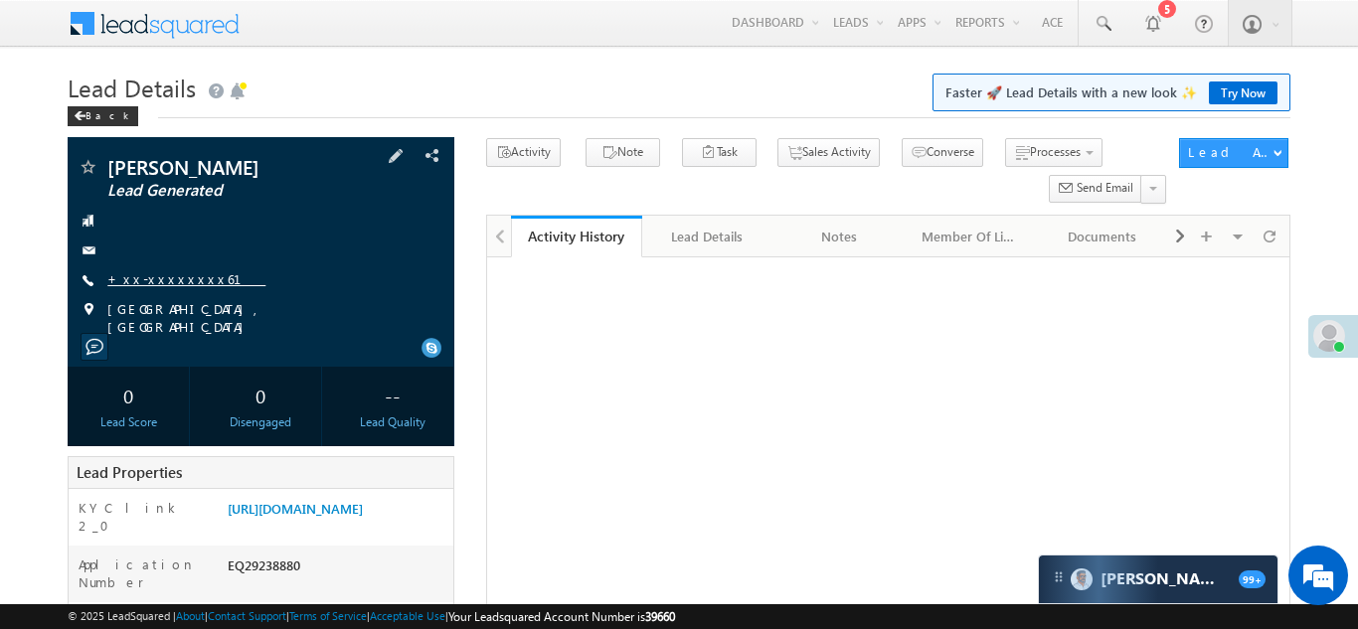
click at [172, 271] on link "+xx-xxxxxxxx61" at bounding box center [186, 278] width 158 height 17
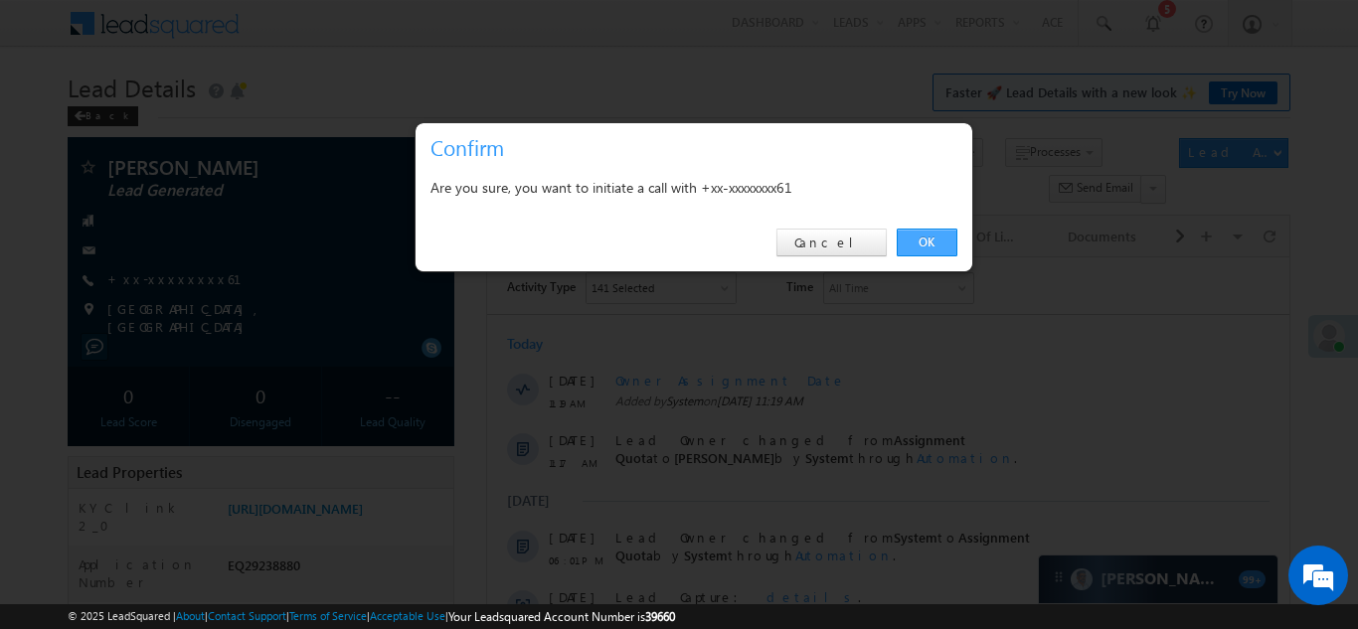
click at [927, 238] on link "OK" at bounding box center [926, 243] width 61 height 28
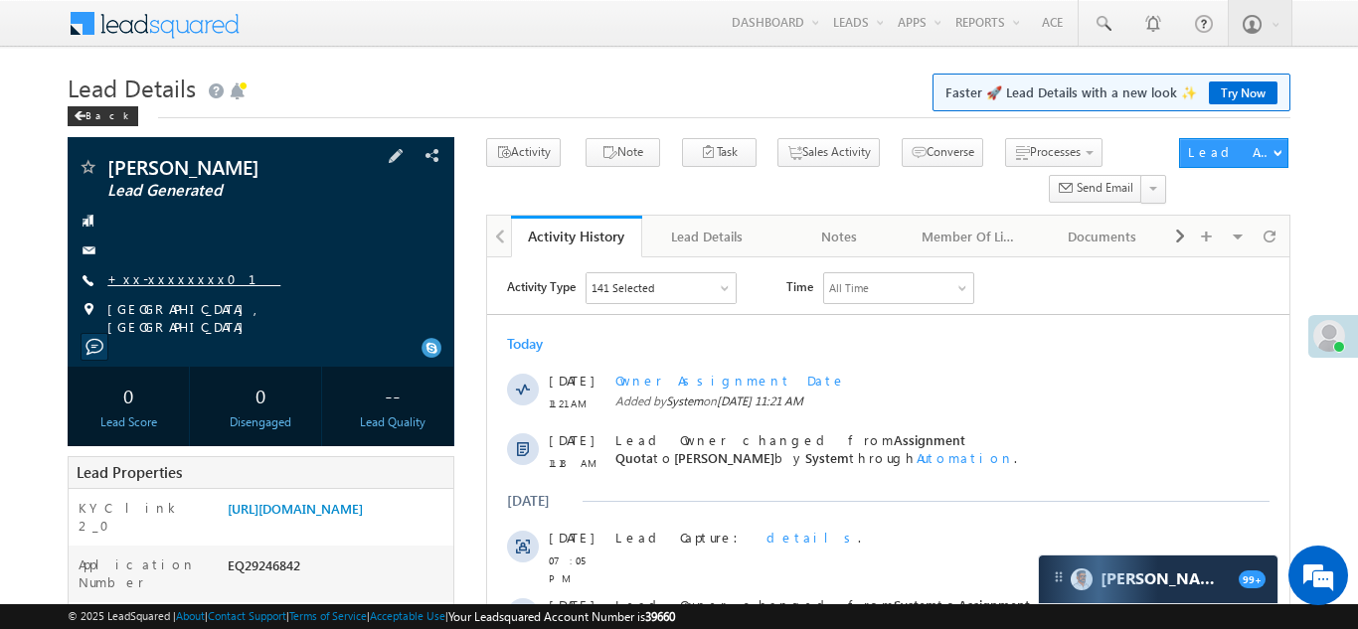
click at [174, 277] on link "+xx-xxxxxxxx01" at bounding box center [193, 278] width 173 height 17
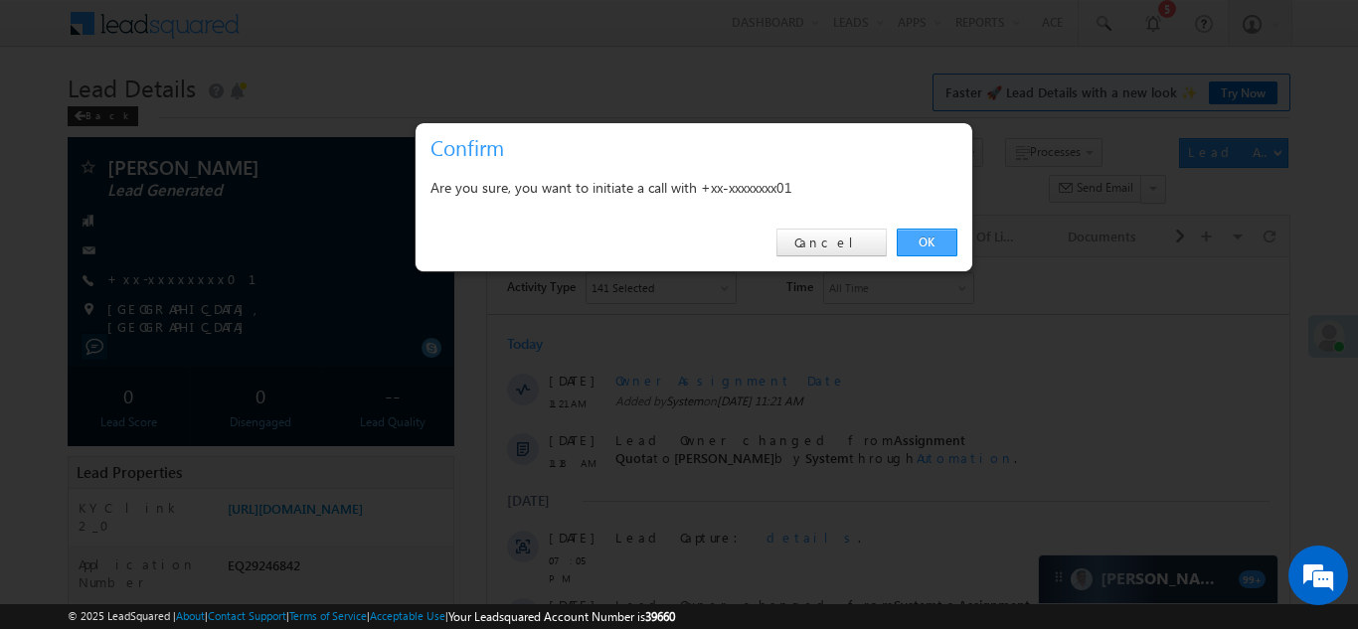
click at [920, 240] on link "OK" at bounding box center [926, 243] width 61 height 28
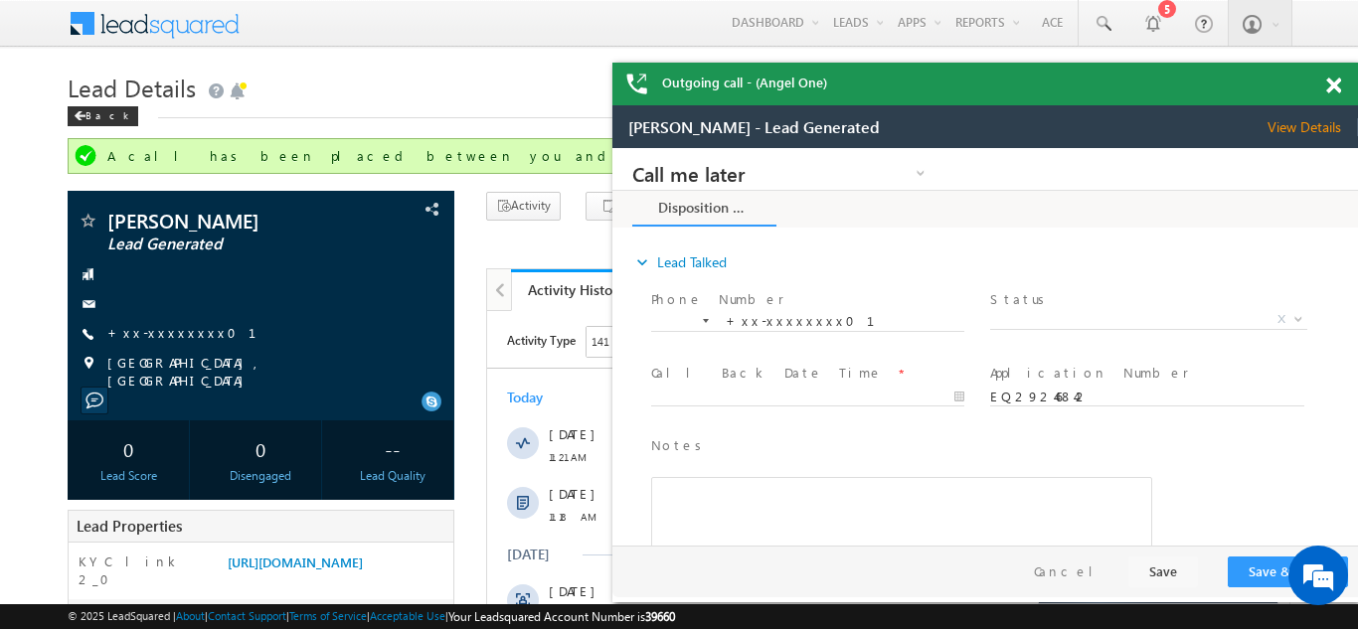
click at [1337, 80] on div "Outgoing call - (Angel One)" at bounding box center [984, 84] width 745 height 43
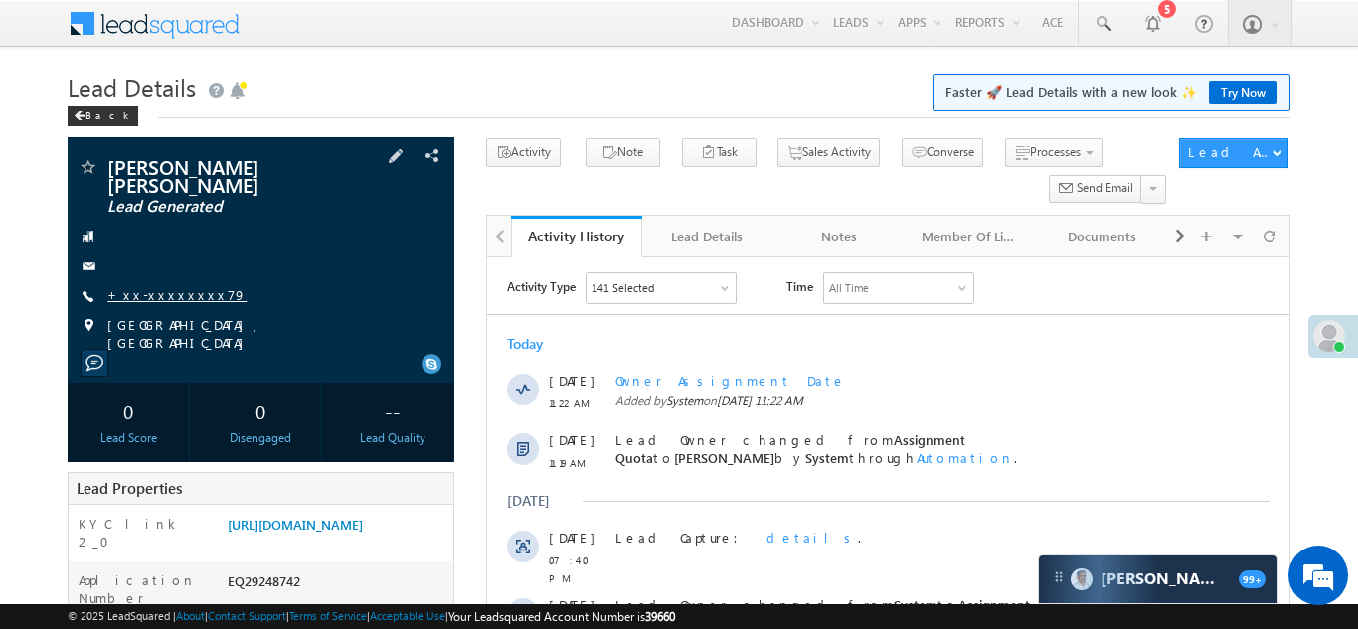
click at [167, 286] on link "+xx-xxxxxxxx79" at bounding box center [176, 294] width 139 height 17
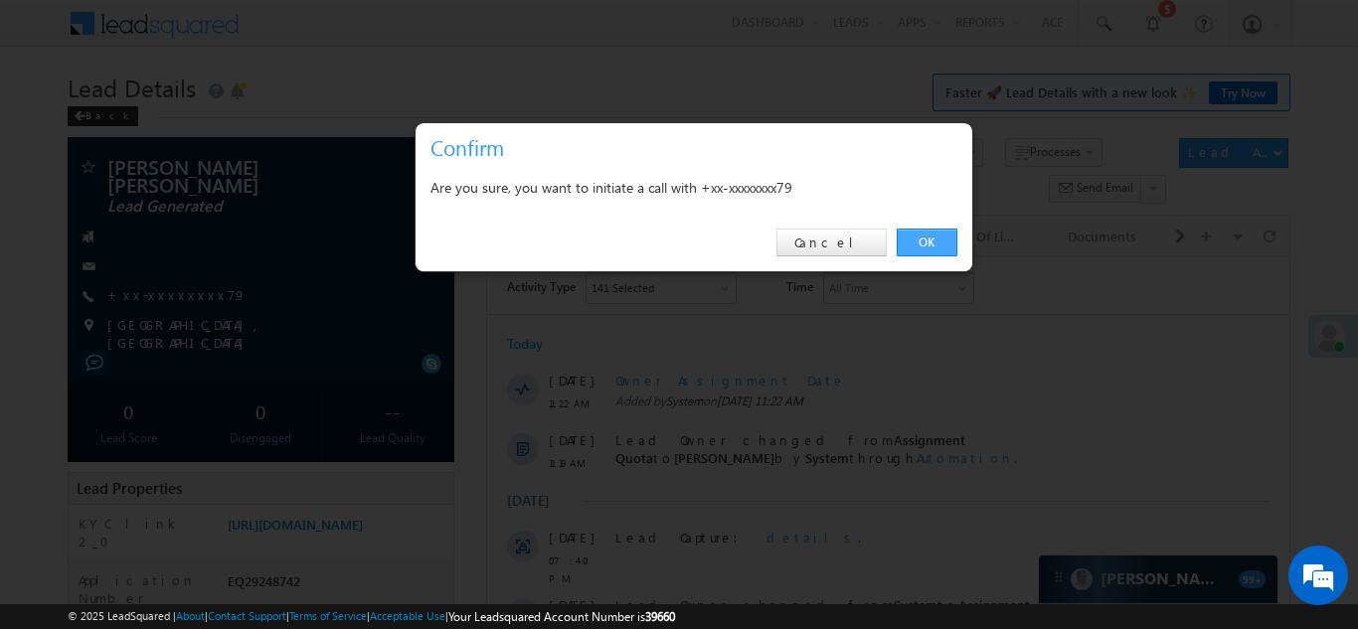
click at [916, 241] on link "OK" at bounding box center [926, 243] width 61 height 28
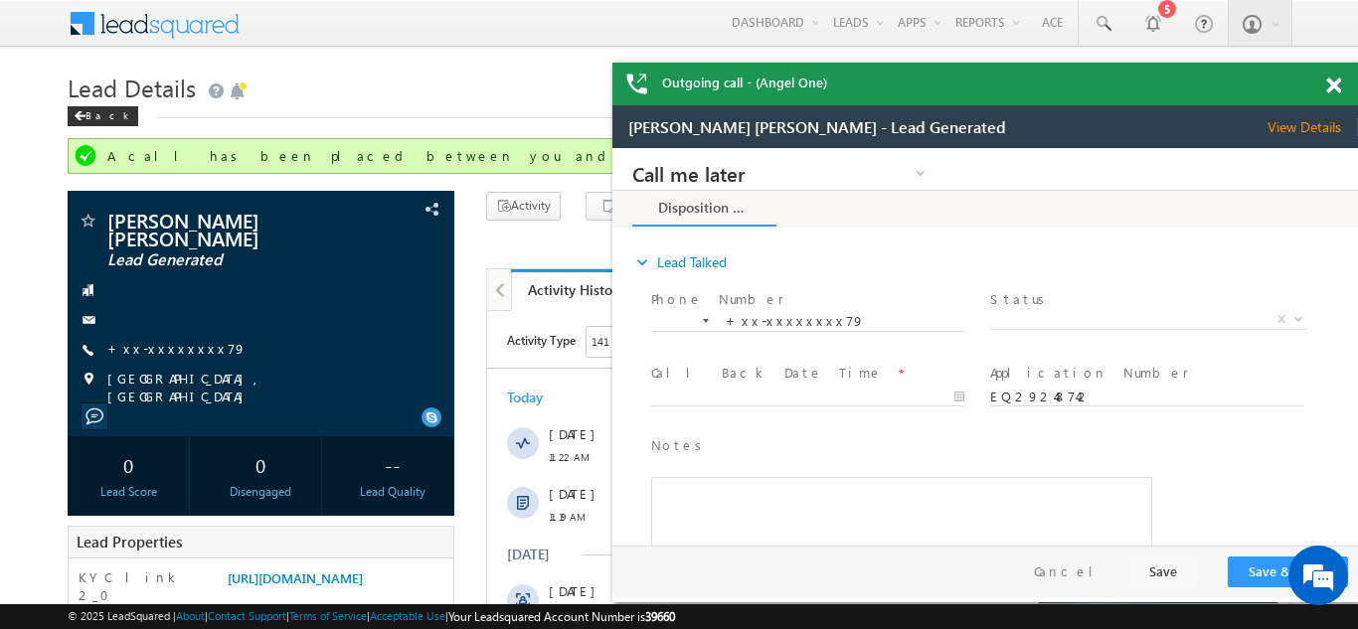
click at [1332, 82] on span at bounding box center [1333, 86] width 15 height 17
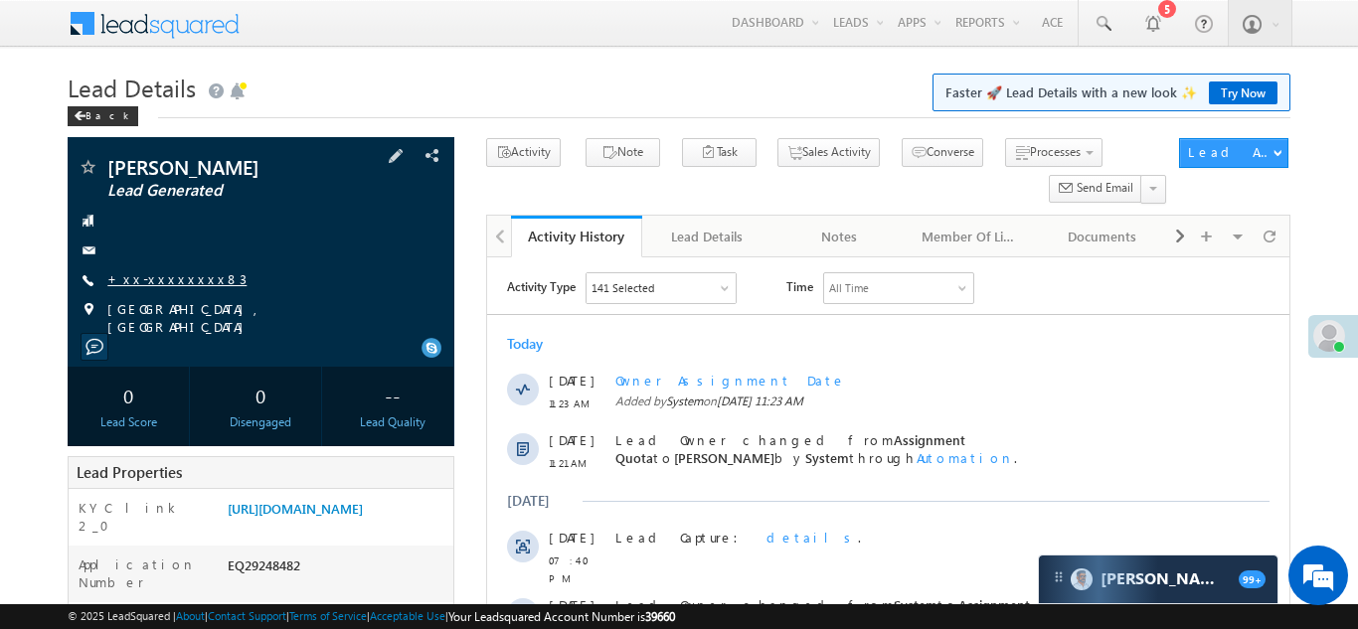
click at [161, 278] on link "+xx-xxxxxxxx83" at bounding box center [176, 278] width 139 height 17
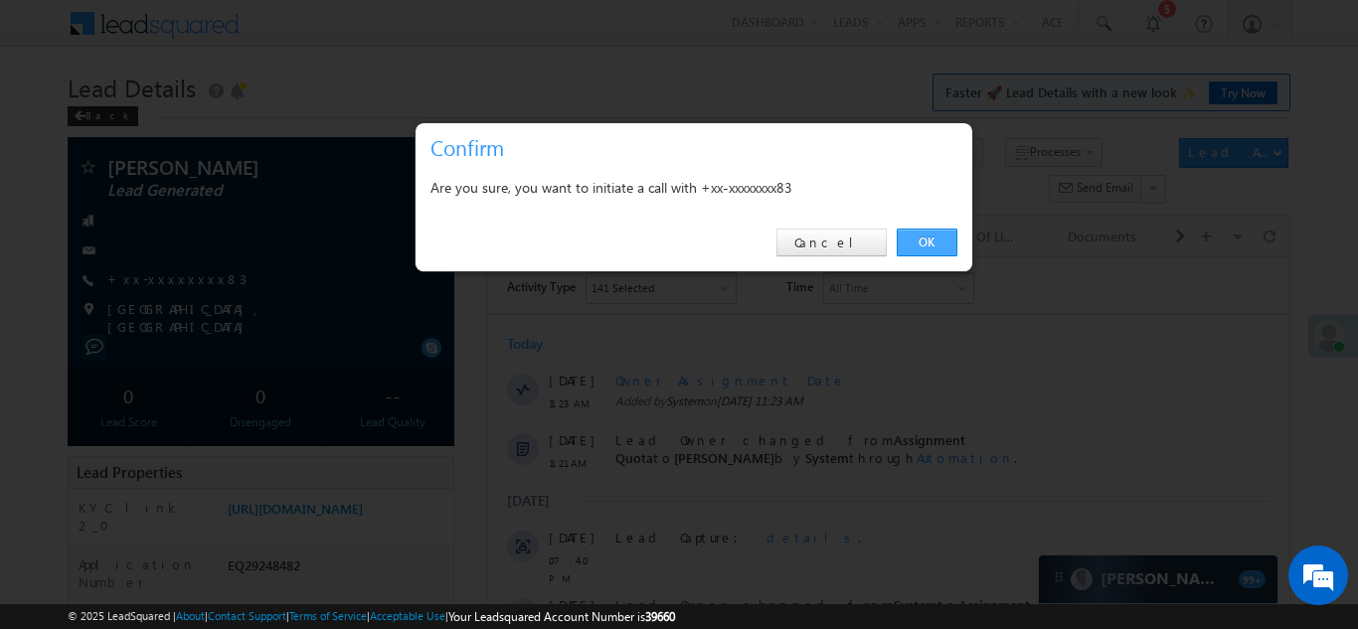
click at [922, 239] on link "OK" at bounding box center [926, 243] width 61 height 28
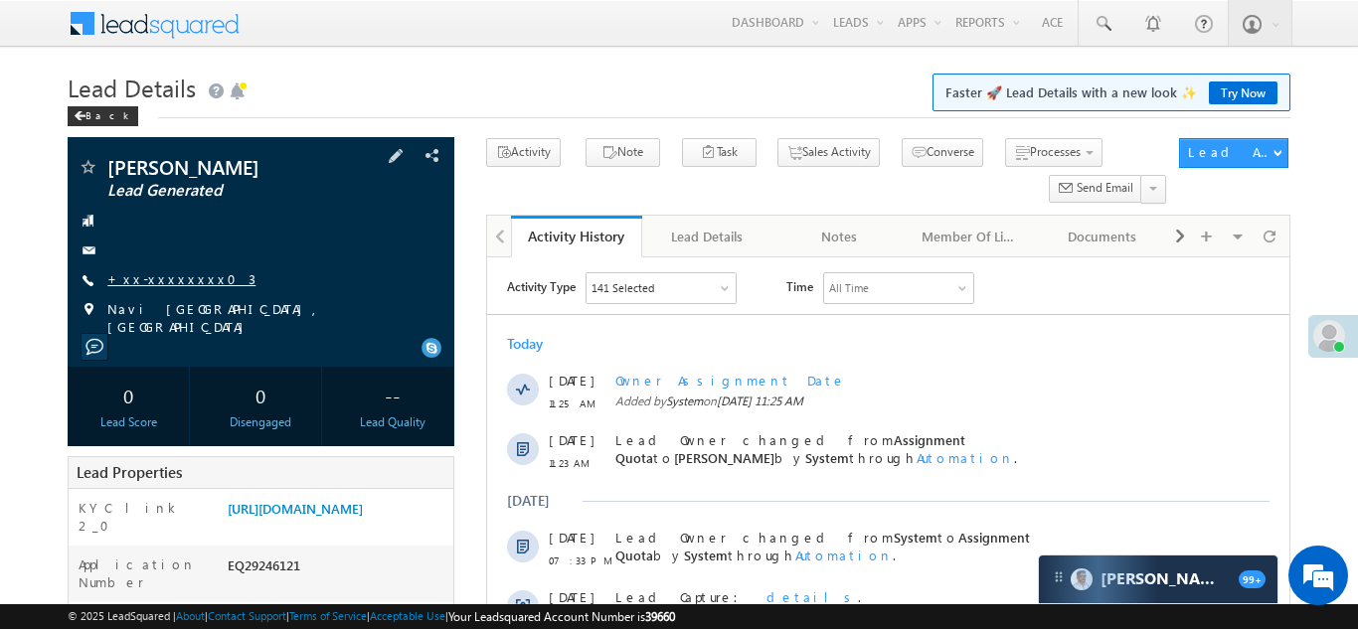
click at [147, 278] on link "+xx-xxxxxxxx03" at bounding box center [181, 278] width 148 height 17
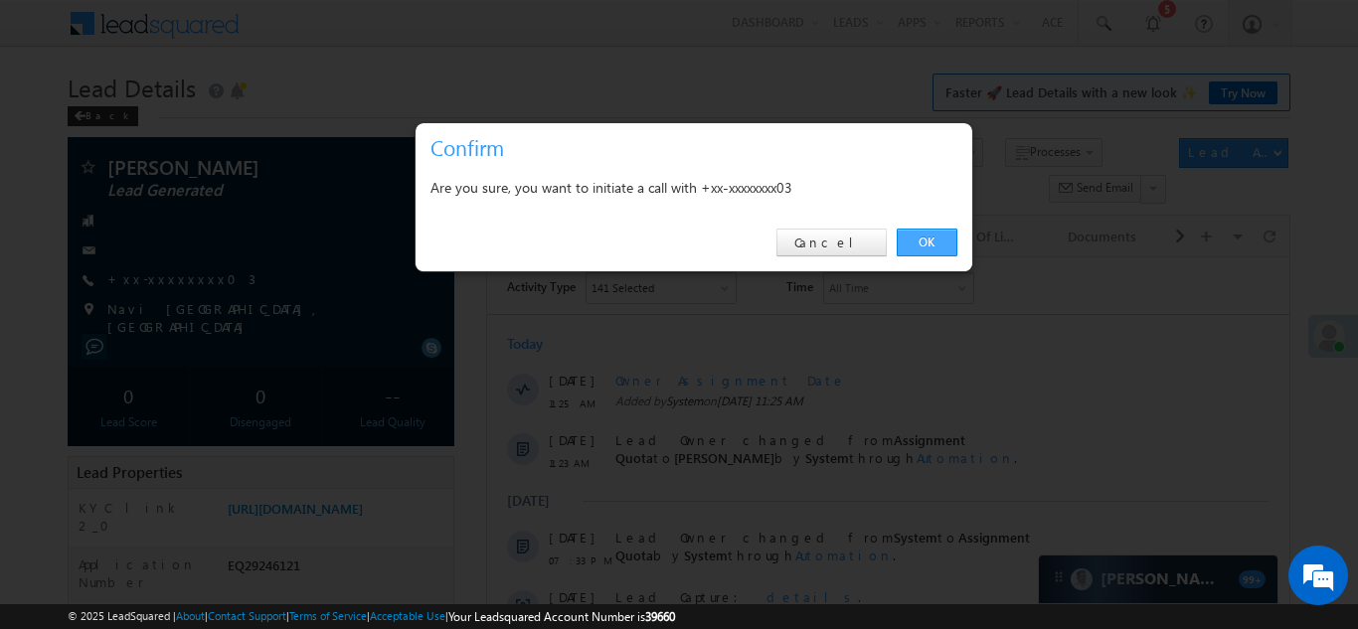
click at [920, 241] on link "OK" at bounding box center [926, 243] width 61 height 28
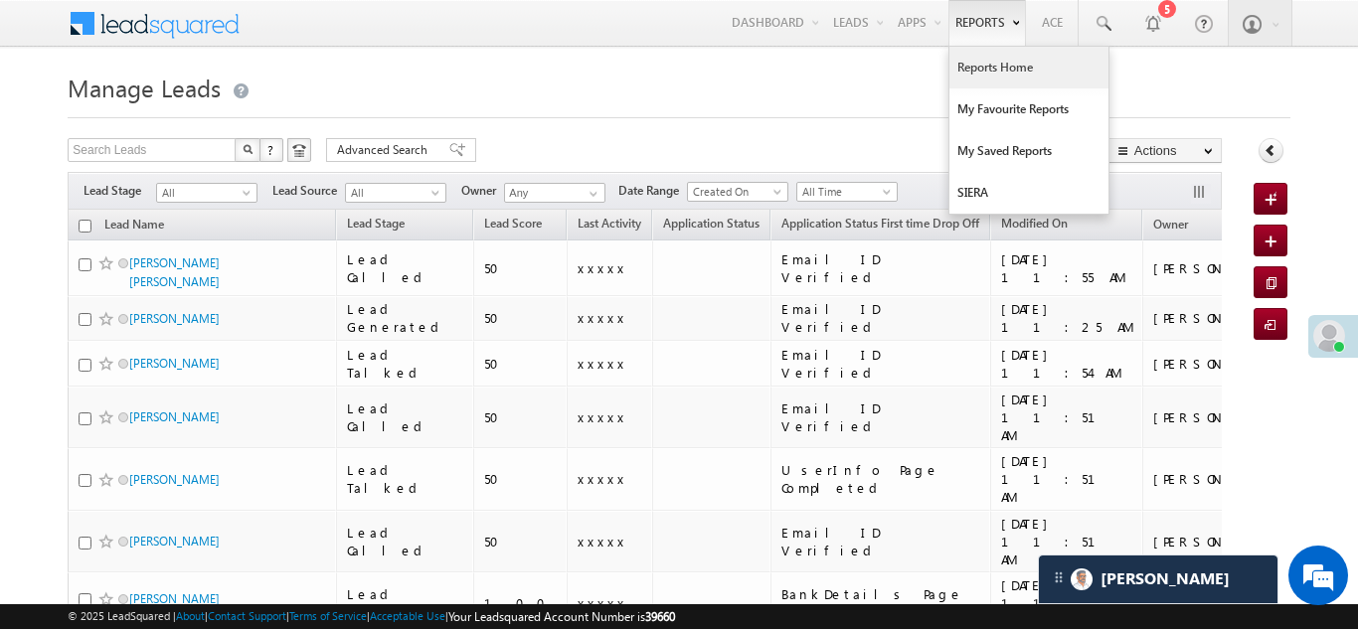
click at [983, 63] on link "Reports Home" at bounding box center [1028, 68] width 159 height 42
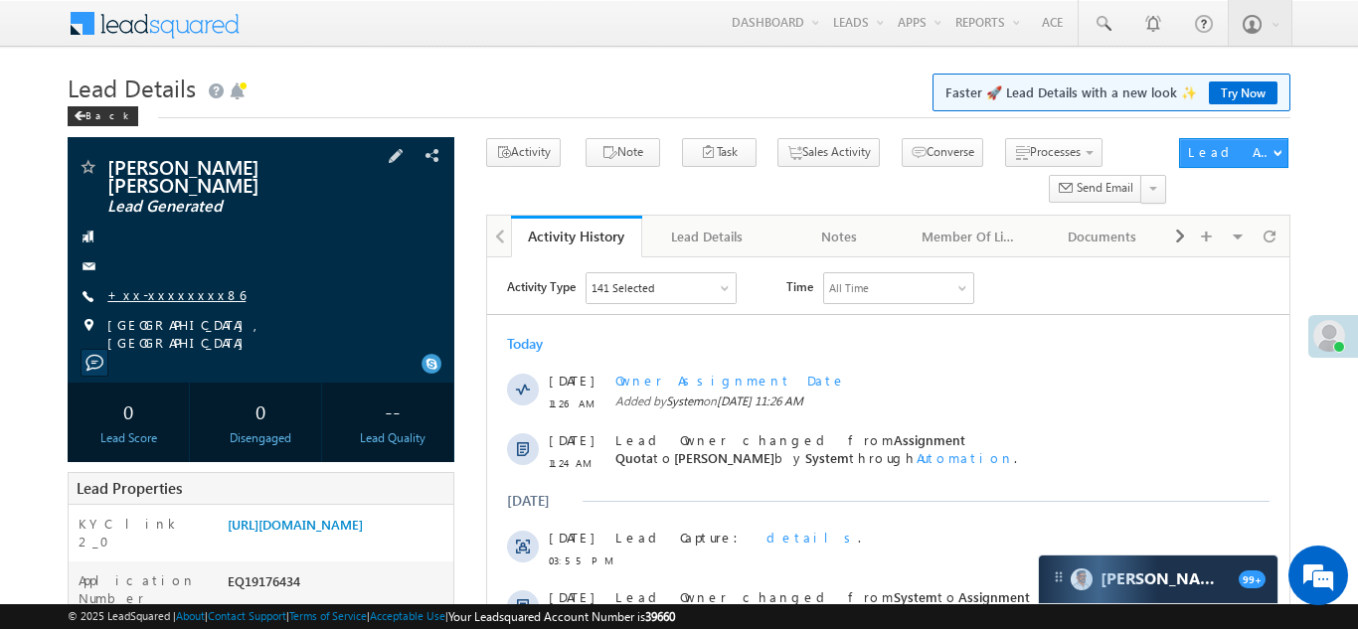
click at [178, 297] on link "+xx-xxxxxxxx86" at bounding box center [176, 294] width 138 height 17
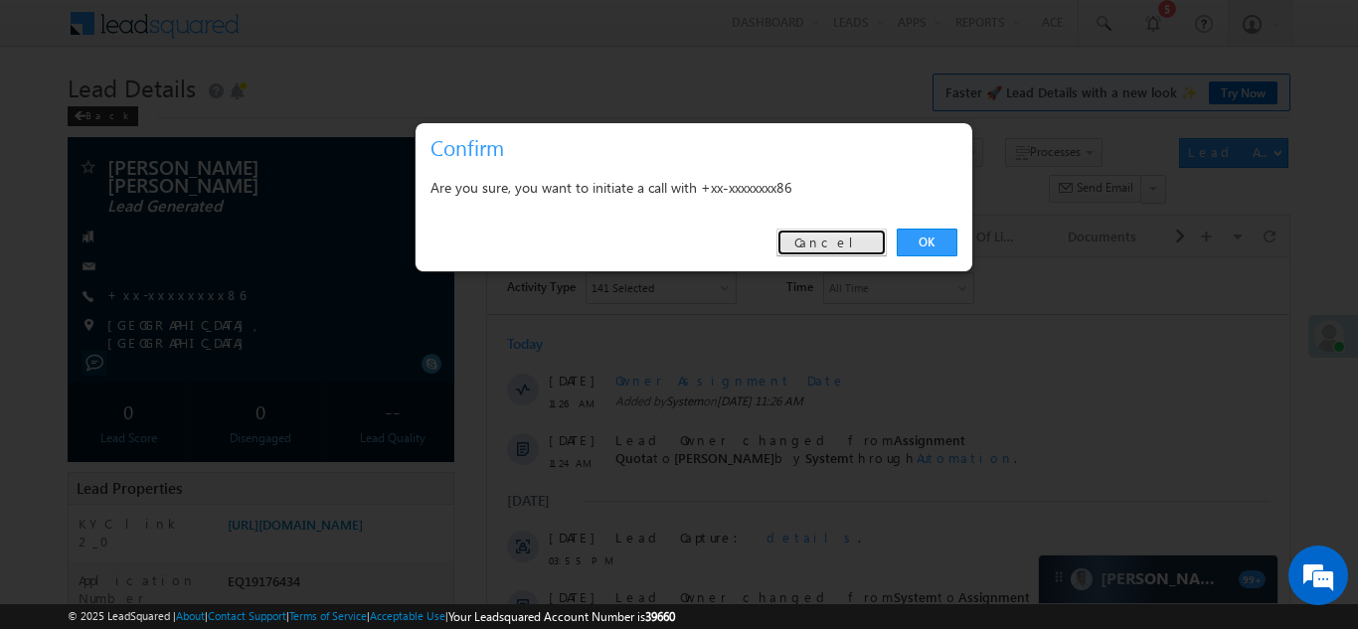
click at [841, 240] on link "Cancel" at bounding box center [831, 243] width 110 height 28
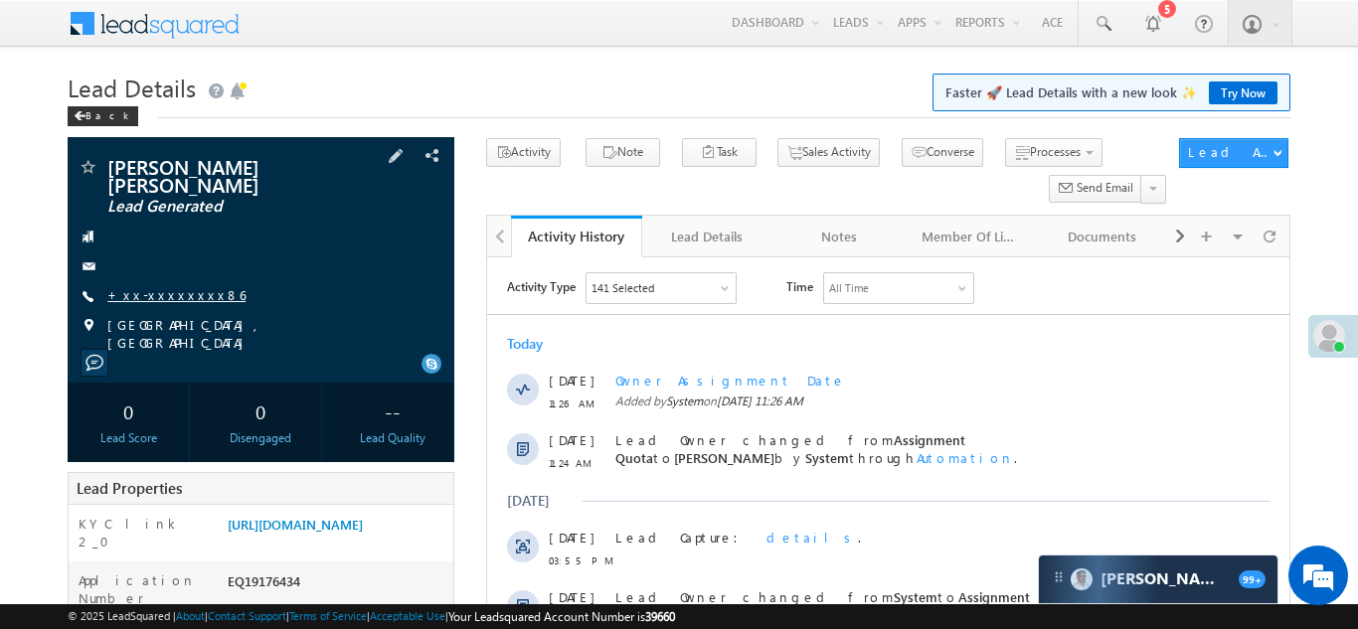
click at [156, 290] on link "+xx-xxxxxxxx86" at bounding box center [176, 294] width 138 height 17
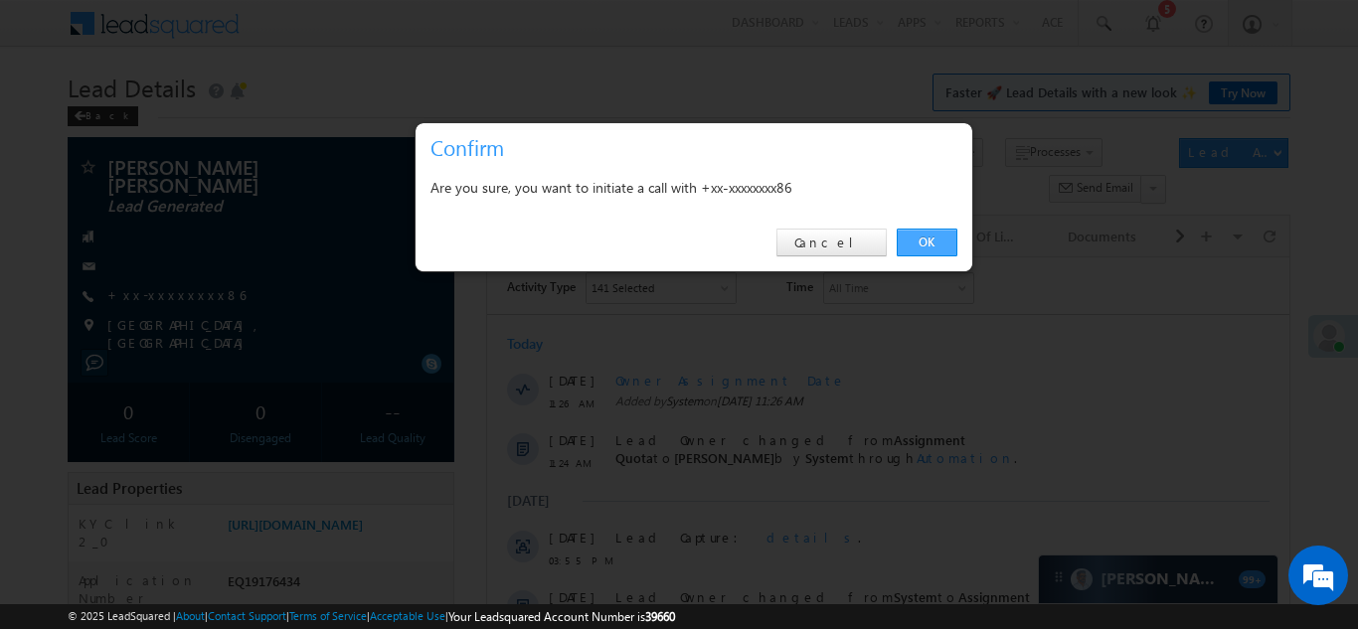
click at [922, 240] on link "OK" at bounding box center [926, 243] width 61 height 28
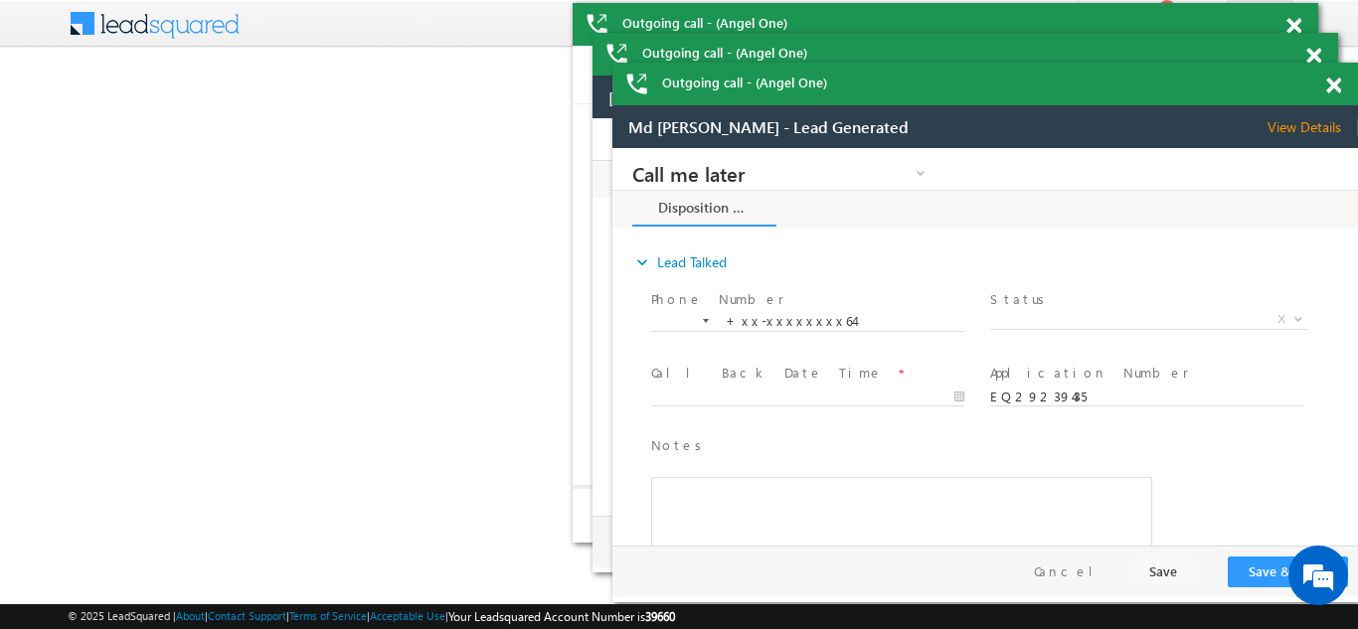
click at [1332, 84] on span at bounding box center [1333, 86] width 15 height 17
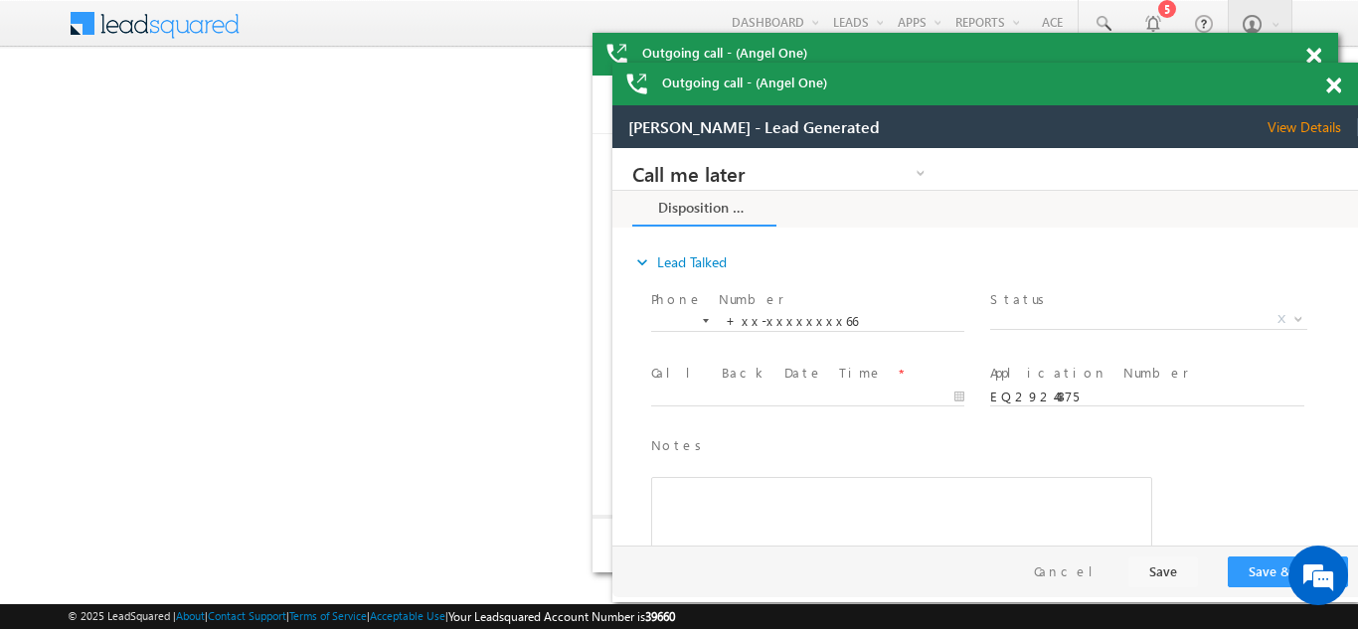
click at [1332, 84] on span at bounding box center [1333, 86] width 15 height 17
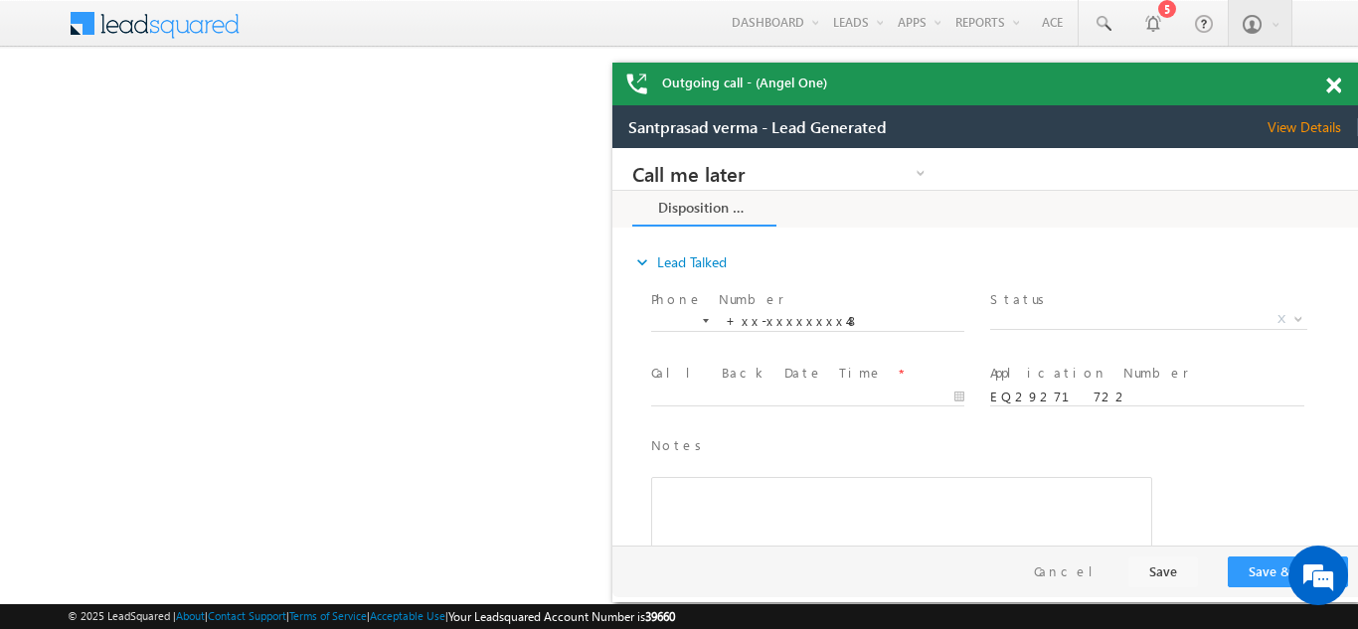
click at [1332, 84] on span at bounding box center [1333, 86] width 15 height 17
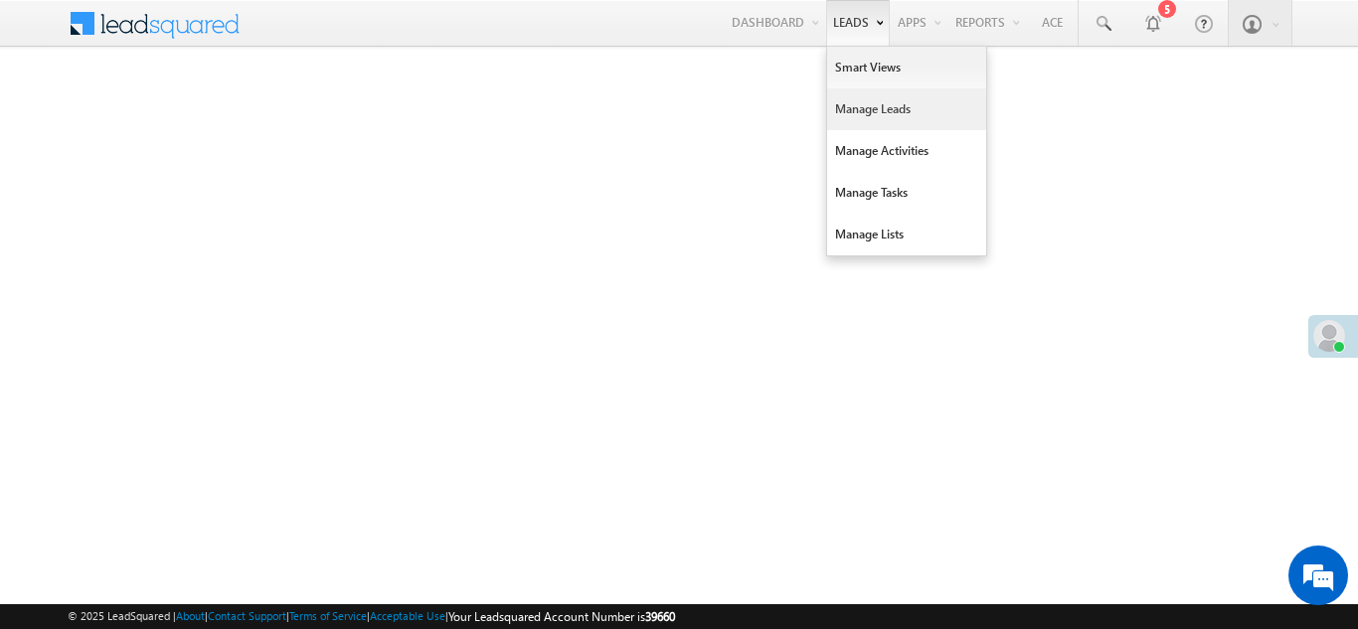
click at [854, 103] on link "Manage Leads" at bounding box center [906, 109] width 159 height 42
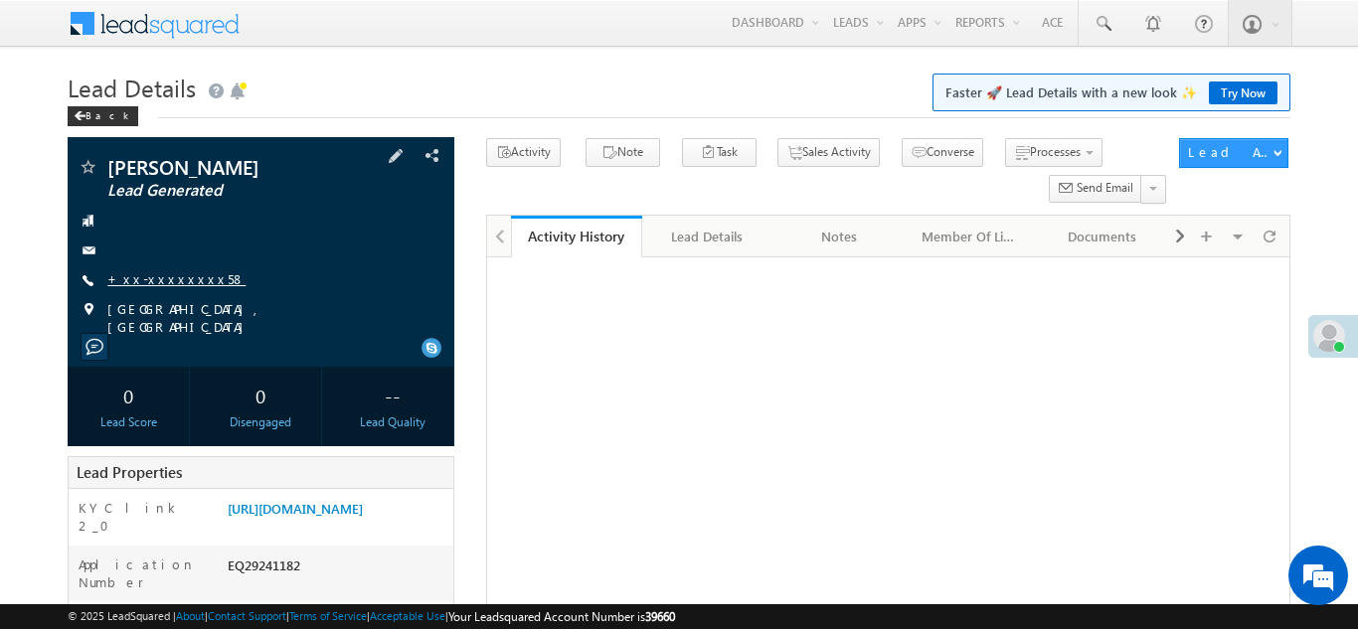
click at [152, 284] on link "+xx-xxxxxxxx58" at bounding box center [176, 278] width 138 height 17
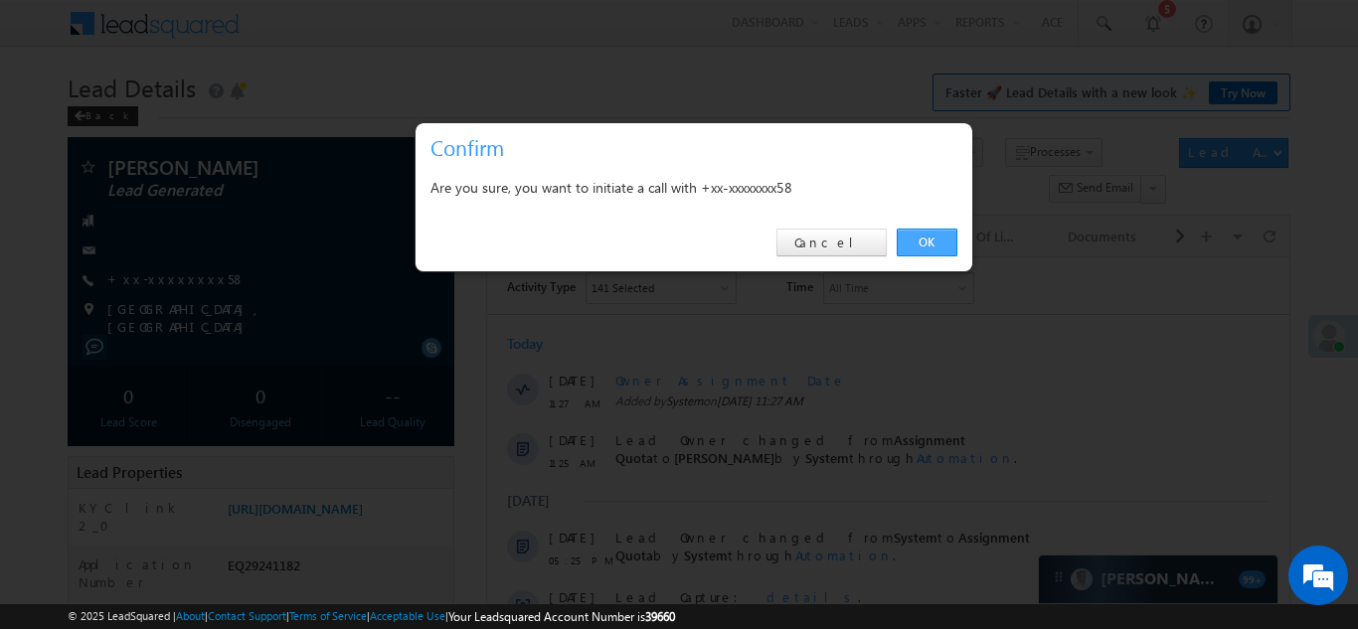
click at [922, 243] on link "OK" at bounding box center [926, 243] width 61 height 28
click at [919, 240] on link "OK" at bounding box center [926, 243] width 61 height 28
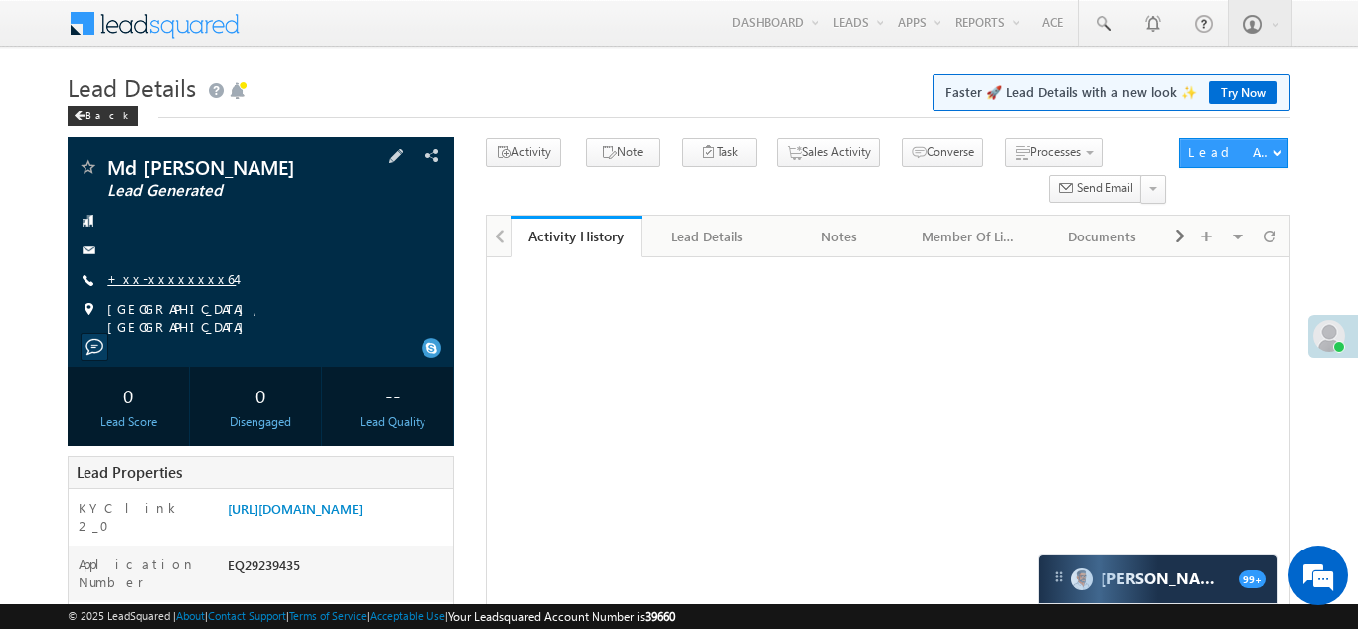
click at [146, 277] on link "+xx-xxxxxxxx64" at bounding box center [171, 278] width 128 height 17
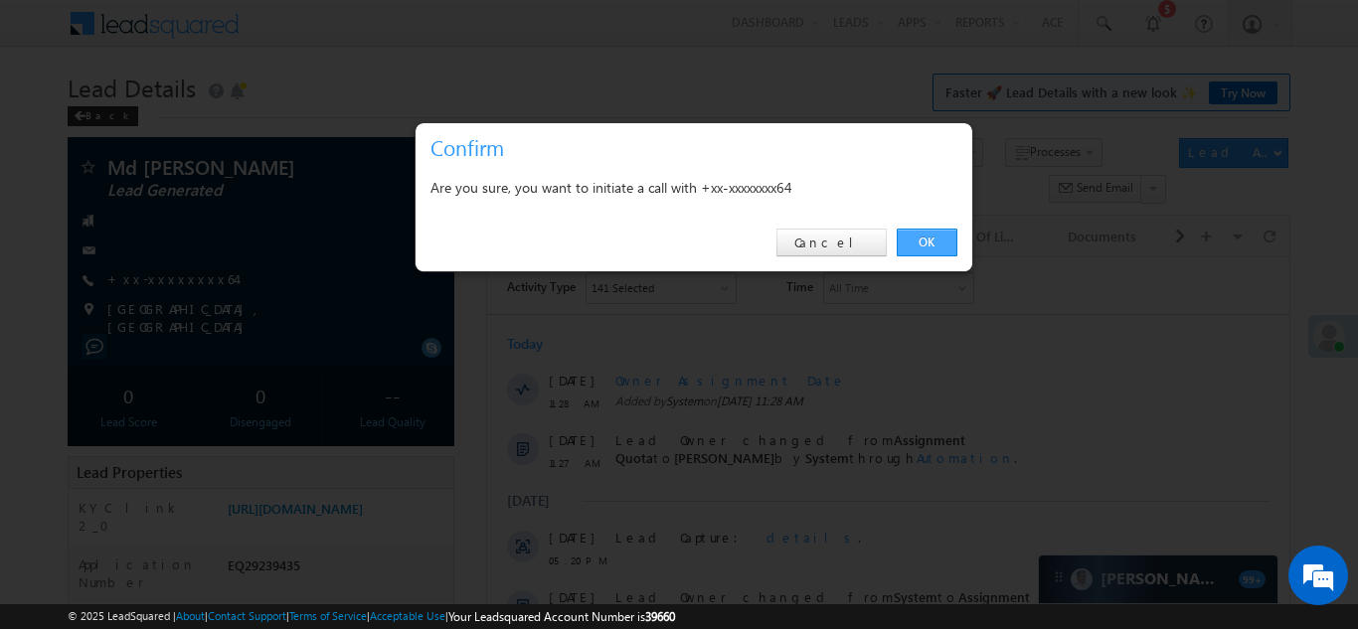
click at [921, 238] on link "OK" at bounding box center [926, 243] width 61 height 28
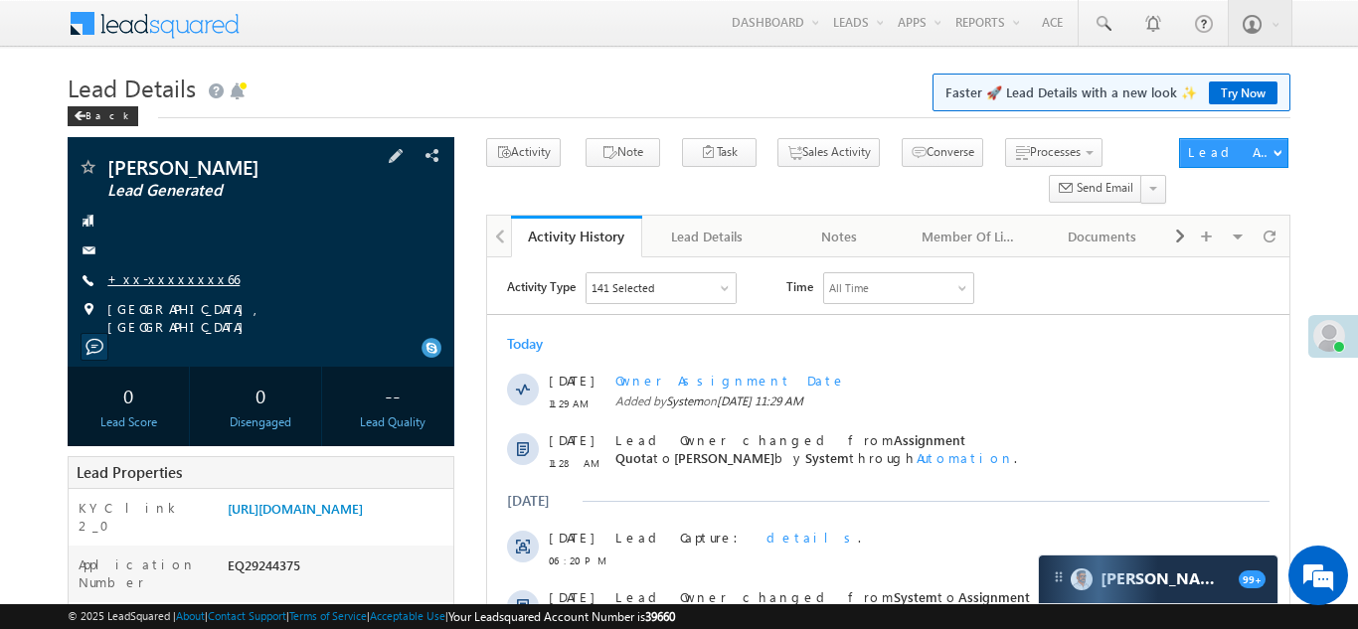
click at [165, 280] on link "+xx-xxxxxxxx66" at bounding box center [173, 278] width 132 height 17
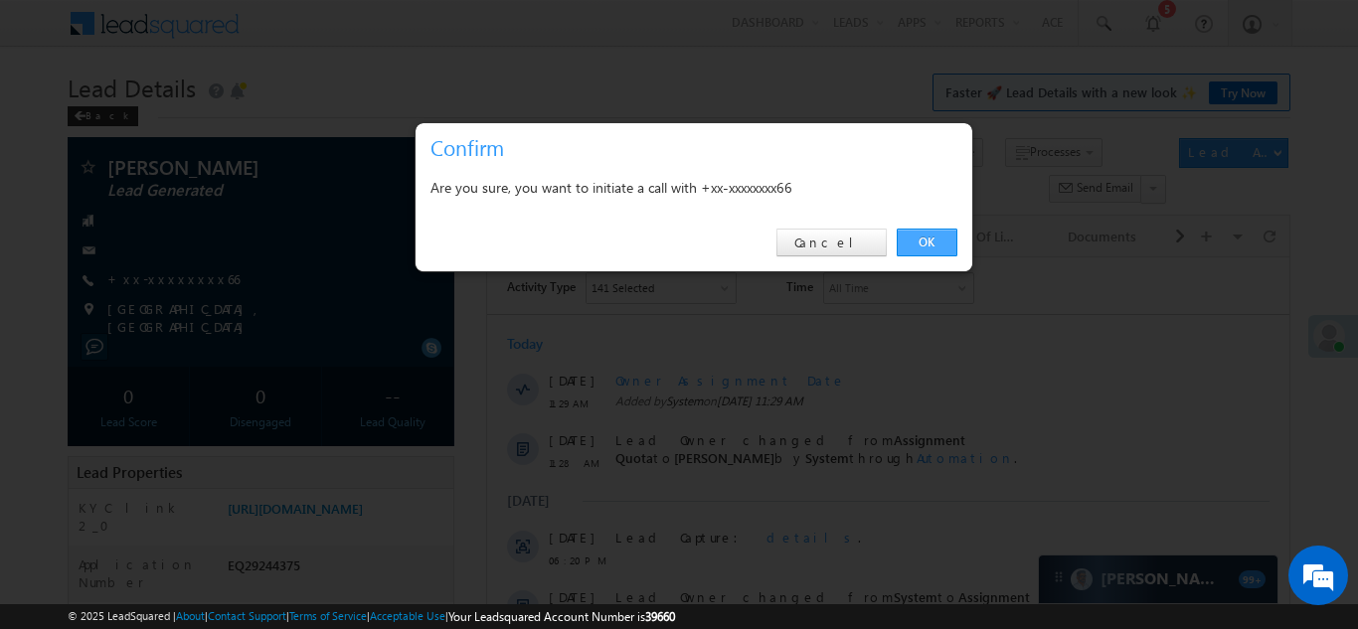
click at [914, 240] on link "OK" at bounding box center [926, 243] width 61 height 28
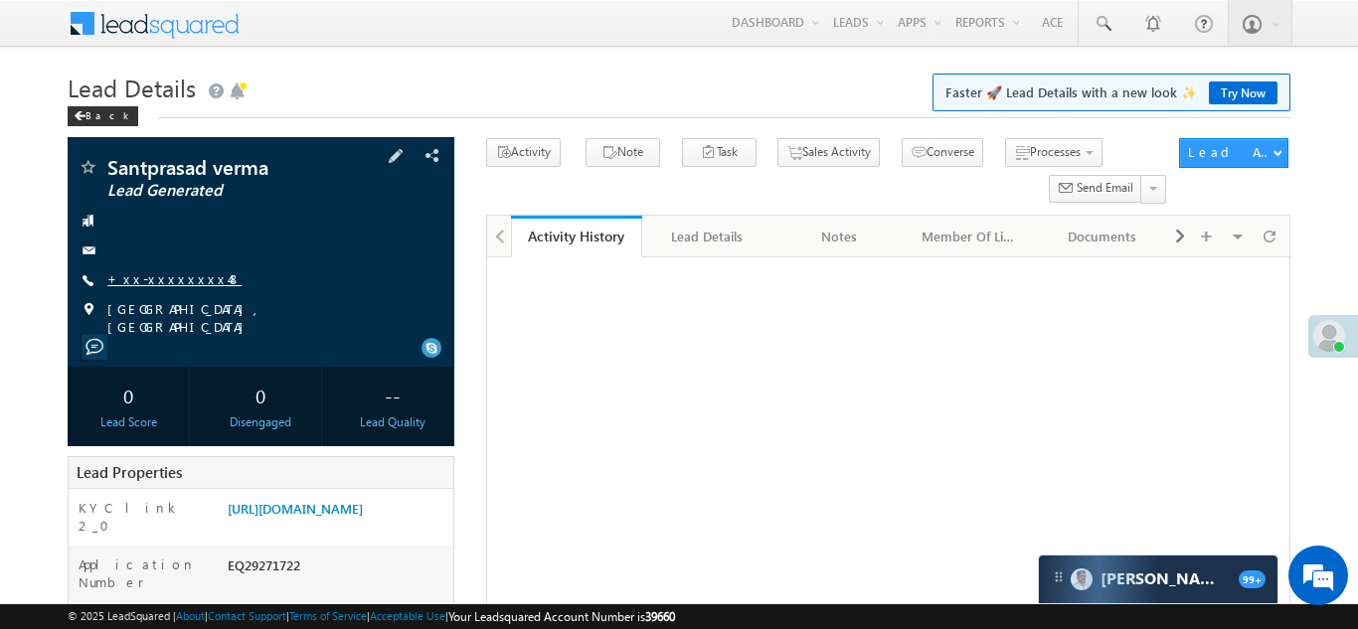
click at [158, 275] on link "+xx-xxxxxxxx48" at bounding box center [174, 278] width 134 height 17
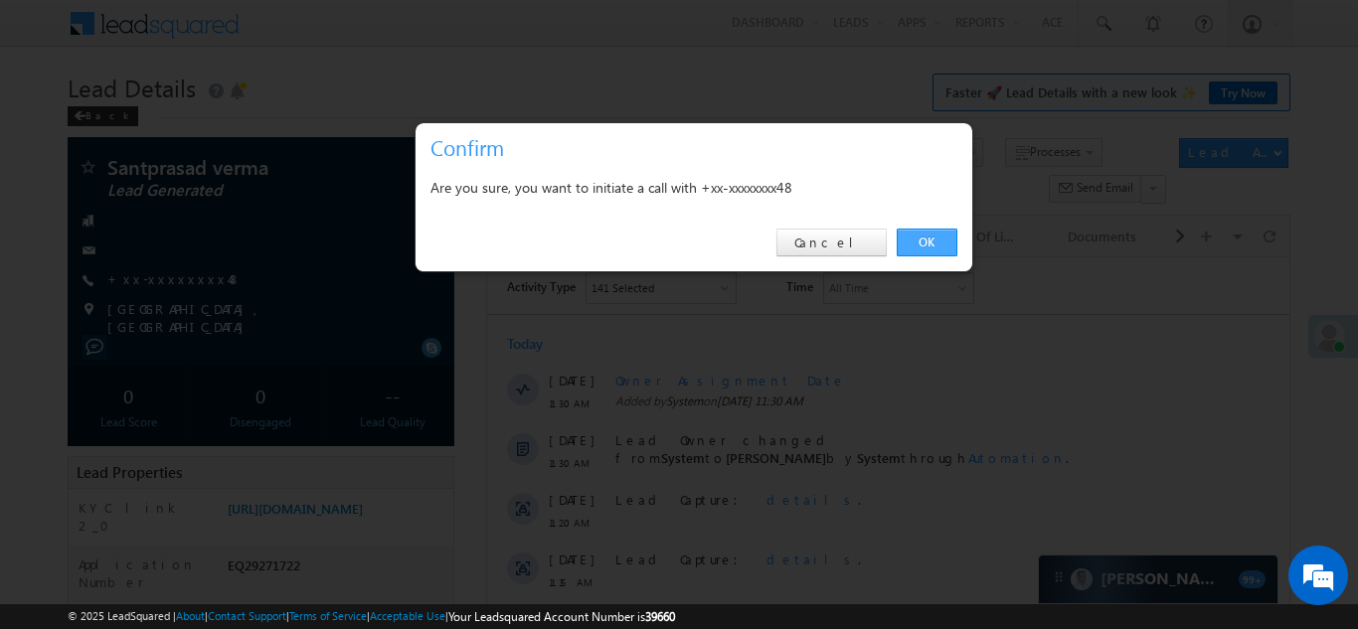
click at [920, 236] on link "OK" at bounding box center [926, 243] width 61 height 28
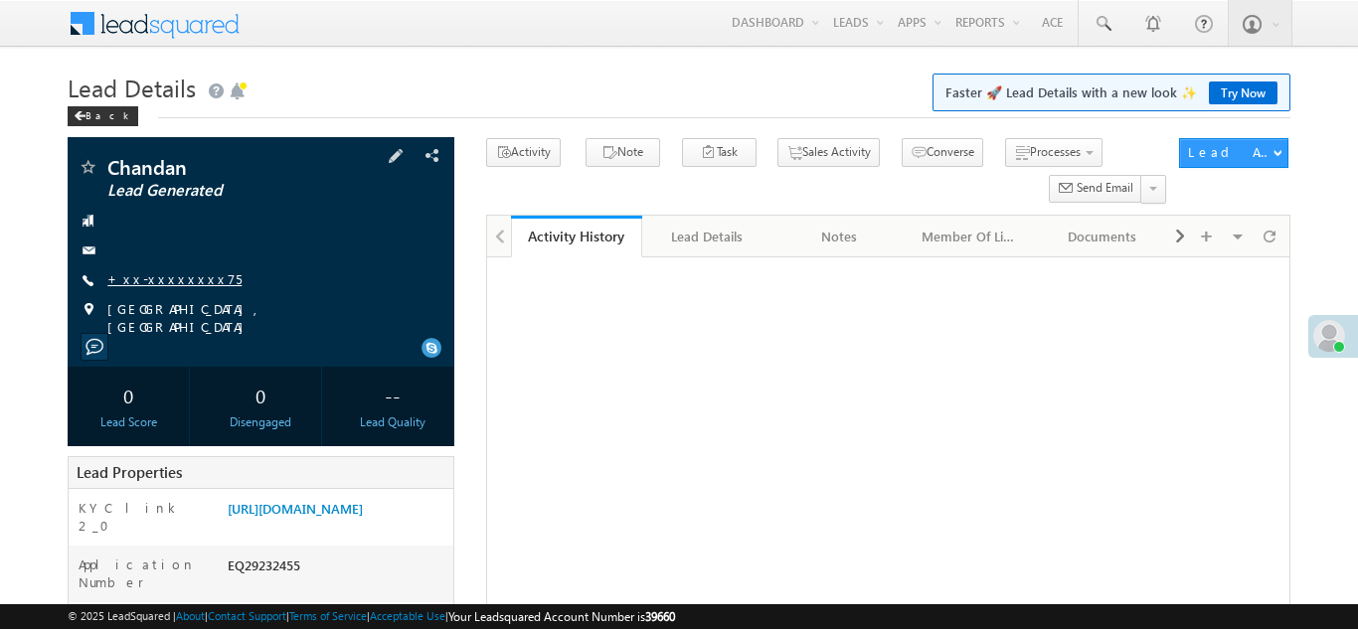
click at [150, 282] on link "+xx-xxxxxxxx75" at bounding box center [174, 278] width 134 height 17
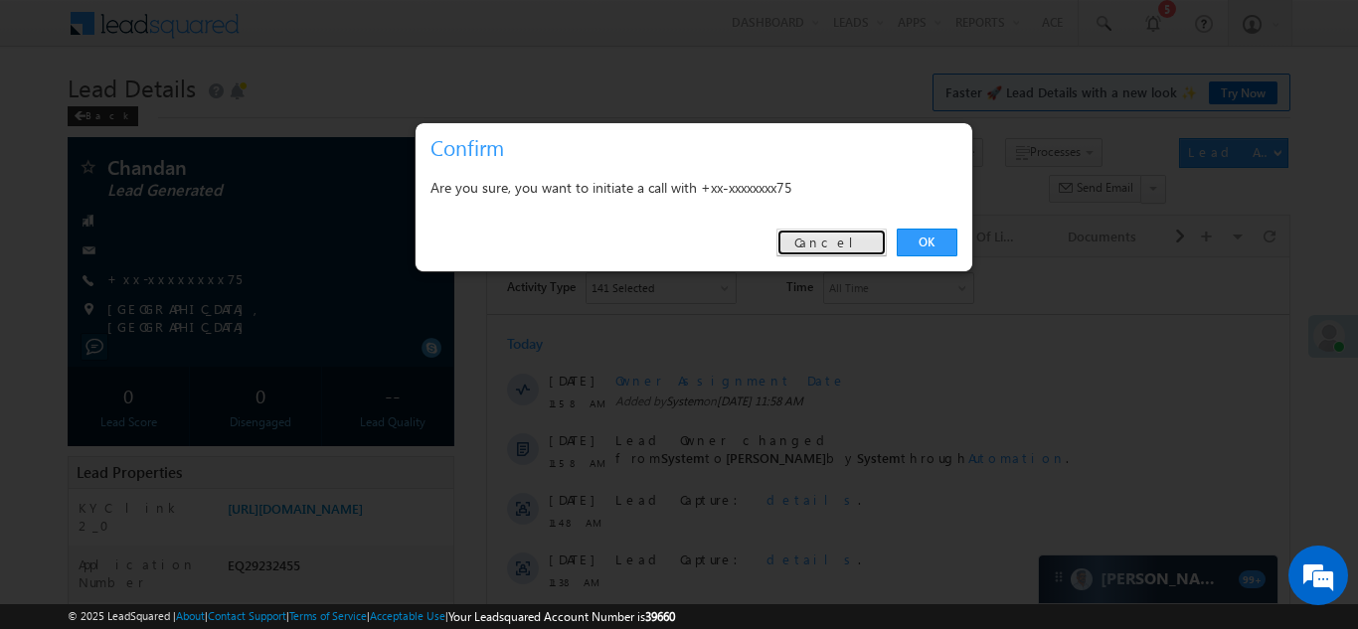
click at [838, 240] on link "Cancel" at bounding box center [831, 243] width 110 height 28
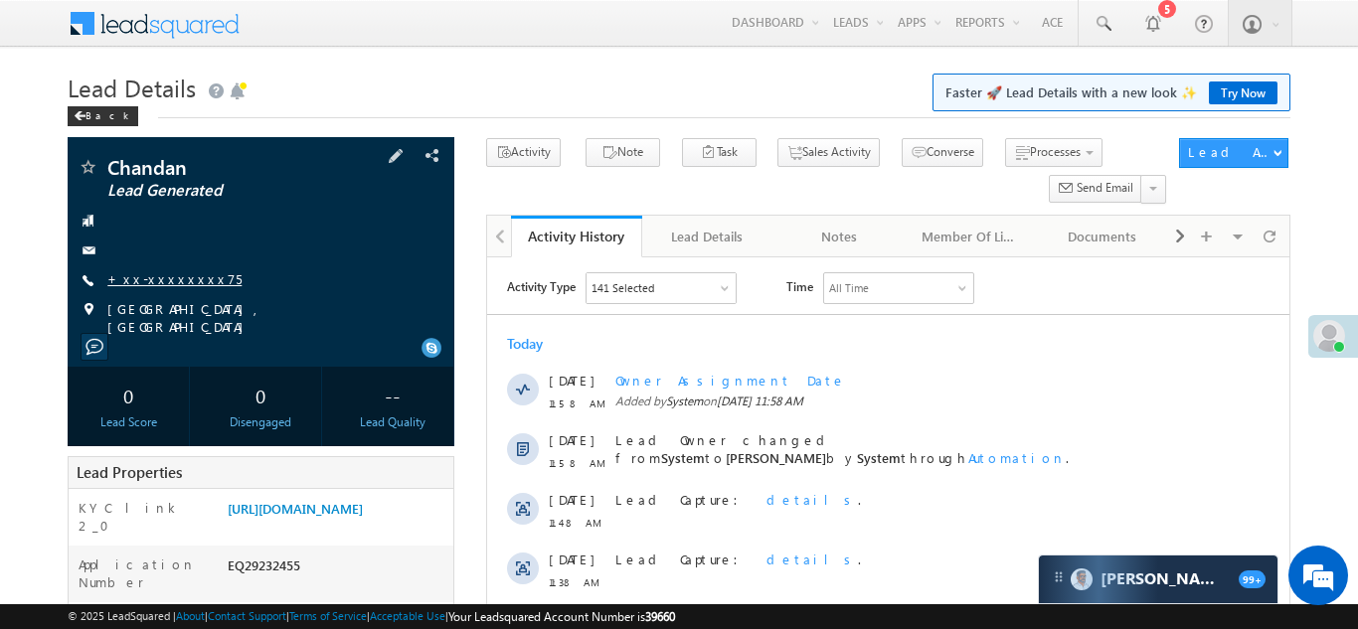
click at [167, 274] on link "+xx-xxxxxxxx75" at bounding box center [174, 278] width 134 height 17
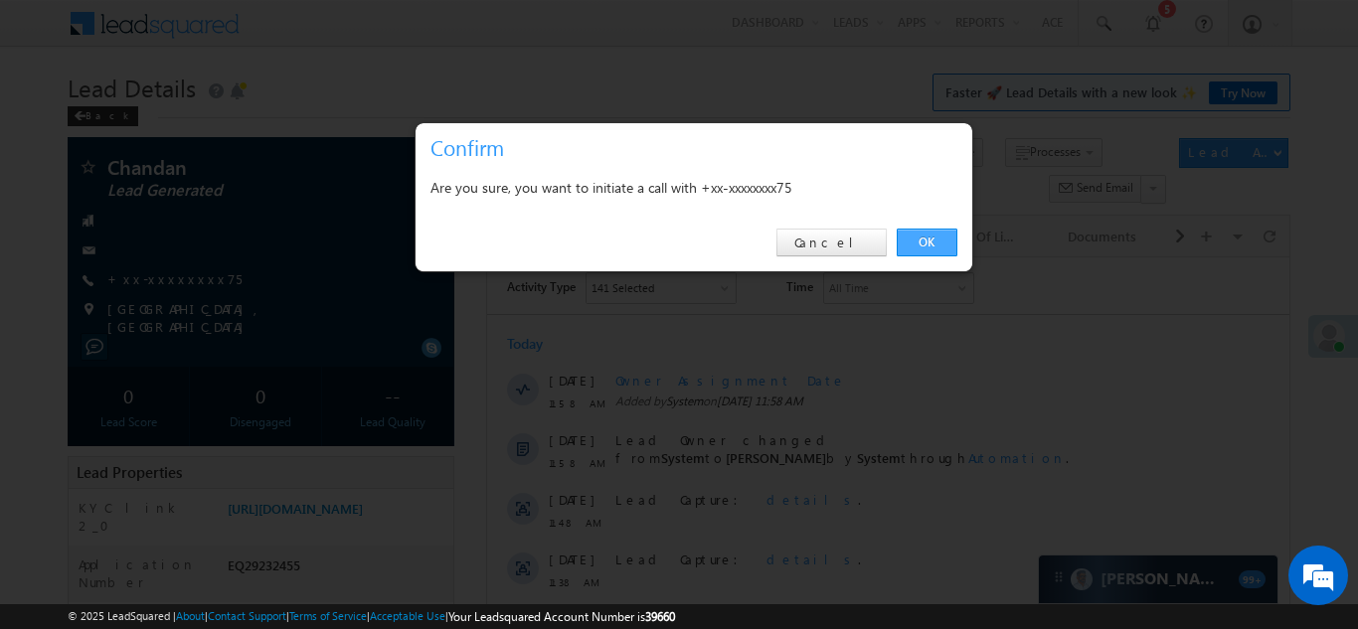
click at [918, 242] on link "OK" at bounding box center [926, 243] width 61 height 28
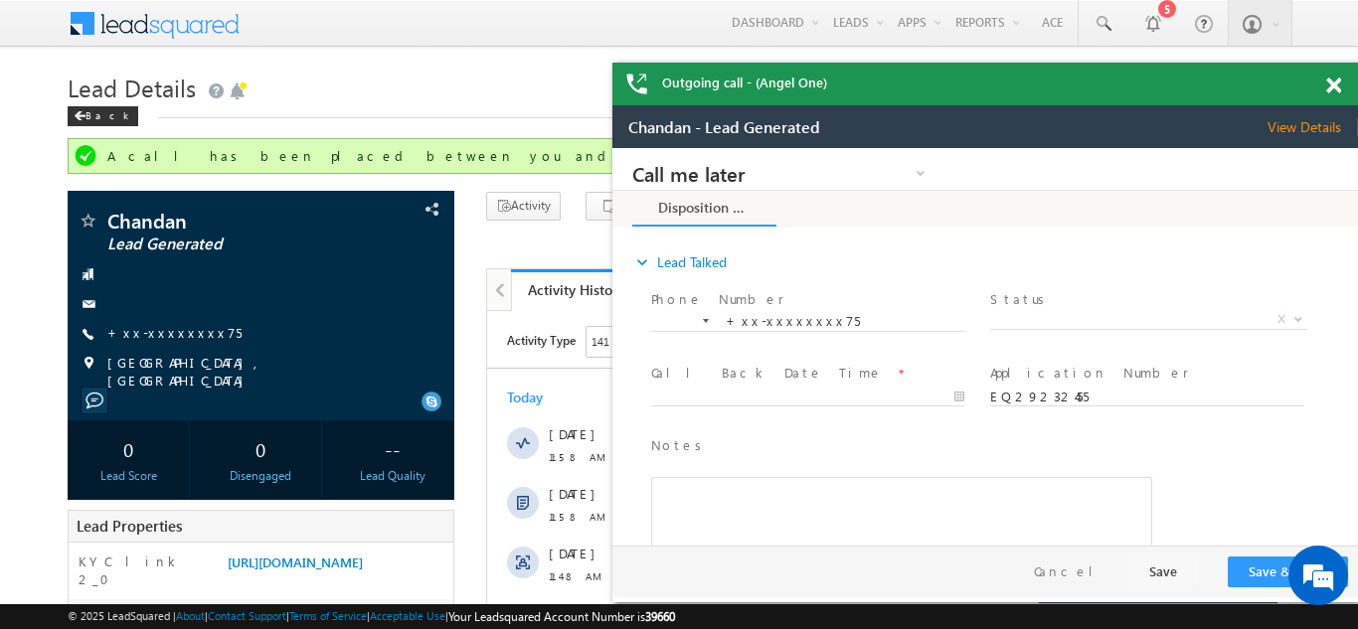
click at [1330, 83] on span at bounding box center [1333, 86] width 15 height 17
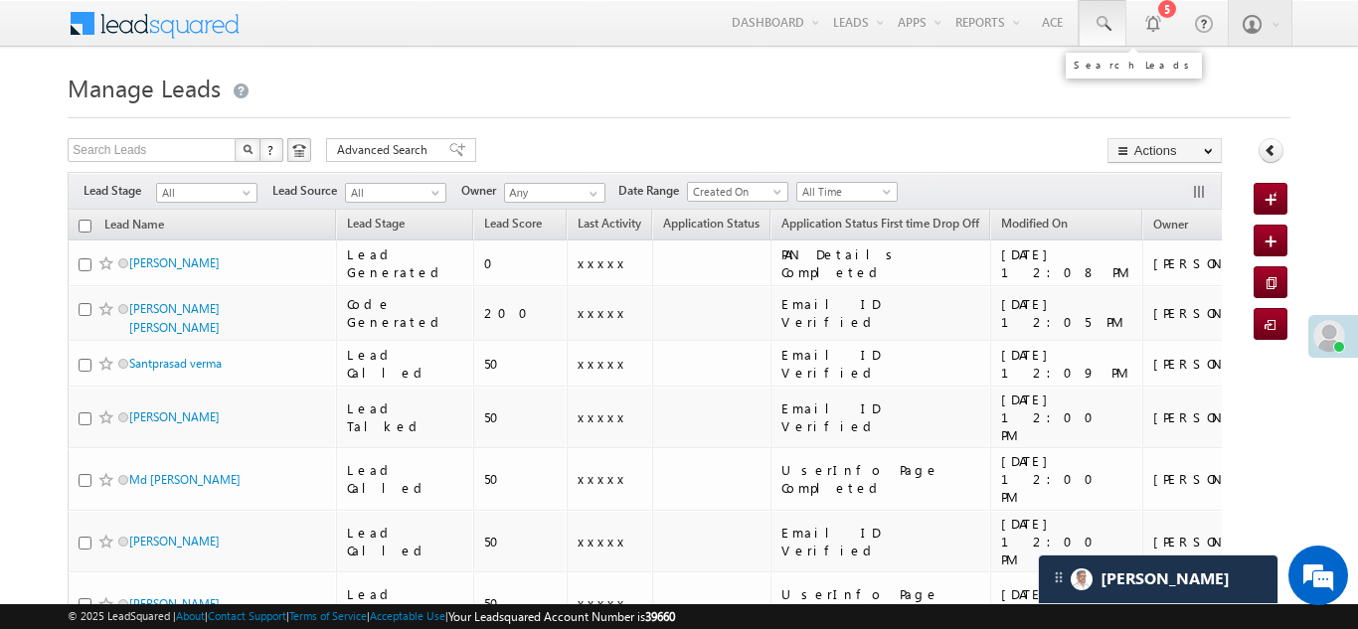
click at [1100, 27] on span at bounding box center [1102, 24] width 20 height 20
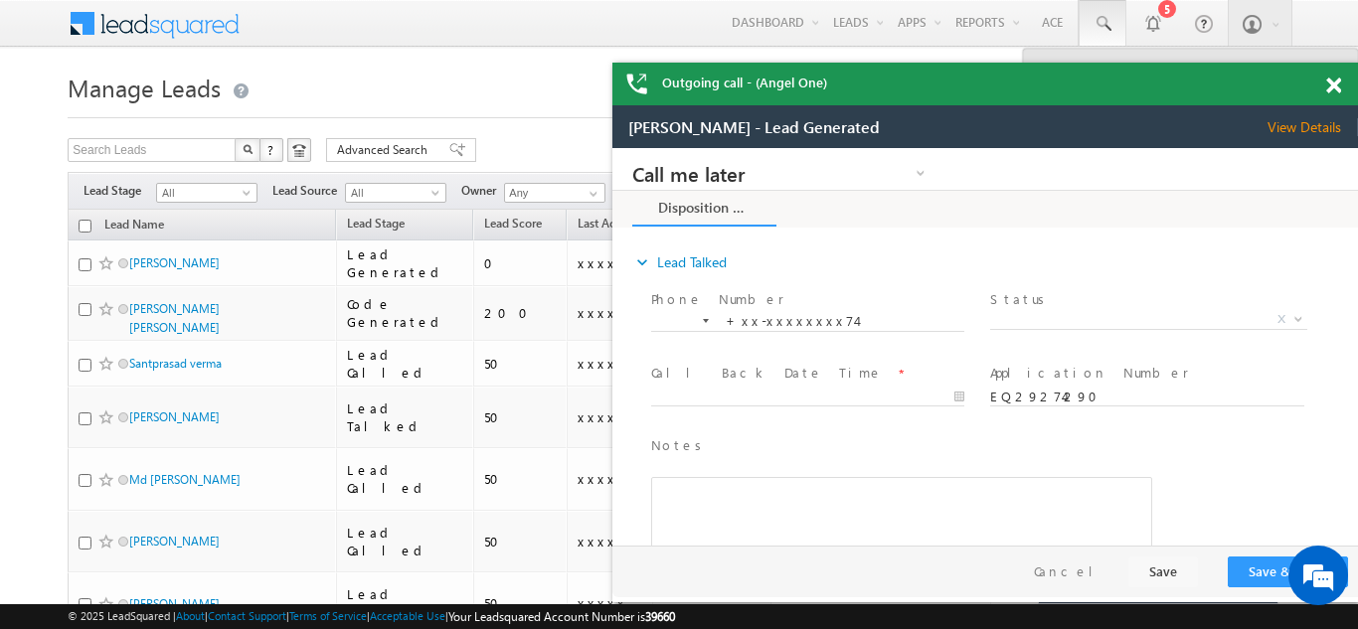
type input "9907520397"
click at [1333, 91] on div "Outgoing call - (Angel One)" at bounding box center [983, 84] width 745 height 43
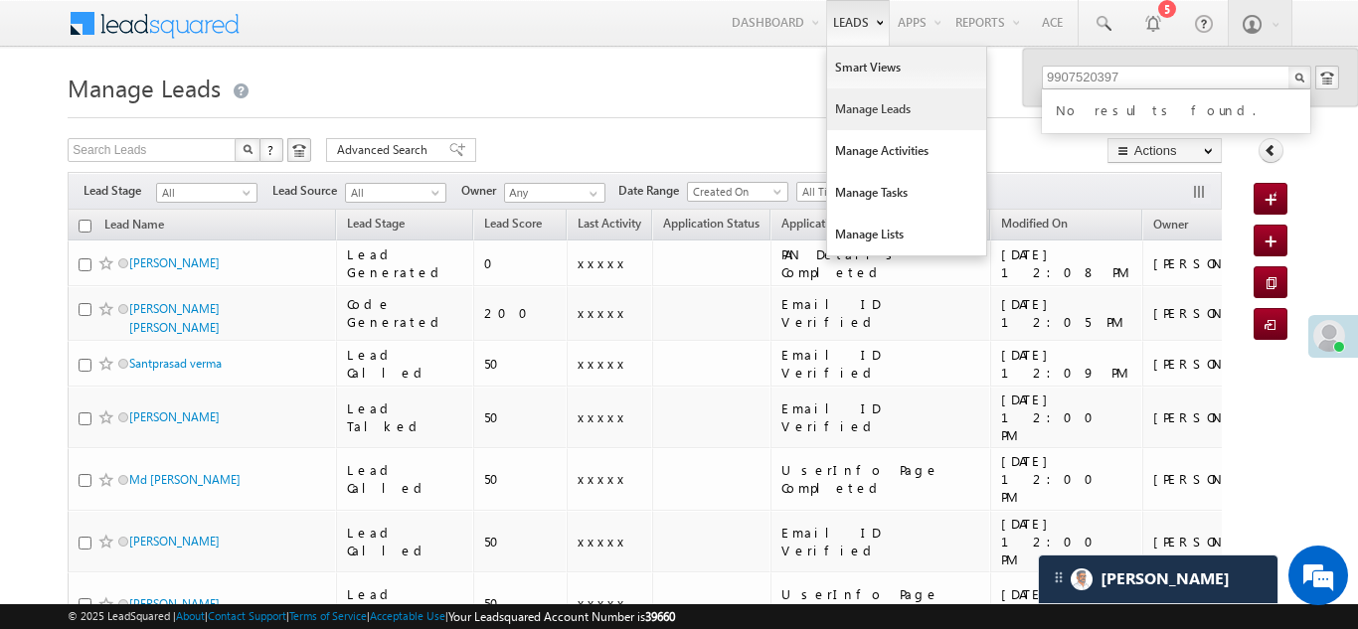
click at [874, 106] on link "Manage Leads" at bounding box center [906, 109] width 159 height 42
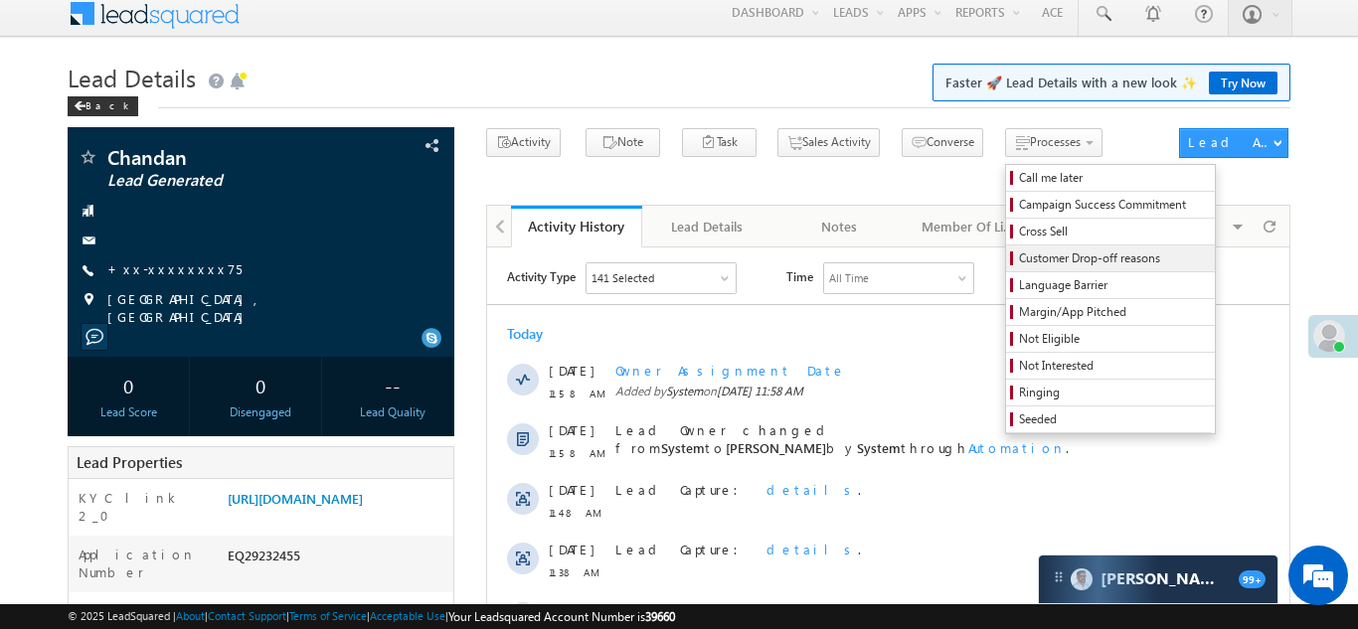
scroll to position [31, 0]
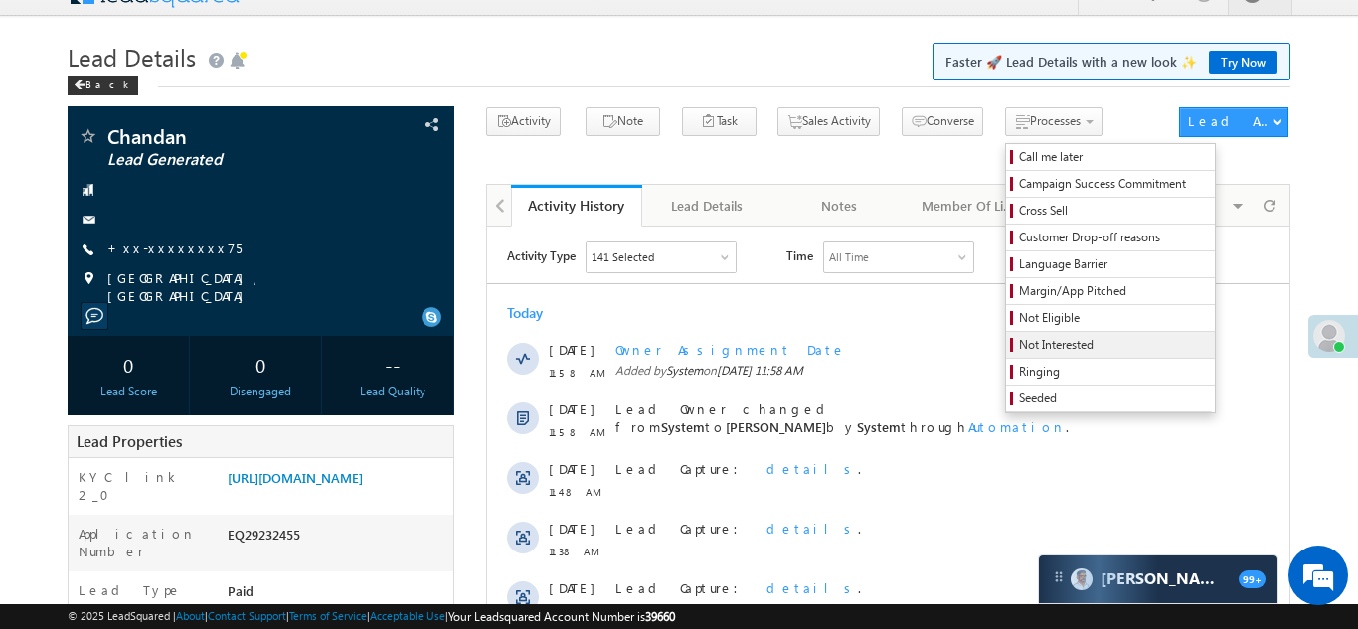
click at [1019, 351] on span "Not Interested" at bounding box center [1113, 345] width 189 height 18
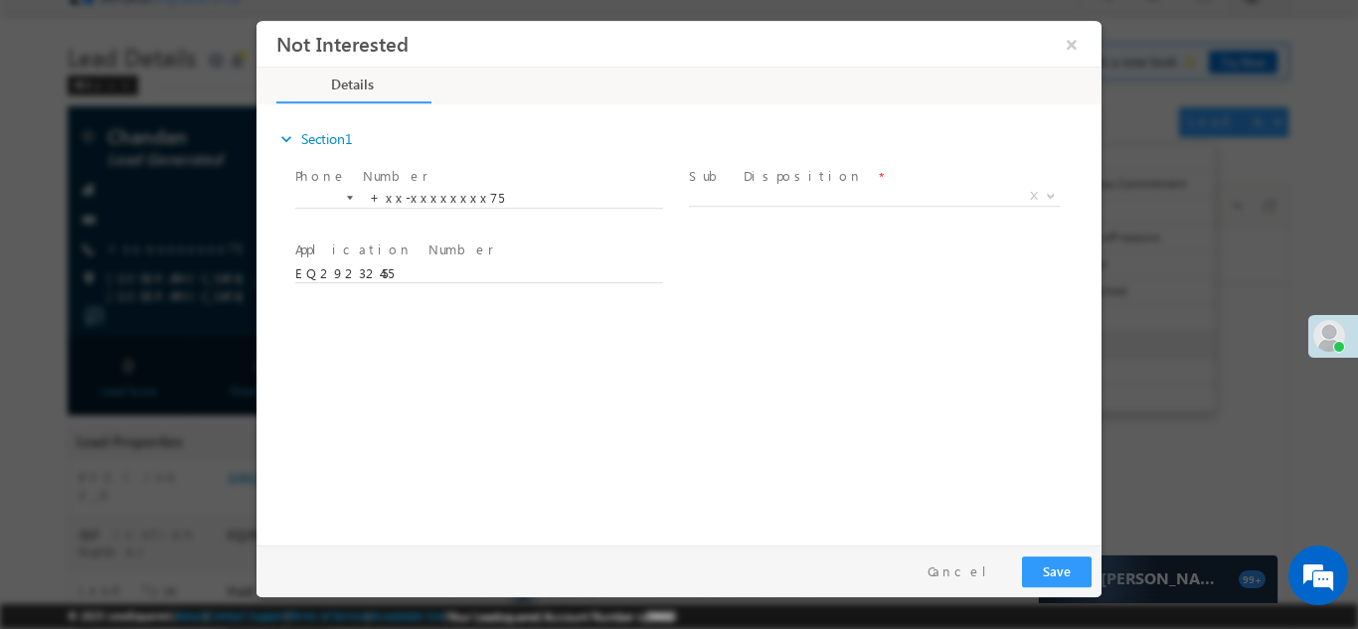
scroll to position [0, 0]
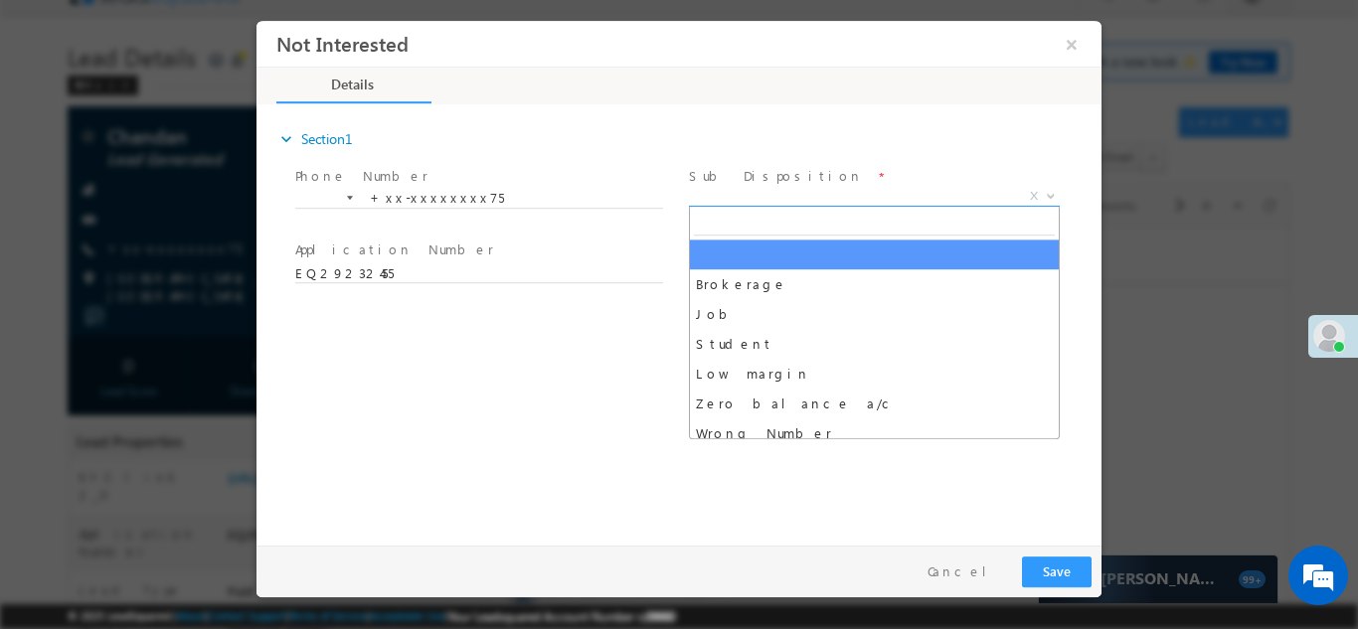
click at [828, 196] on span "X" at bounding box center [874, 196] width 371 height 20
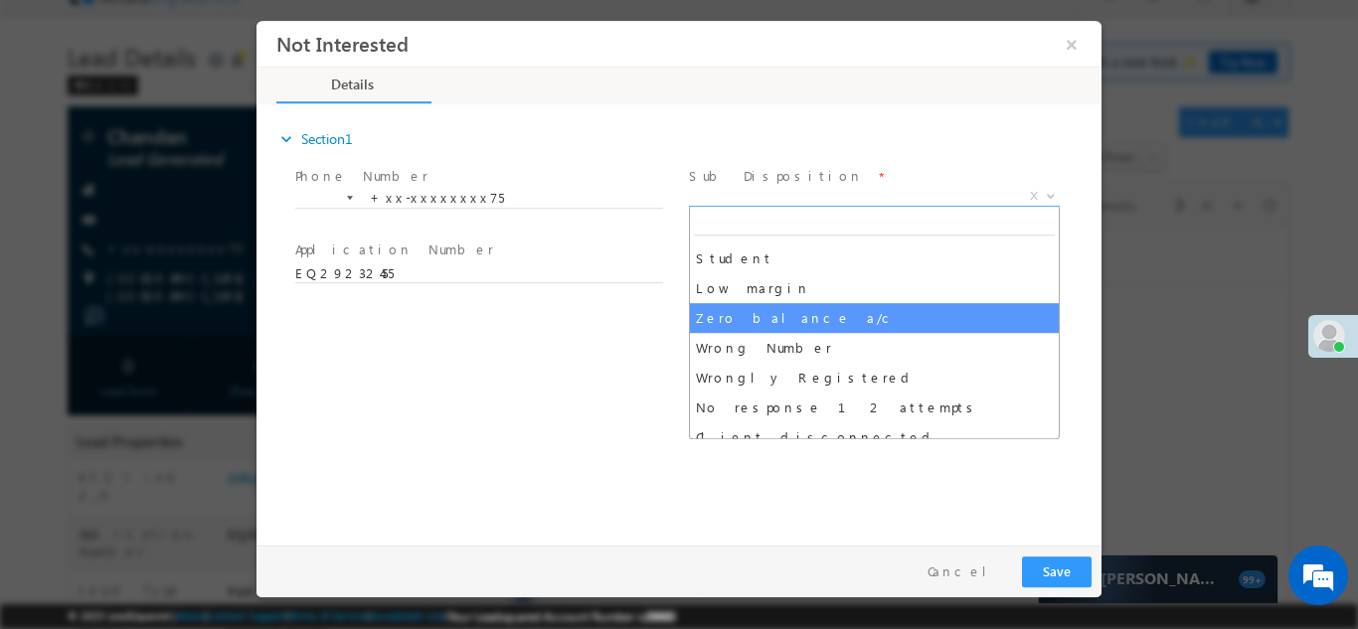
scroll to position [102, 0]
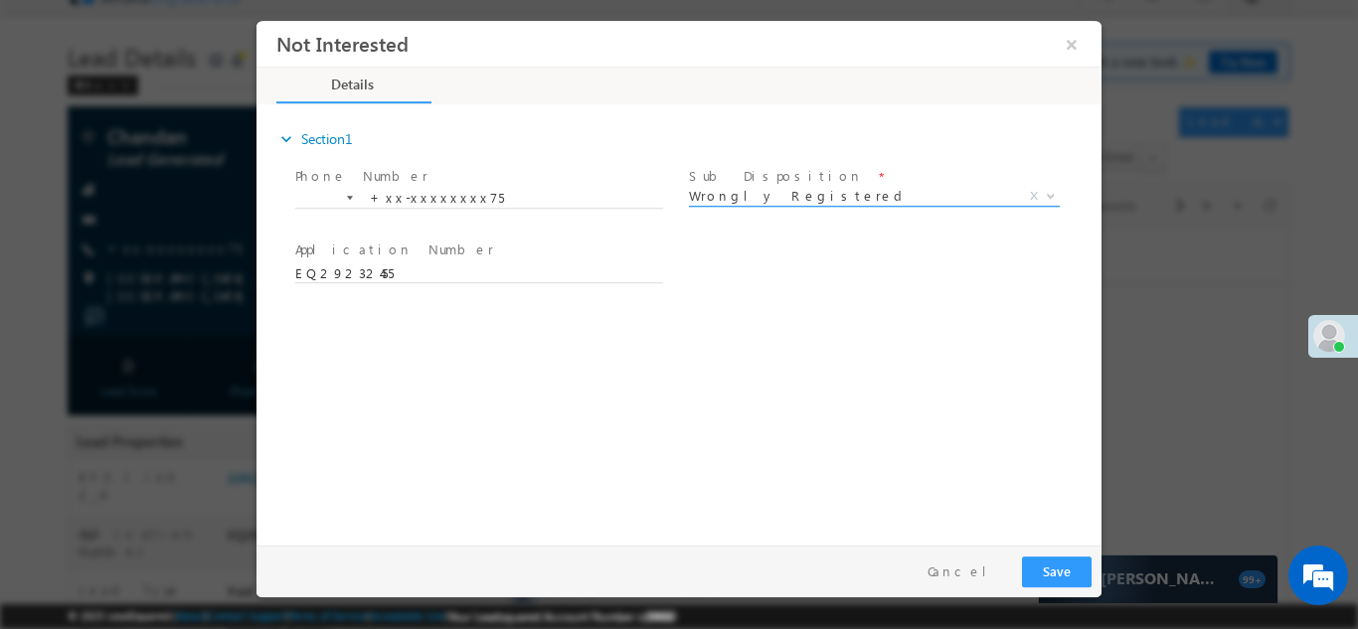
click at [837, 190] on span "Wrongly Registered" at bounding box center [850, 195] width 323 height 18
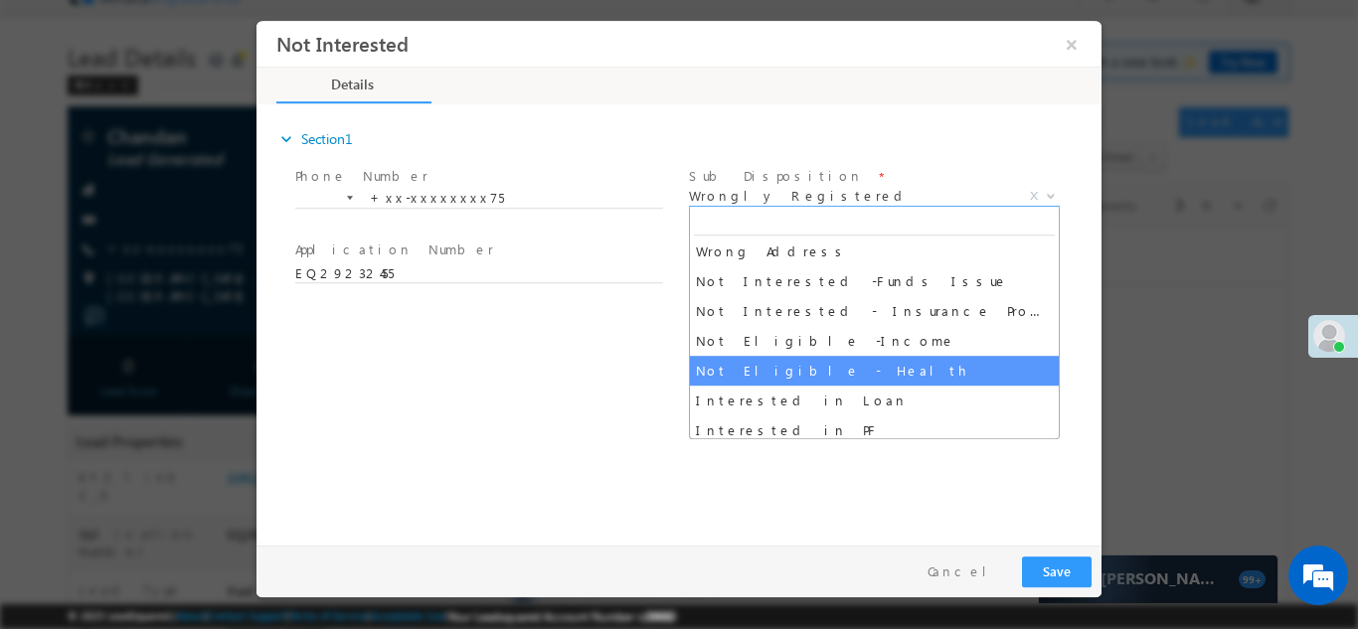
scroll to position [411, 0]
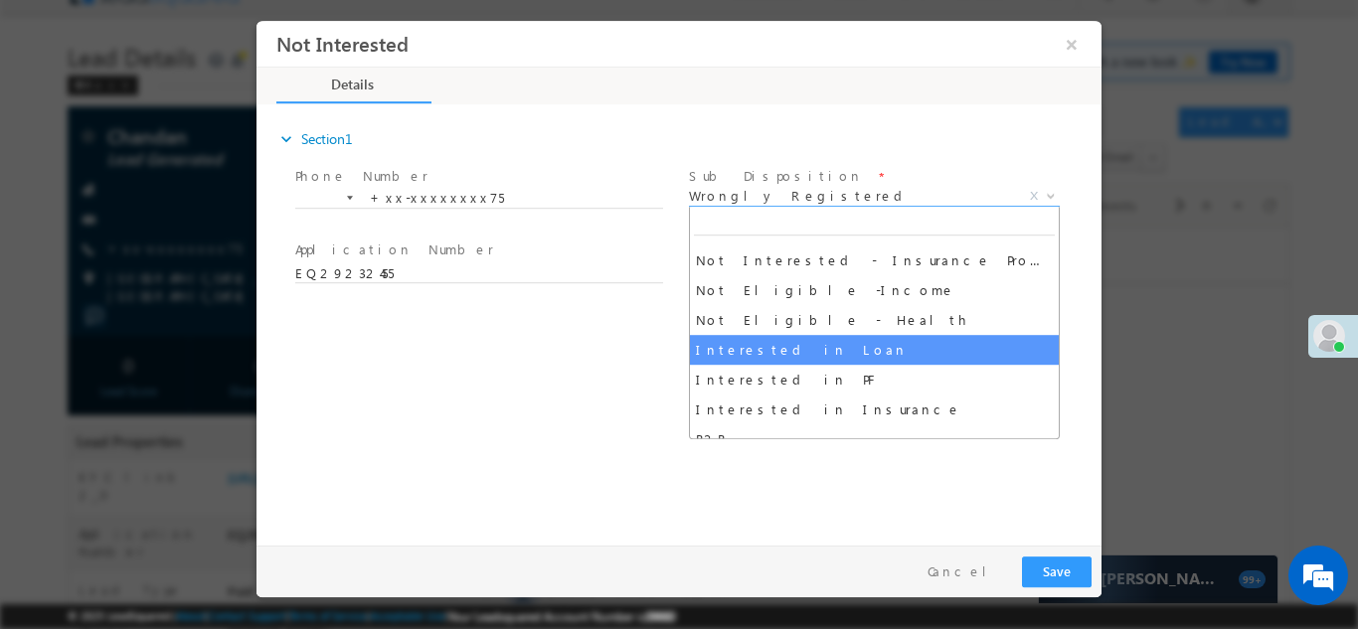
select select "Interested in Loan"
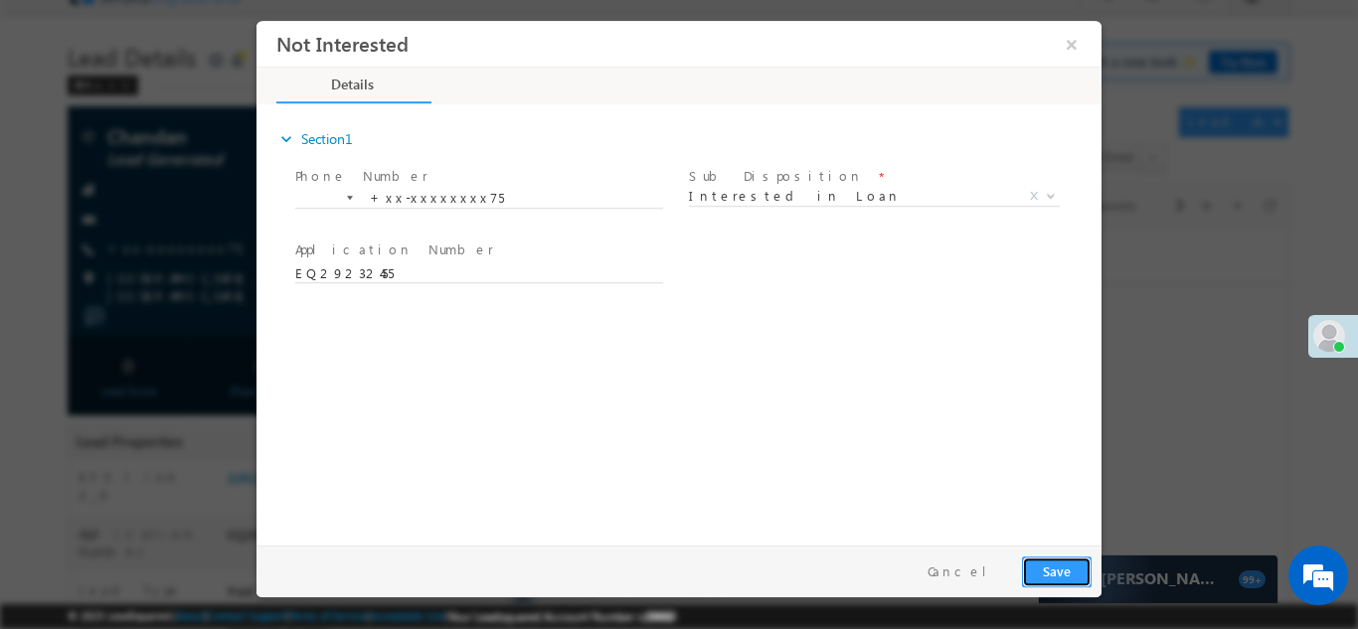
click at [1067, 561] on button "Save" at bounding box center [1057, 571] width 70 height 31
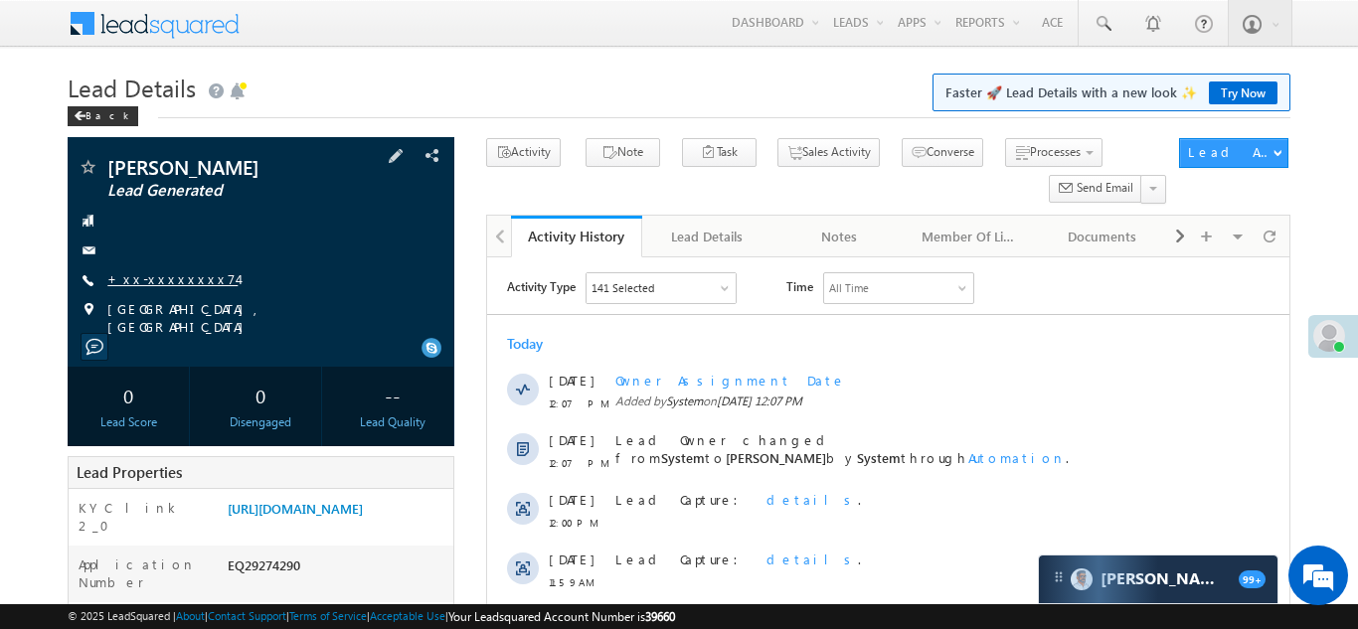
click at [167, 283] on link "+xx-xxxxxxxx74" at bounding box center [172, 278] width 130 height 17
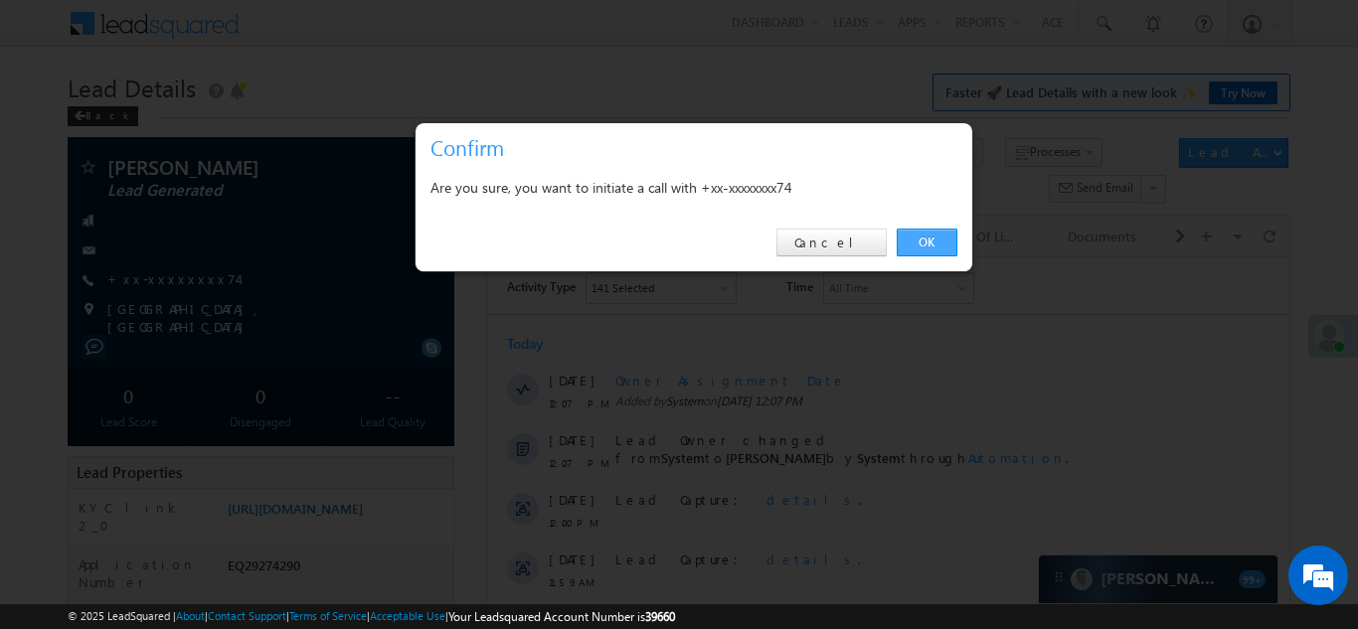
click at [931, 240] on link "OK" at bounding box center [926, 243] width 61 height 28
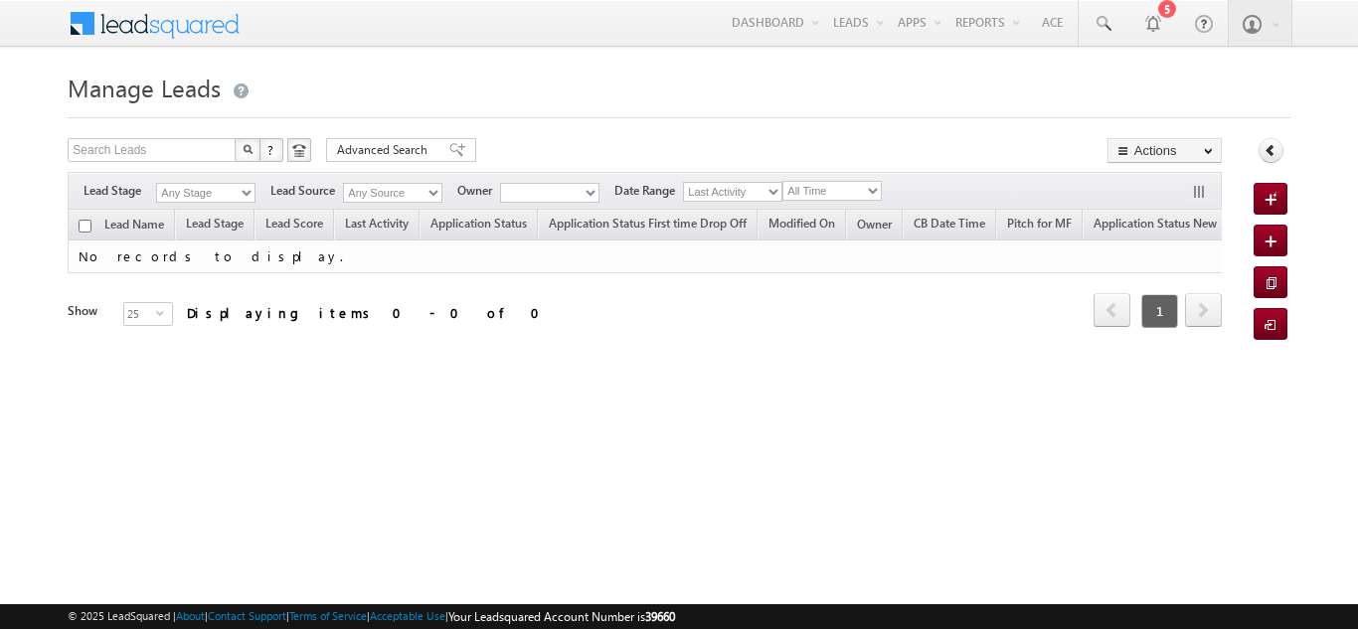
click at [874, 106] on div at bounding box center [678, 111] width 1221 height 13
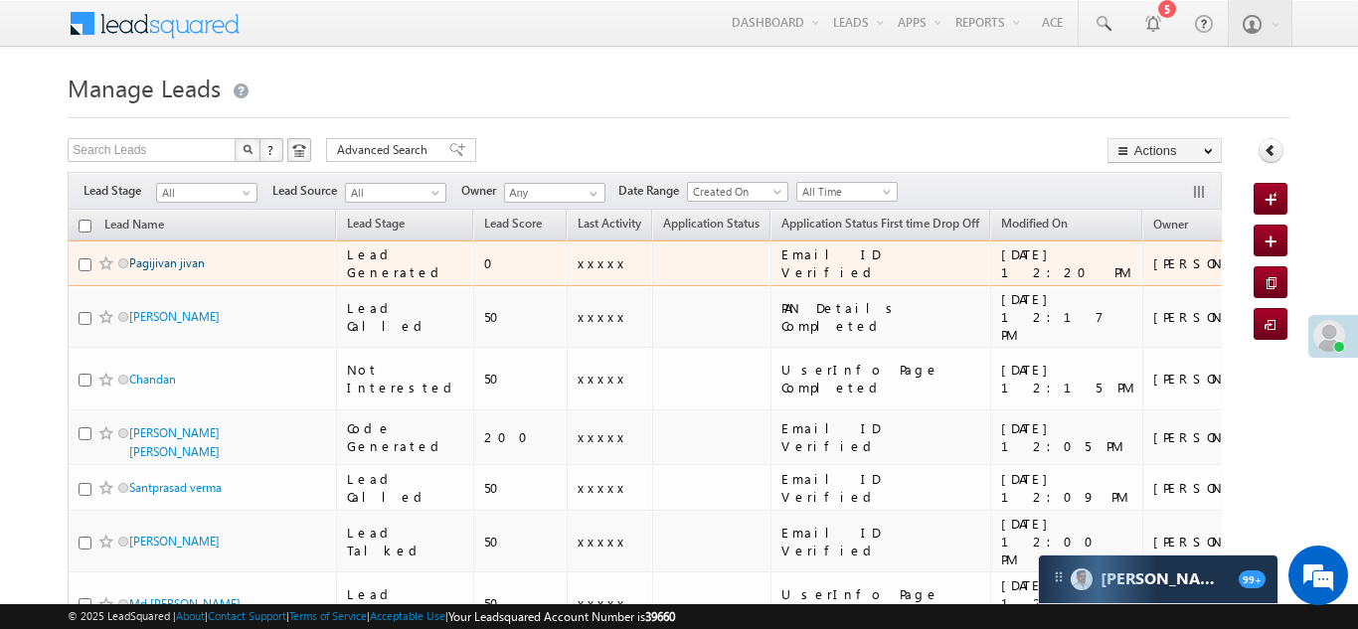
click at [152, 265] on link "Pagijivan jivan" at bounding box center [167, 262] width 76 height 15
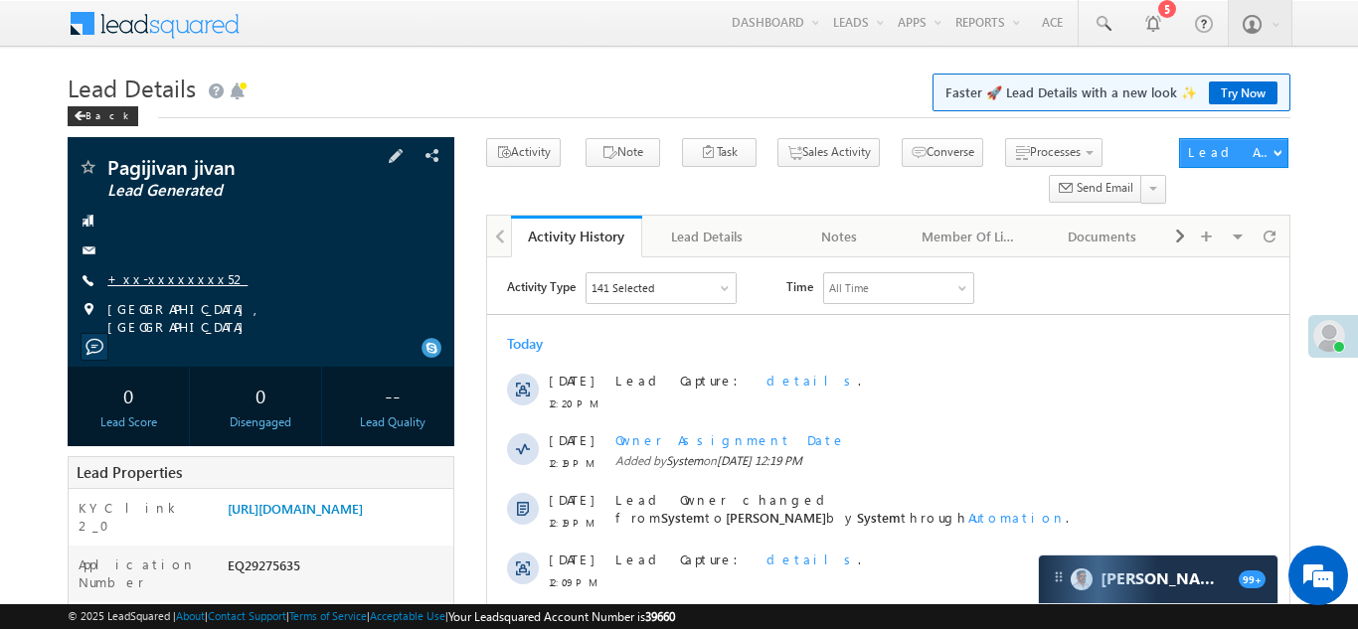
click at [168, 277] on link "+xx-xxxxxxxx52" at bounding box center [177, 278] width 140 height 17
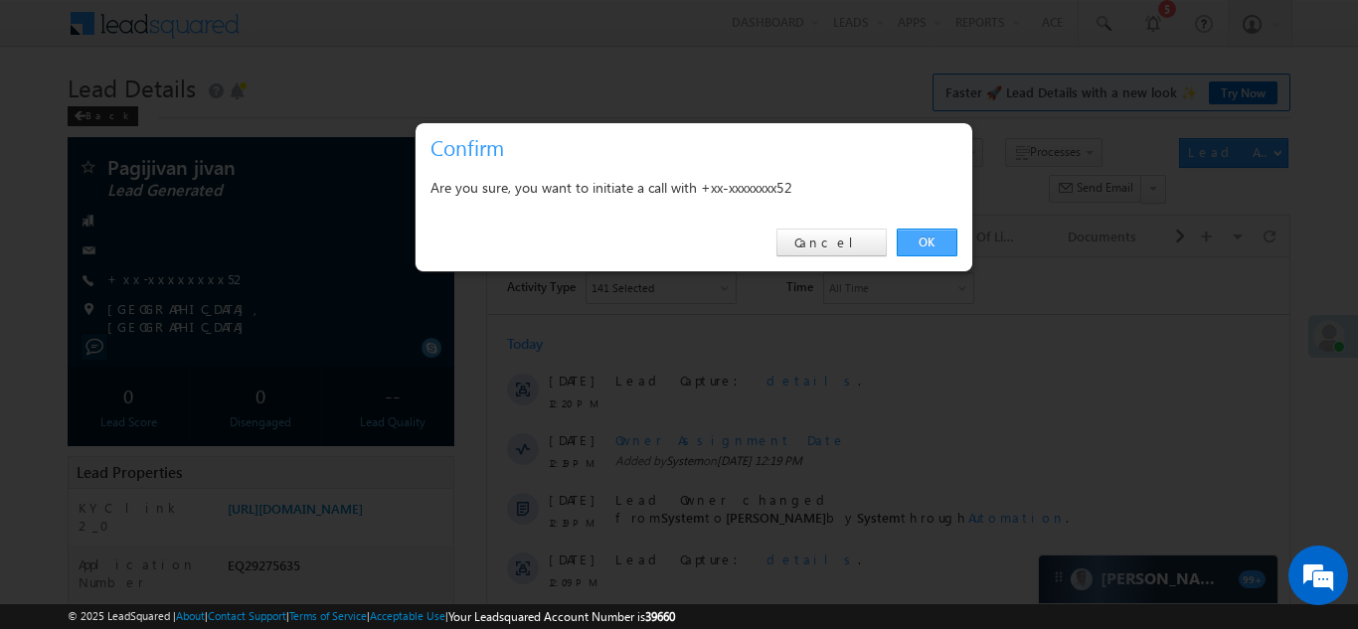
click at [916, 243] on link "OK" at bounding box center [926, 243] width 61 height 28
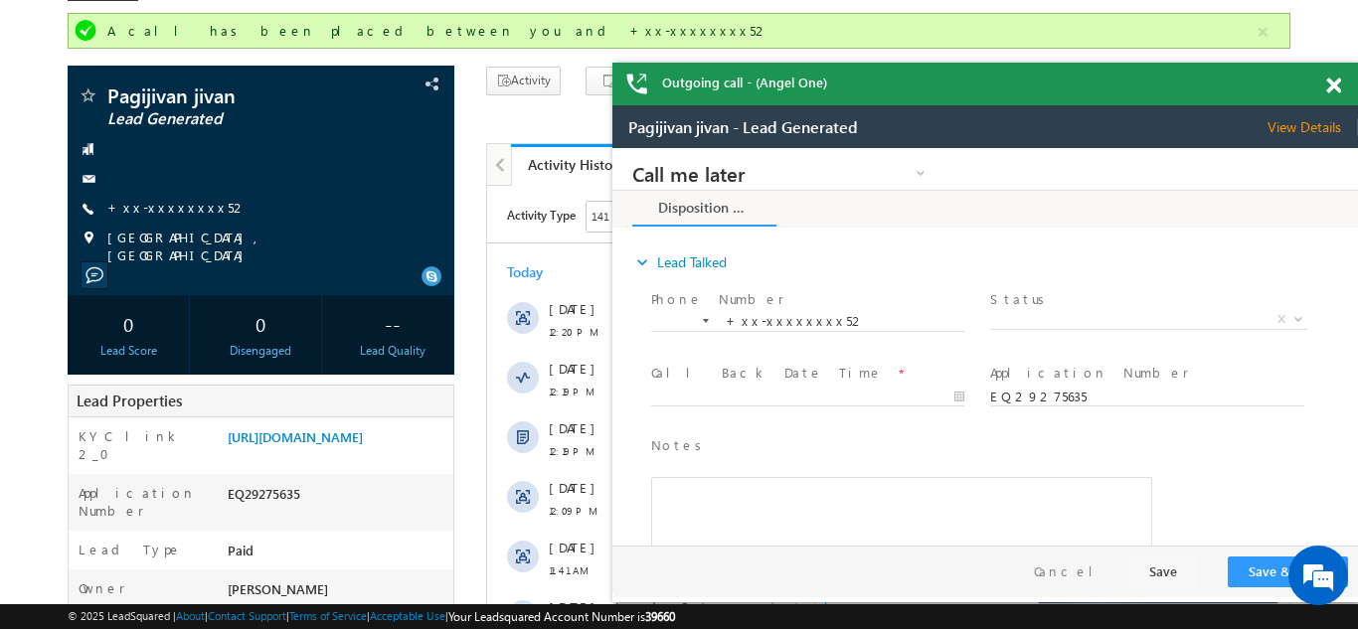
click at [1334, 85] on span at bounding box center [1333, 86] width 15 height 17
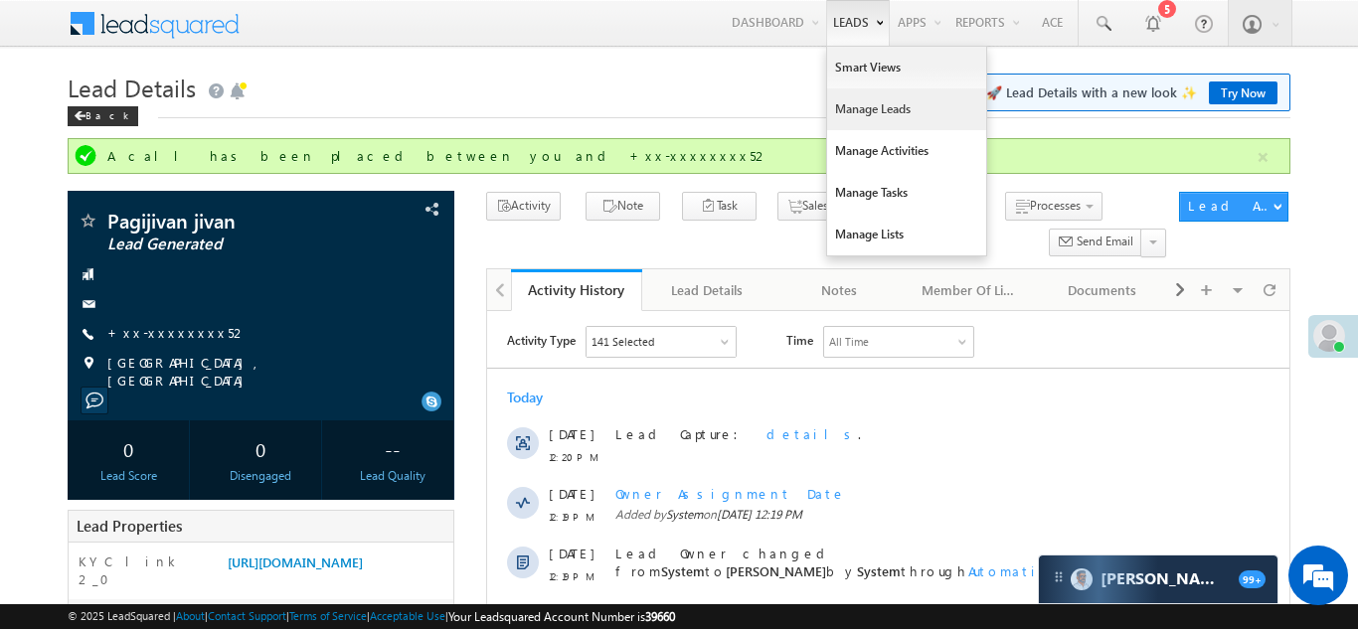
click at [842, 111] on link "Manage Leads" at bounding box center [906, 109] width 159 height 42
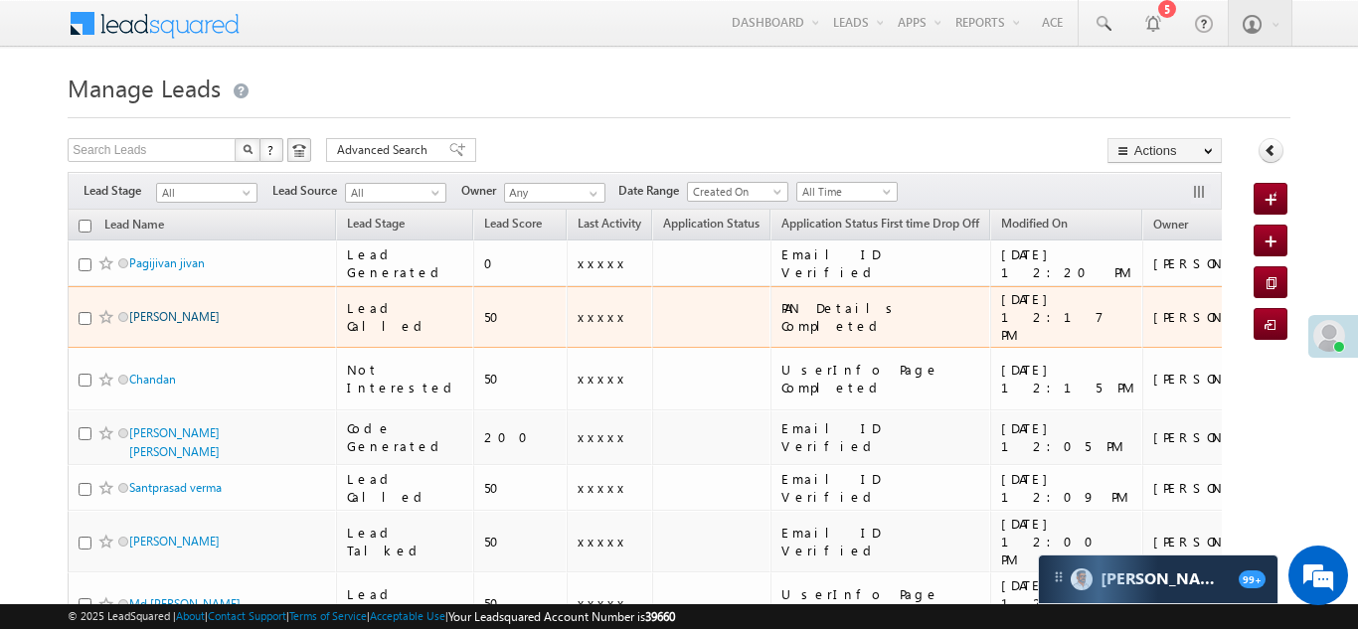
click at [189, 311] on link "[PERSON_NAME]" at bounding box center [174, 316] width 90 height 15
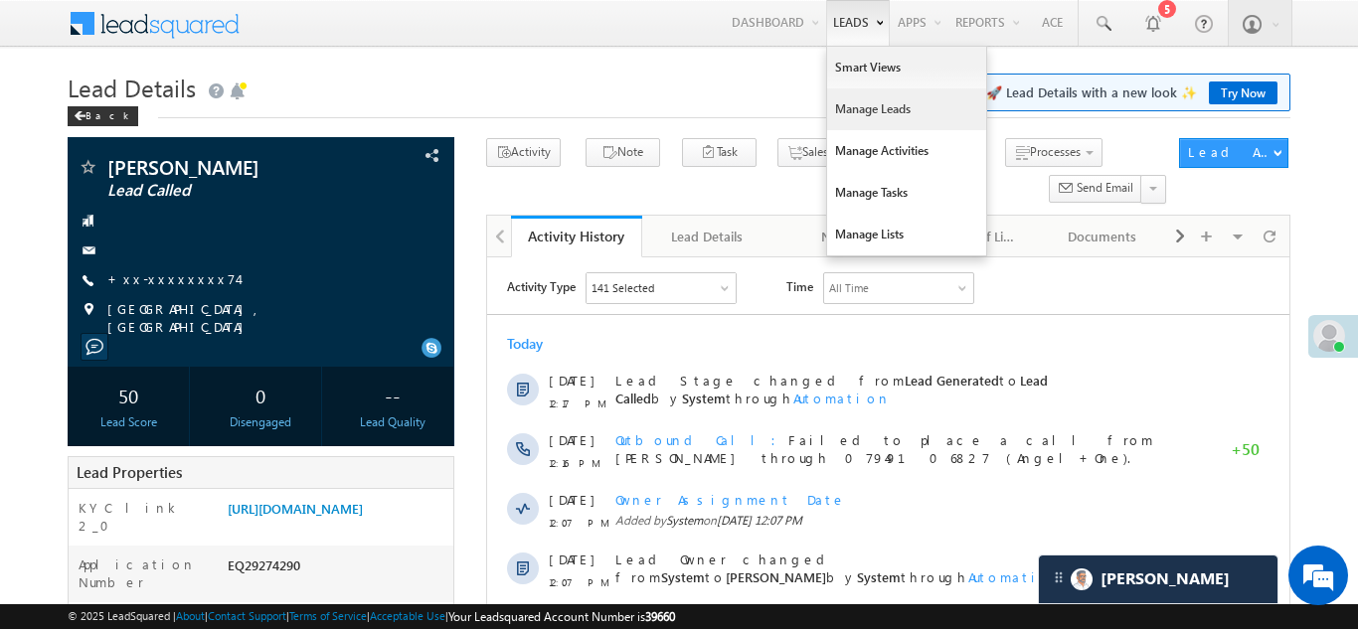
click at [841, 110] on link "Manage Leads" at bounding box center [906, 109] width 159 height 42
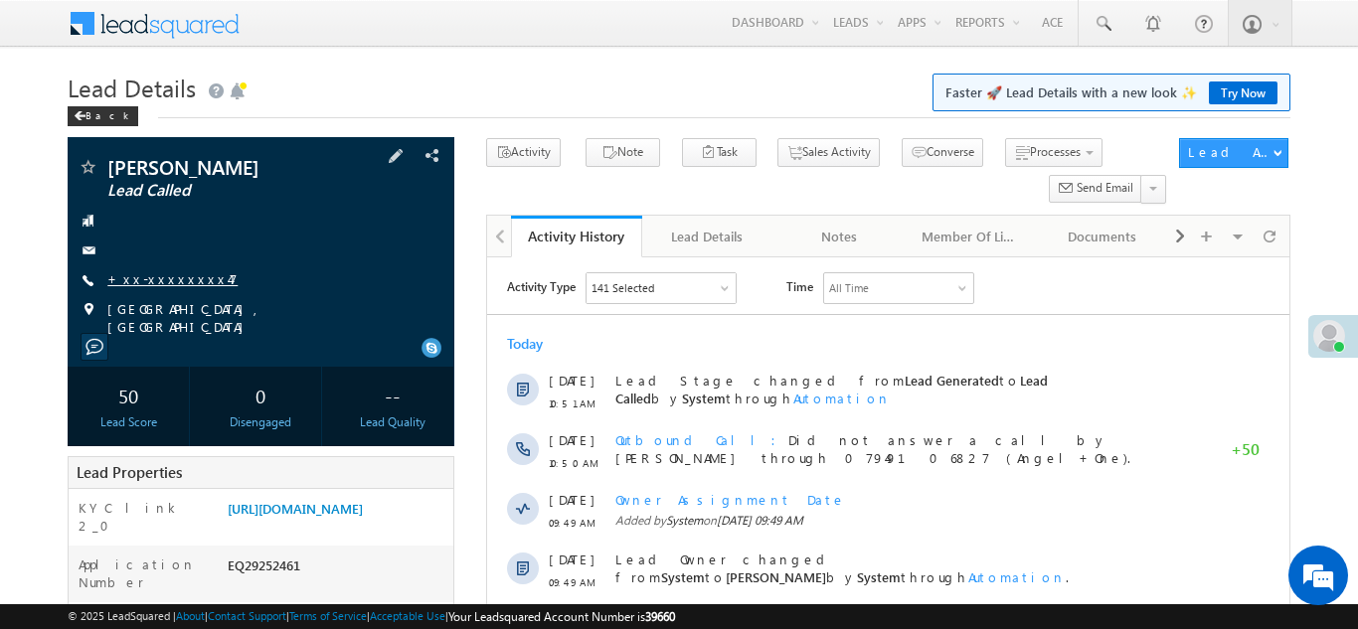
click at [162, 278] on link "+xx-xxxxxxxx47" at bounding box center [172, 278] width 130 height 17
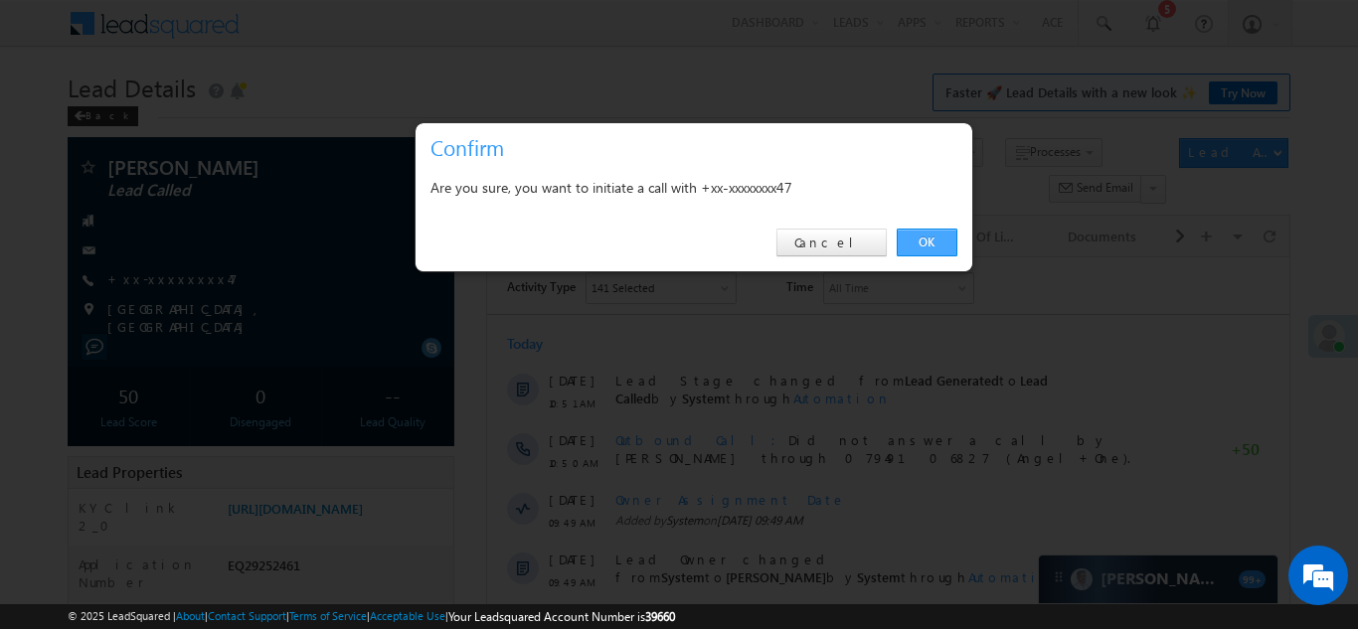
click at [922, 242] on link "OK" at bounding box center [926, 243] width 61 height 28
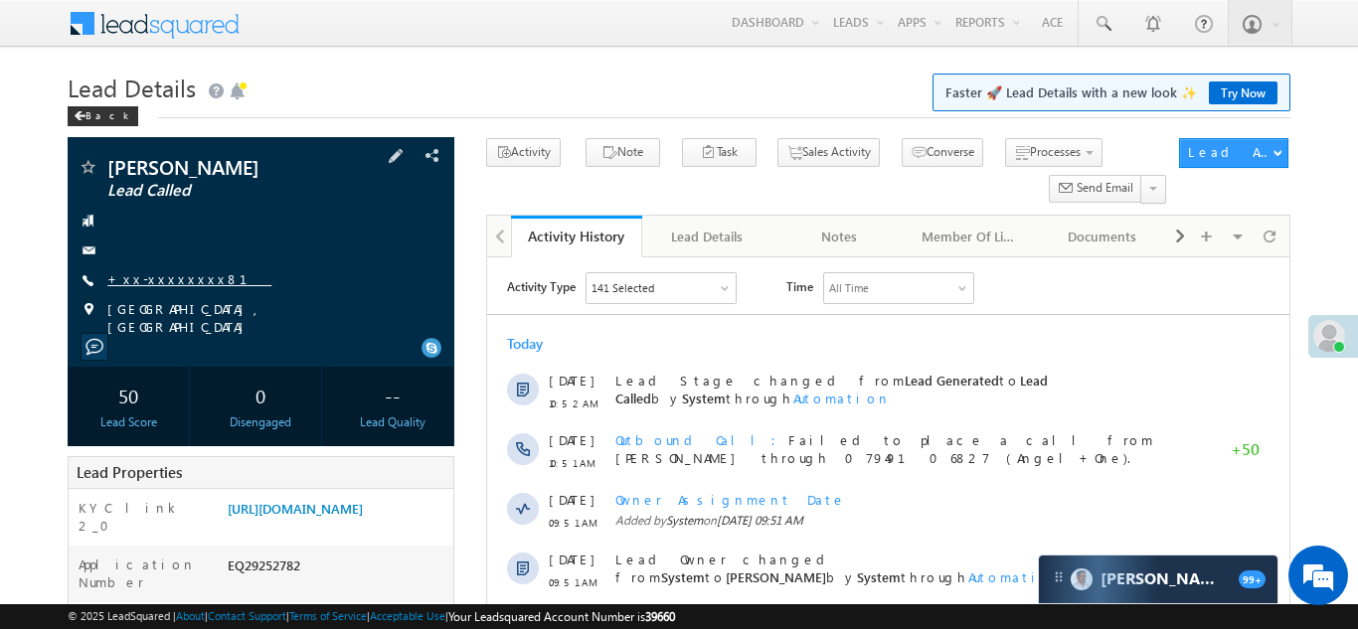
click at [163, 284] on link "+xx-xxxxxxxx81" at bounding box center [189, 278] width 164 height 17
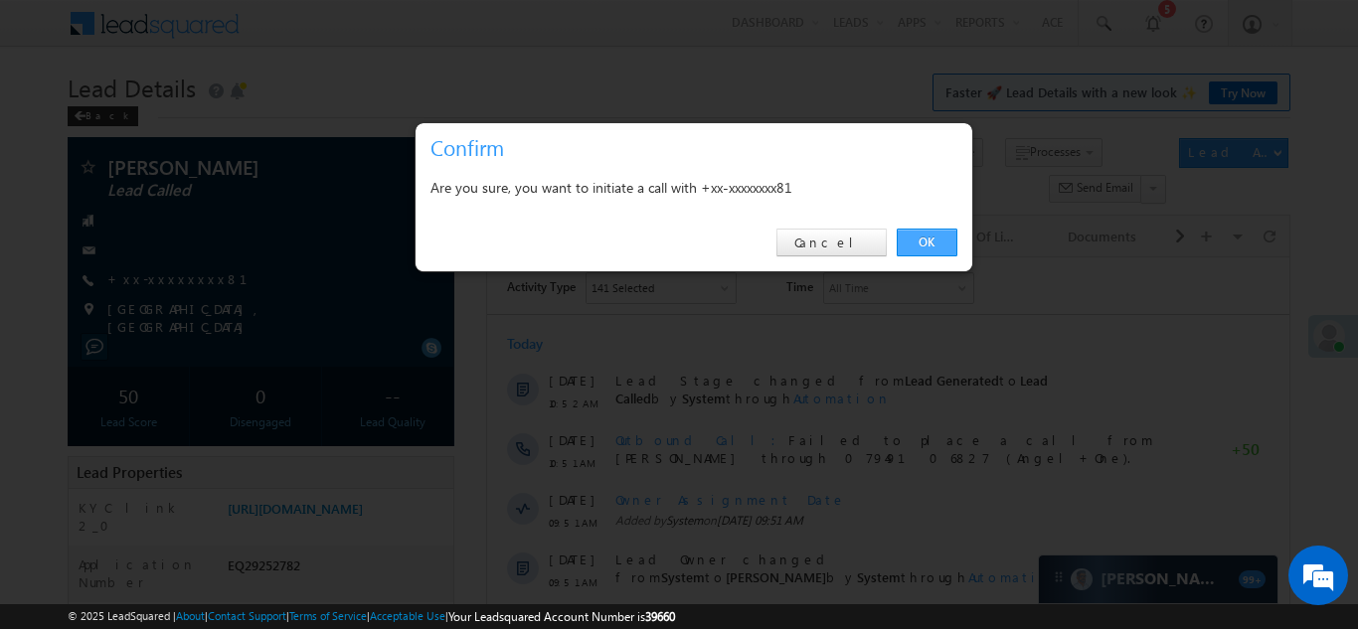
click at [923, 242] on link "OK" at bounding box center [926, 243] width 61 height 28
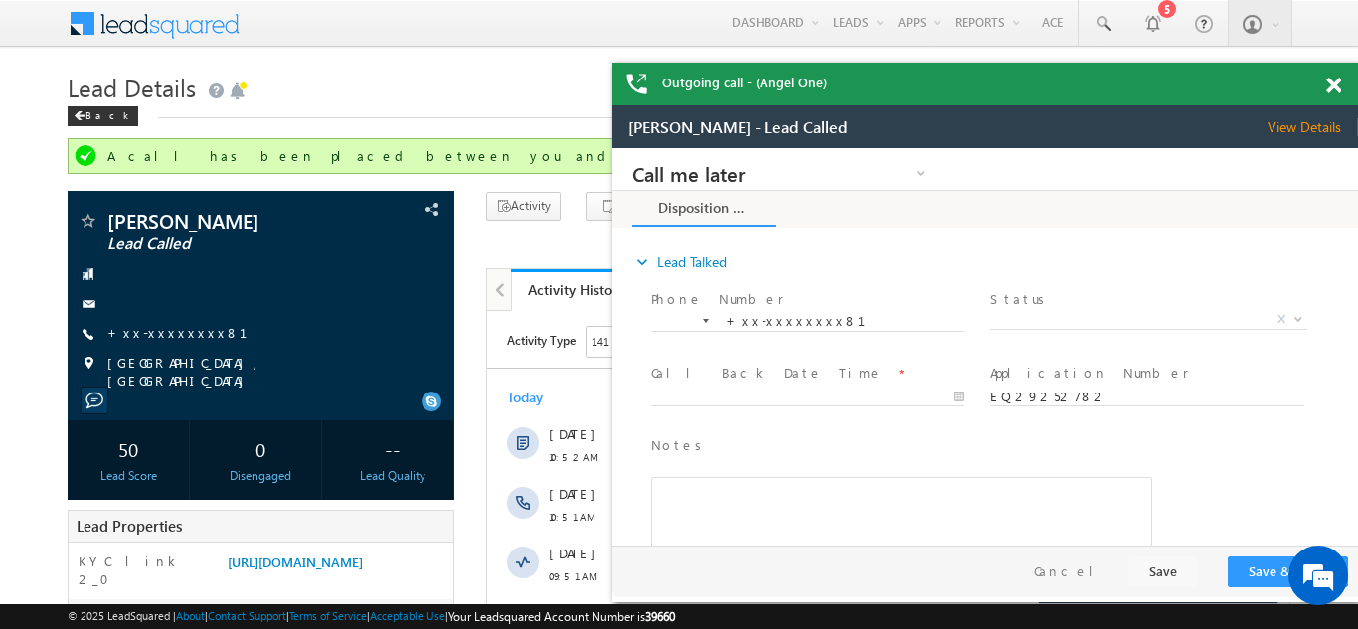
click at [1327, 80] on div "Outgoing call - (Angel One)" at bounding box center [984, 84] width 745 height 43
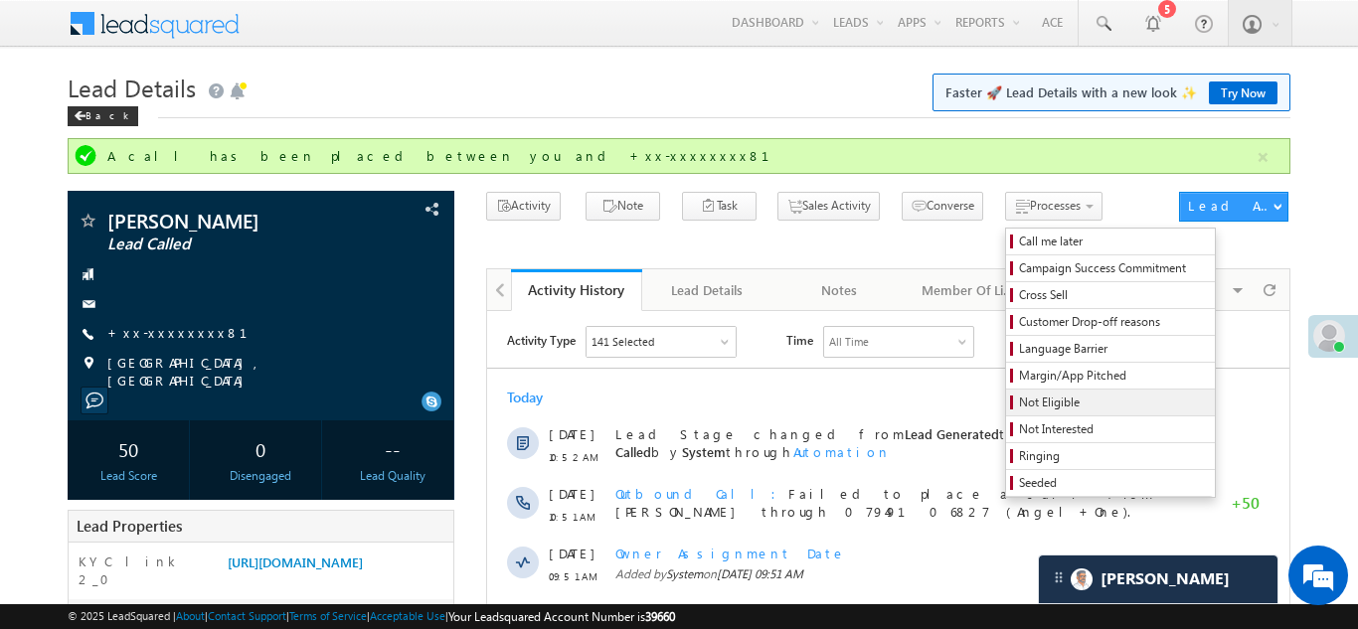
click at [1019, 403] on span "Not Eligible" at bounding box center [1113, 403] width 189 height 18
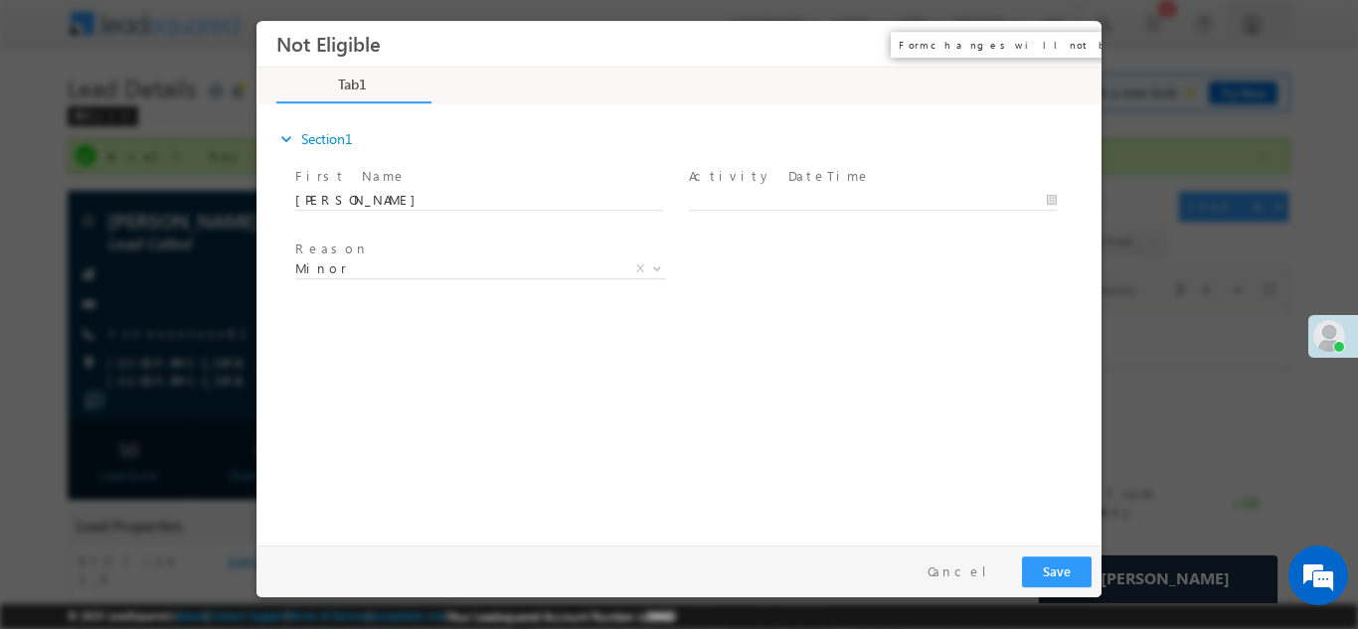
click at [1071, 46] on button "×" at bounding box center [1071, 43] width 34 height 37
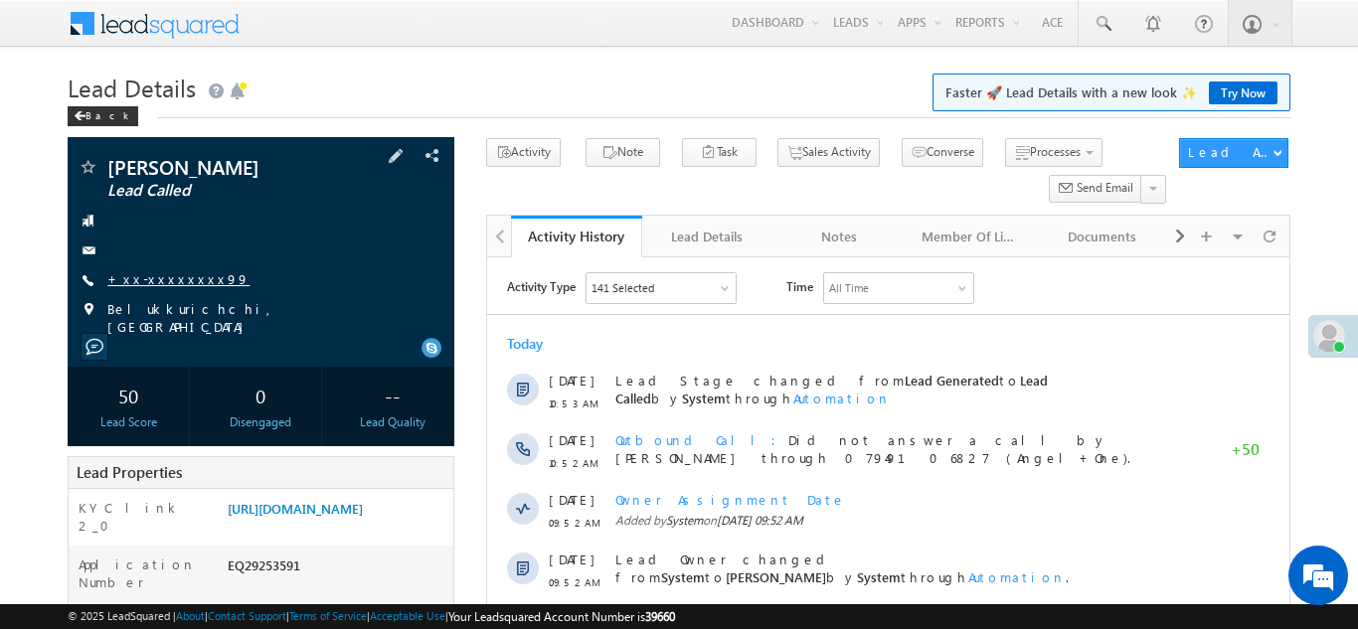
click at [167, 274] on link "+xx-xxxxxxxx99" at bounding box center [178, 278] width 142 height 17
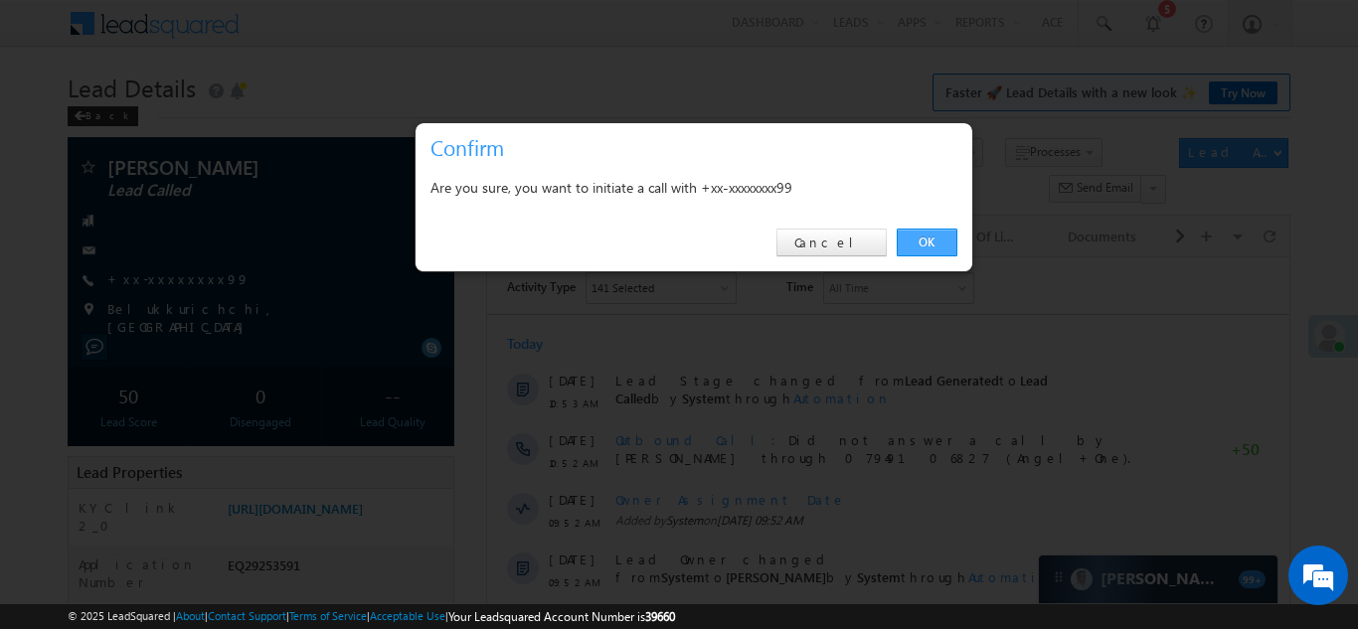
click at [921, 240] on link "OK" at bounding box center [926, 243] width 61 height 28
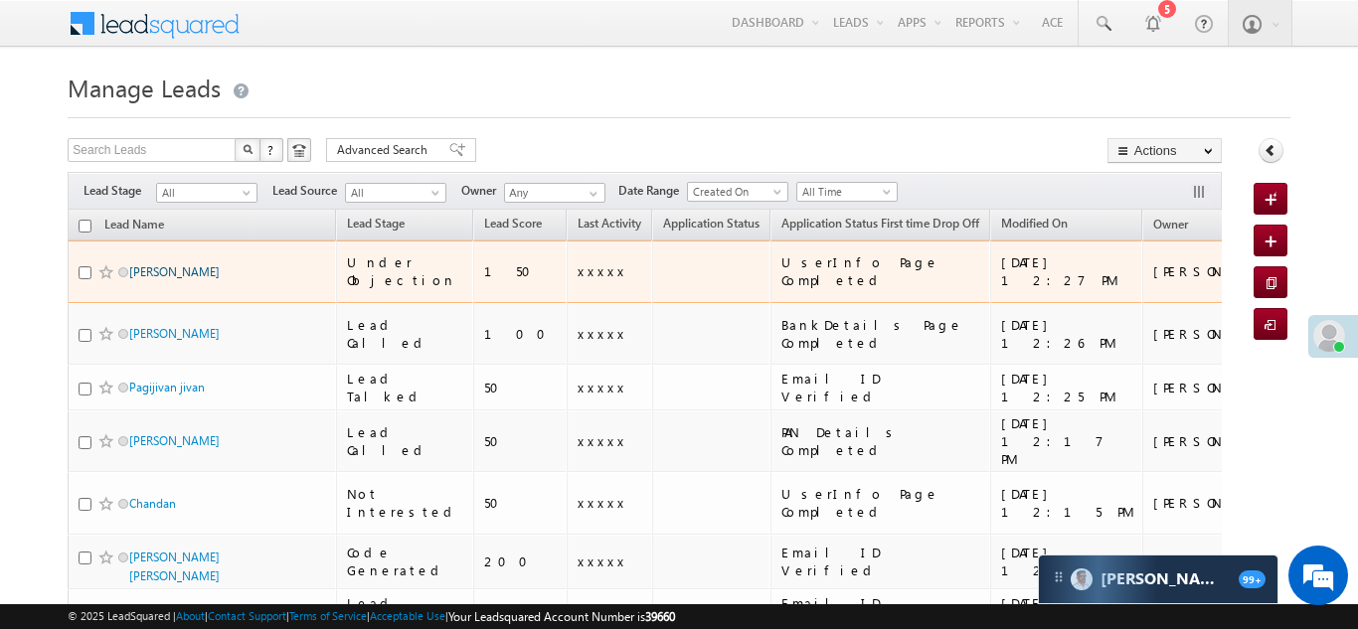
click at [151, 264] on link "[PERSON_NAME]" at bounding box center [174, 271] width 90 height 15
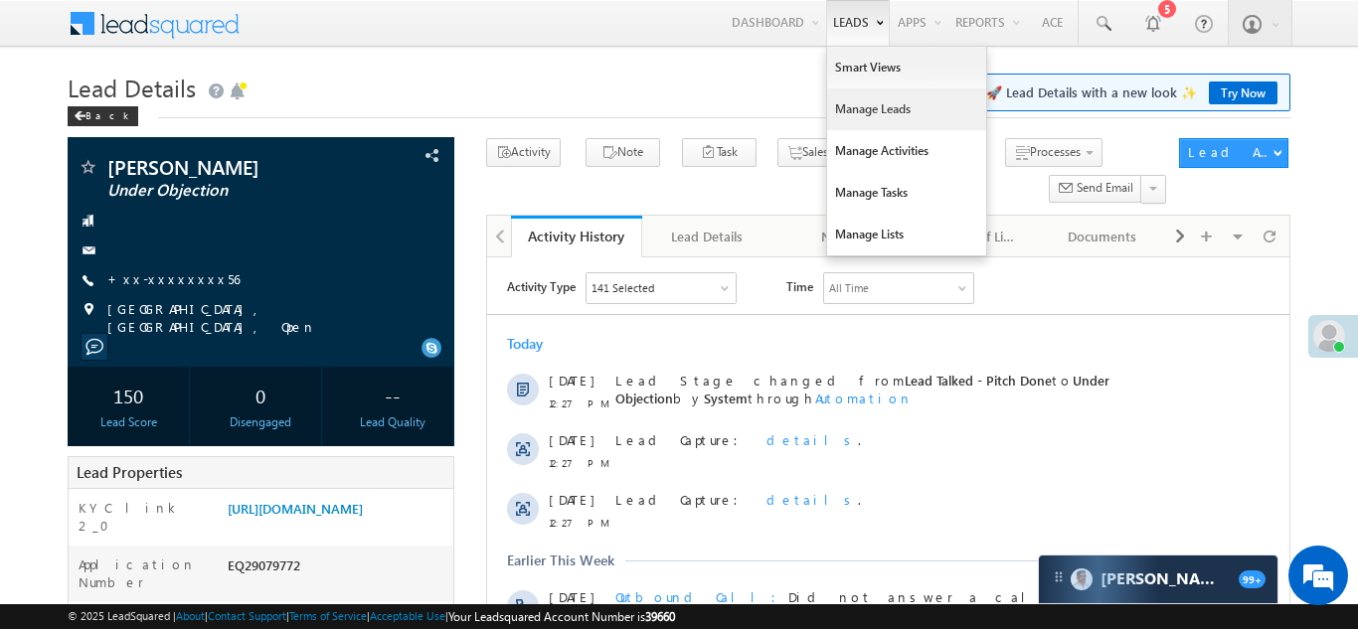
click at [863, 114] on link "Manage Leads" at bounding box center [906, 109] width 159 height 42
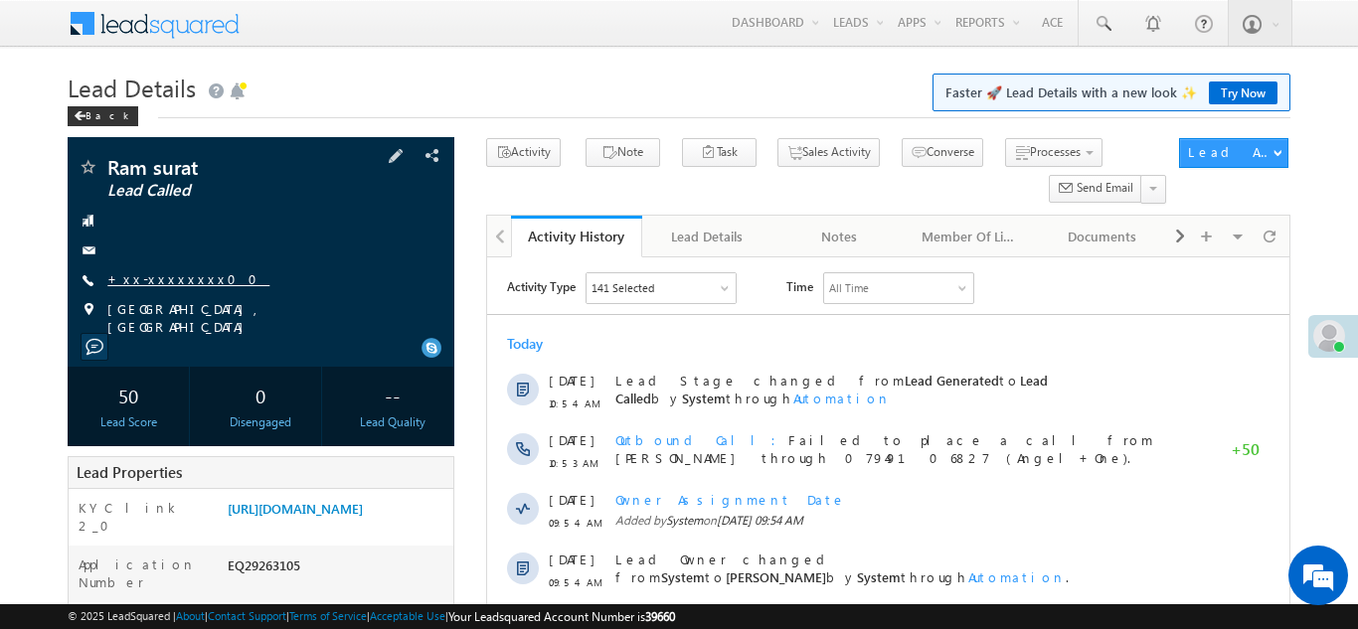
click at [156, 283] on link "+xx-xxxxxxxx00" at bounding box center [188, 278] width 162 height 17
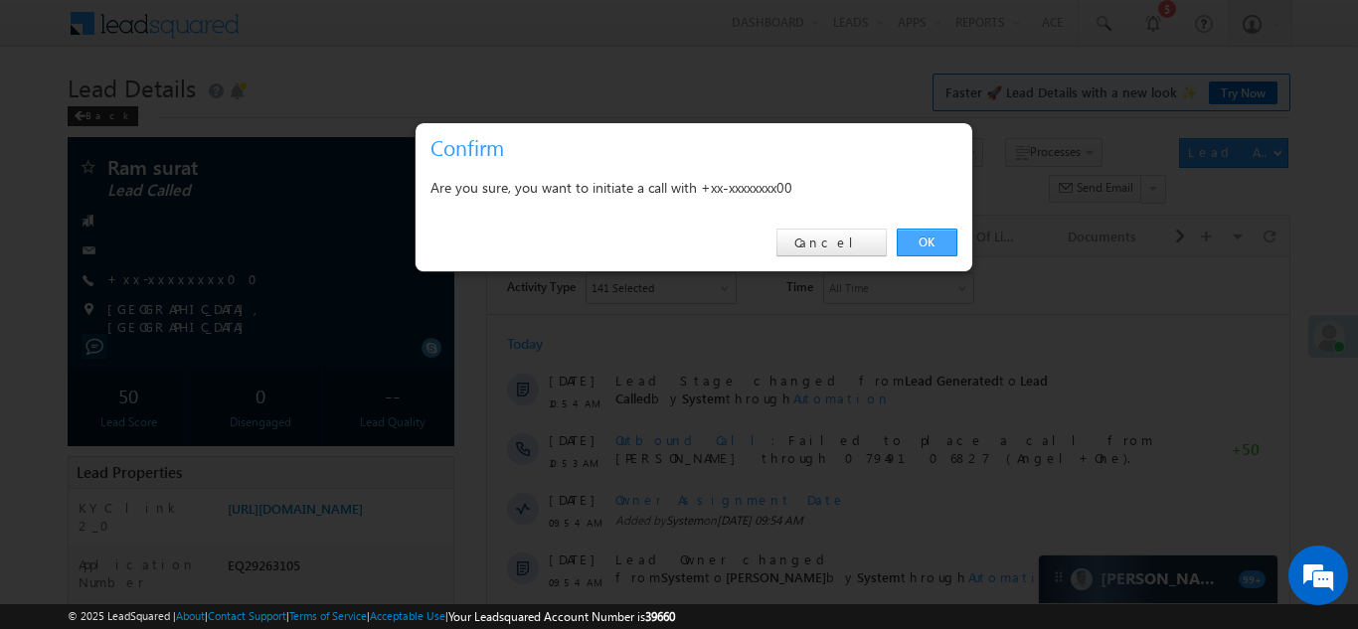
click at [919, 240] on link "OK" at bounding box center [926, 243] width 61 height 28
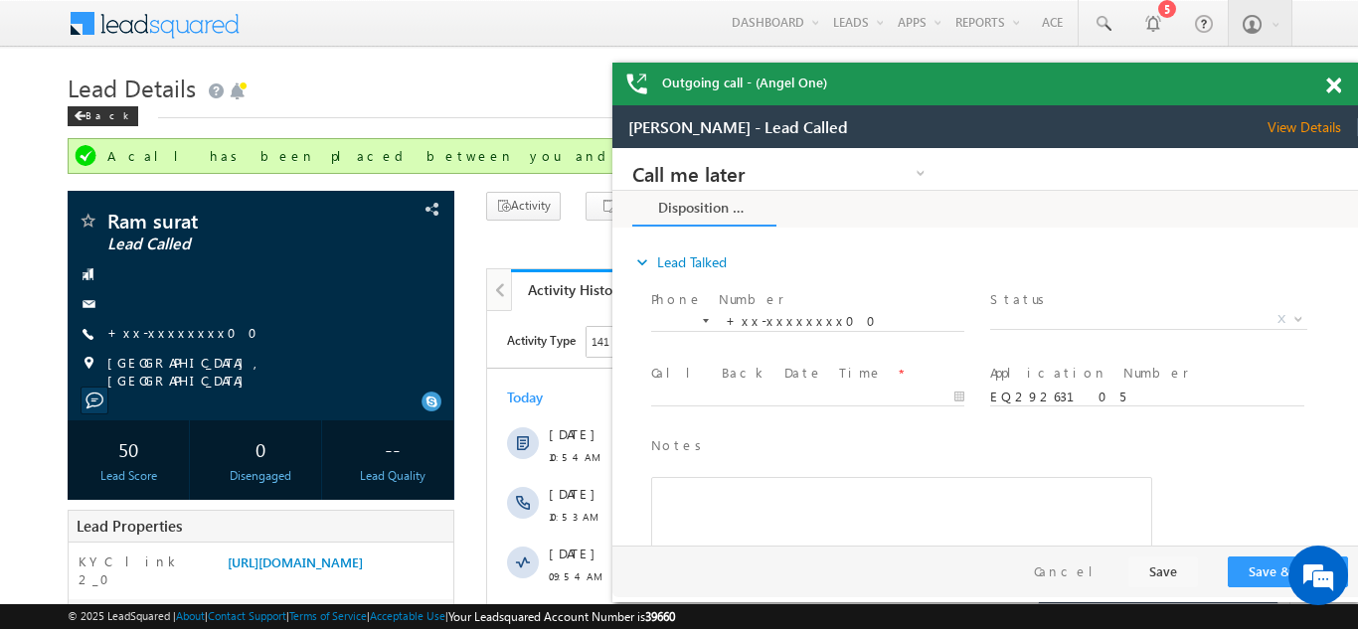
click at [1336, 83] on span at bounding box center [1333, 86] width 15 height 17
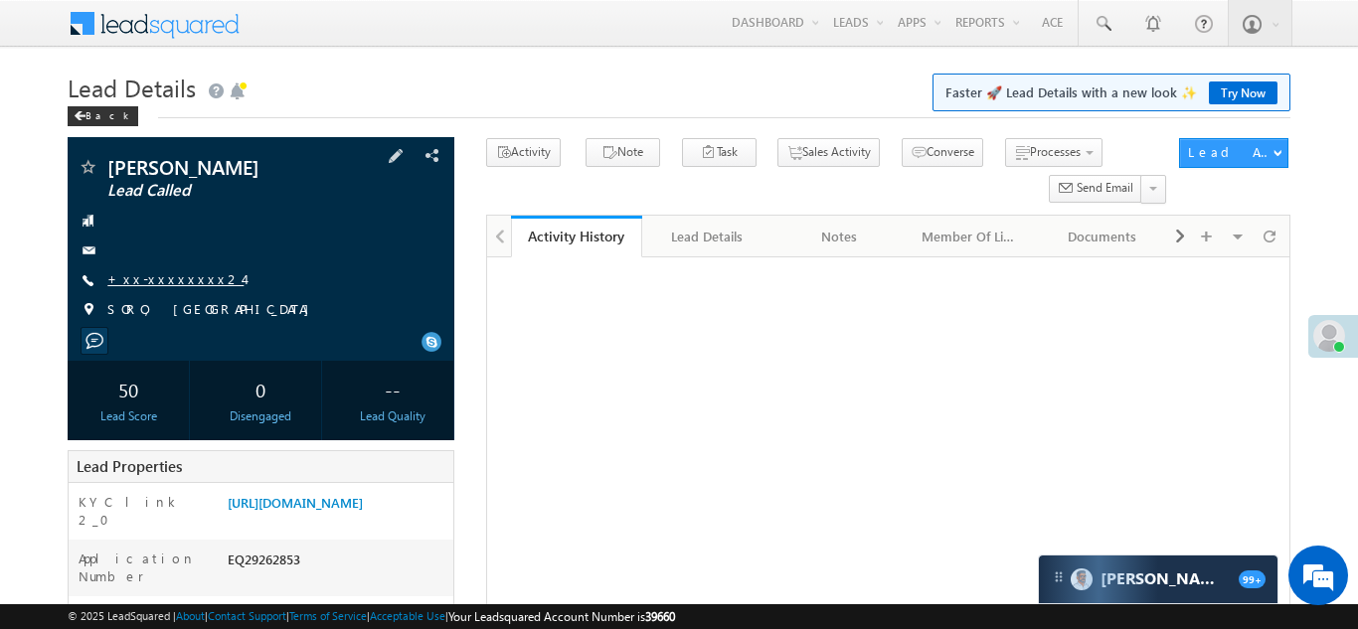
click at [164, 285] on link "+xx-xxxxxxxx24" at bounding box center [175, 278] width 136 height 17
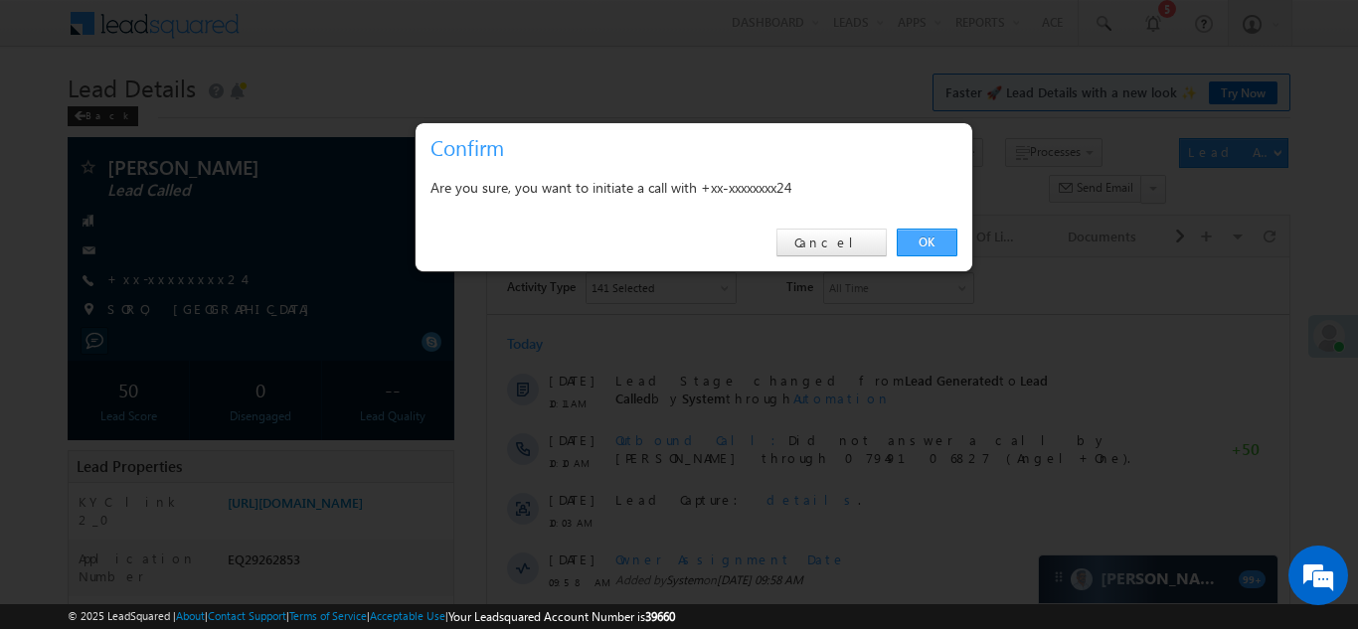
click at [924, 246] on link "OK" at bounding box center [926, 243] width 61 height 28
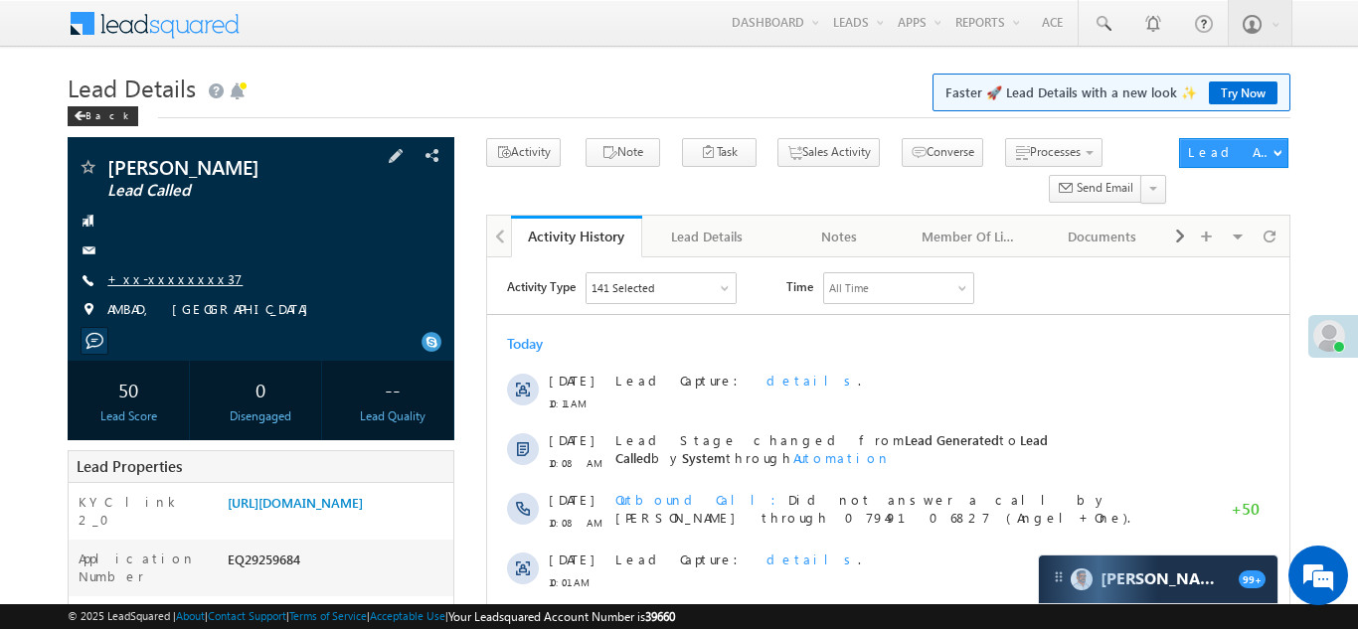
click at [158, 275] on link "+xx-xxxxxxxx37" at bounding box center [174, 278] width 135 height 17
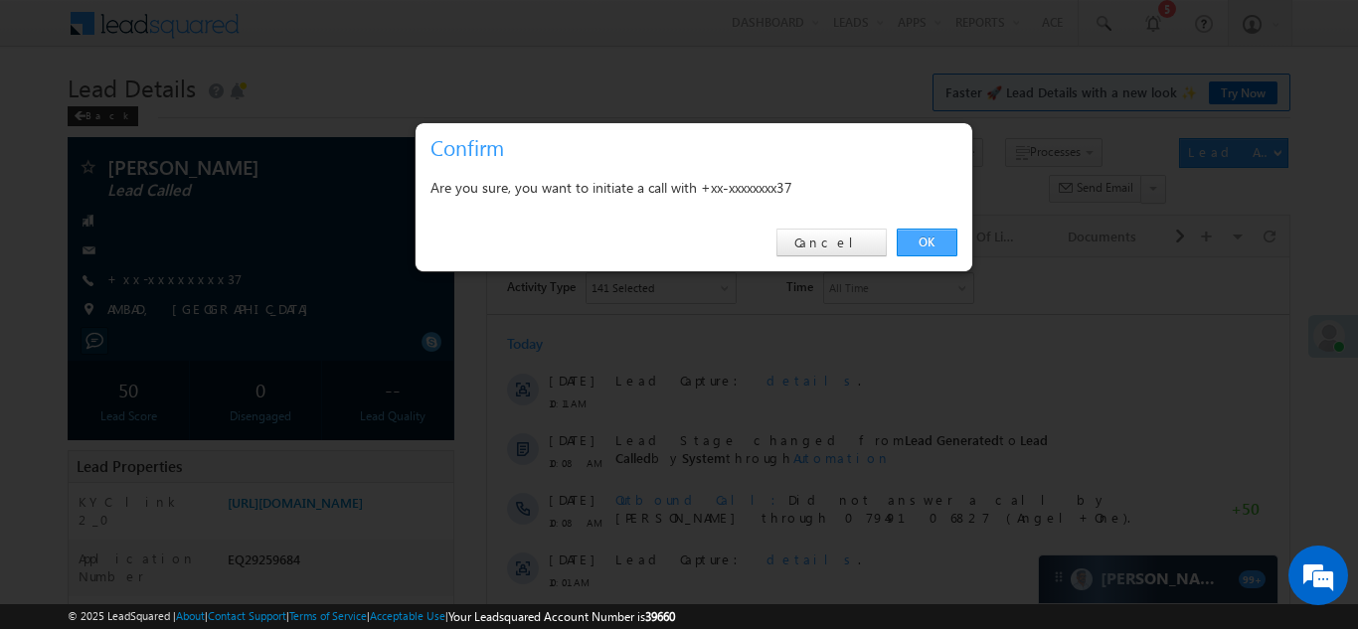
click at [925, 242] on link "OK" at bounding box center [926, 243] width 61 height 28
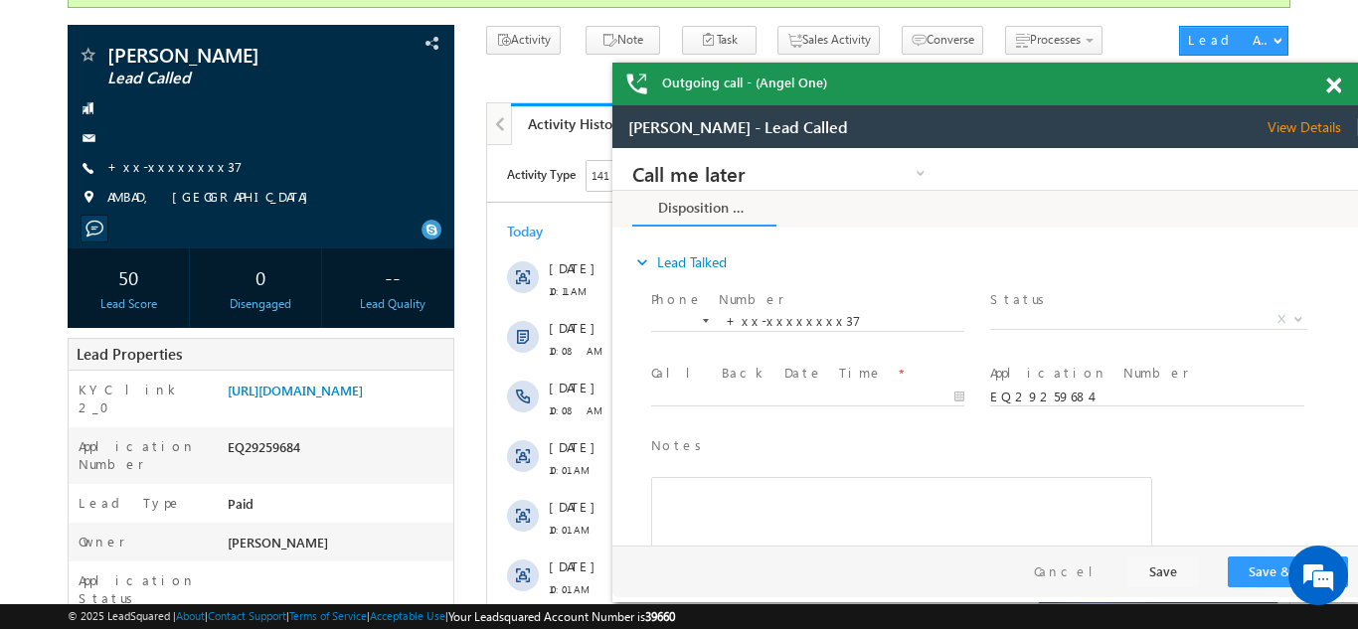
scroll to position [220, 0]
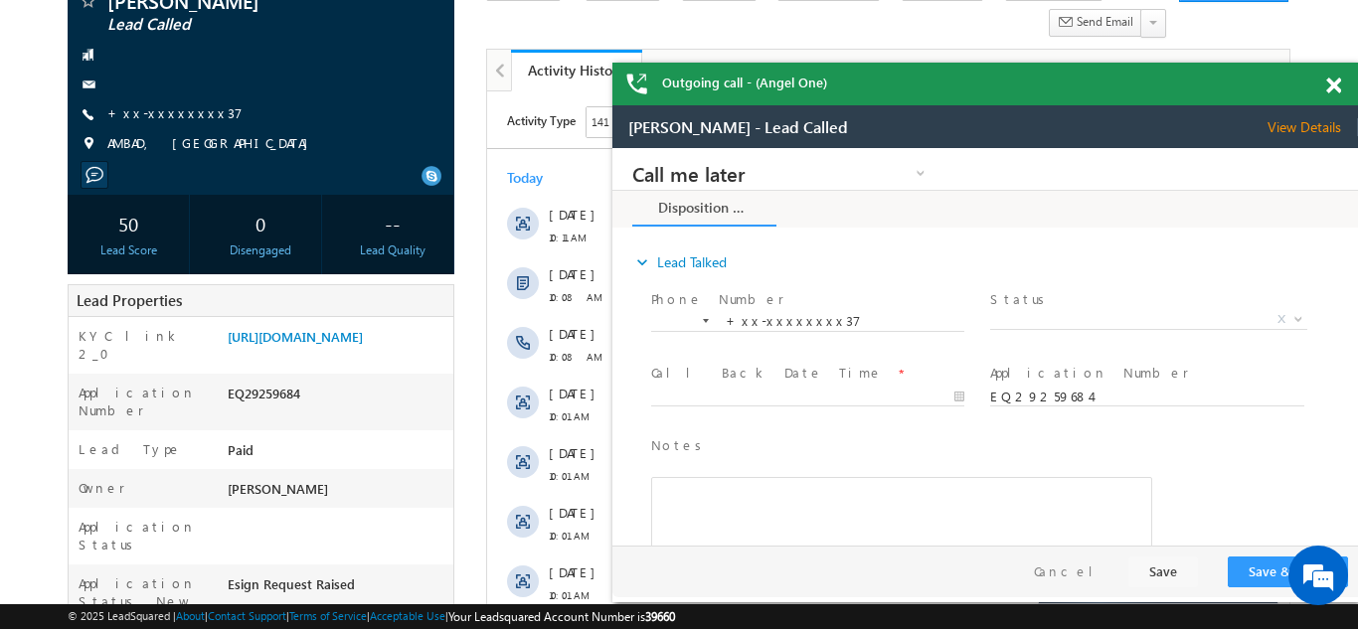
click at [1331, 86] on span at bounding box center [1333, 86] width 15 height 17
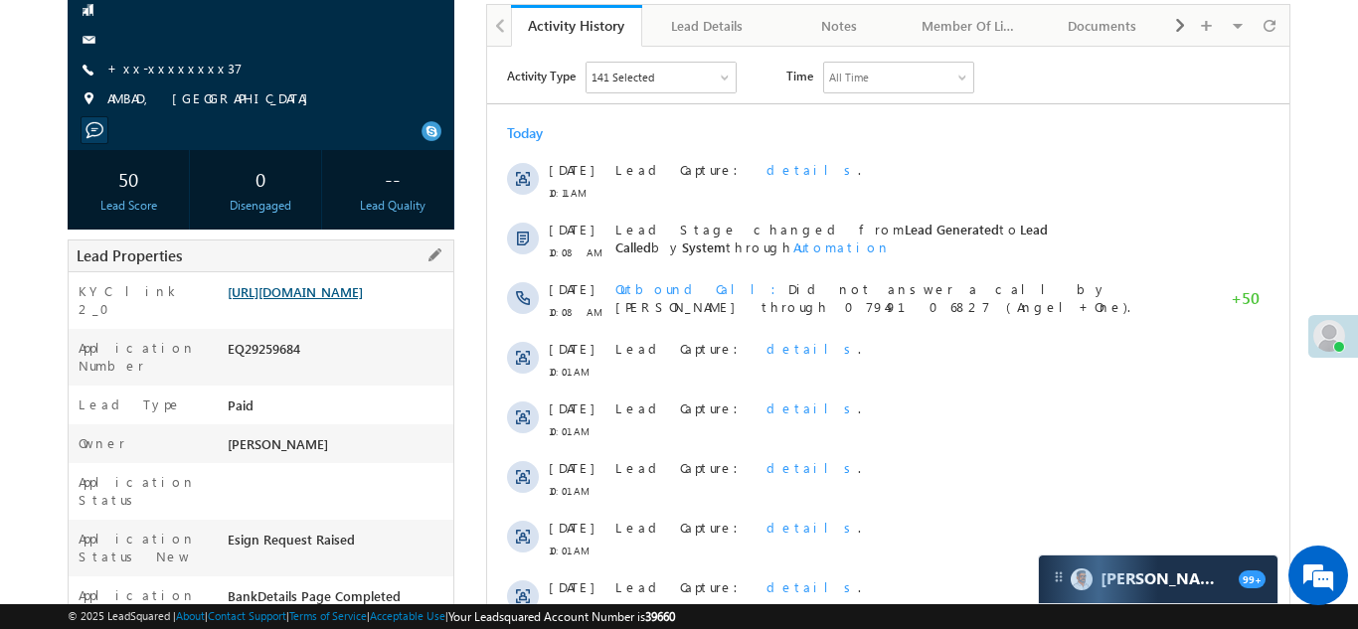
scroll to position [282, 0]
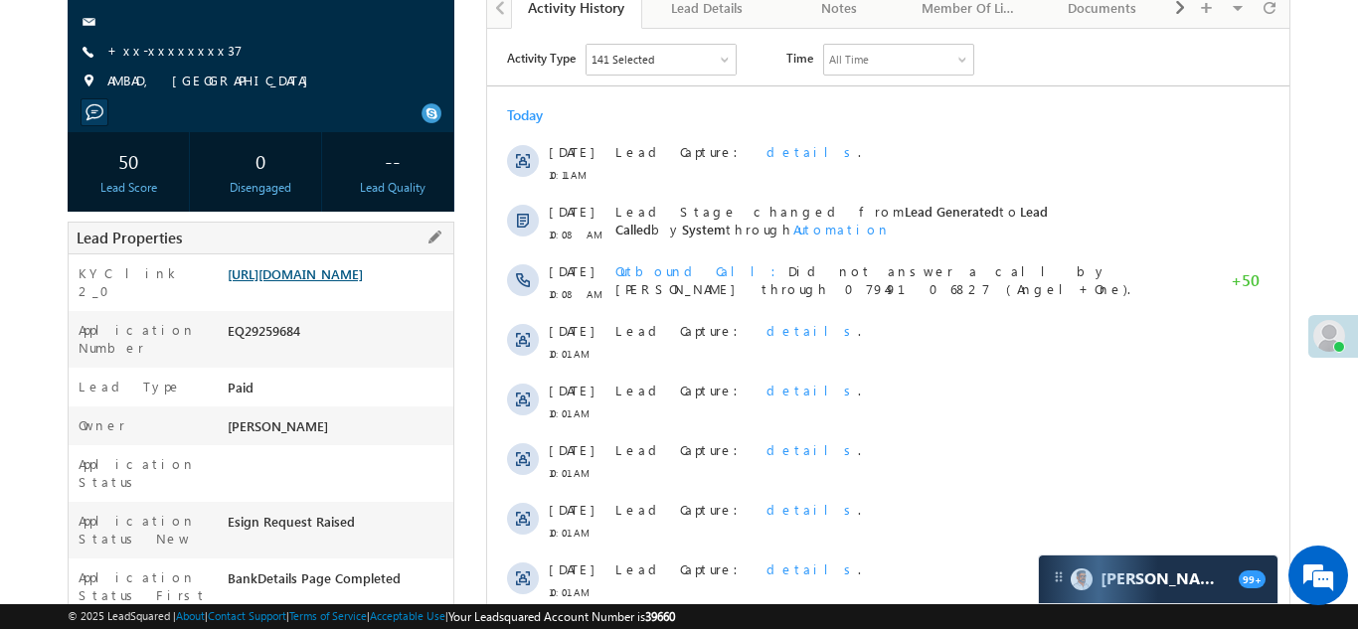
click at [334, 282] on link "https://angelbroking1-pk3em7sa.customui-test.leadsquared.com?leadId=2e0cb2fa-30…" at bounding box center [295, 273] width 135 height 17
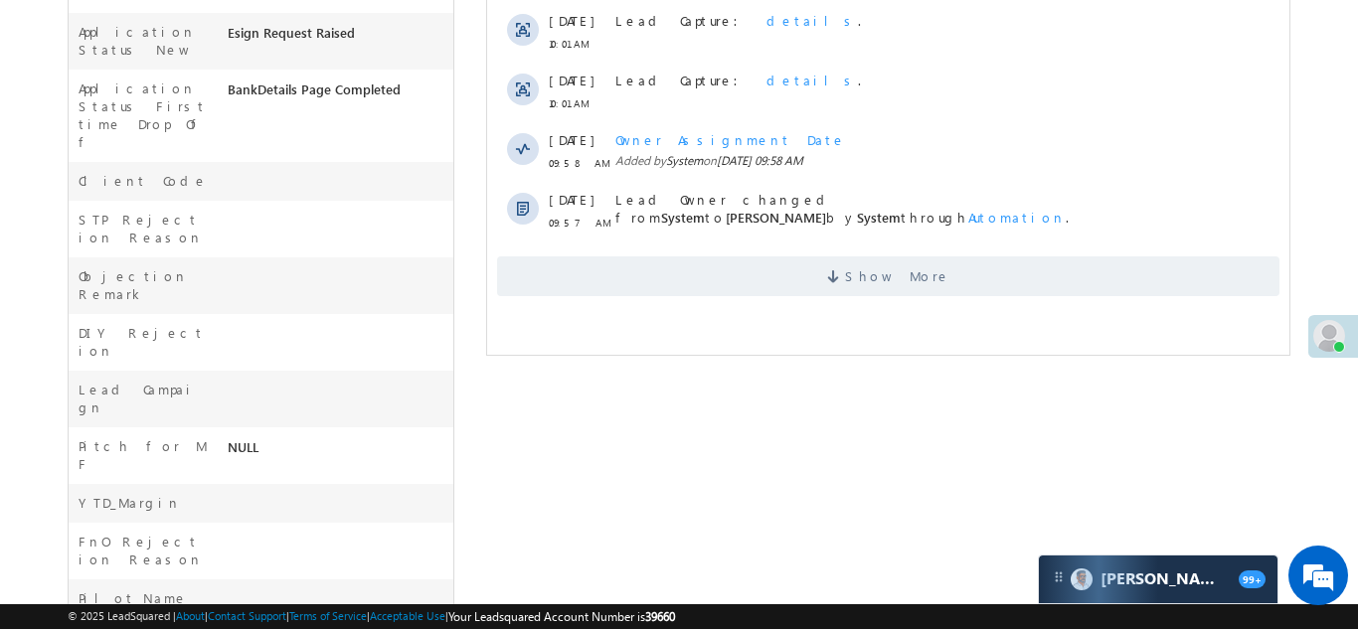
scroll to position [788, 0]
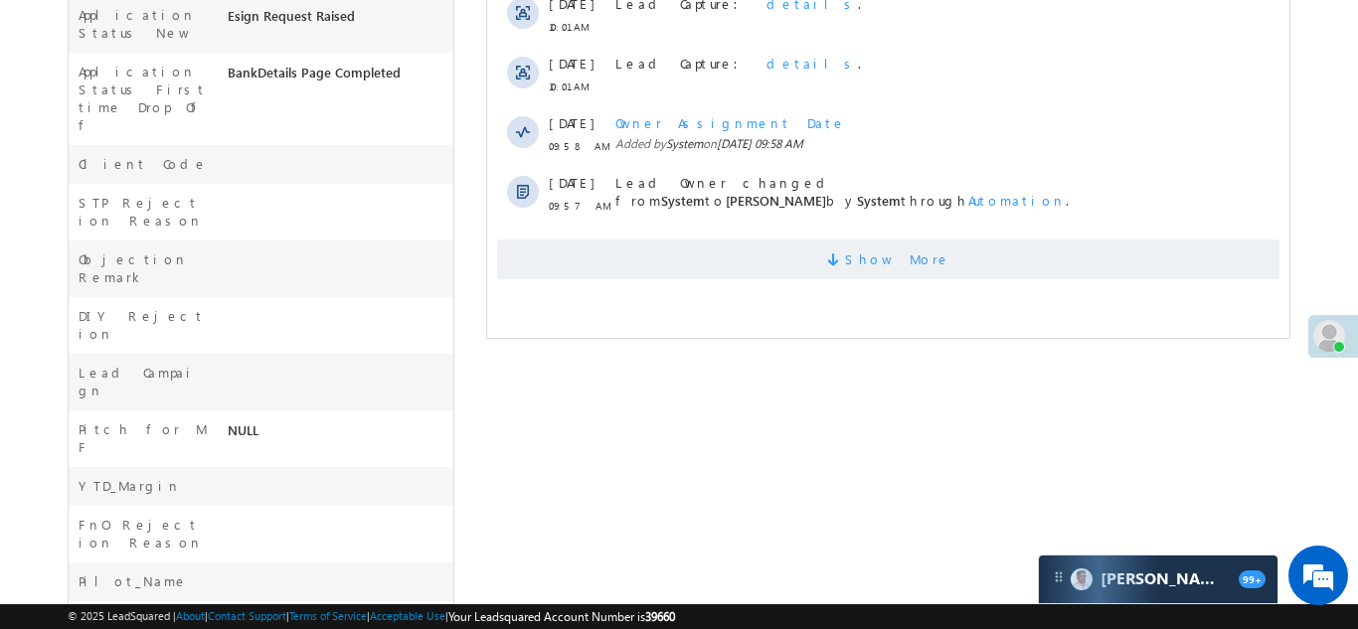
click at [729, 277] on span "Show More" at bounding box center [887, 260] width 782 height 40
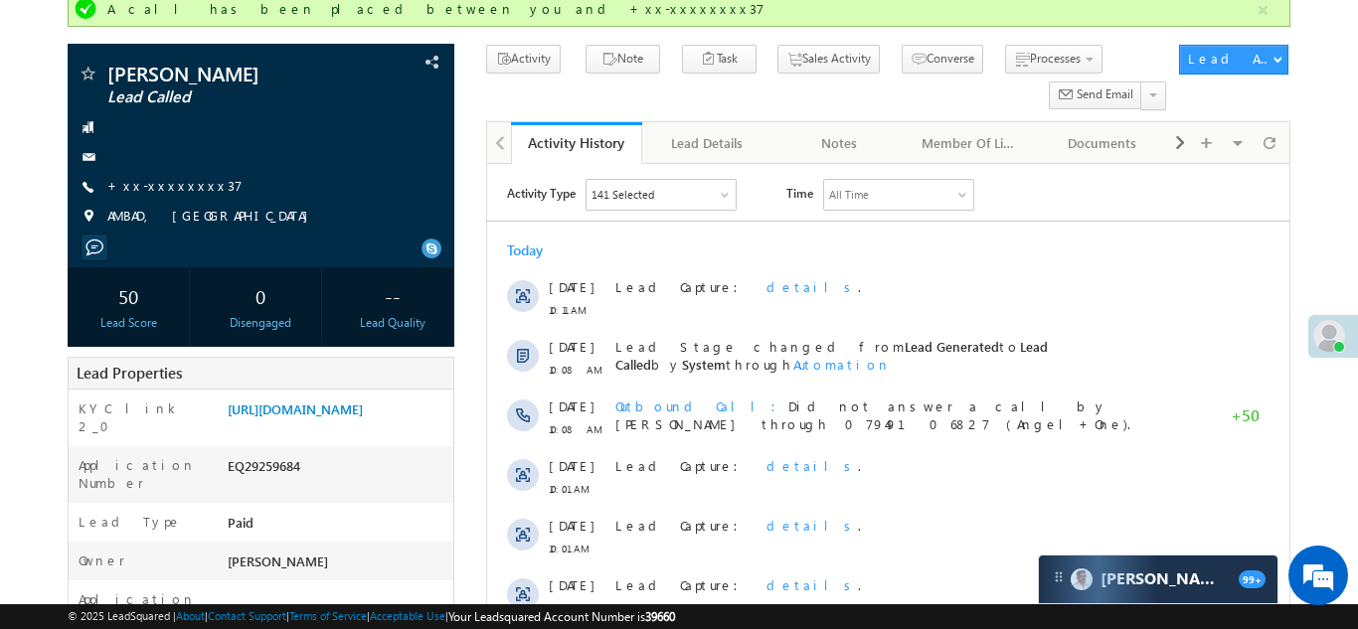
scroll to position [0, 0]
